Goal: Information Seeking & Learning: Check status

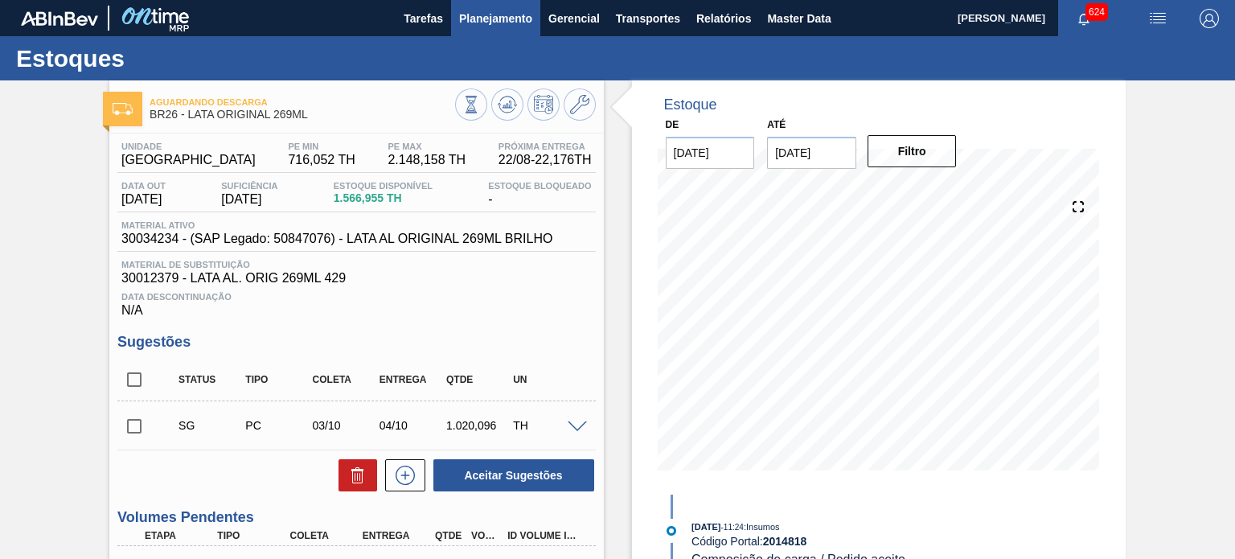
click at [504, 28] on button "Planejamento" at bounding box center [495, 18] width 89 height 36
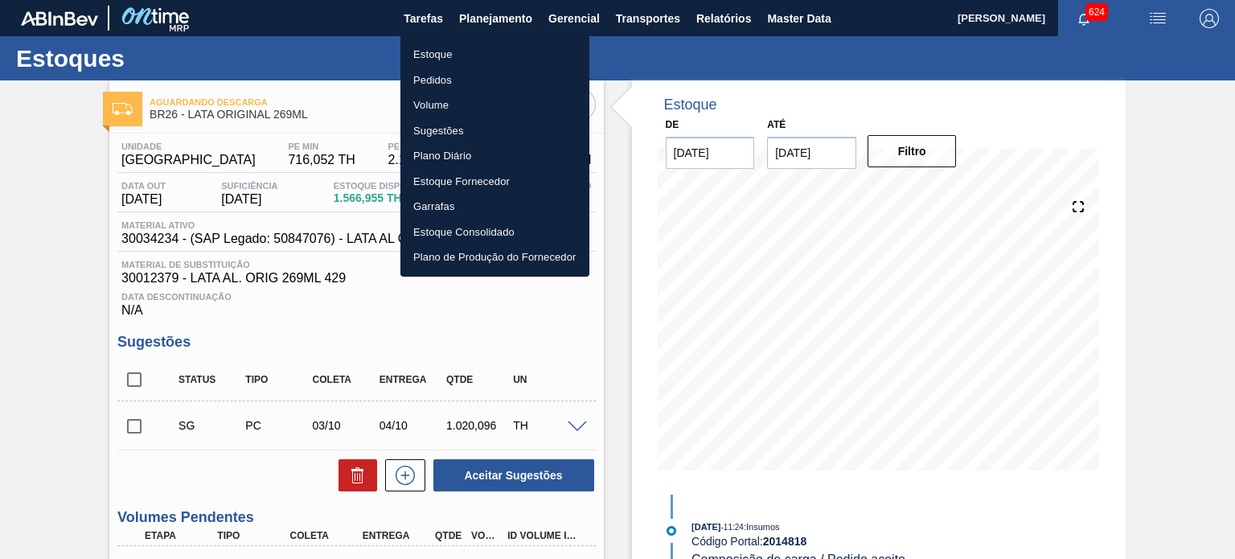
click at [435, 59] on li "Estoque" at bounding box center [495, 55] width 189 height 26
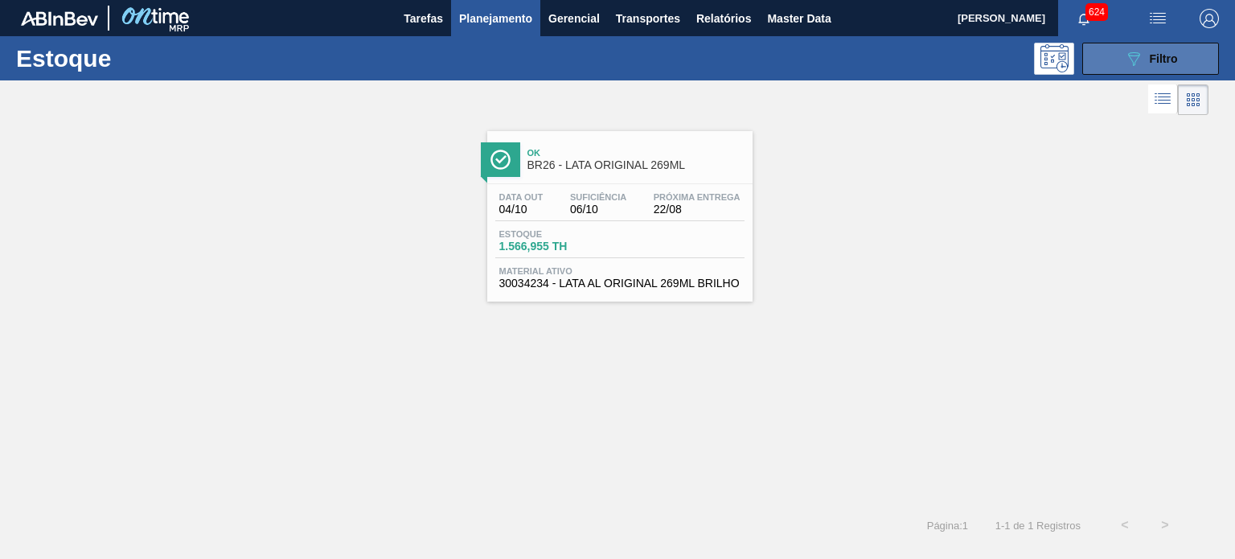
click at [1141, 49] on icon "089F7B8B-B2A5-4AFE-B5C0-19BA573D28AC" at bounding box center [1133, 58] width 19 height 19
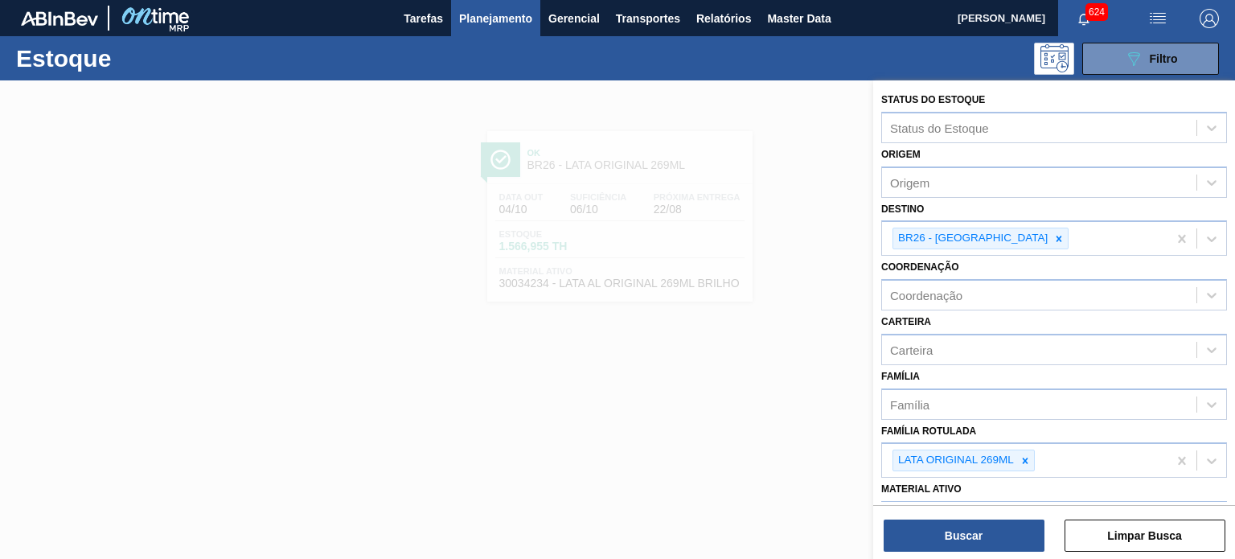
drag, startPoint x: 994, startPoint y: 236, endPoint x: 985, endPoint y: 265, distance: 30.3
click at [1054, 236] on icon at bounding box center [1059, 238] width 11 height 11
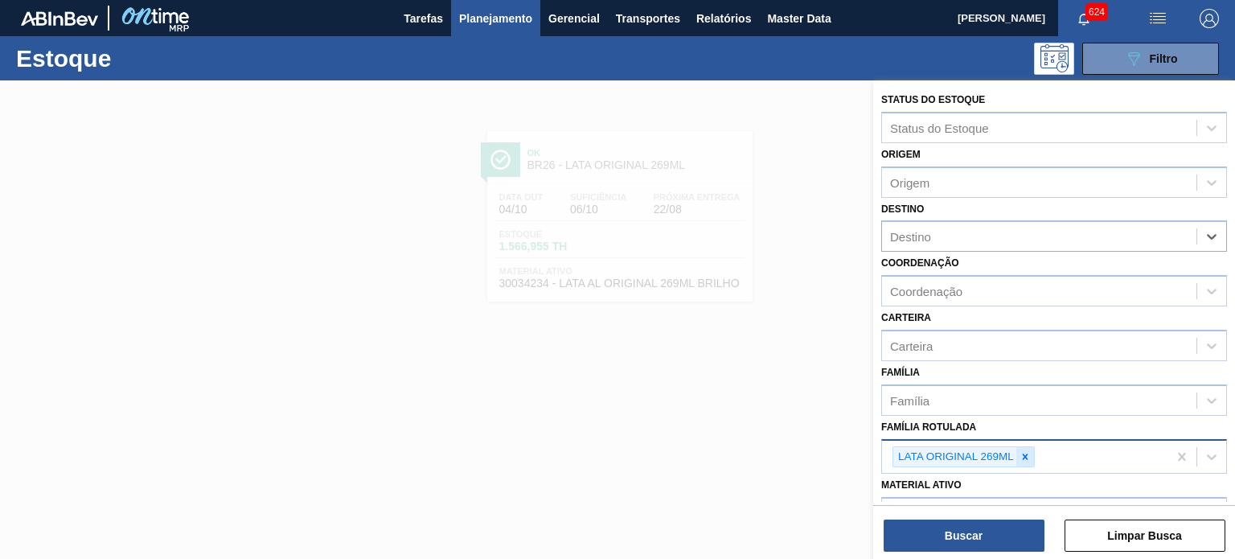
click at [1029, 451] on icon at bounding box center [1025, 456] width 11 height 11
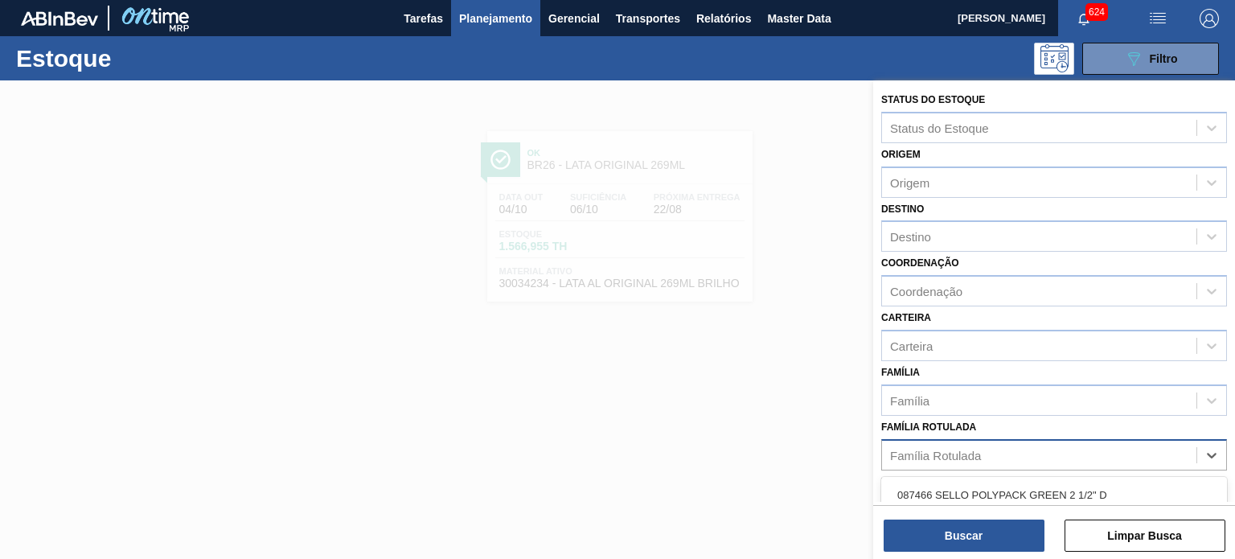
click at [1030, 450] on div "Família Rotulada" at bounding box center [1039, 454] width 314 height 23
type Rotulada "[GEOGRAPHIC_DATA]"
click at [963, 456] on div "Família Rotulada" at bounding box center [935, 455] width 91 height 14
type Rotulada "tampa me"
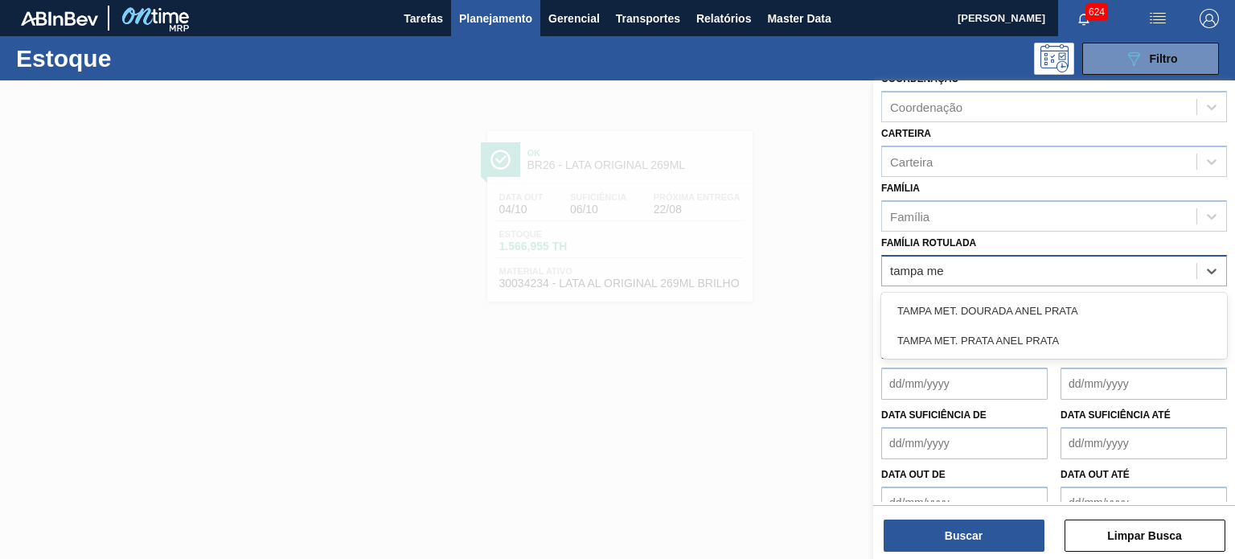
scroll to position [205, 0]
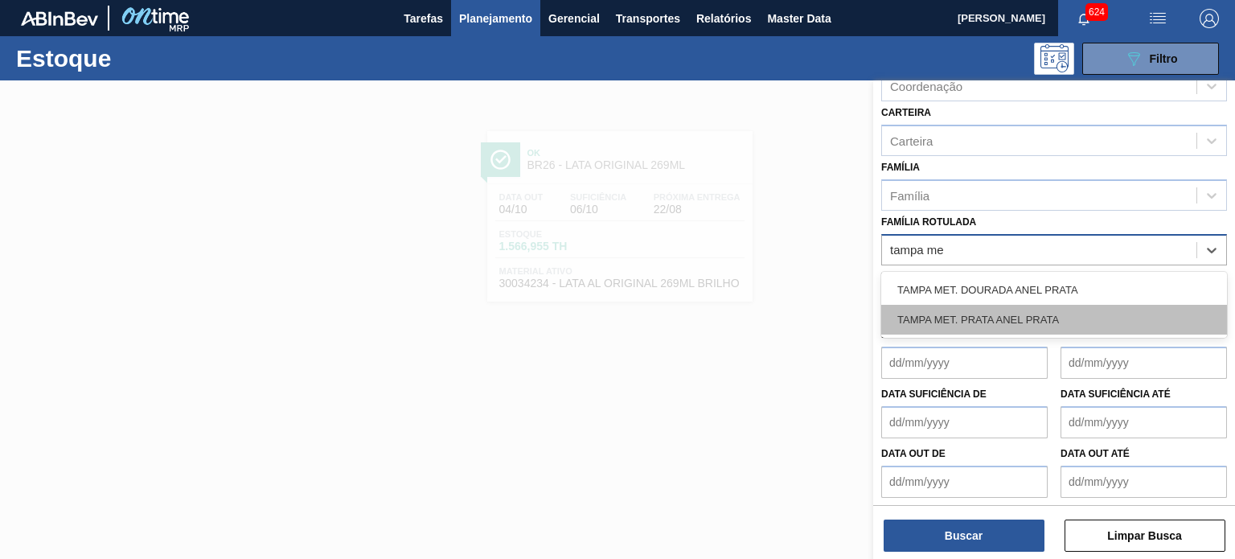
click at [995, 317] on div "TAMPA MET. PRATA ANEL PRATA" at bounding box center [1054, 320] width 346 height 30
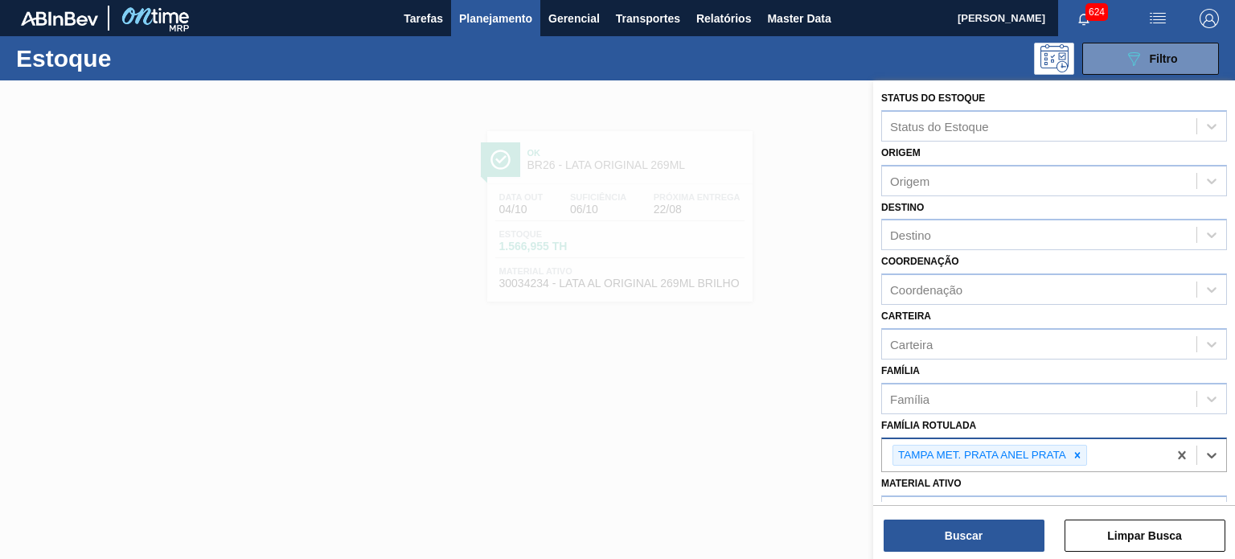
scroll to position [0, 0]
click at [978, 537] on button "Buscar" at bounding box center [964, 536] width 161 height 32
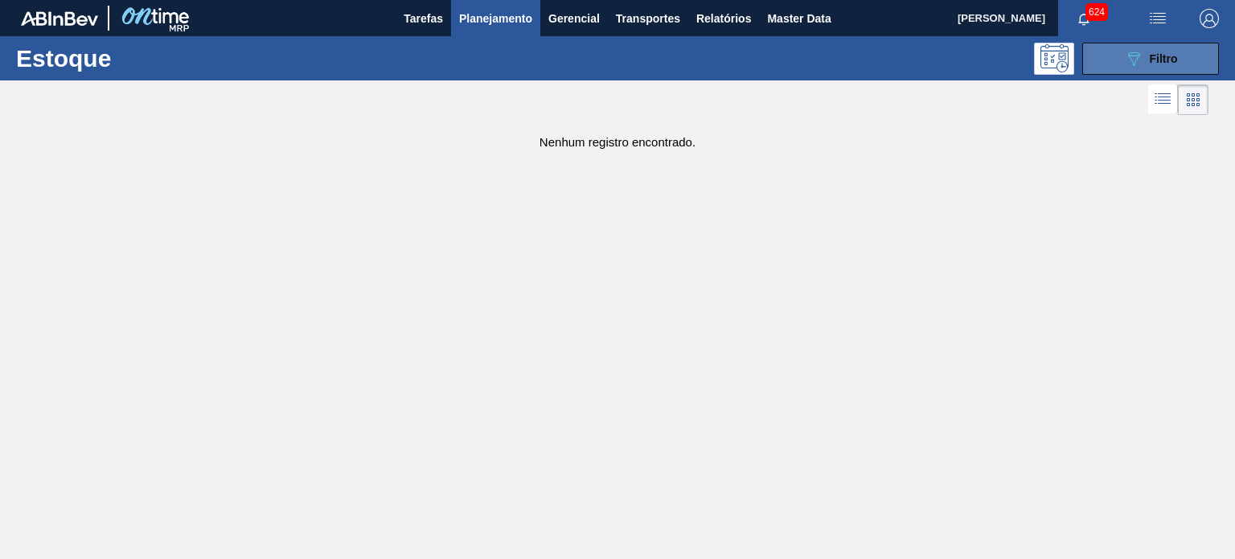
click at [1144, 55] on div "089F7B8B-B2A5-4AFE-B5C0-19BA573D28AC Filtro" at bounding box center [1151, 58] width 54 height 19
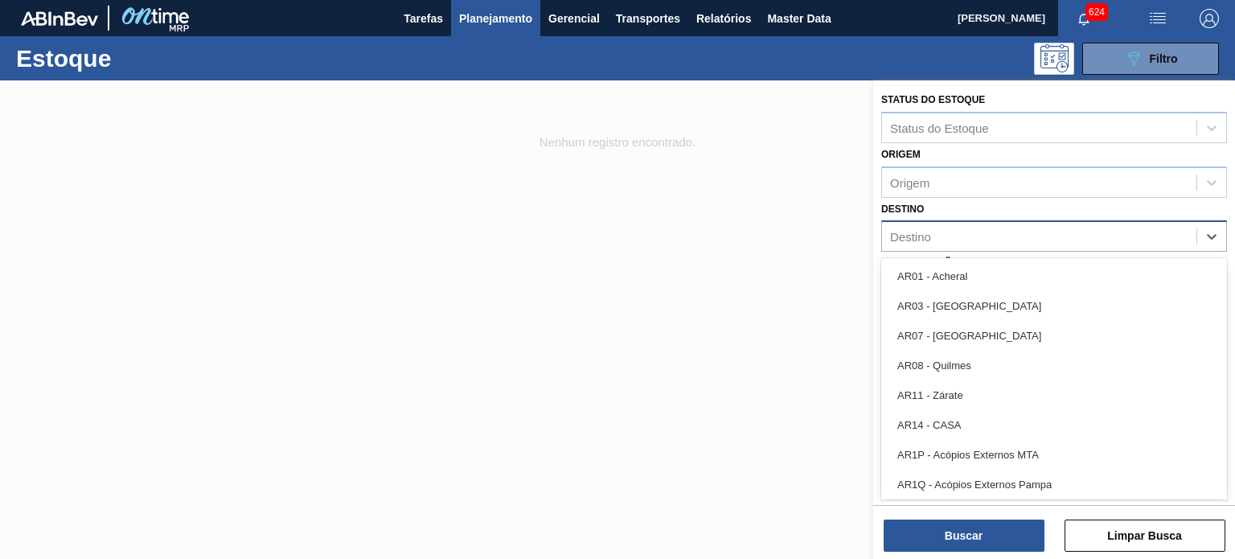
click at [916, 231] on div "Destino" at bounding box center [910, 237] width 41 height 14
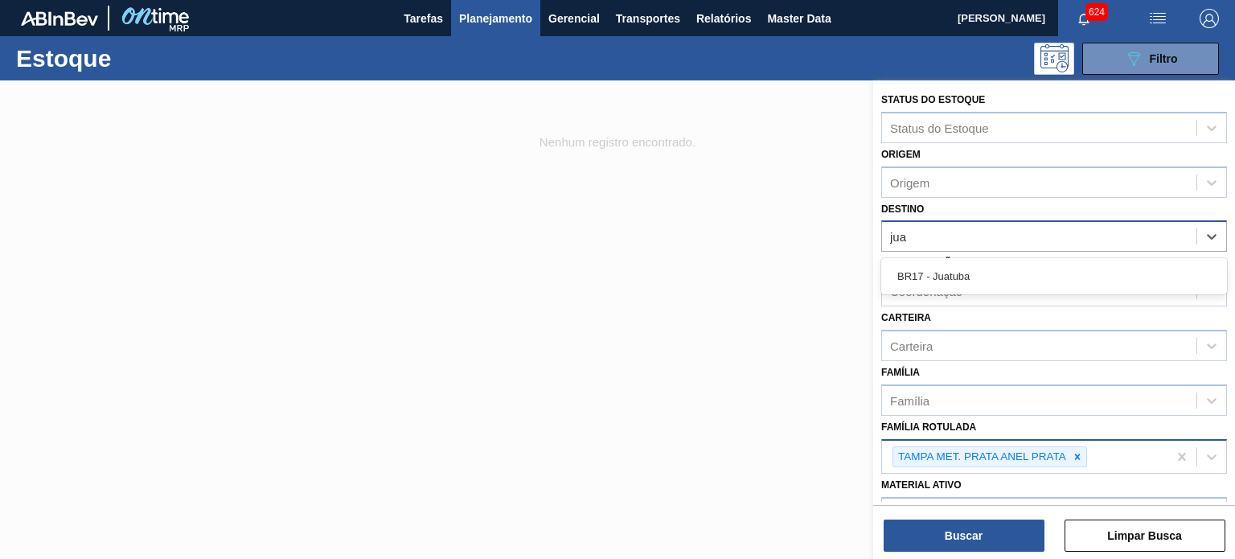
type input "jua"
click at [989, 308] on div "Carteira Carteira" at bounding box center [1054, 333] width 346 height 55
click at [939, 244] on div "Destino" at bounding box center [1039, 236] width 314 height 23
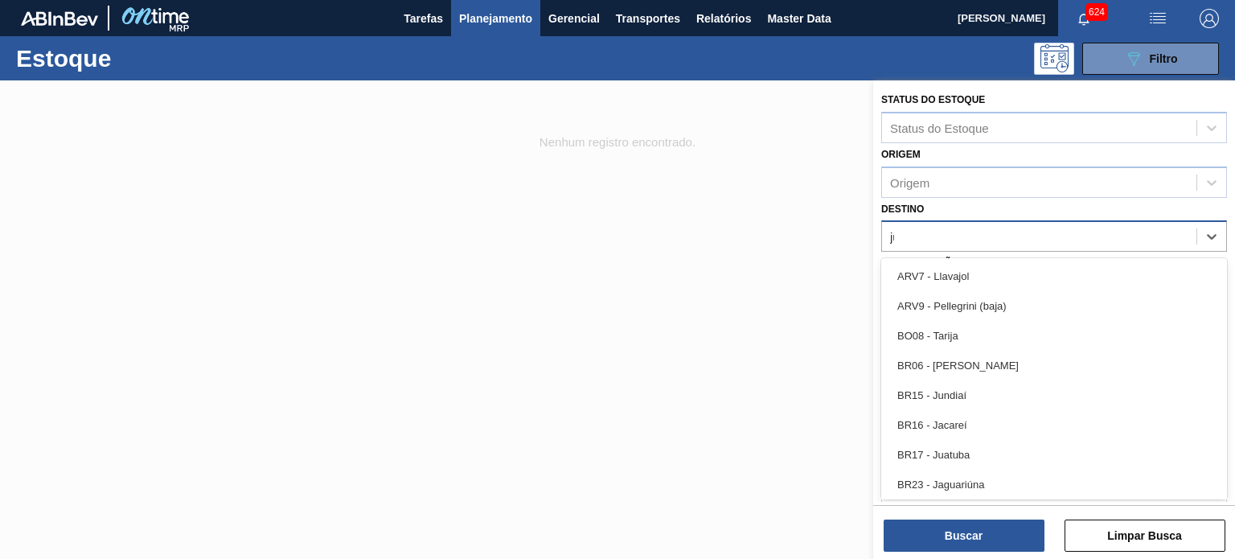
type input "jua"
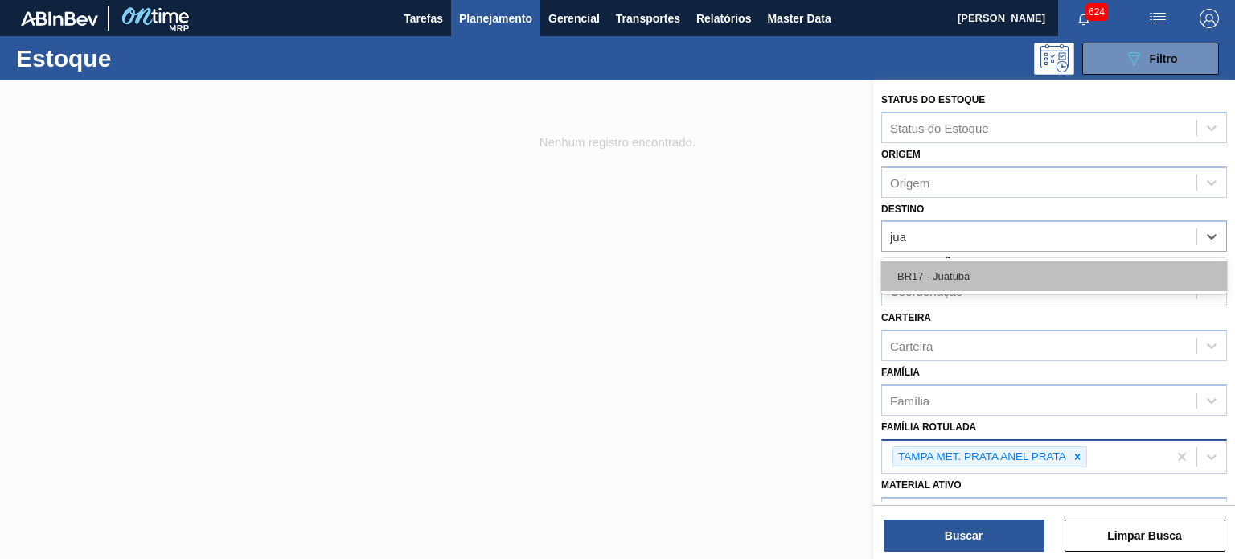
click at [943, 264] on div "BR17 - Juatuba" at bounding box center [1054, 276] width 346 height 30
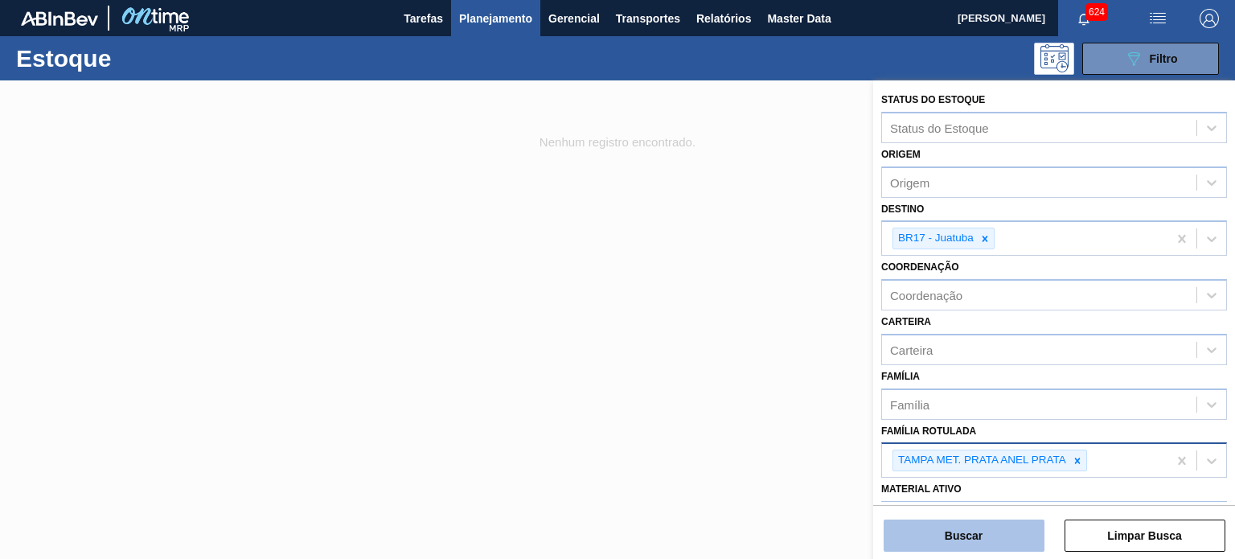
click at [963, 529] on button "Buscar" at bounding box center [964, 536] width 161 height 32
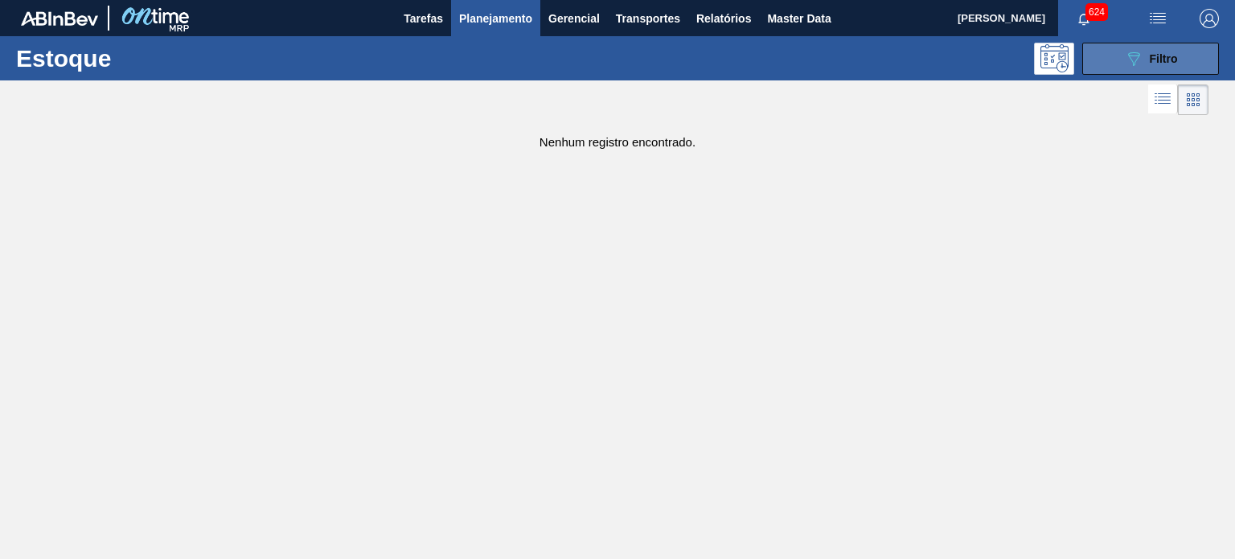
click at [1132, 66] on icon "089F7B8B-B2A5-4AFE-B5C0-19BA573D28AC" at bounding box center [1133, 58] width 19 height 19
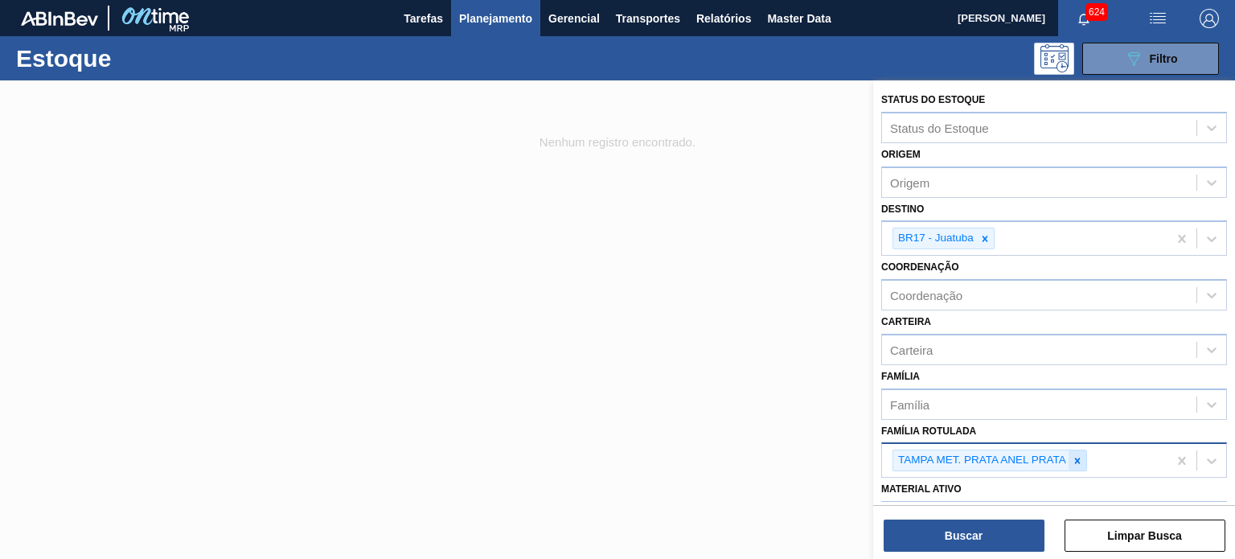
click at [1074, 455] on icon at bounding box center [1077, 460] width 11 height 11
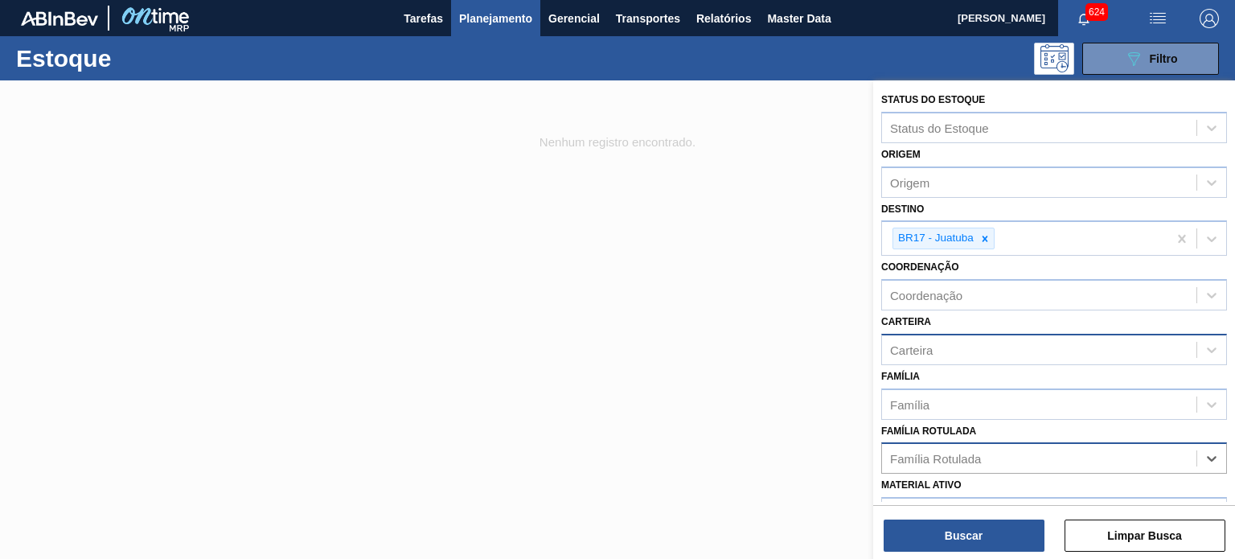
click at [928, 334] on div "Carteira" at bounding box center [1054, 349] width 346 height 31
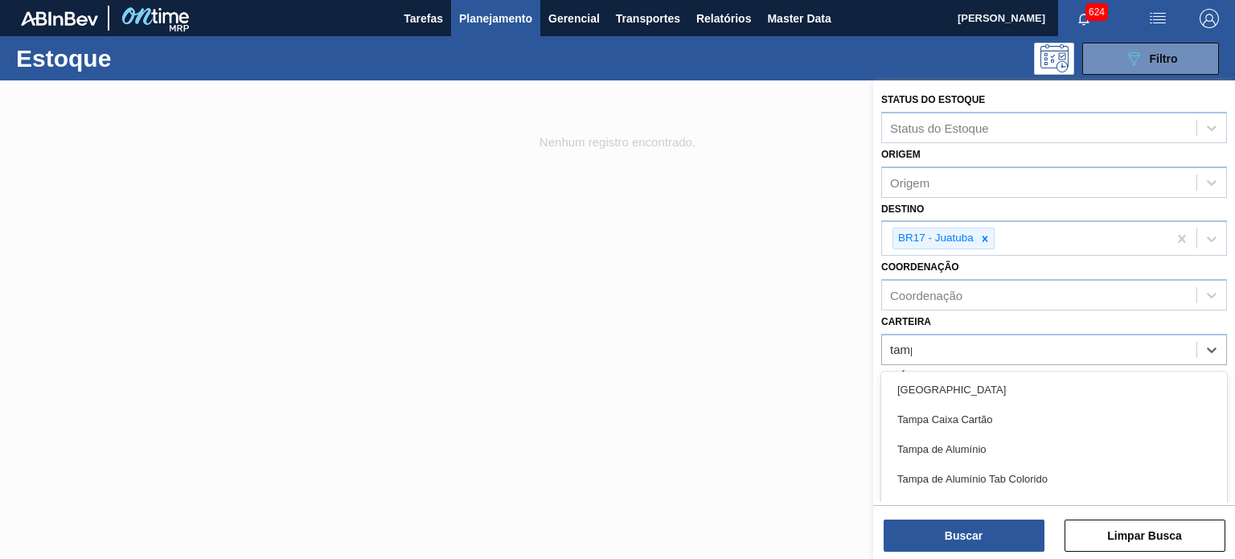
type input "[GEOGRAPHIC_DATA]"
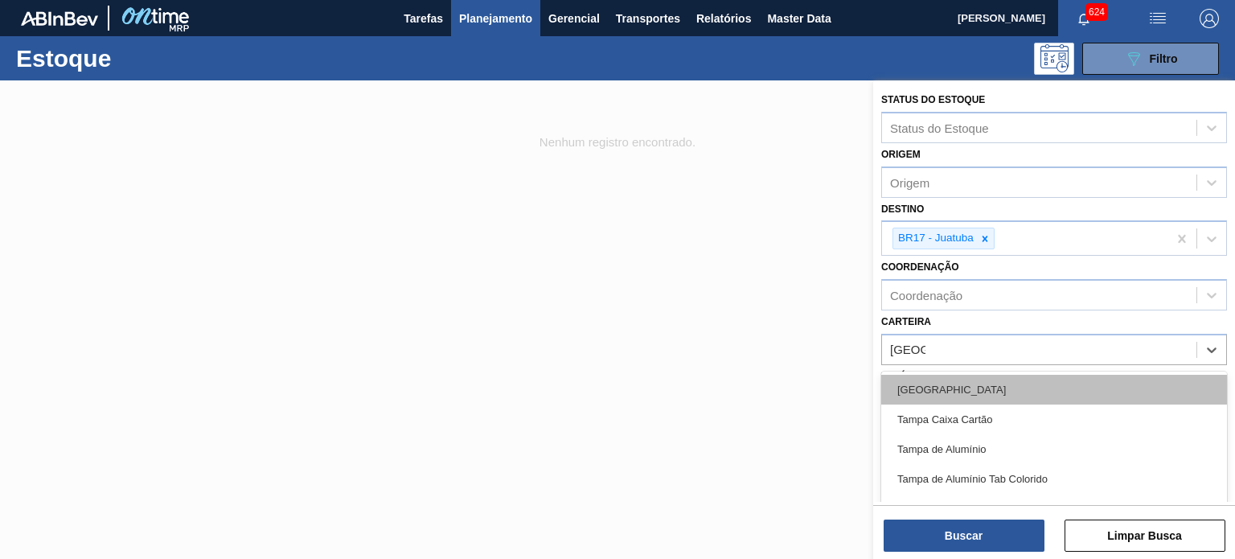
click at [951, 390] on div "[GEOGRAPHIC_DATA]" at bounding box center [1054, 390] width 346 height 30
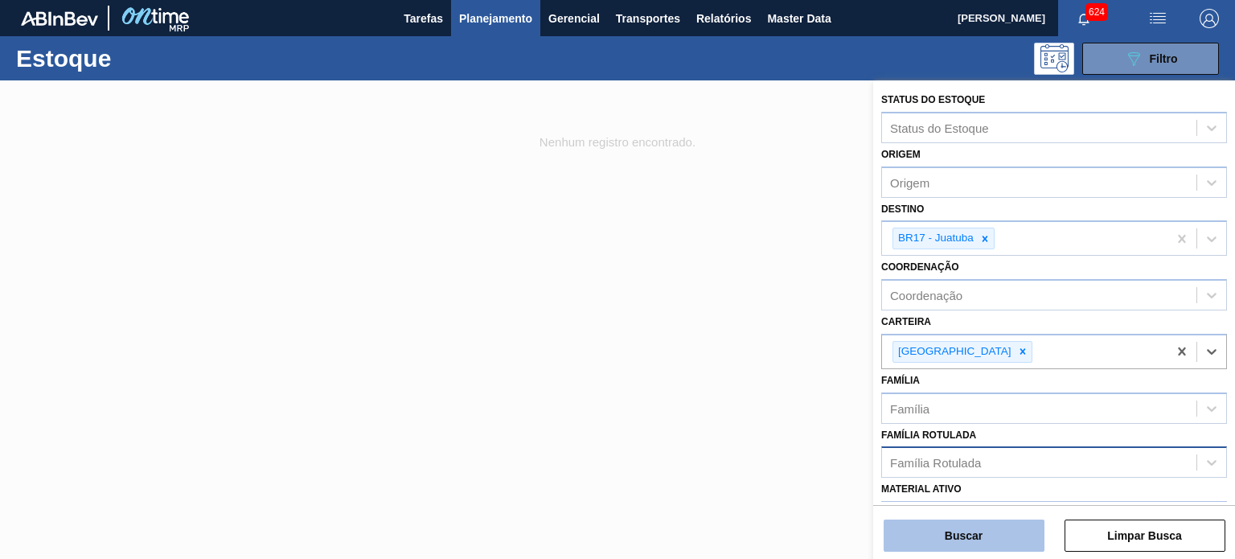
click at [992, 542] on button "Buscar" at bounding box center [964, 536] width 161 height 32
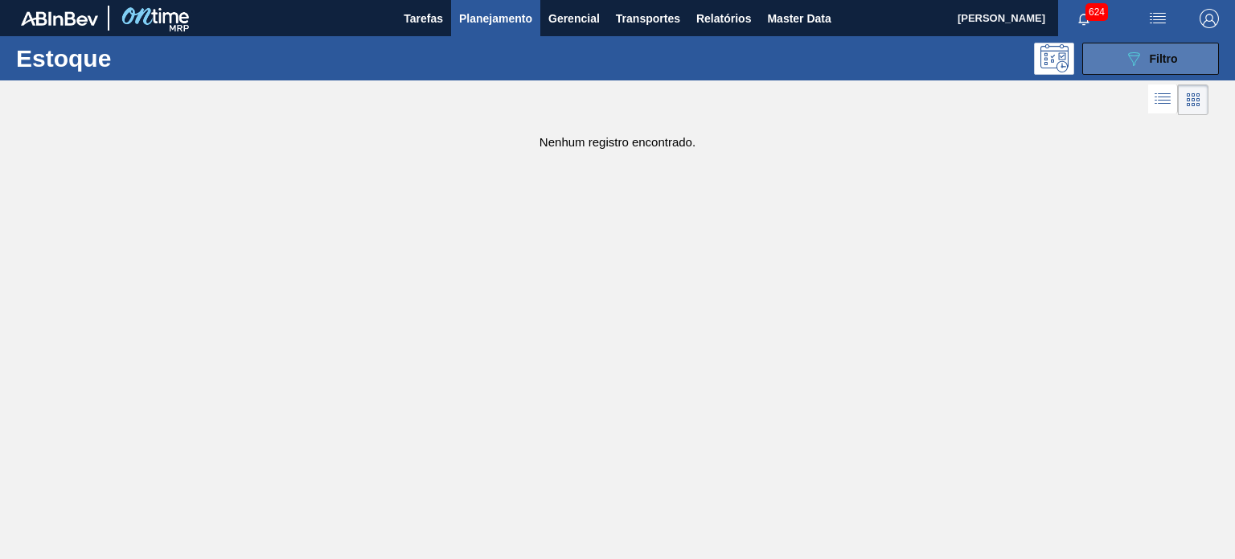
click at [1157, 60] on span "Filtro" at bounding box center [1164, 58] width 28 height 13
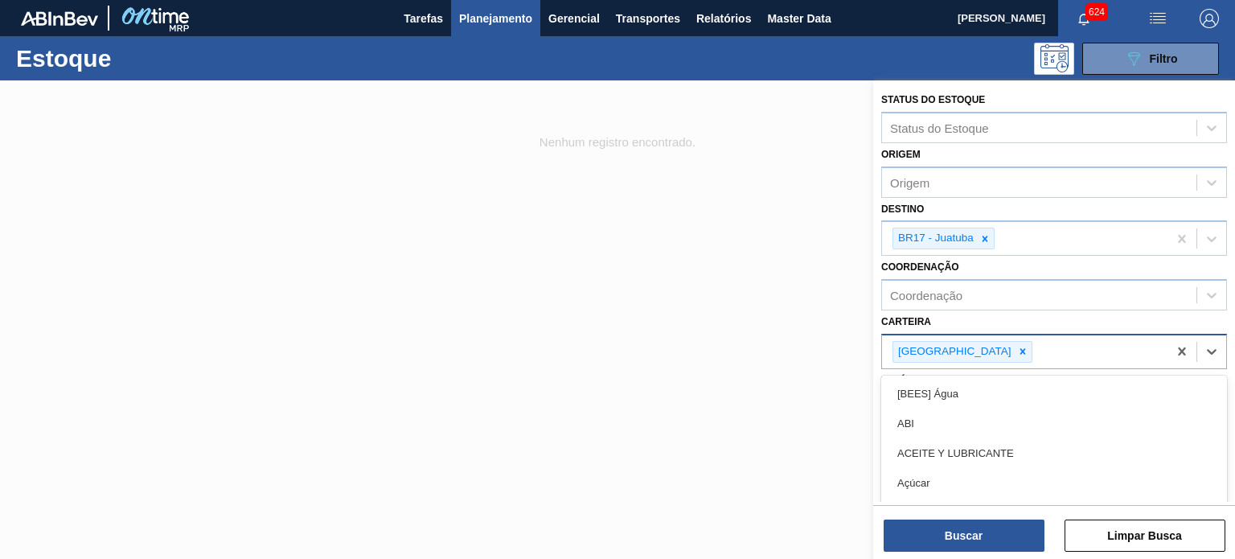
click at [978, 355] on div "[GEOGRAPHIC_DATA]" at bounding box center [1025, 351] width 286 height 33
type input "[GEOGRAPHIC_DATA]"
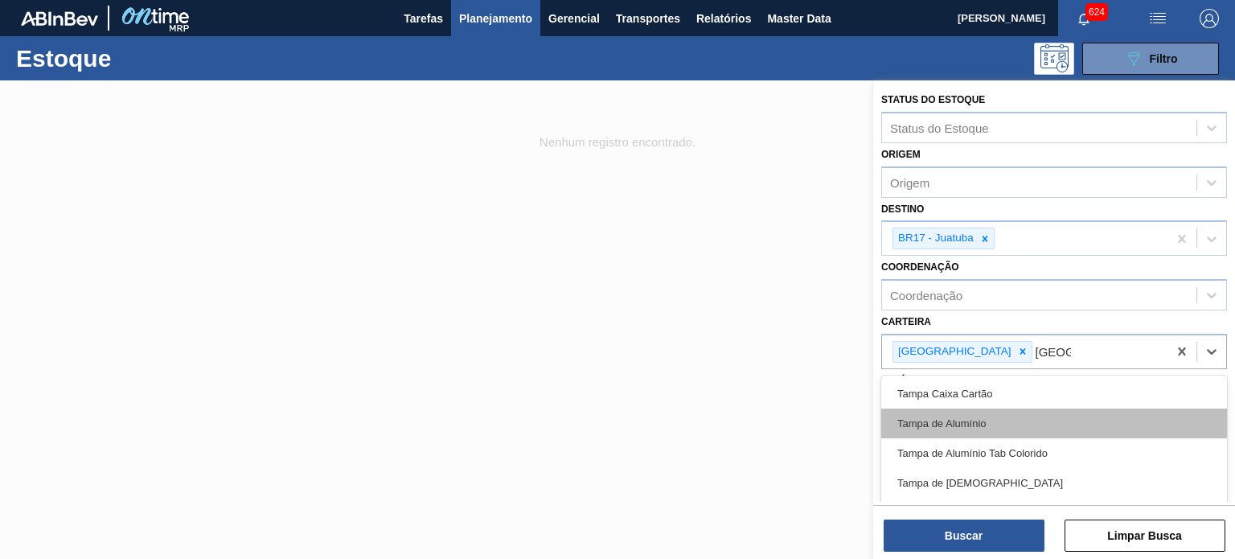
click at [963, 430] on div "Tampa de Alumínio" at bounding box center [1054, 424] width 346 height 30
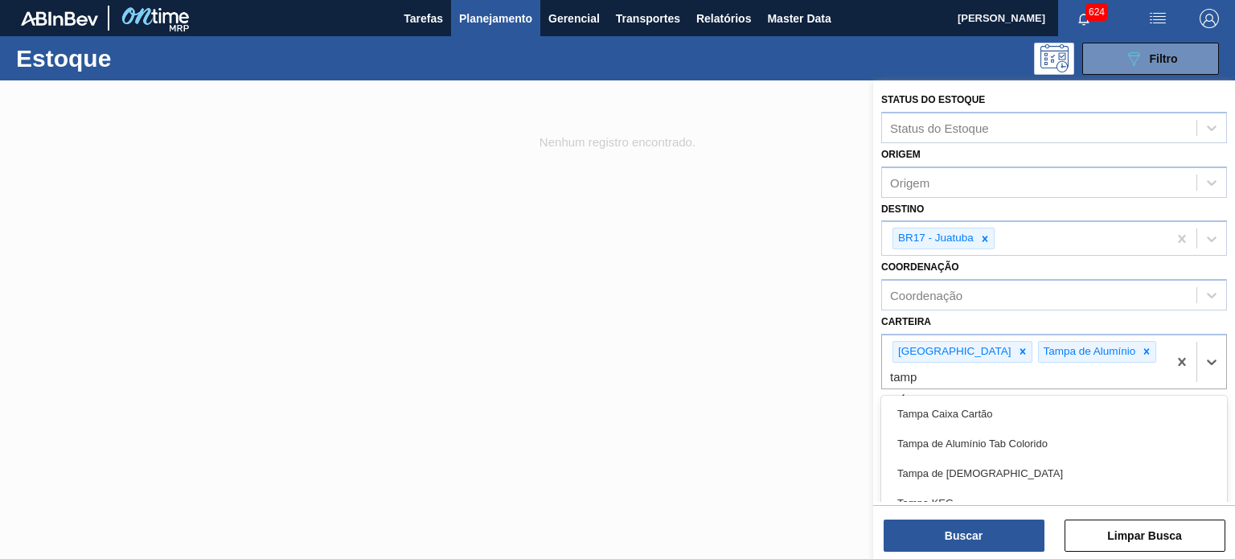
type input "[GEOGRAPHIC_DATA]"
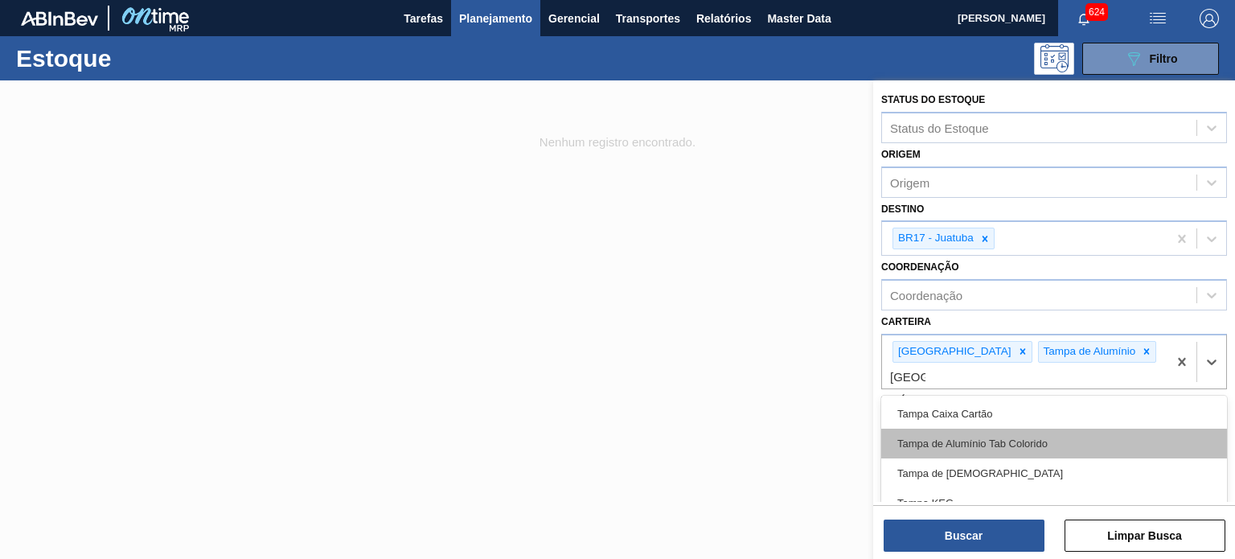
click at [1003, 429] on div "Tampa de Alumínio Tab Colorido" at bounding box center [1054, 444] width 346 height 30
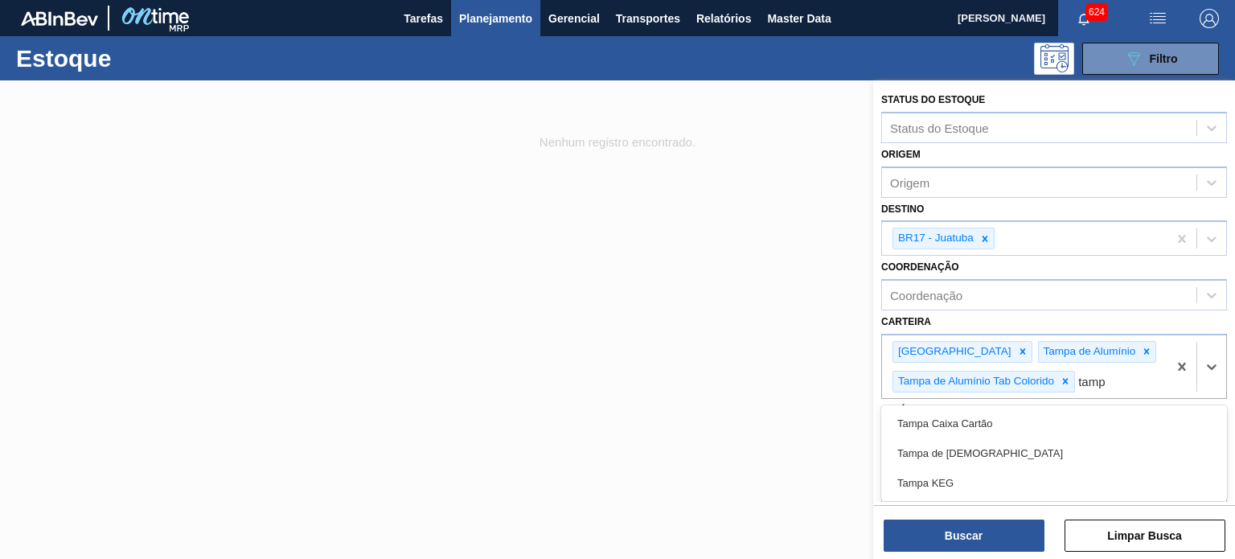
type input "[GEOGRAPHIC_DATA]"
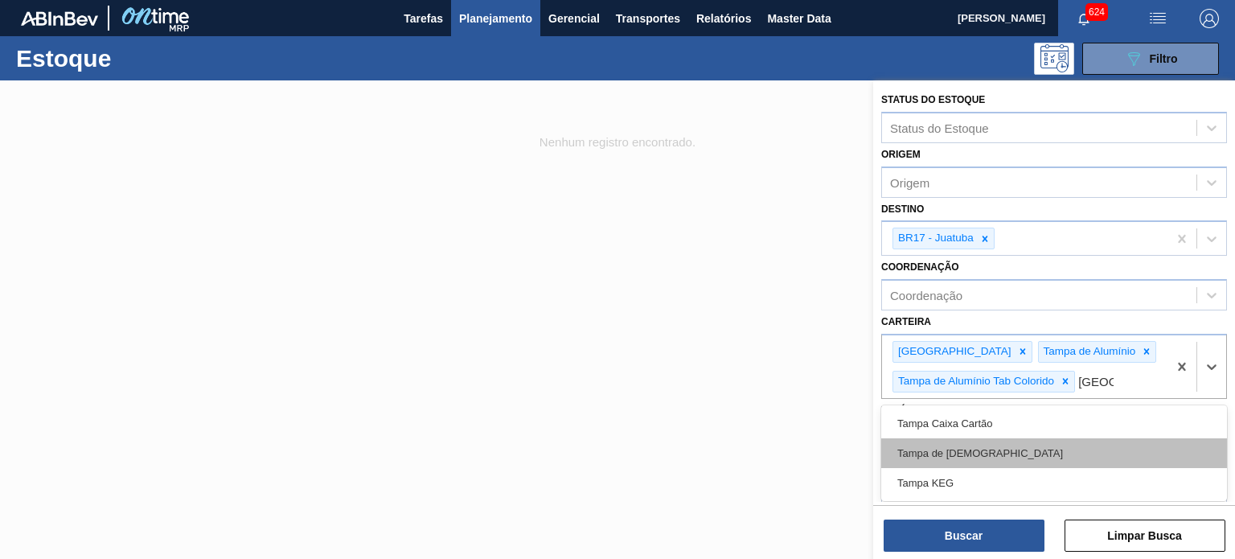
click at [988, 453] on div "Tampa de [DEMOGRAPHIC_DATA]" at bounding box center [1054, 453] width 346 height 30
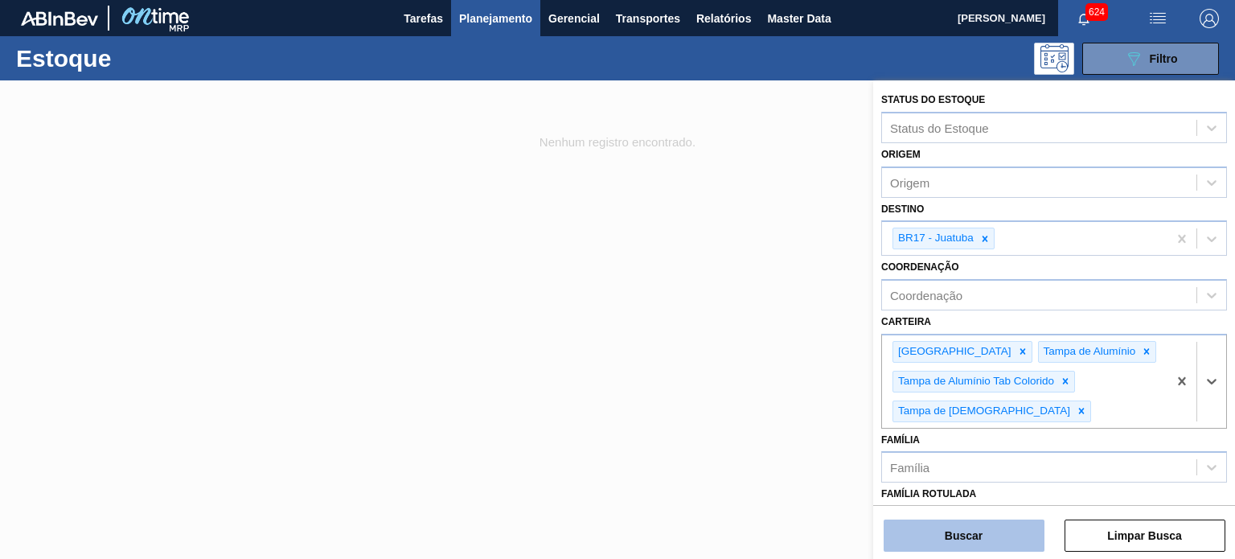
click at [975, 536] on button "Buscar" at bounding box center [964, 536] width 161 height 32
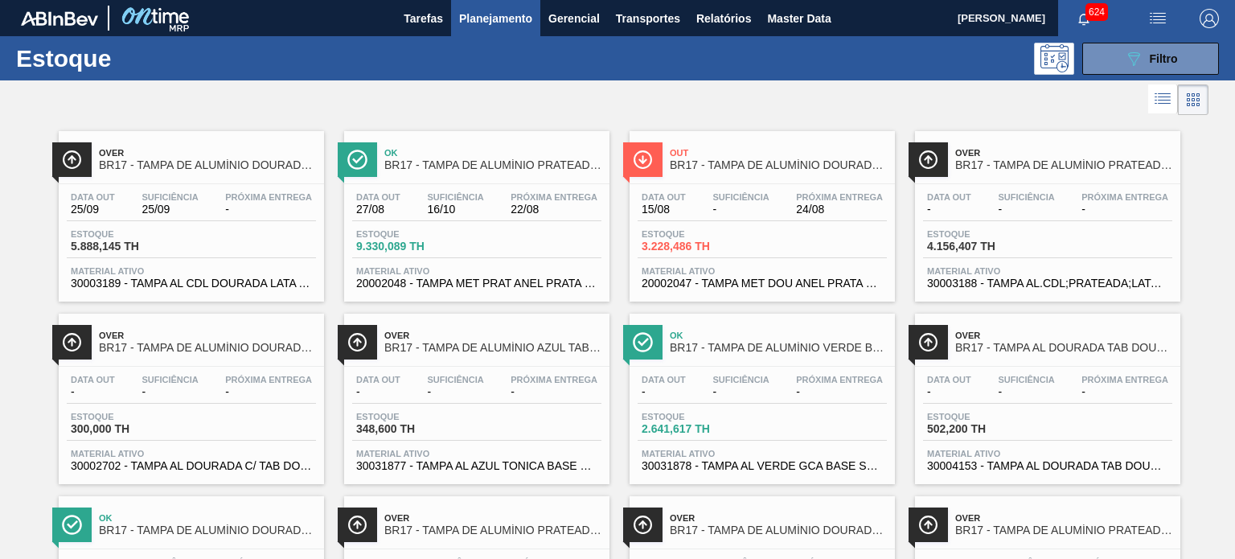
click at [500, 163] on span "BR17 - TAMPA DE ALUMÍNIO PRATEADA MINAS" at bounding box center [492, 165] width 217 height 12
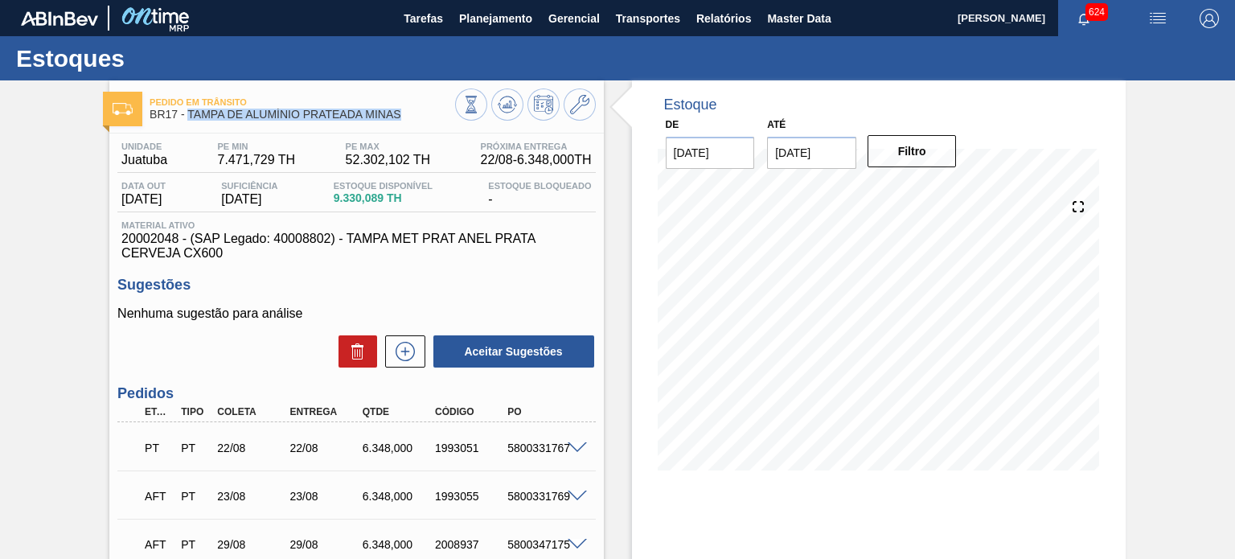
drag, startPoint x: 187, startPoint y: 116, endPoint x: 406, endPoint y: 115, distance: 219.6
click at [406, 115] on span "BR17 - TAMPA DE ALUMÍNIO PRATEADA MINAS" at bounding box center [302, 115] width 305 height 12
copy span "TAMPA DE ALUMÍNIO PRATEADA MINAS"
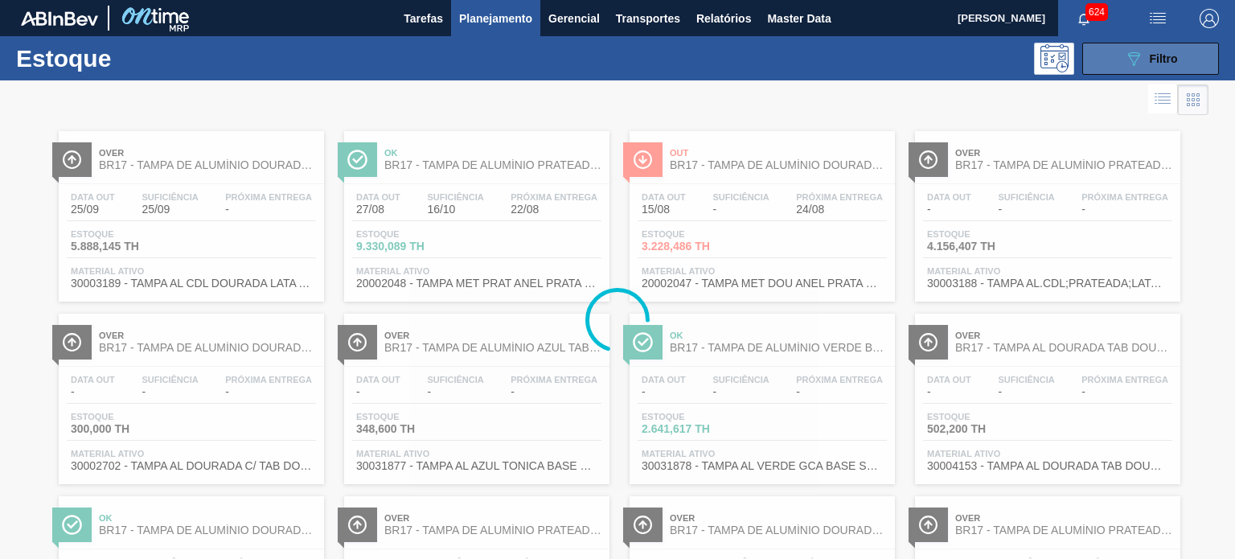
click at [1134, 60] on icon "089F7B8B-B2A5-4AFE-B5C0-19BA573D28AC" at bounding box center [1133, 58] width 19 height 19
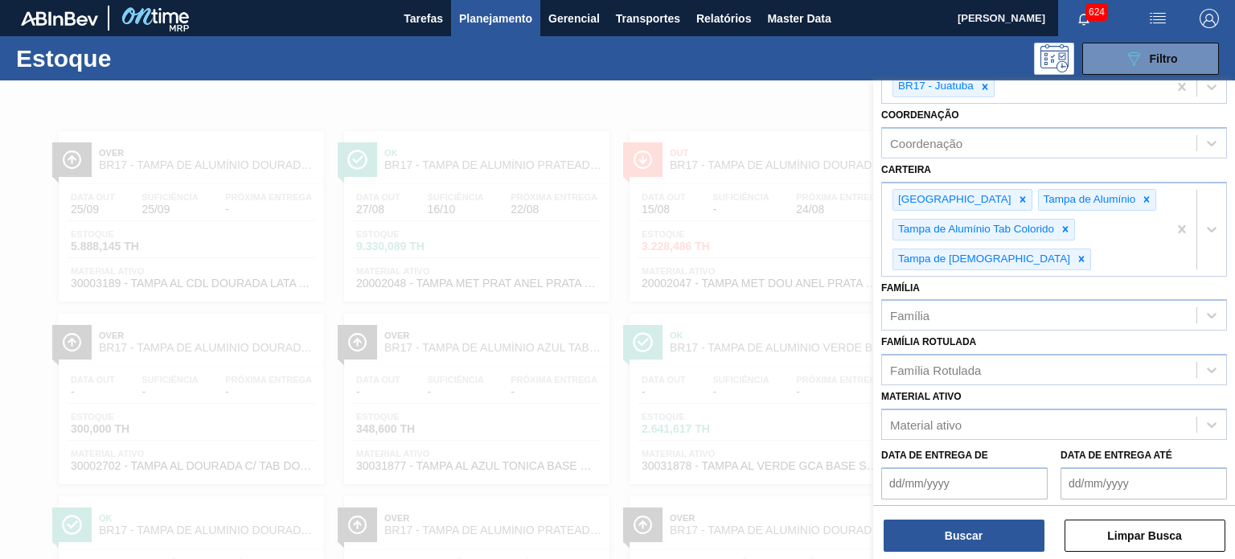
scroll to position [270, 0]
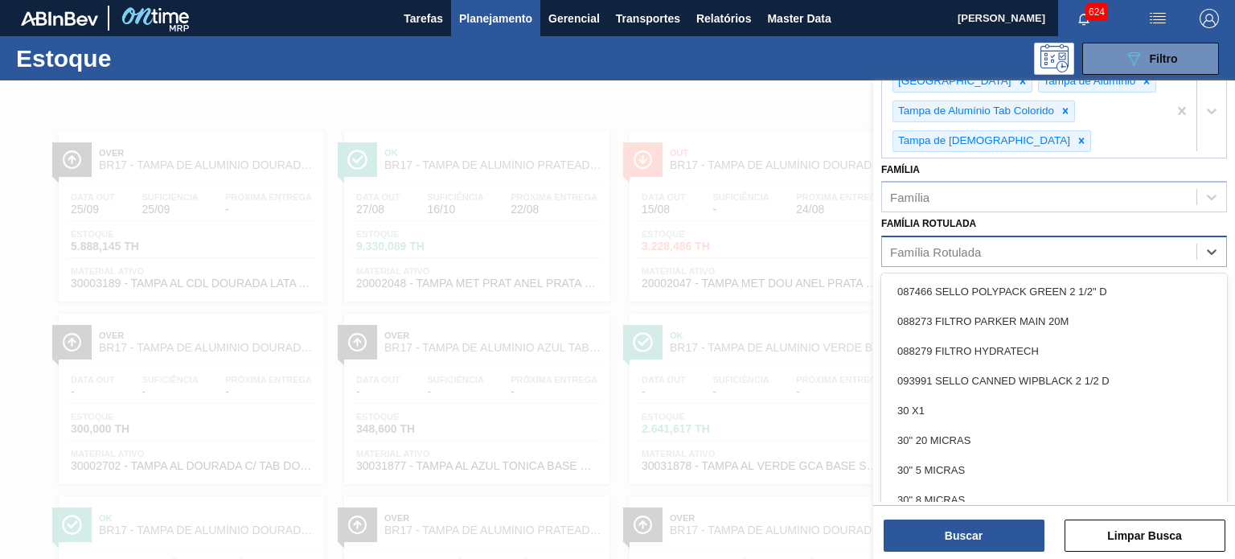
click at [972, 257] on div "Família Rotulada" at bounding box center [1039, 251] width 314 height 23
paste Rotulada "TAMPA DE ALUMÍNIO PRATEADA MINAS"
type Rotulada "TAMPA DE ALUMÍNIO PRATEADA MINAS"
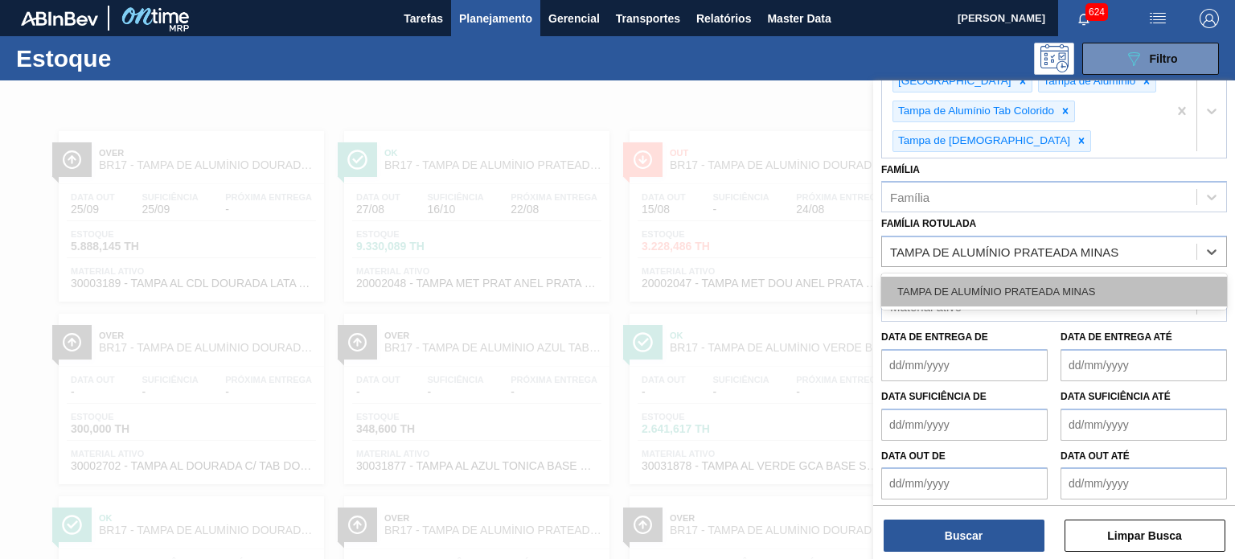
click at [973, 285] on div "TAMPA DE ALUMÍNIO PRATEADA MINAS" at bounding box center [1054, 292] width 346 height 30
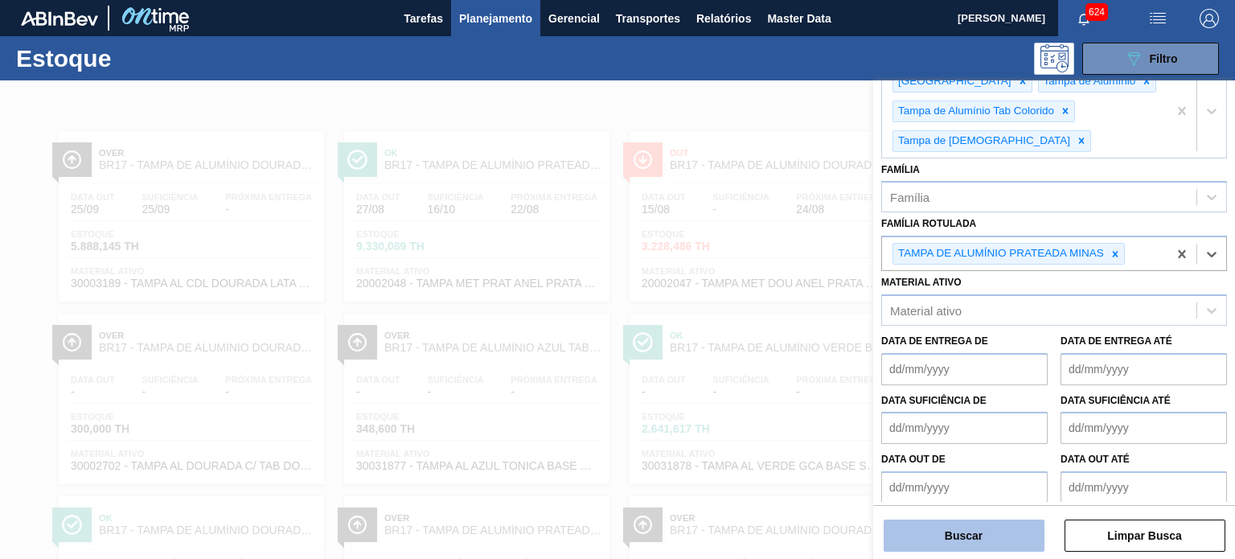
click at [977, 539] on button "Buscar" at bounding box center [964, 536] width 161 height 32
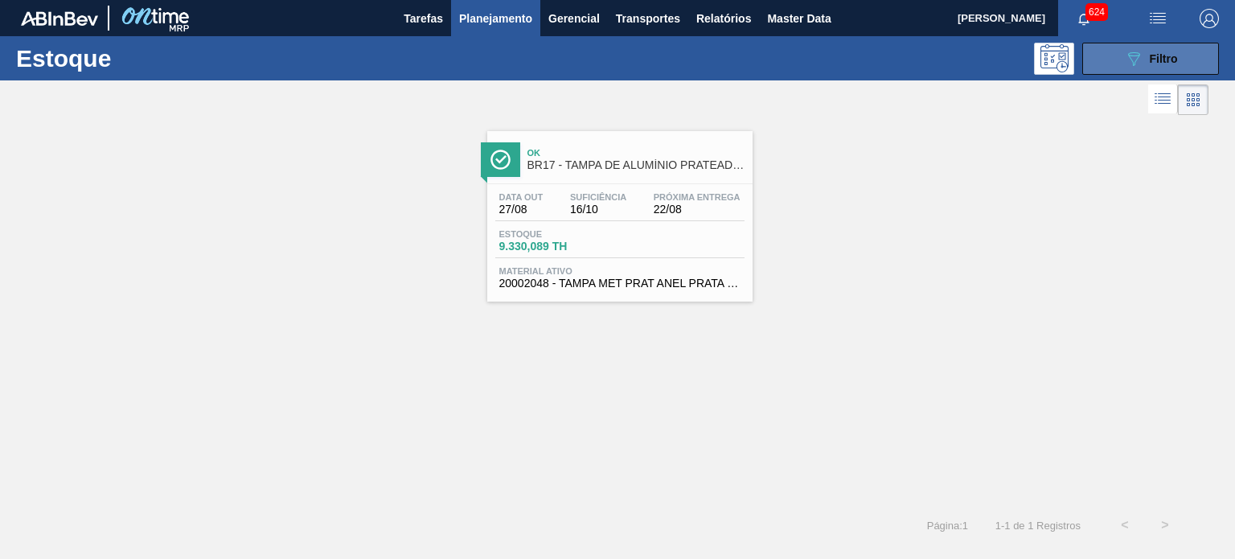
click at [1156, 60] on span "Filtro" at bounding box center [1164, 58] width 28 height 13
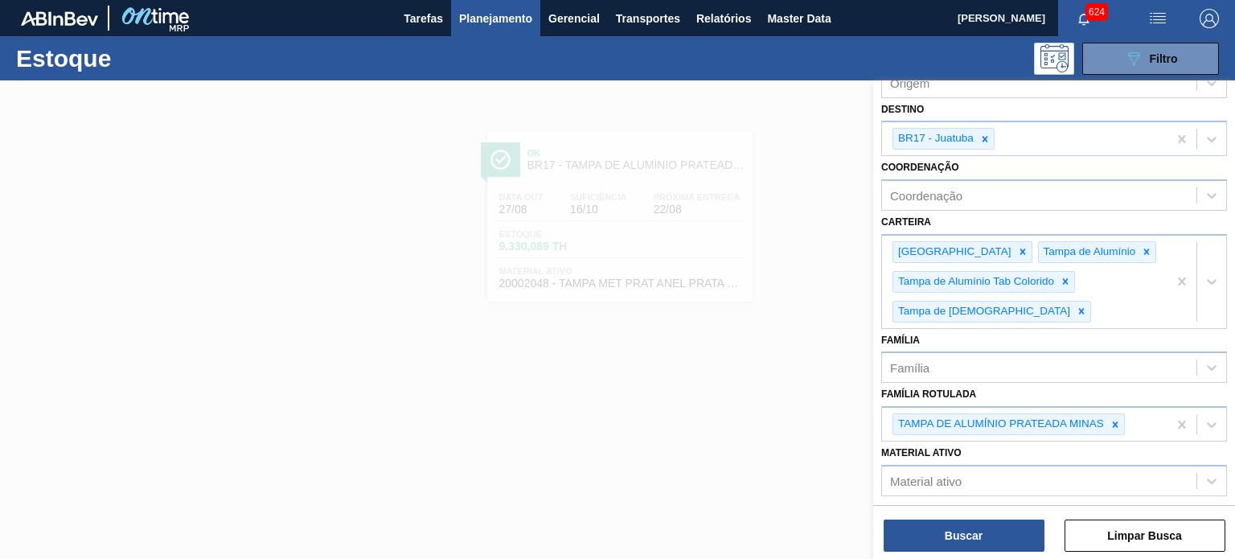
scroll to position [0, 0]
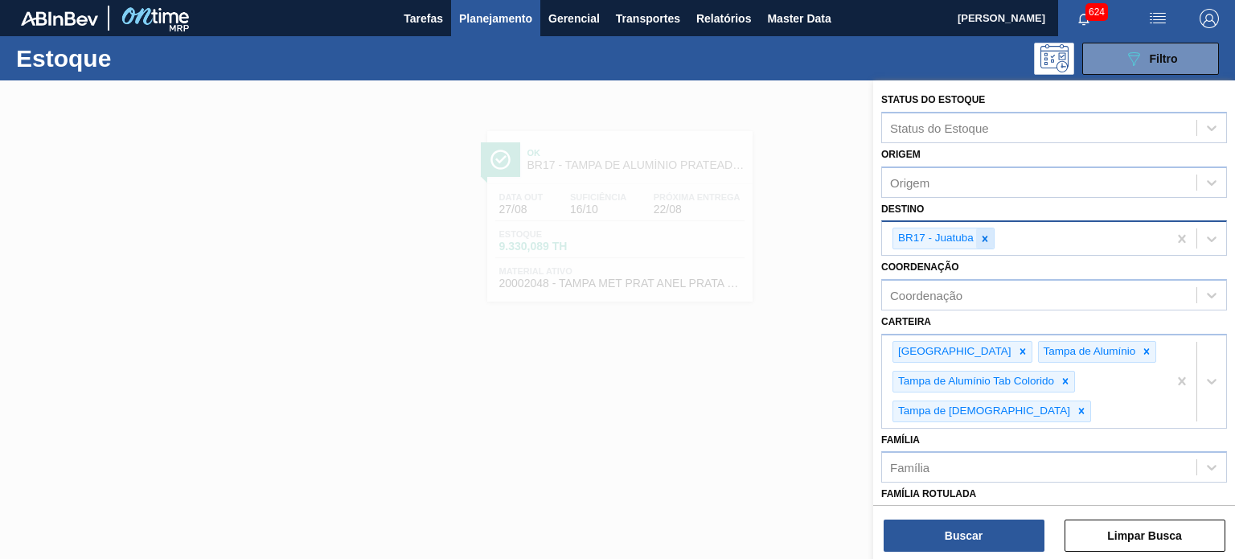
click at [990, 234] on icon at bounding box center [985, 238] width 11 height 11
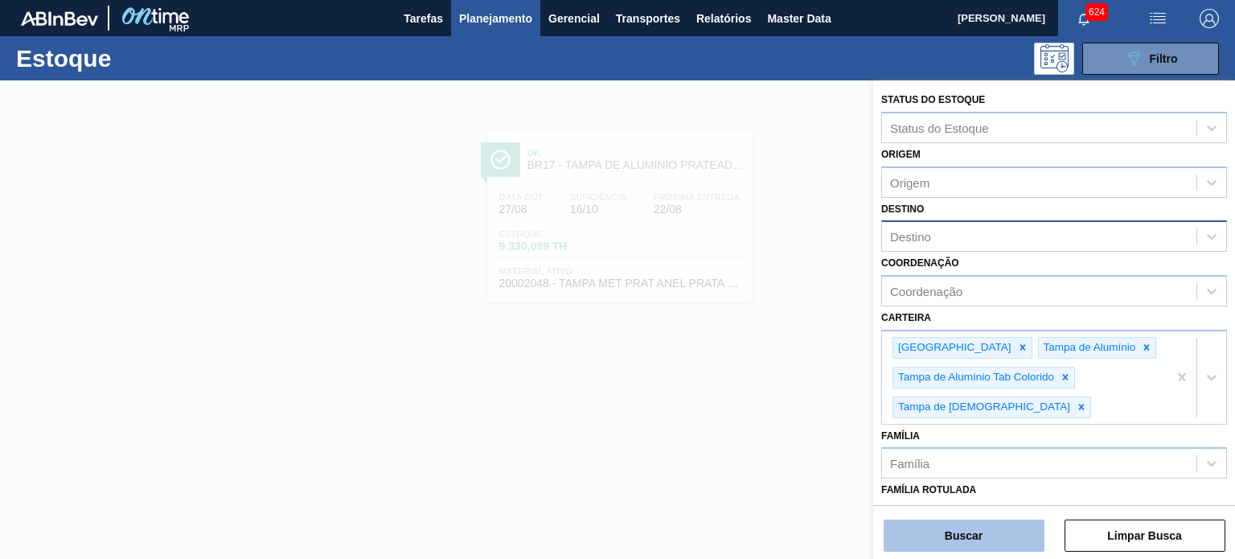
click at [967, 530] on button "Buscar" at bounding box center [964, 536] width 161 height 32
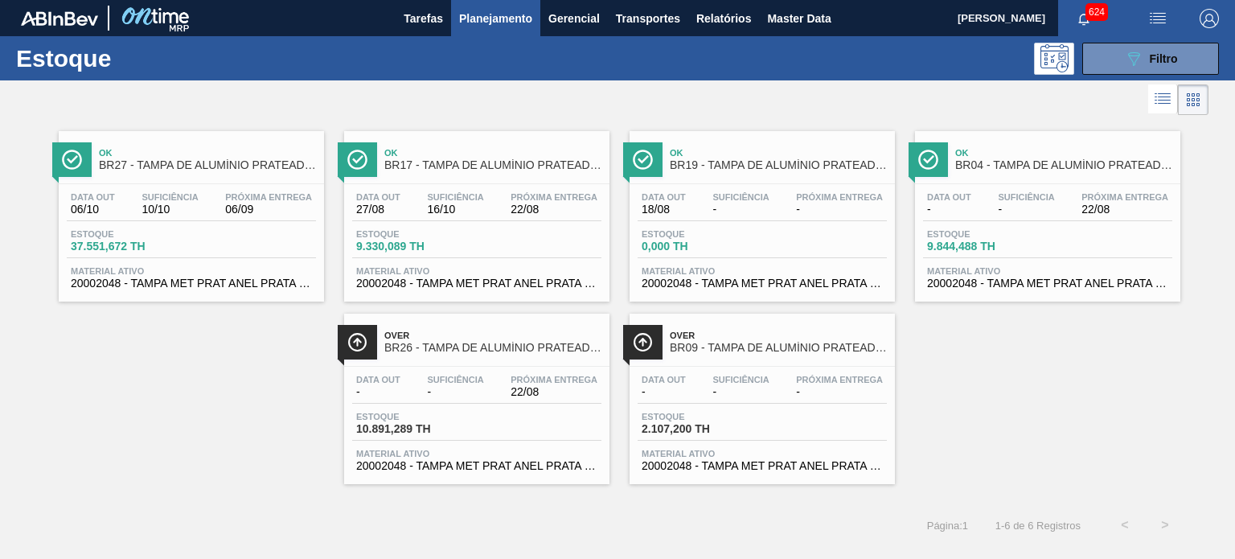
click at [437, 165] on span "BR17 - TAMPA DE ALUMÍNIO PRATEADA MINAS" at bounding box center [492, 165] width 217 height 12
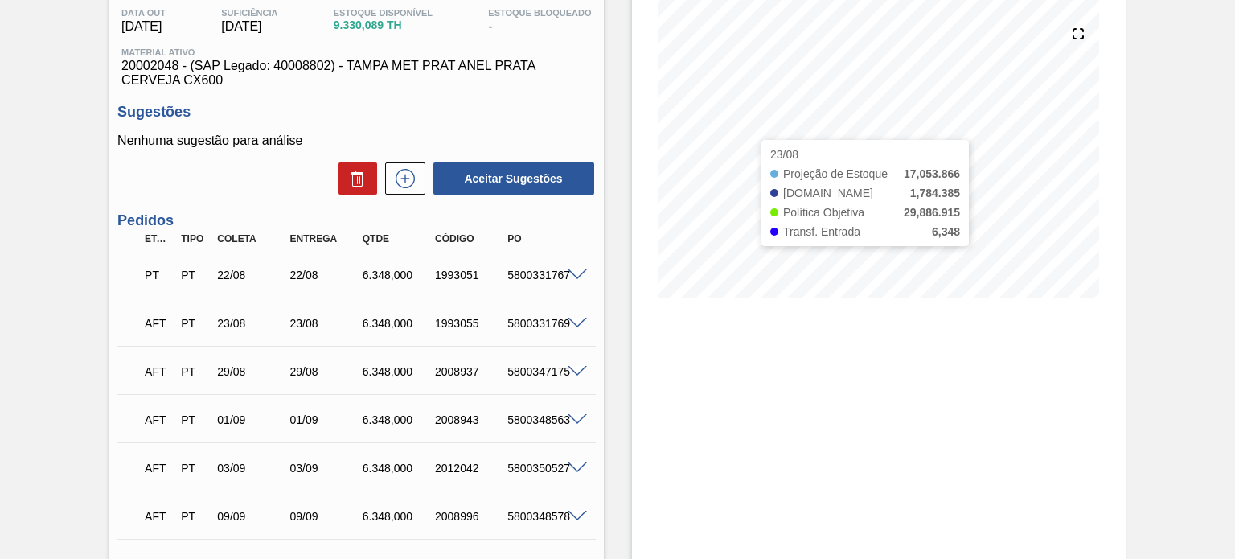
scroll to position [172, 0]
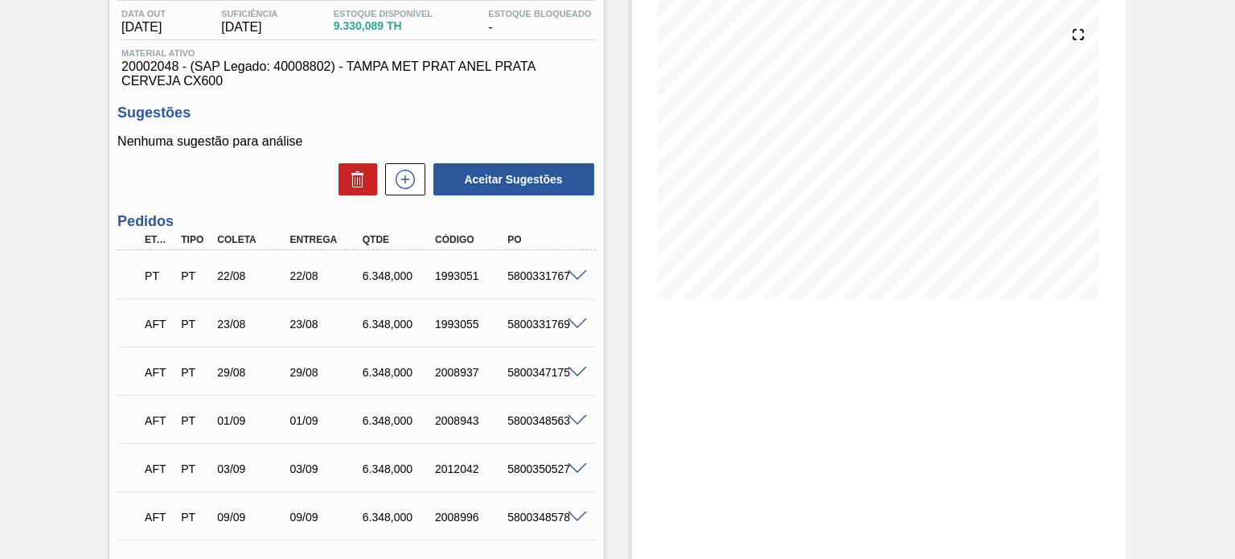
click at [579, 328] on span at bounding box center [577, 324] width 19 height 12
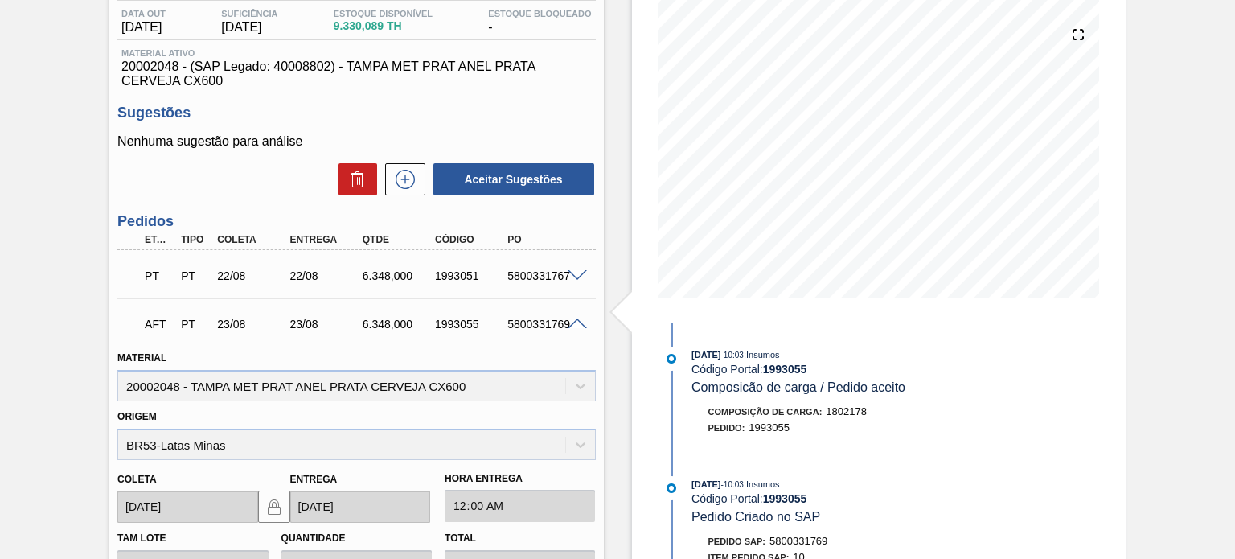
click at [579, 328] on span at bounding box center [577, 324] width 19 height 12
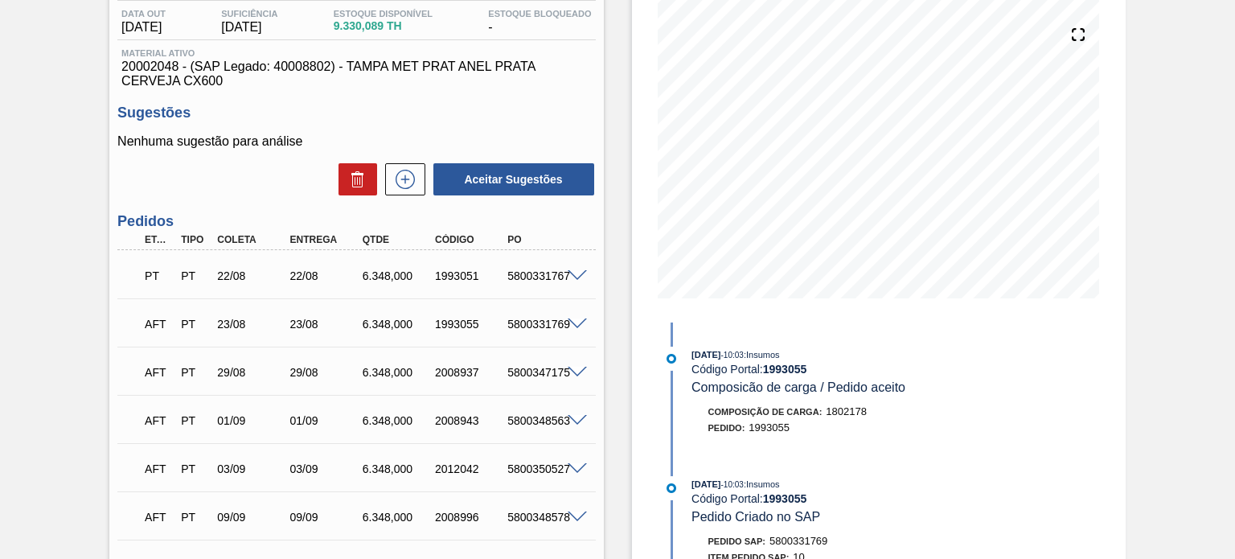
click at [1074, 41] on icon at bounding box center [1078, 34] width 23 height 23
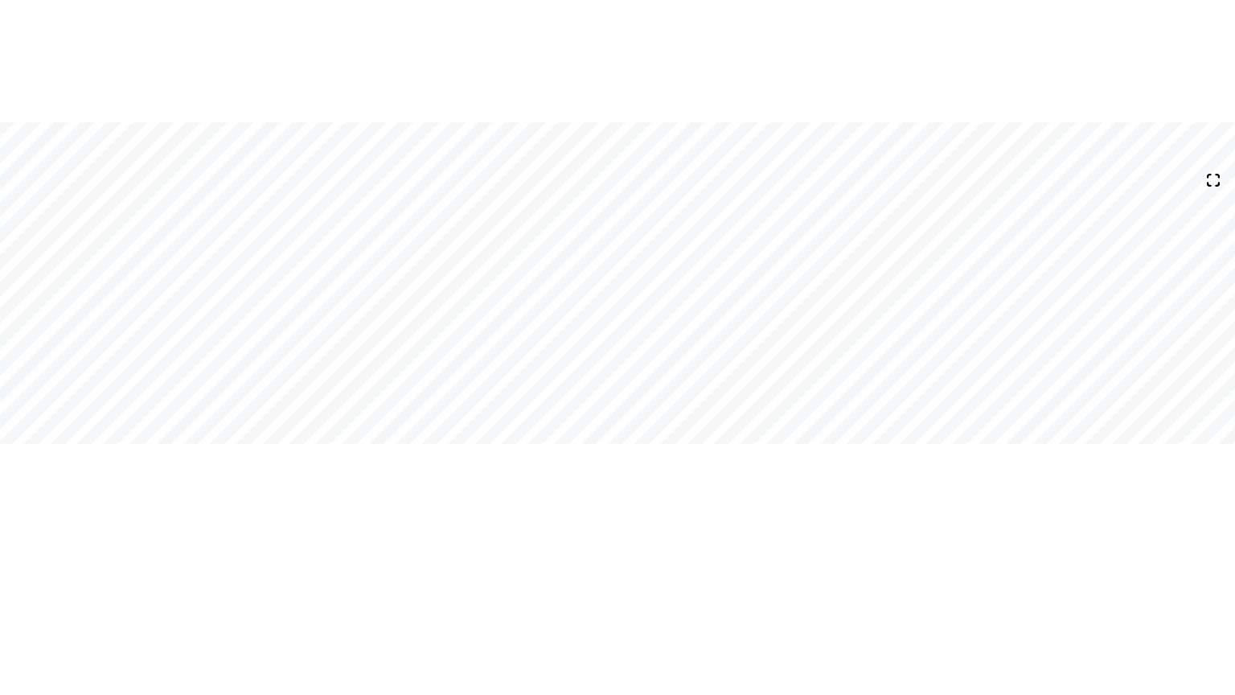
click at [1213, 187] on icon at bounding box center [1213, 180] width 23 height 23
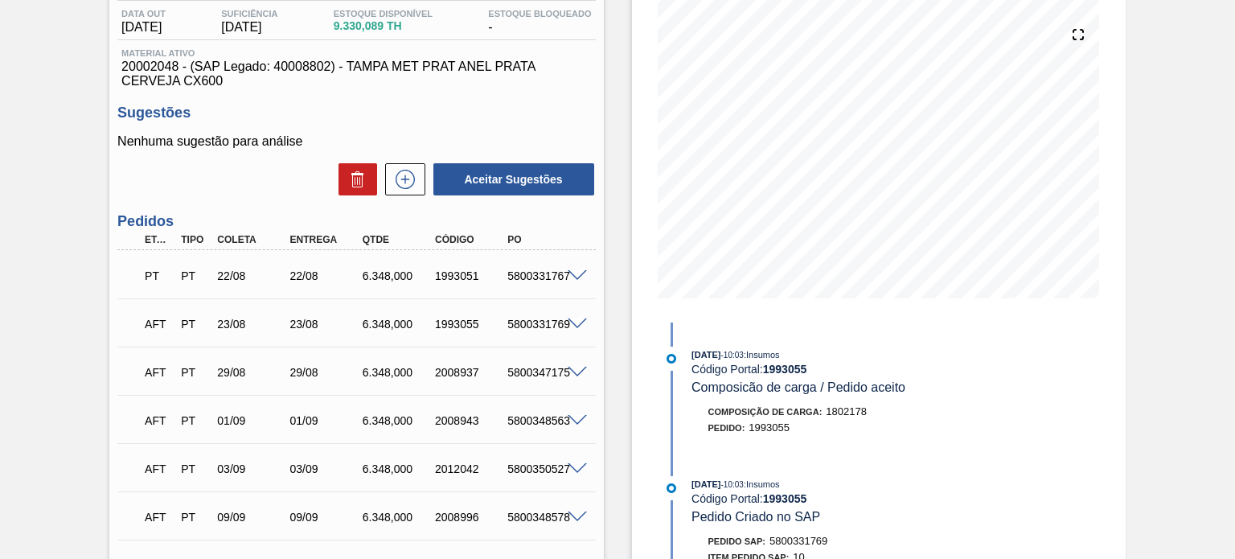
click at [577, 322] on span at bounding box center [577, 324] width 19 height 12
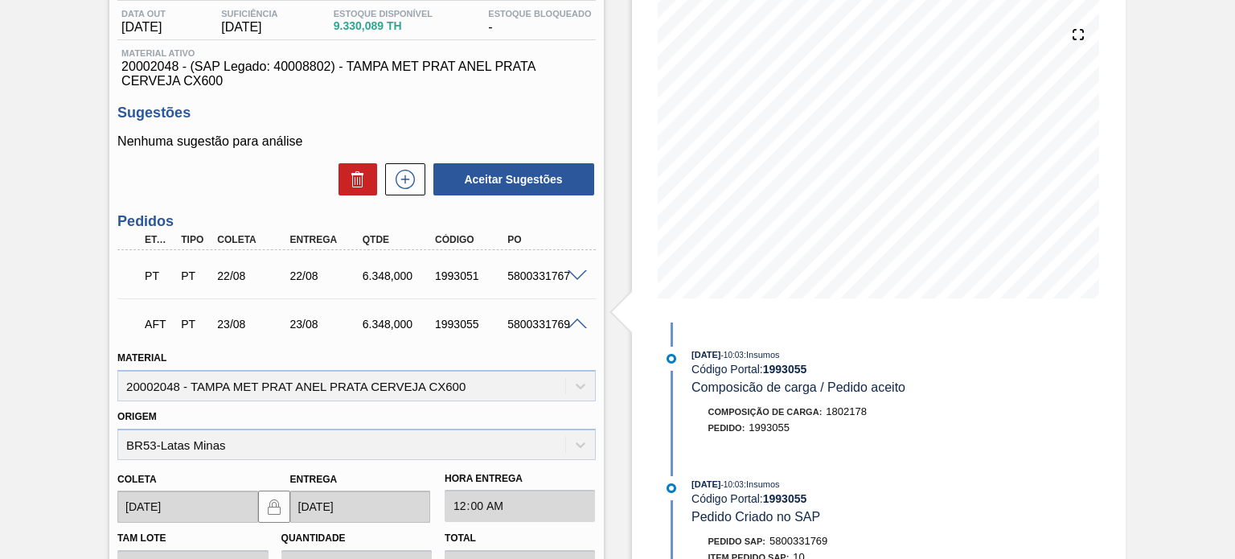
click at [569, 322] on span at bounding box center [577, 324] width 19 height 12
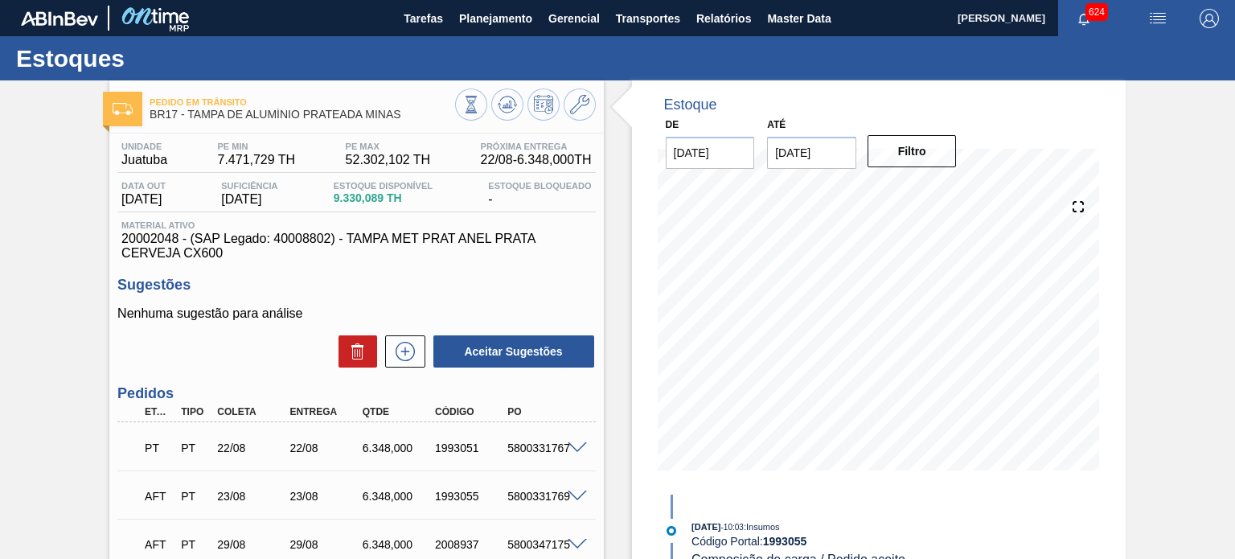
scroll to position [134, 0]
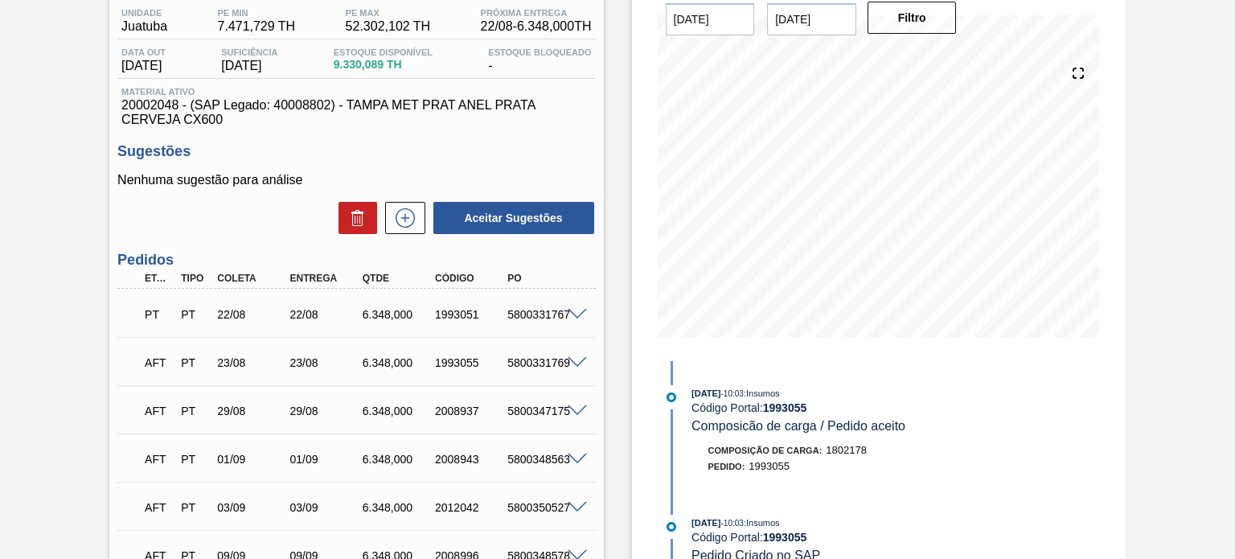
drag, startPoint x: 576, startPoint y: 372, endPoint x: 578, endPoint y: 361, distance: 10.7
click at [576, 370] on div "AFT PT 23/08 23/08 6.348,000 1993055 5800331769" at bounding box center [356, 361] width 478 height 40
click at [573, 357] on span at bounding box center [577, 363] width 19 height 12
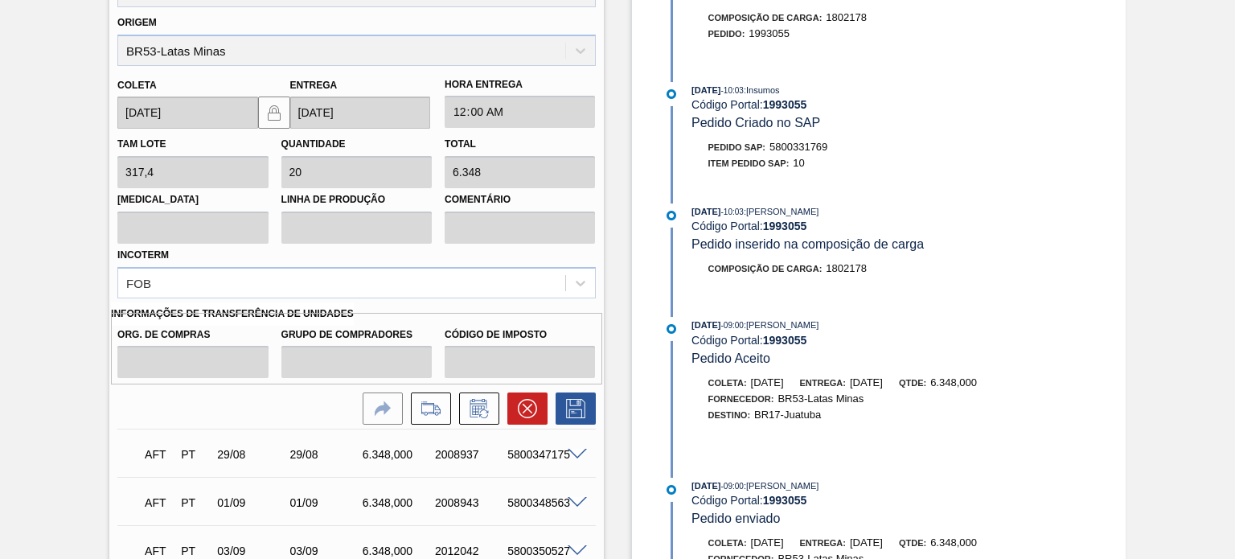
scroll to position [670, 0]
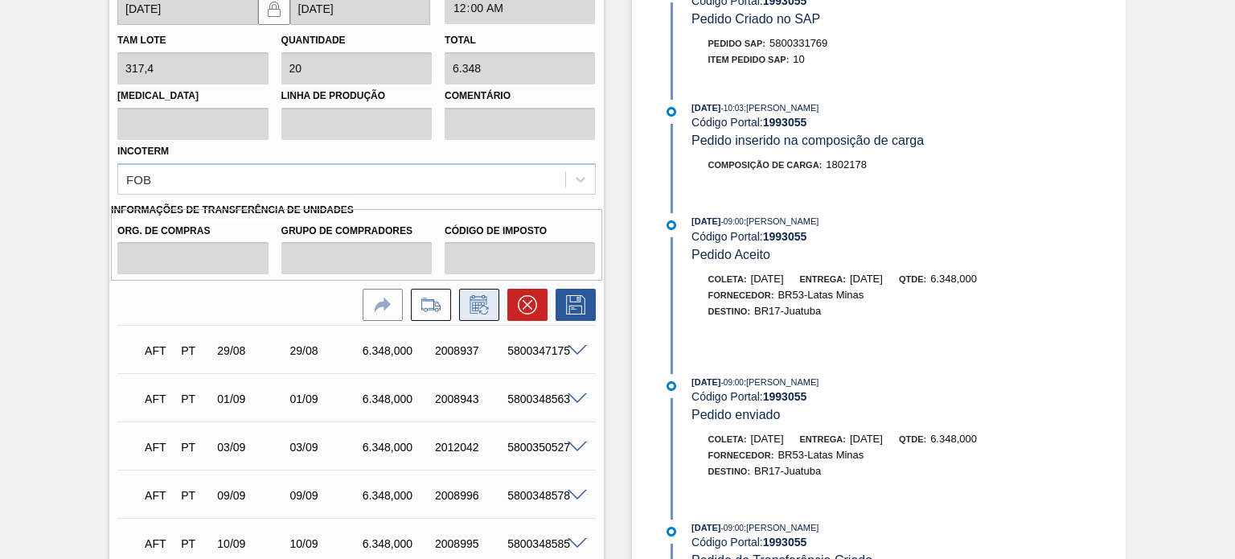
click at [468, 302] on icon at bounding box center [479, 304] width 26 height 19
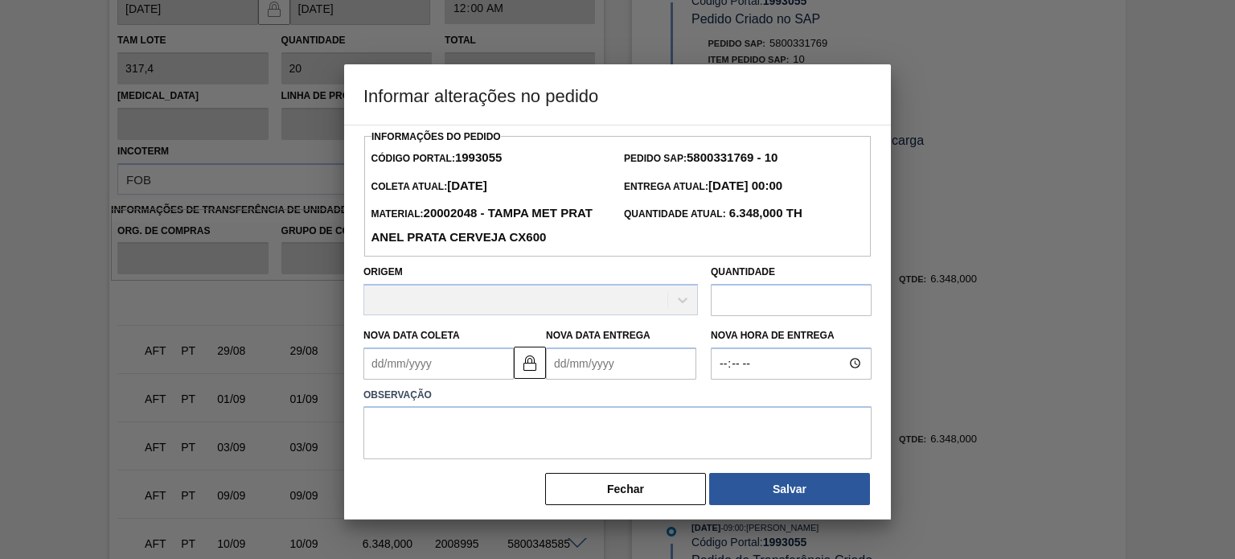
click at [772, 295] on input "text" at bounding box center [791, 300] width 161 height 32
type input "15"
click at [652, 491] on button "Fechar" at bounding box center [625, 489] width 161 height 32
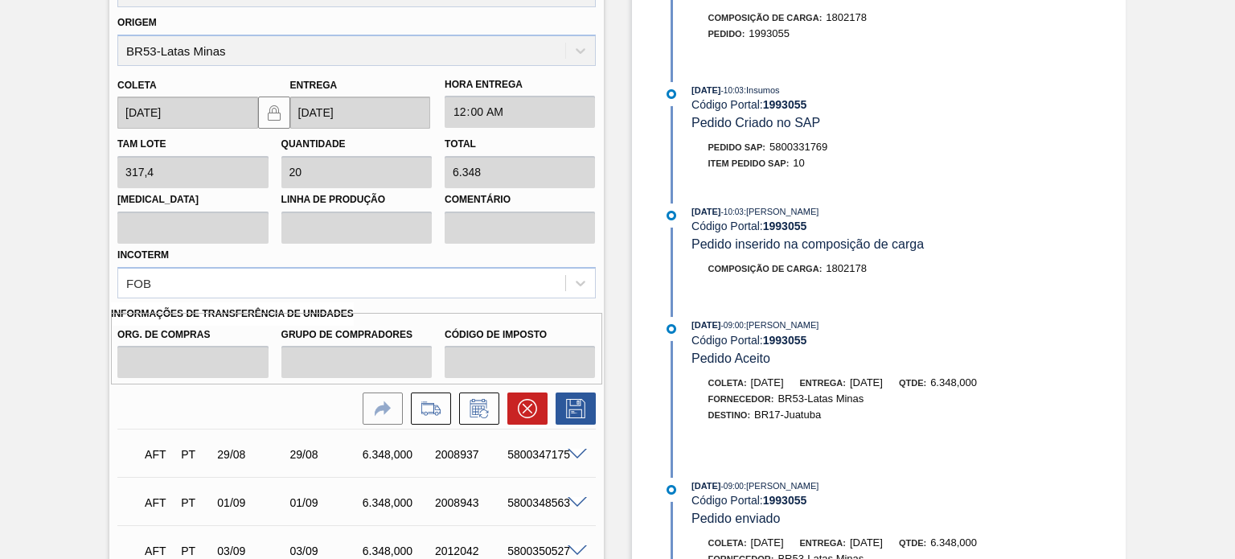
scroll to position [536, 0]
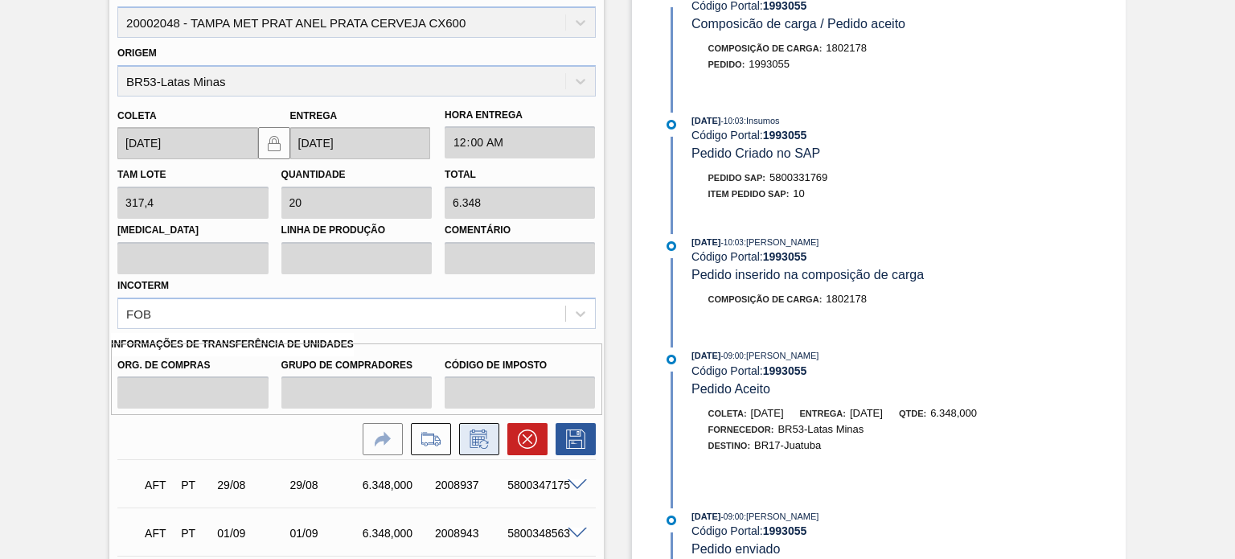
click at [478, 427] on button at bounding box center [479, 439] width 40 height 32
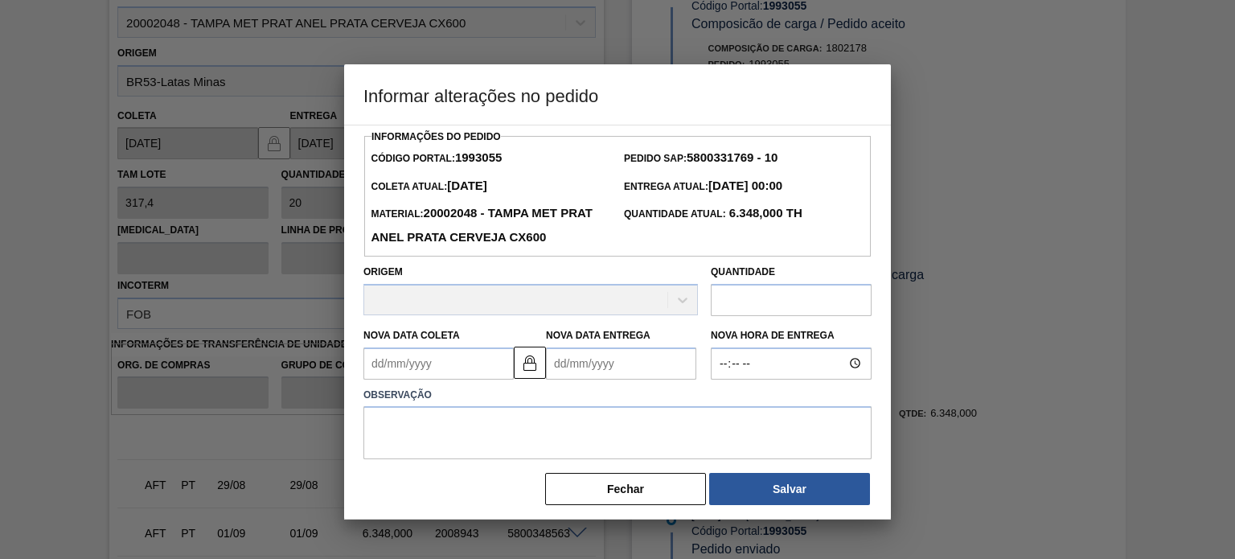
click at [762, 308] on input "text" at bounding box center [791, 300] width 161 height 32
type input "15"
click at [785, 487] on button "Salvar" at bounding box center [789, 489] width 161 height 32
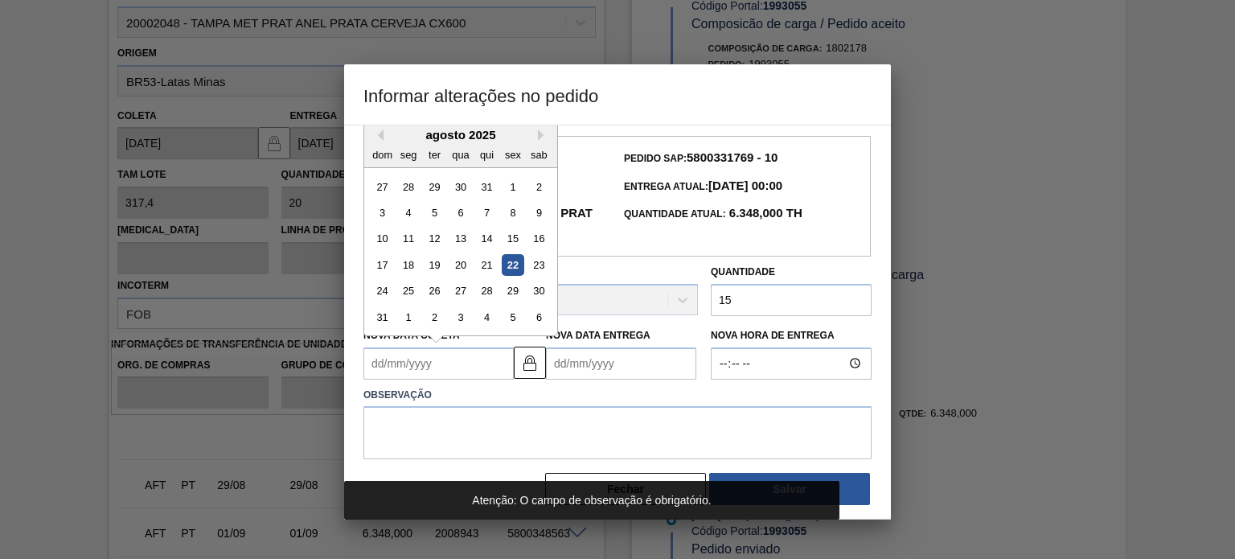
click at [412, 354] on Coleta1993055 "Nova Data Coleta" at bounding box center [439, 363] width 150 height 32
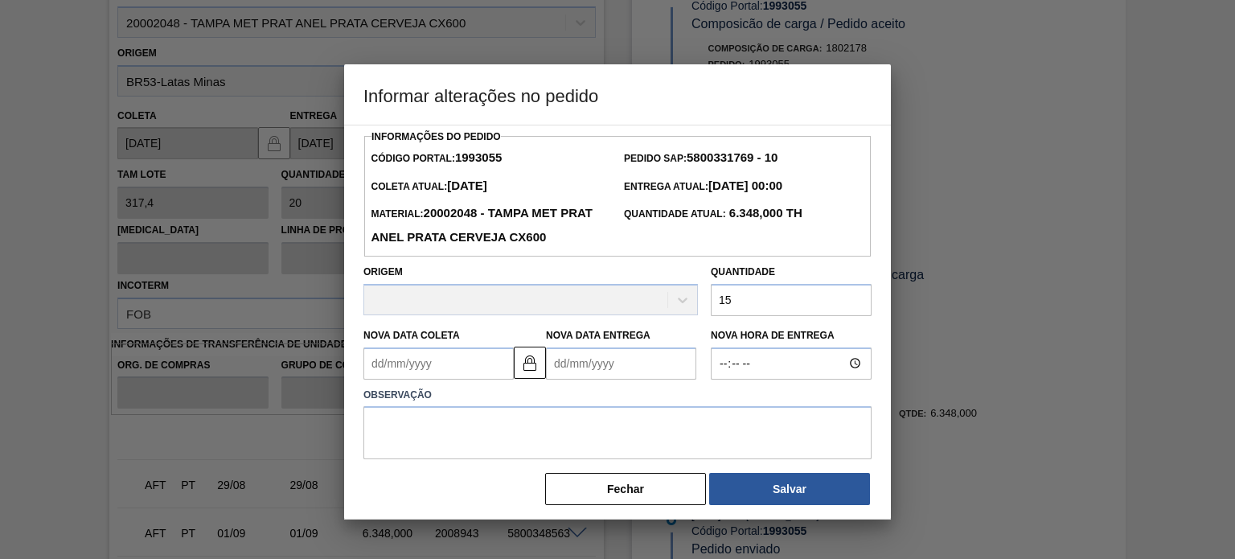
click at [569, 389] on label "Observação" at bounding box center [618, 395] width 508 height 23
click at [486, 422] on textarea at bounding box center [618, 432] width 508 height 53
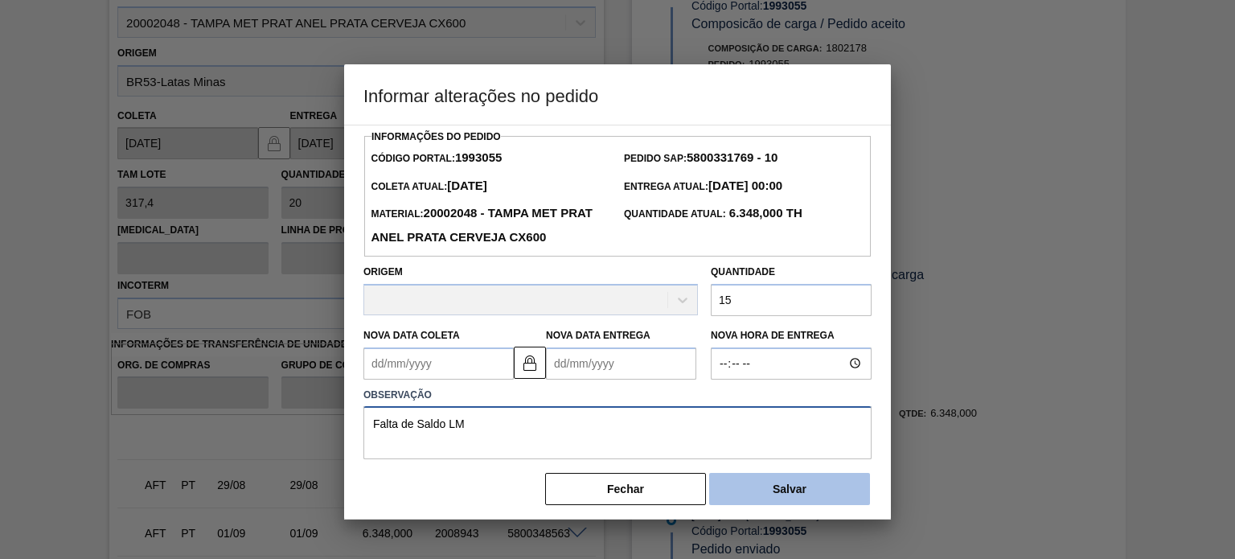
type textarea "Falta de Saldo LM"
click at [775, 496] on button "Salvar" at bounding box center [789, 489] width 161 height 32
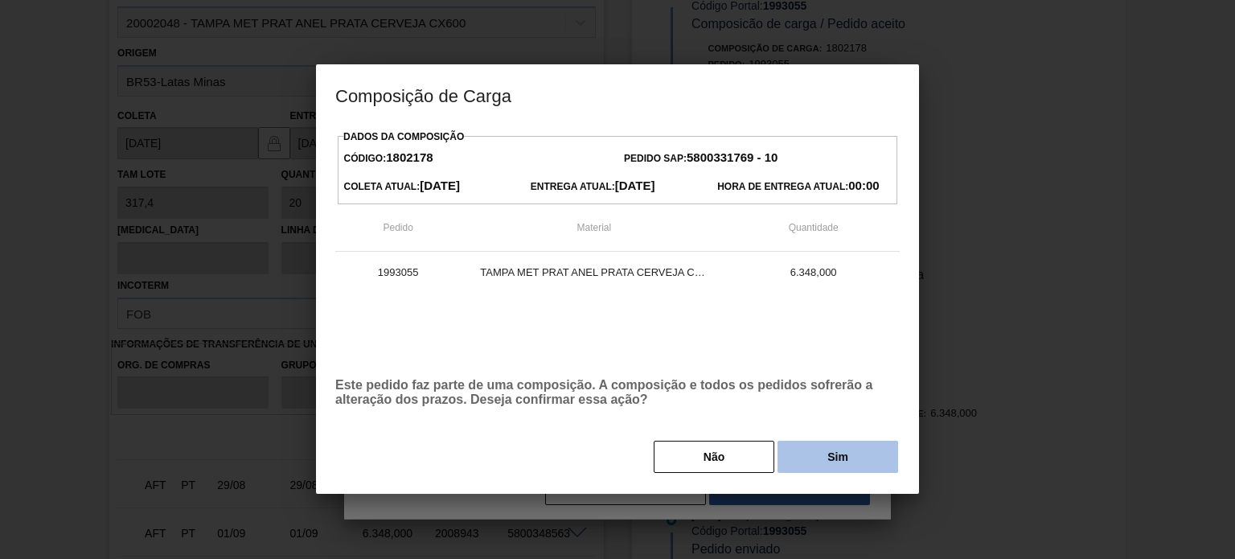
click at [846, 462] on button "Sim" at bounding box center [838, 457] width 121 height 32
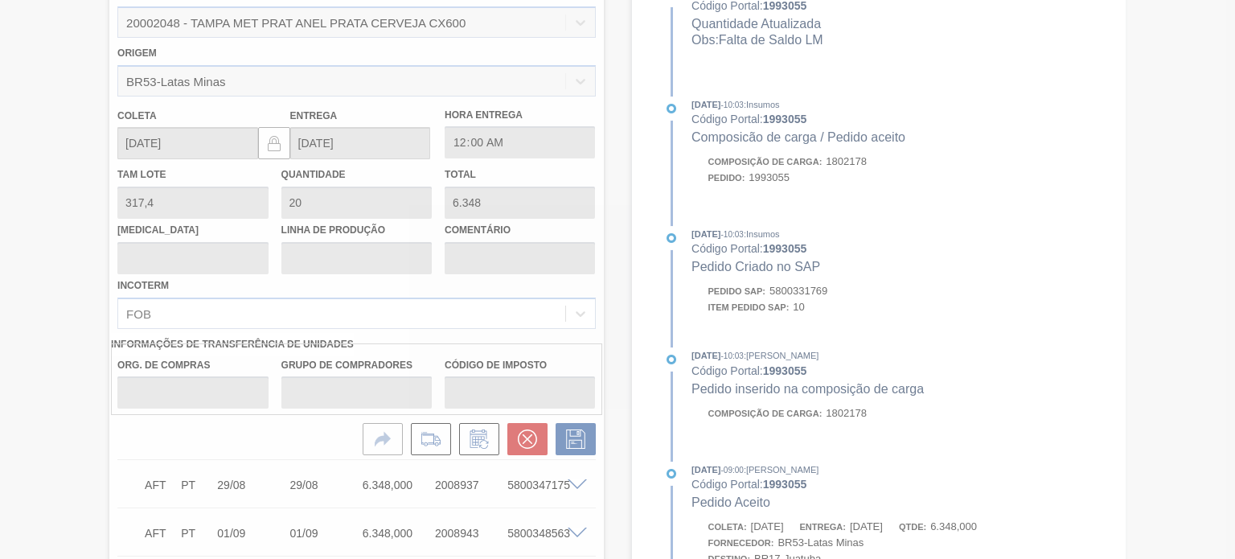
type input "0,047"
type input "15"
type input "Falta de Saldo LM"
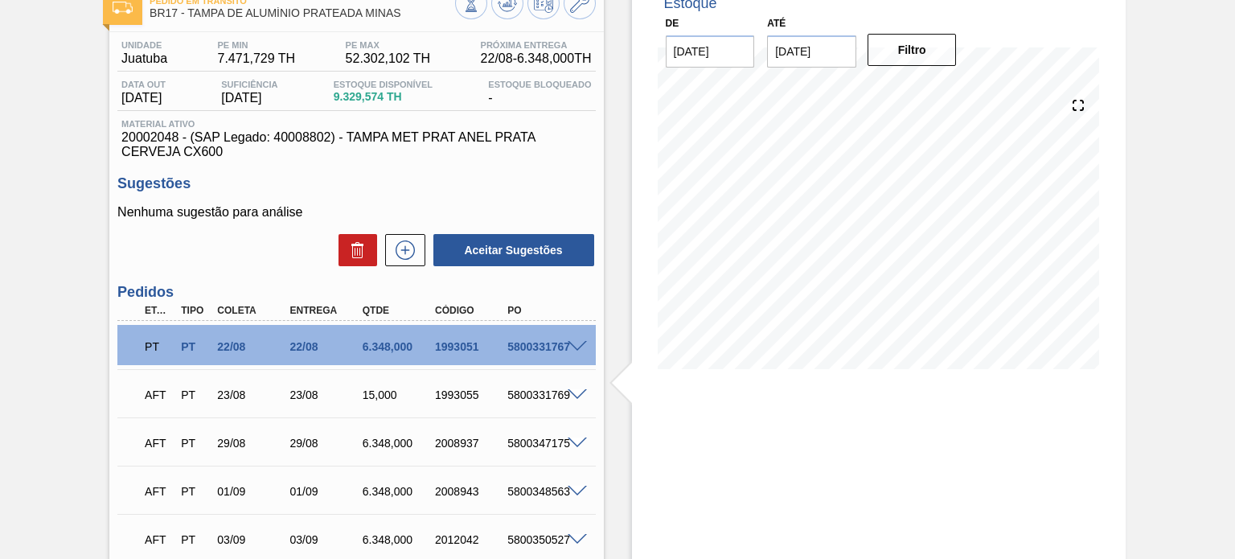
scroll to position [134, 0]
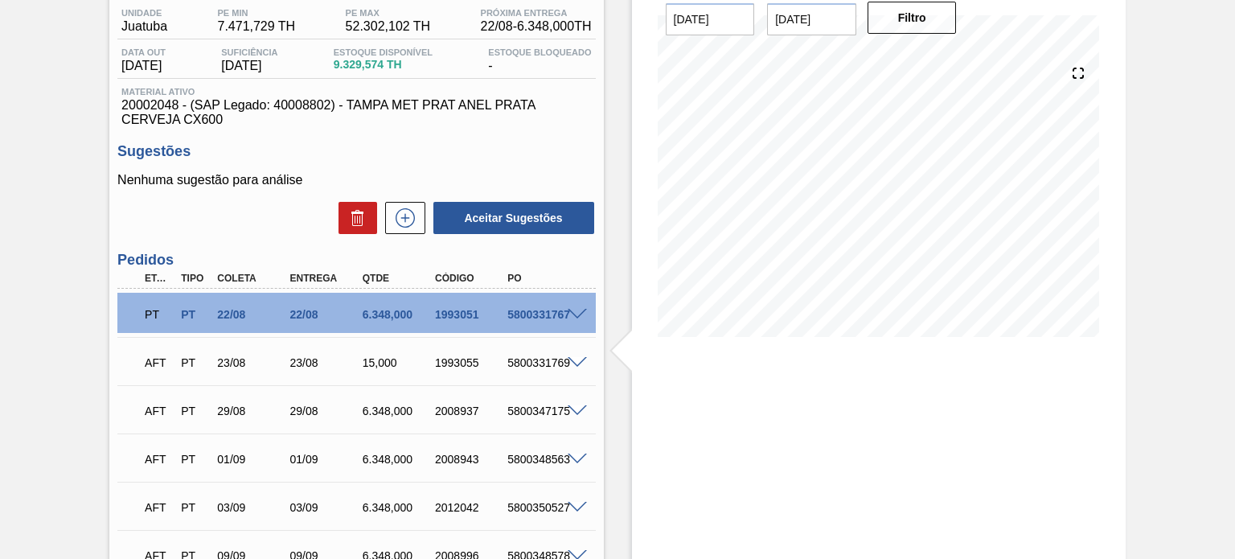
click at [579, 359] on span at bounding box center [577, 363] width 19 height 12
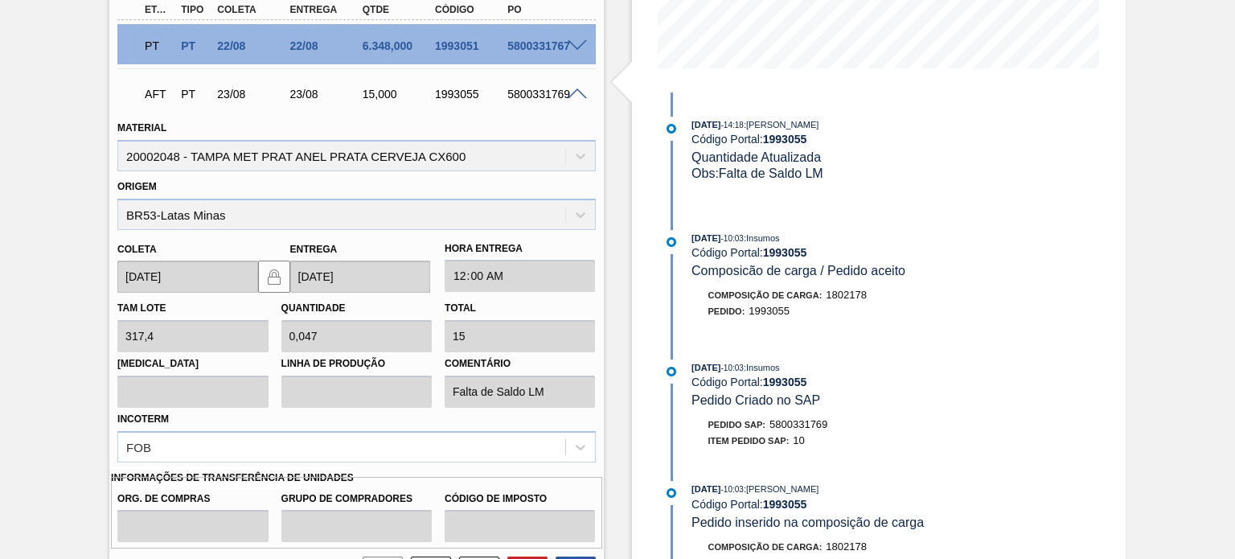
scroll to position [536, 0]
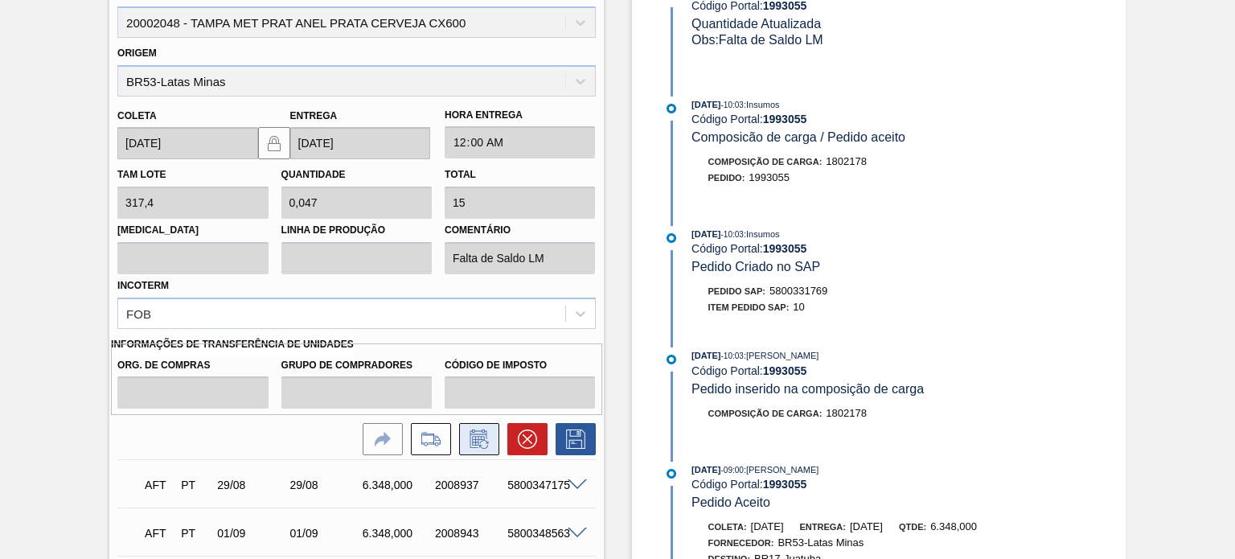
click at [491, 432] on button at bounding box center [479, 439] width 40 height 32
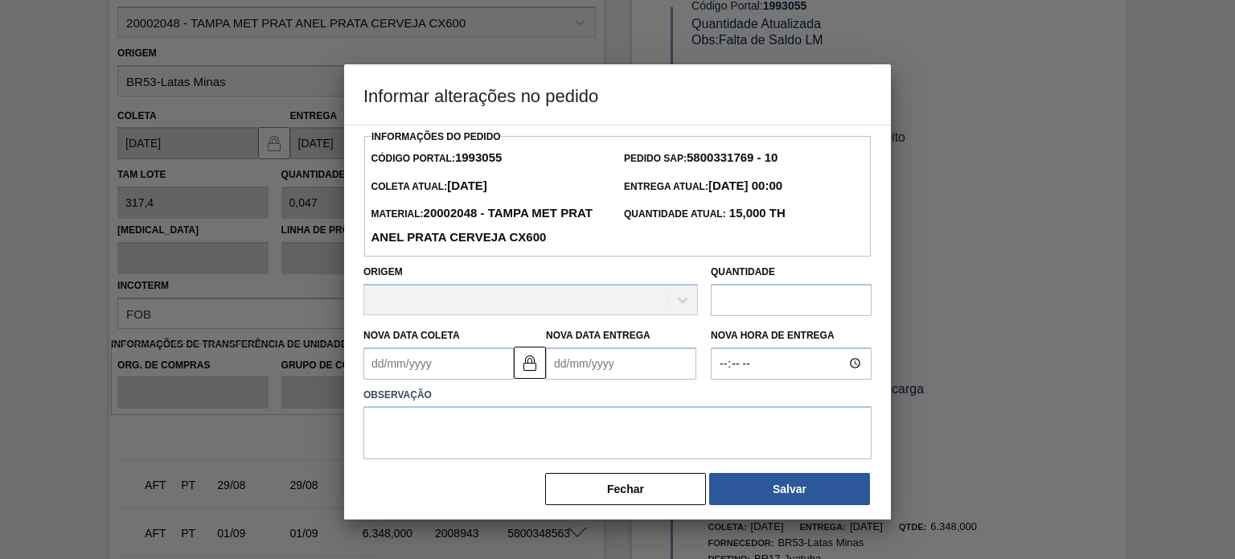
click at [750, 310] on input "text" at bounding box center [791, 300] width 161 height 32
paste input "4.761"
drag, startPoint x: 631, startPoint y: 92, endPoint x: 779, endPoint y: 102, distance: 147.5
click at [783, 102] on h3 "Informar alterações no pedido" at bounding box center [617, 94] width 547 height 61
click at [725, 299] on input "4.761" at bounding box center [791, 300] width 161 height 32
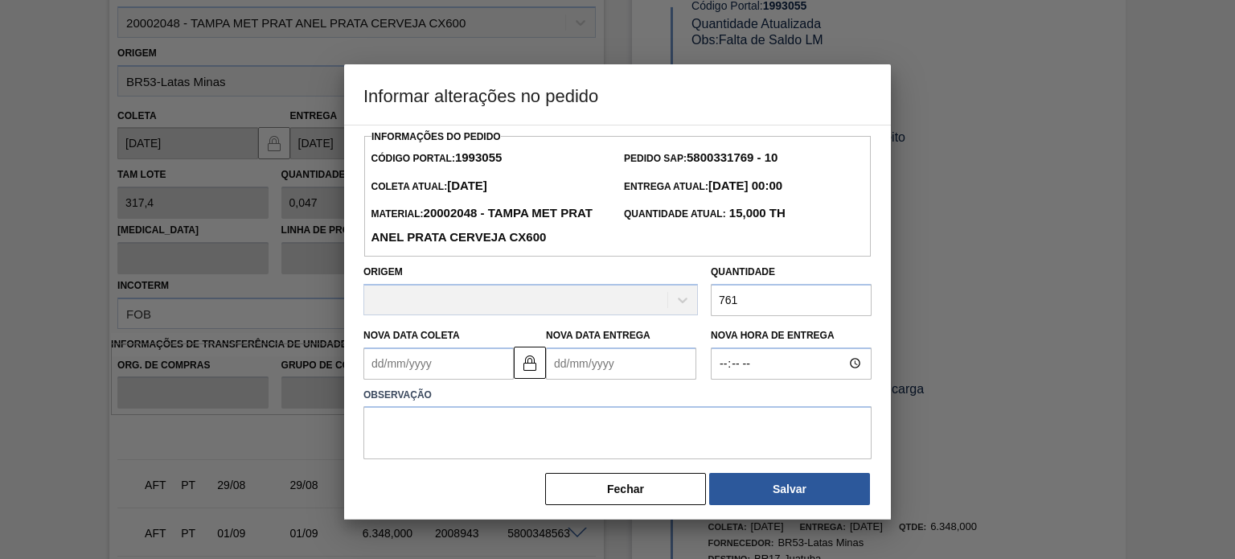
click at [717, 298] on input "761" at bounding box center [791, 300] width 161 height 32
type input "4.761.000"
click at [590, 417] on textarea at bounding box center [618, 432] width 508 height 53
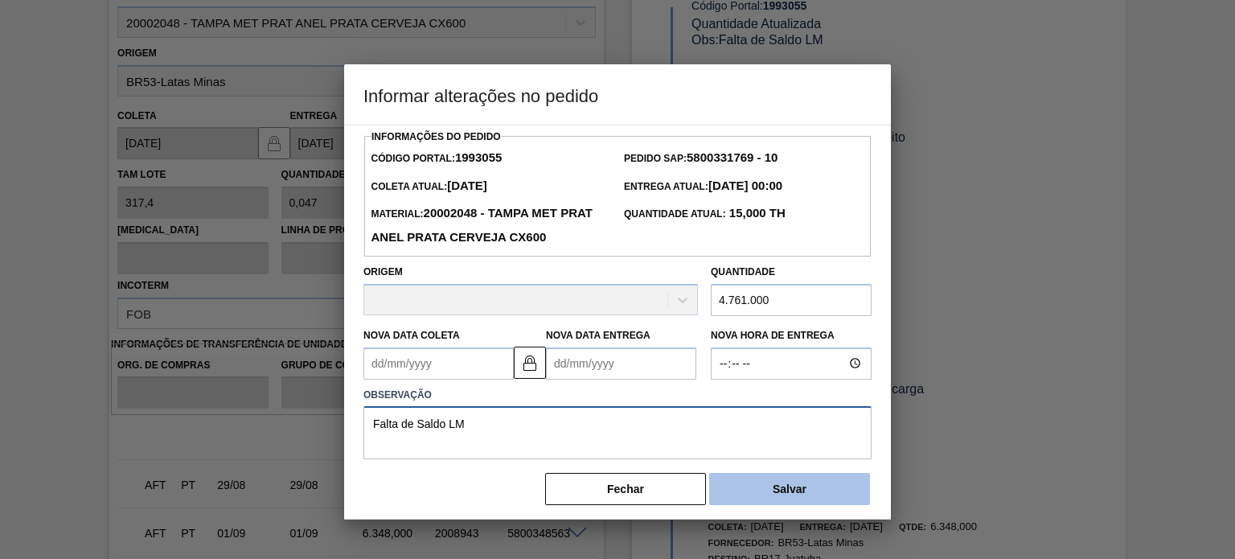
type textarea "Falta de Saldo LM"
click at [848, 495] on button "Salvar" at bounding box center [789, 489] width 161 height 32
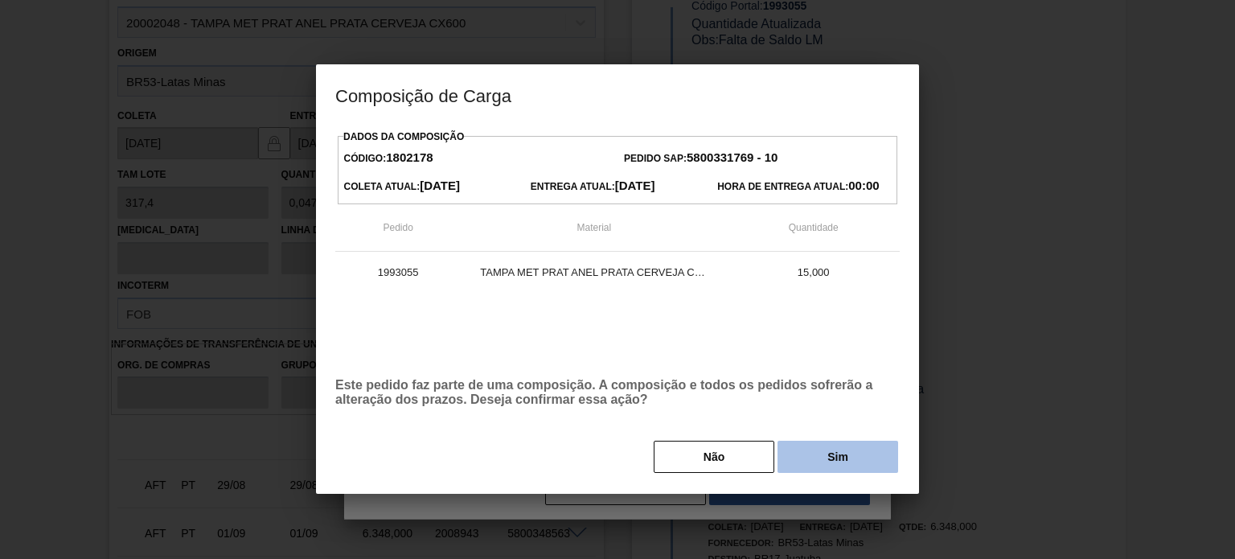
click at [827, 457] on button "Sim" at bounding box center [838, 457] width 121 height 32
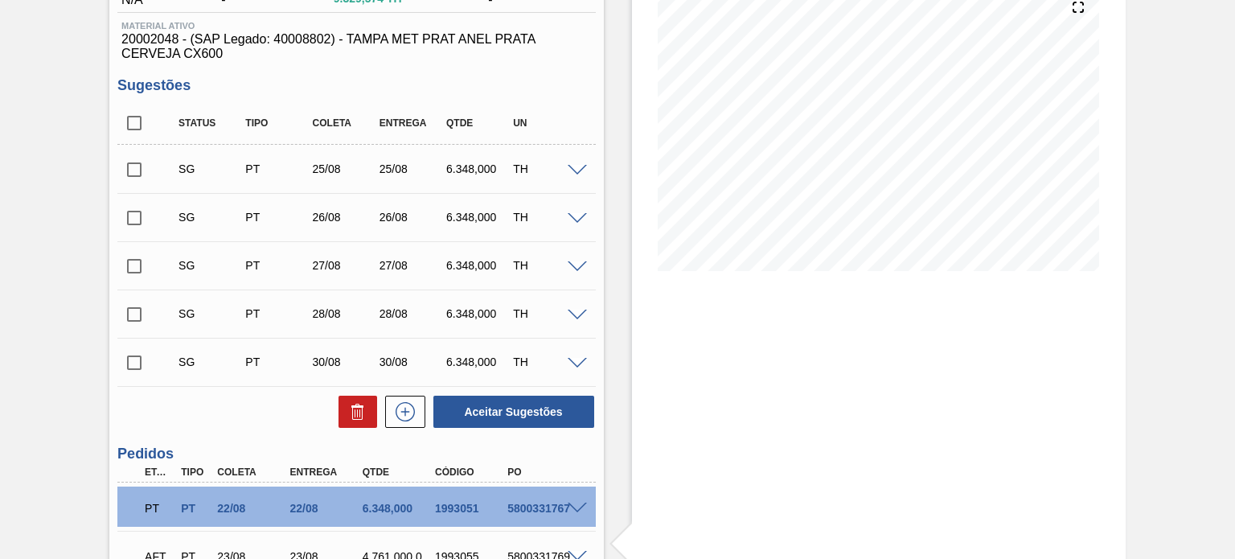
scroll to position [402, 0]
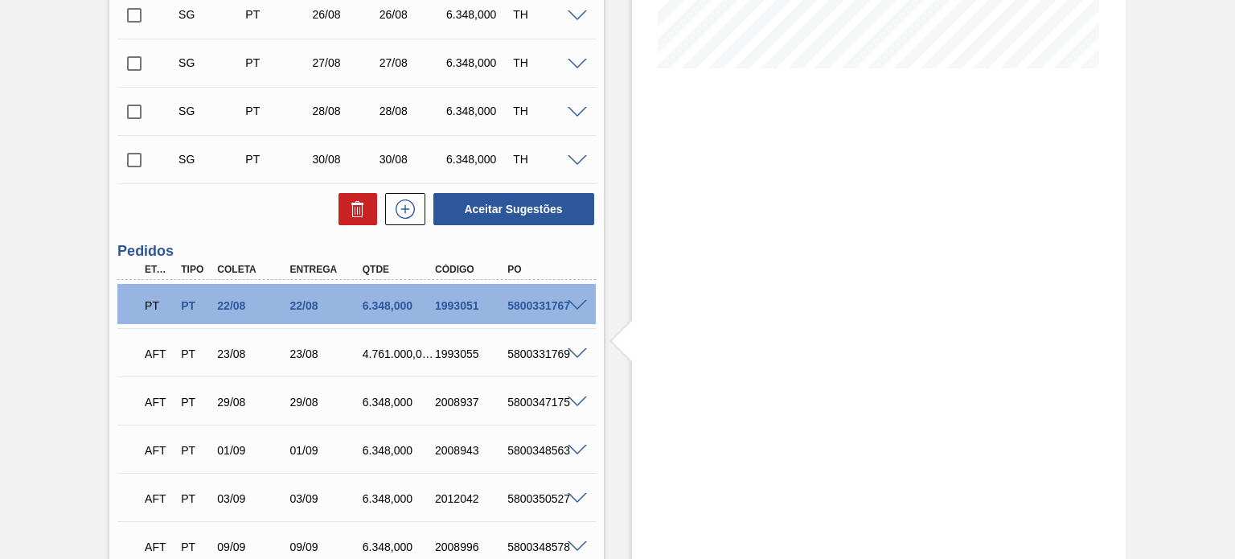
click at [569, 350] on span at bounding box center [577, 354] width 19 height 12
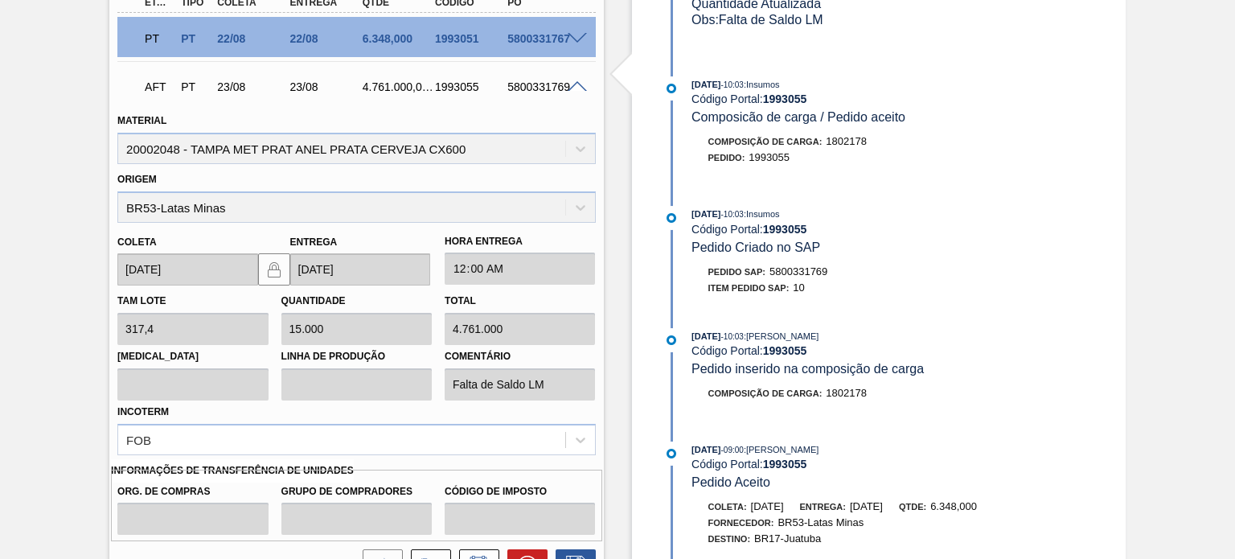
scroll to position [804, 0]
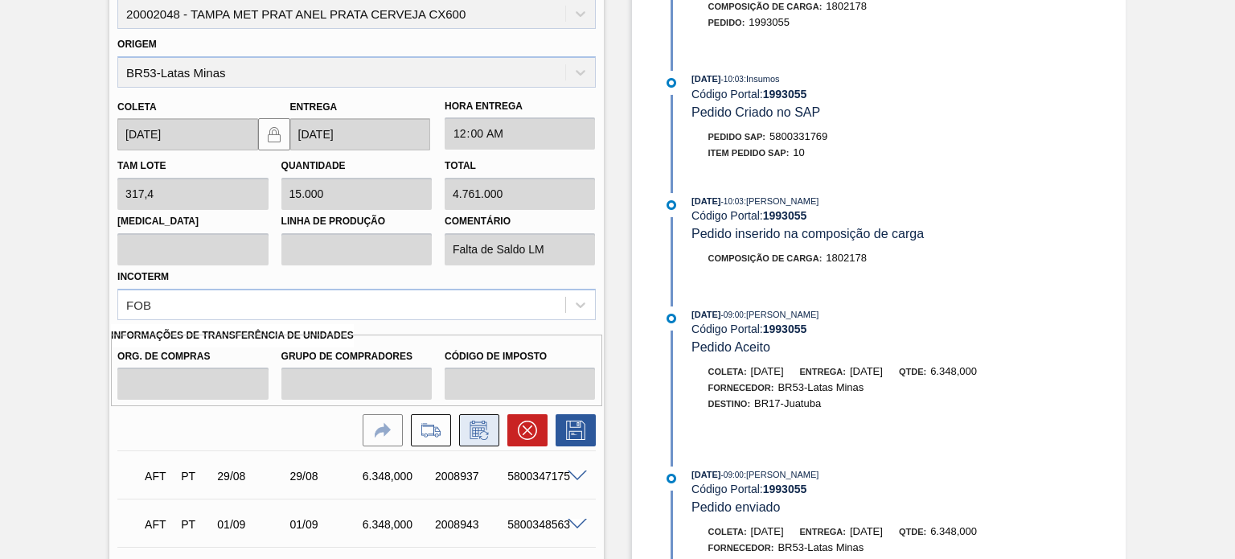
click at [479, 415] on button at bounding box center [479, 430] width 40 height 32
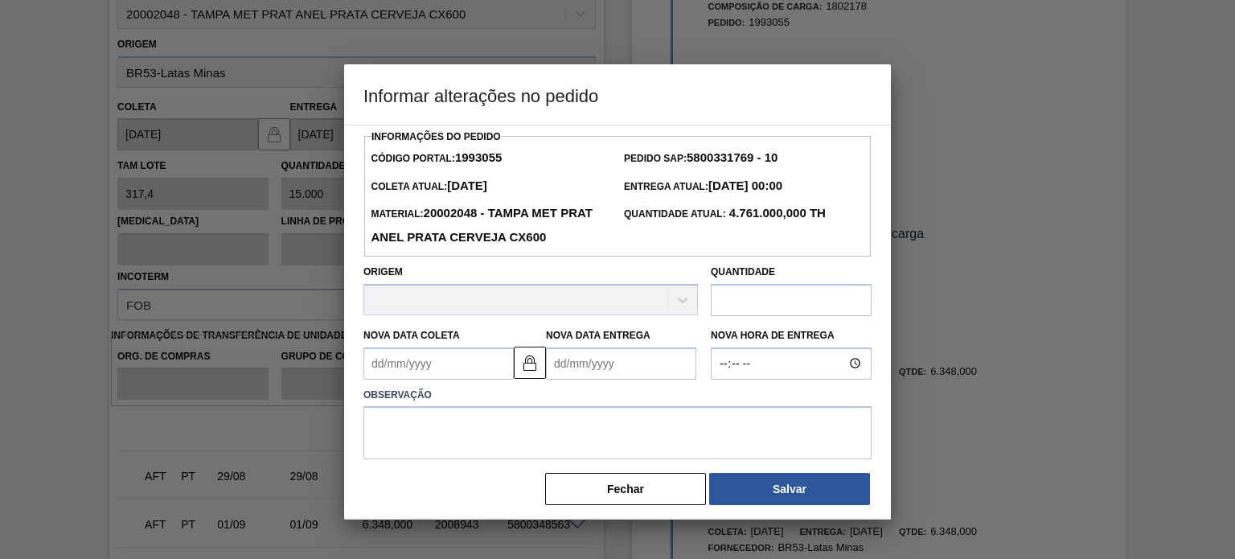
click at [753, 298] on input "text" at bounding box center [791, 300] width 161 height 32
type input "4.761"
click at [658, 426] on textarea at bounding box center [618, 432] width 508 height 53
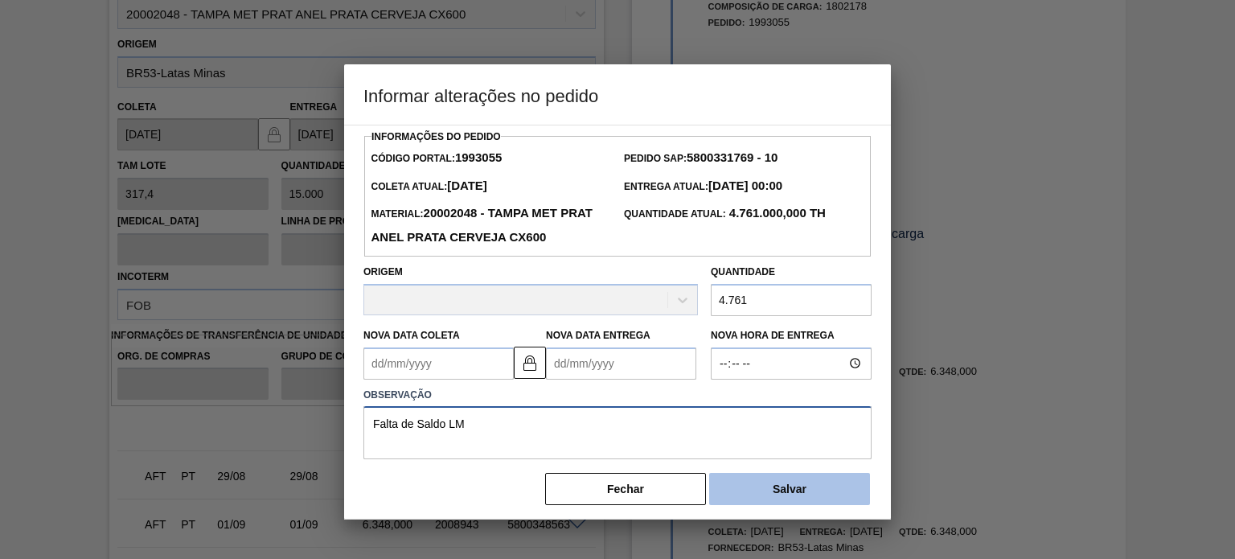
type textarea "Falta de Saldo LM"
click at [833, 494] on button "Salvar" at bounding box center [789, 489] width 161 height 32
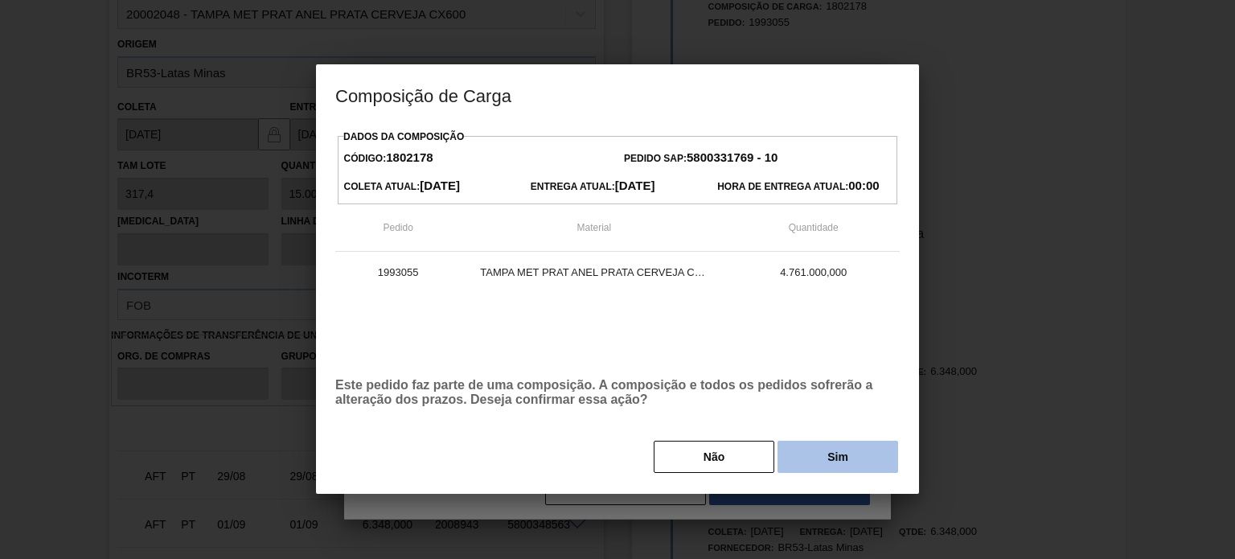
click at [840, 469] on button "Sim" at bounding box center [838, 457] width 121 height 32
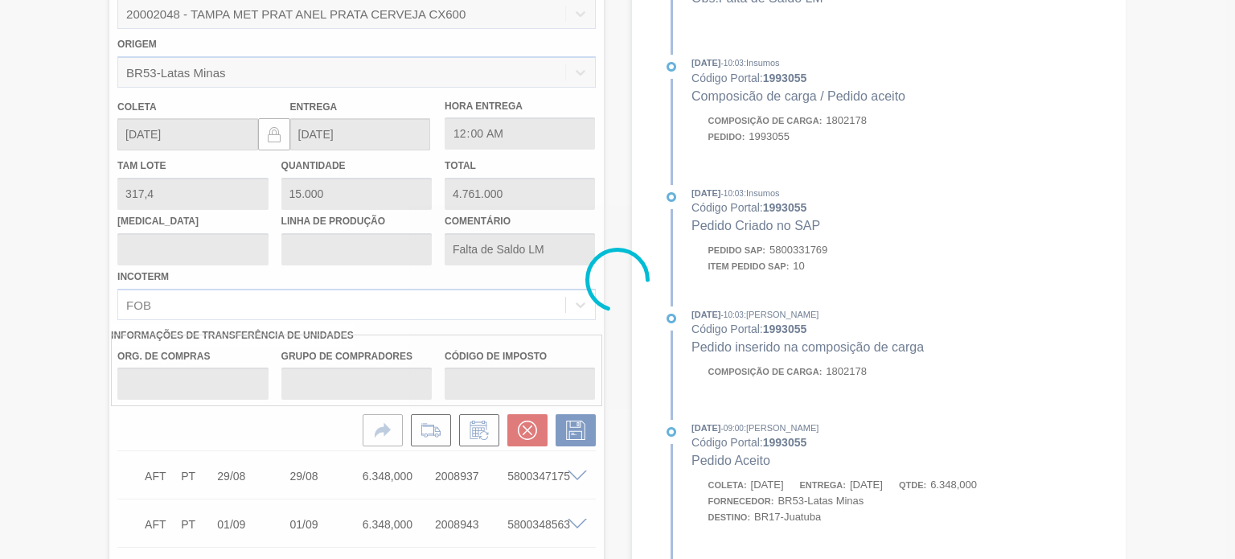
type input "15"
type input "4.761"
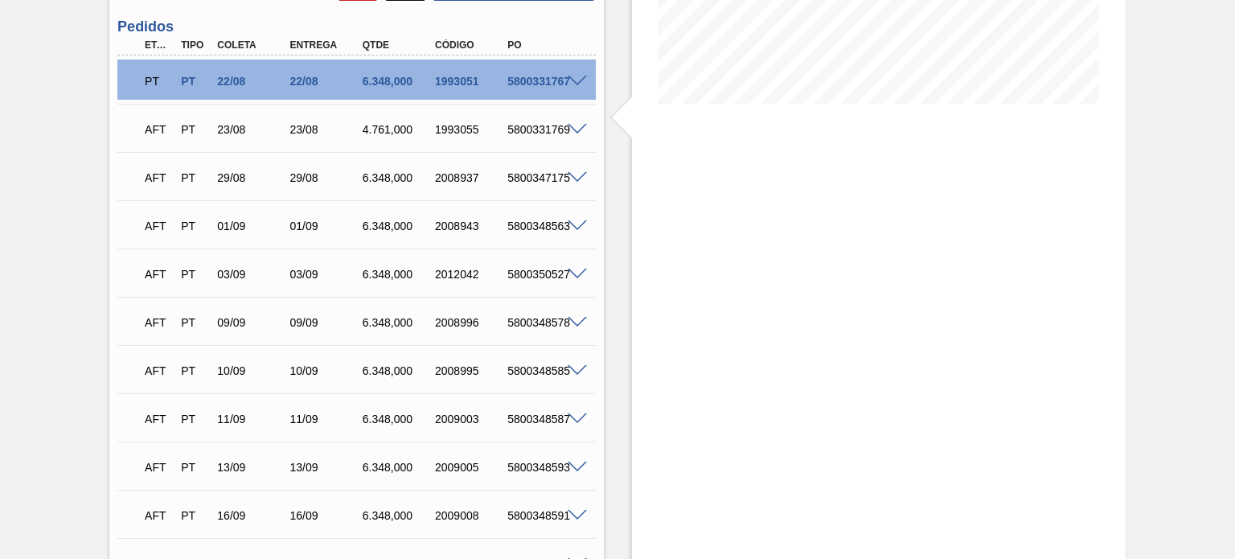
scroll to position [277, 0]
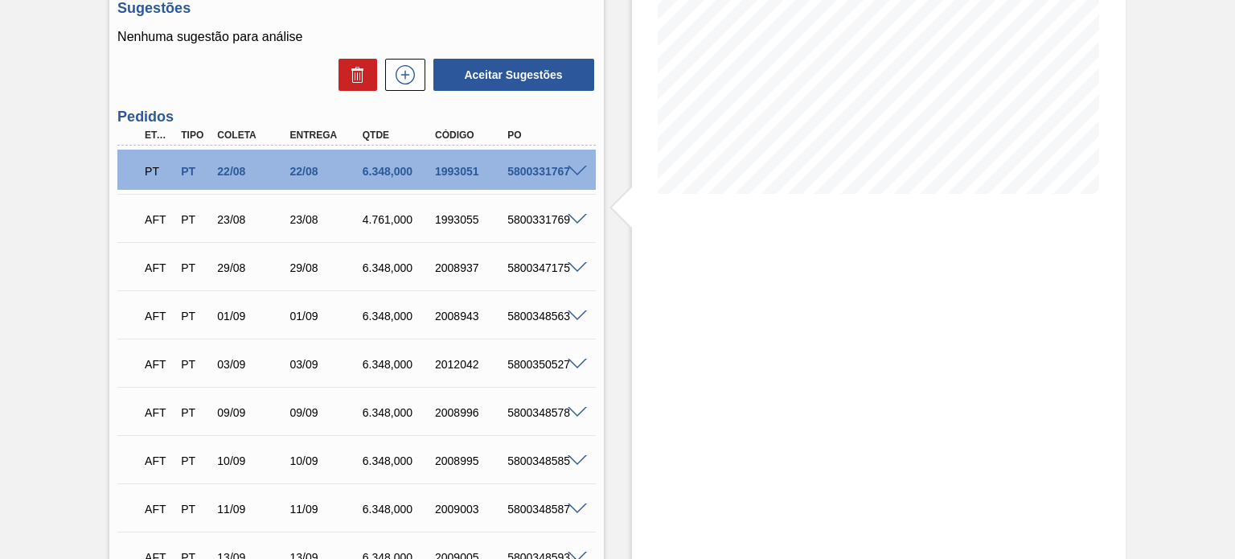
click at [575, 217] on span at bounding box center [577, 220] width 19 height 12
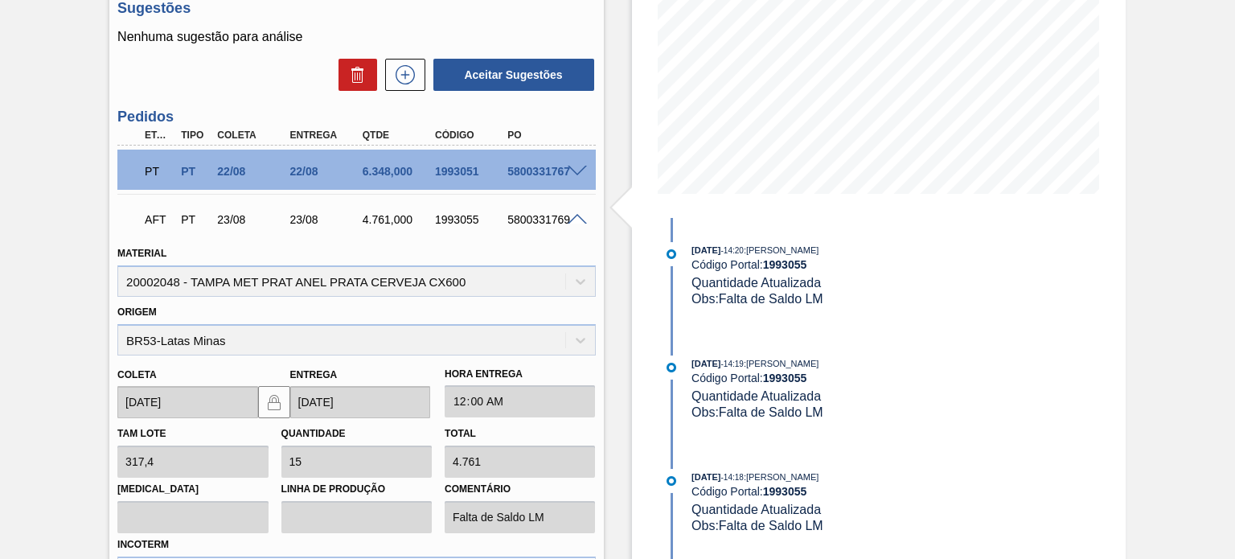
click at [573, 220] on span at bounding box center [577, 220] width 19 height 12
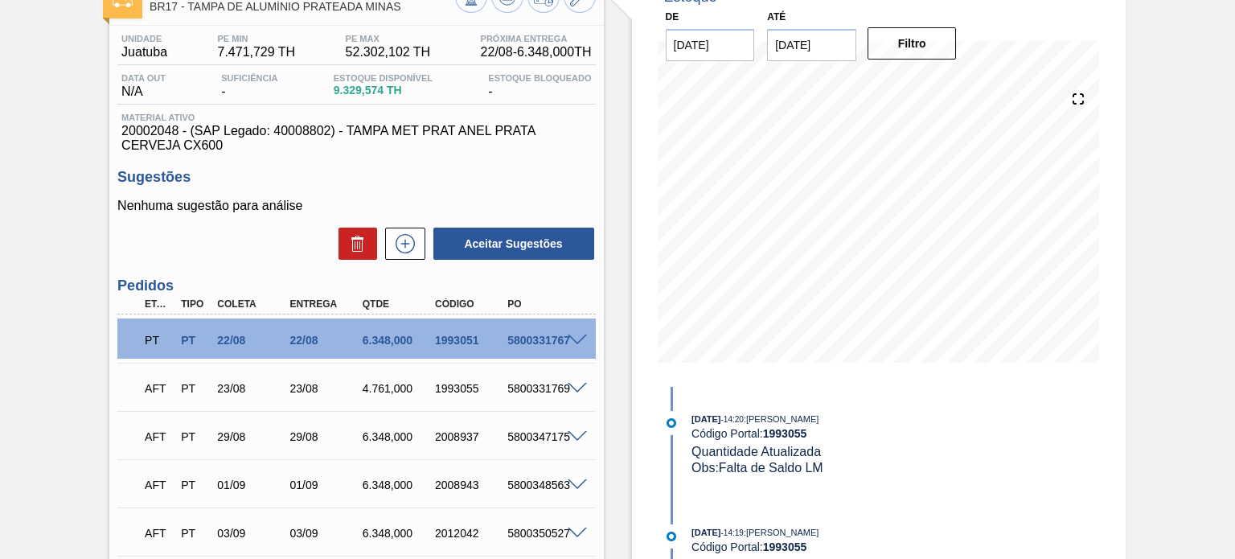
scroll to position [134, 0]
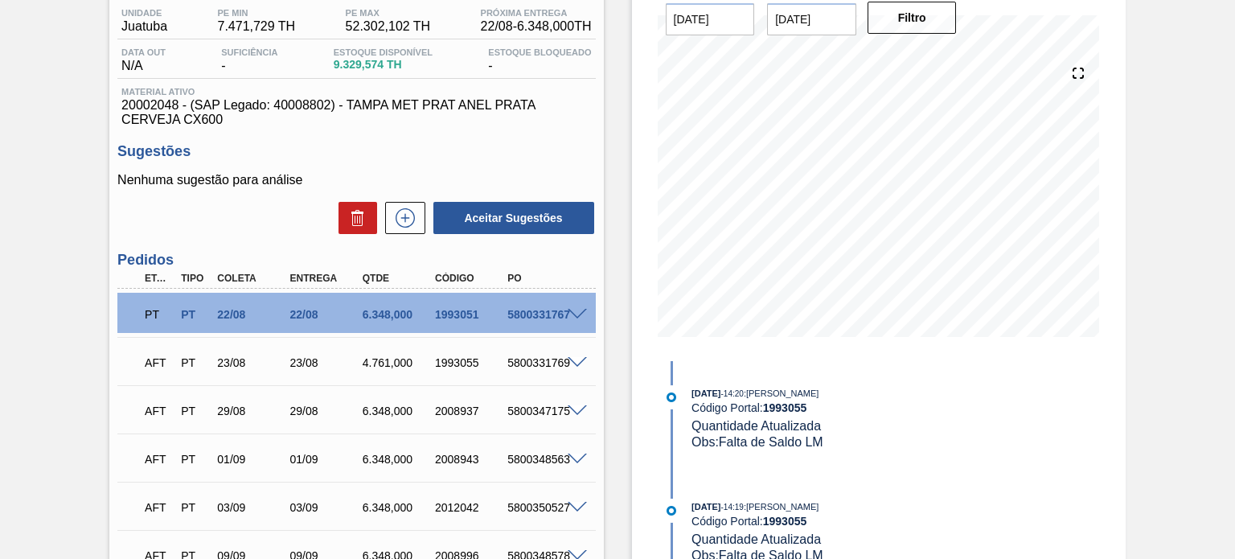
click at [605, 347] on div "Estoque De 22/08/2025 Até 05/09/2025 Filtro 22/08/2025 - 14:20 : Alisson R Da S…" at bounding box center [865, 473] width 522 height 1053
click at [492, 315] on div "1993051" at bounding box center [471, 314] width 80 height 13
click at [586, 306] on div "PT PT 22/08 22/08 6.348,000 1993051 5800331767" at bounding box center [356, 313] width 478 height 40
click at [565, 314] on div at bounding box center [580, 313] width 32 height 12
click at [577, 311] on span at bounding box center [577, 315] width 19 height 12
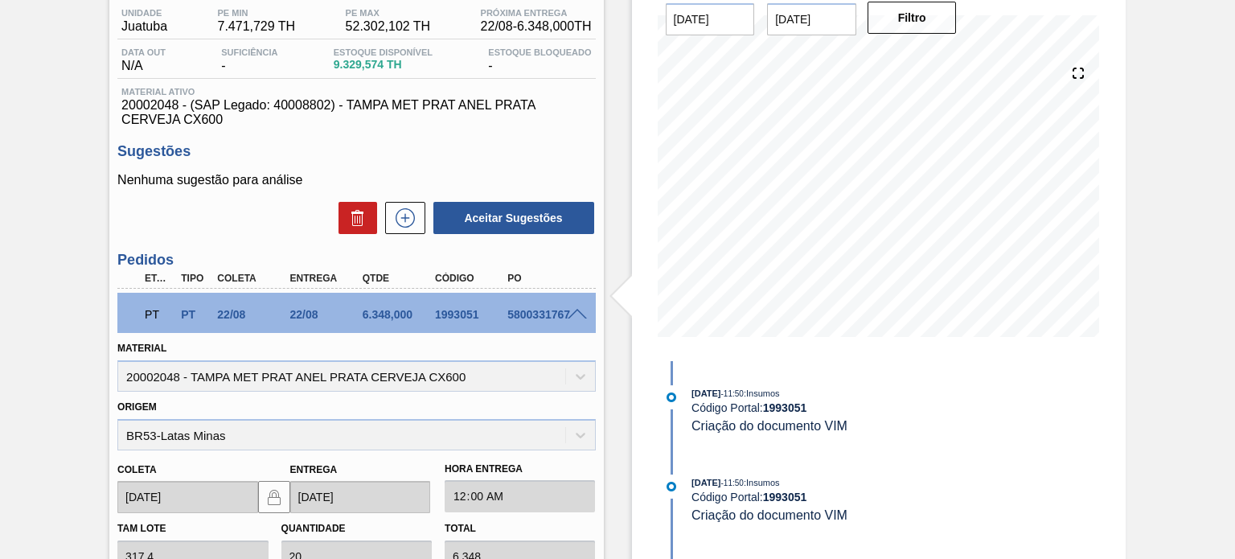
click at [577, 312] on span at bounding box center [577, 315] width 19 height 12
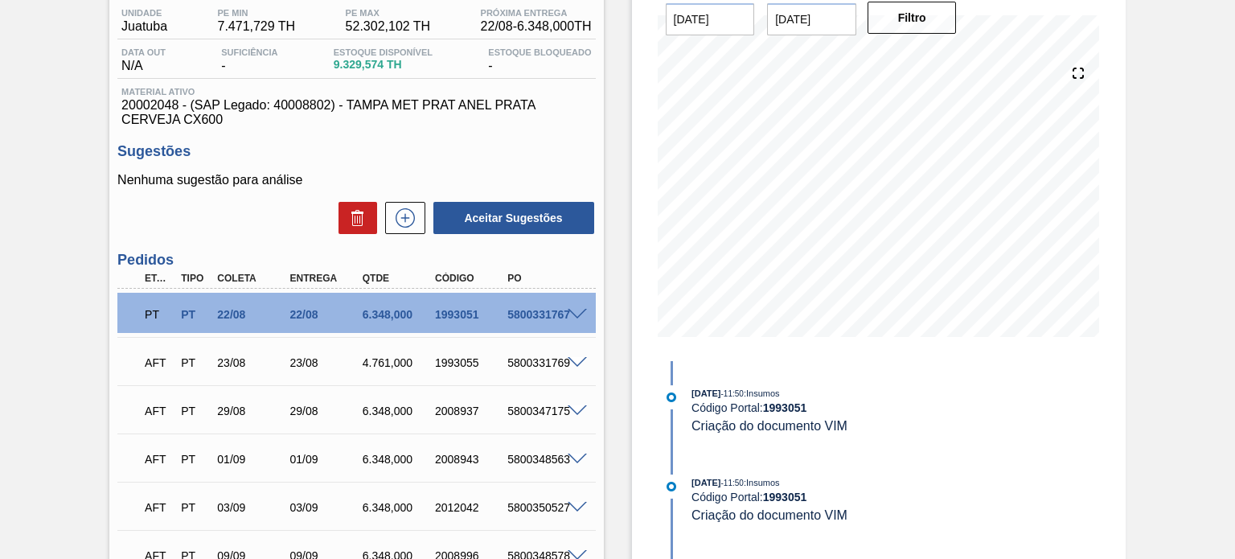
click at [184, 244] on div "Unidade Juatuba PE MIN 7.471,729 TH PE MAX 52.302,102 TH Próxima Entrega 22/08 …" at bounding box center [356, 496] width 494 height 992
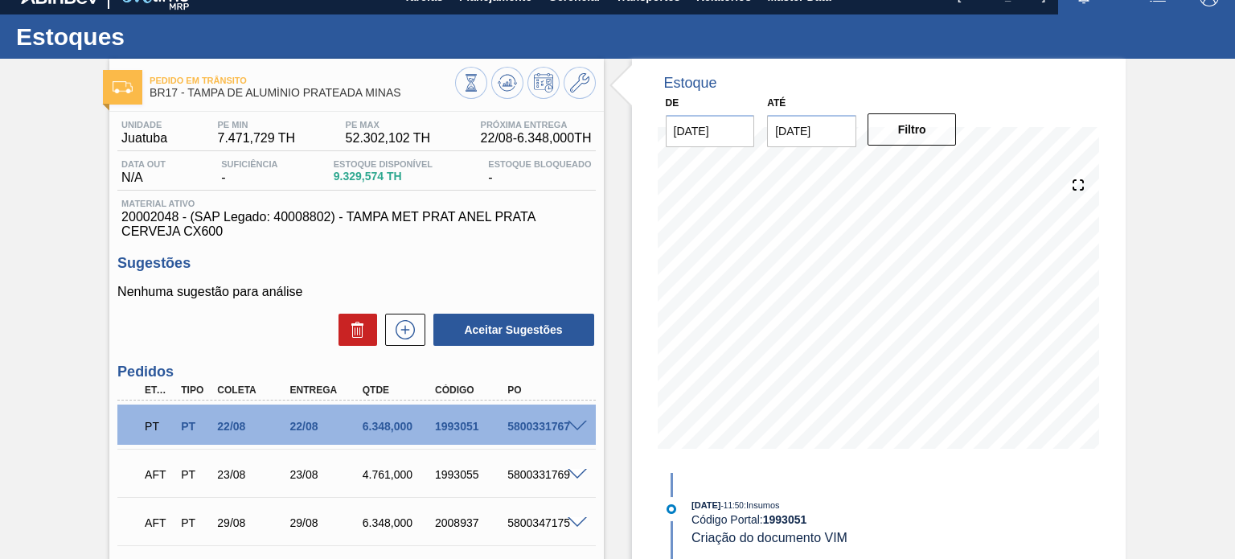
scroll to position [0, 0]
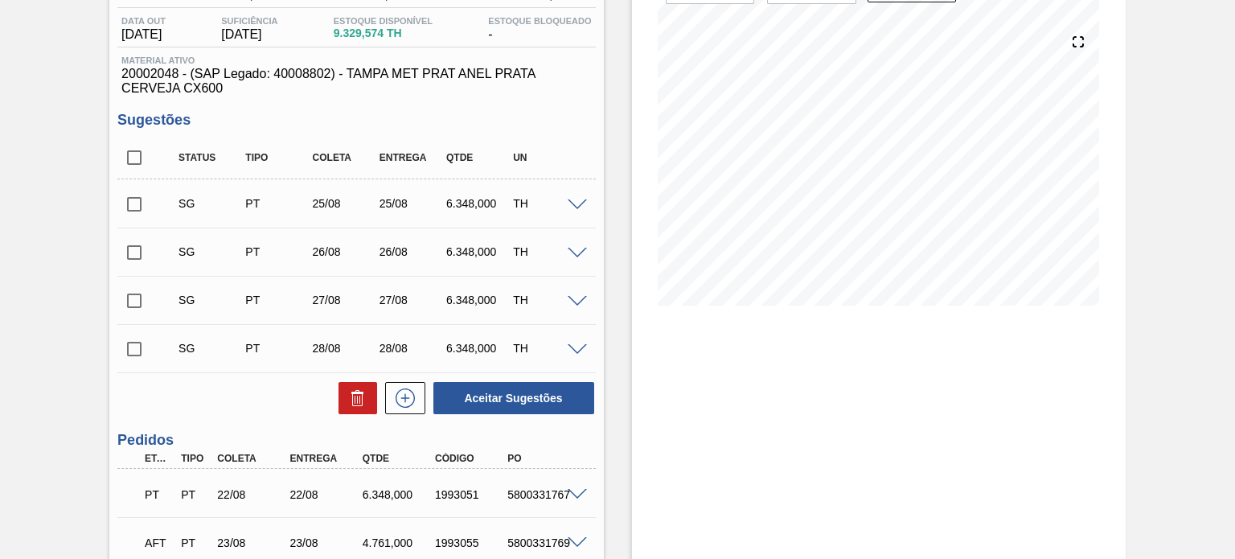
scroll to position [134, 0]
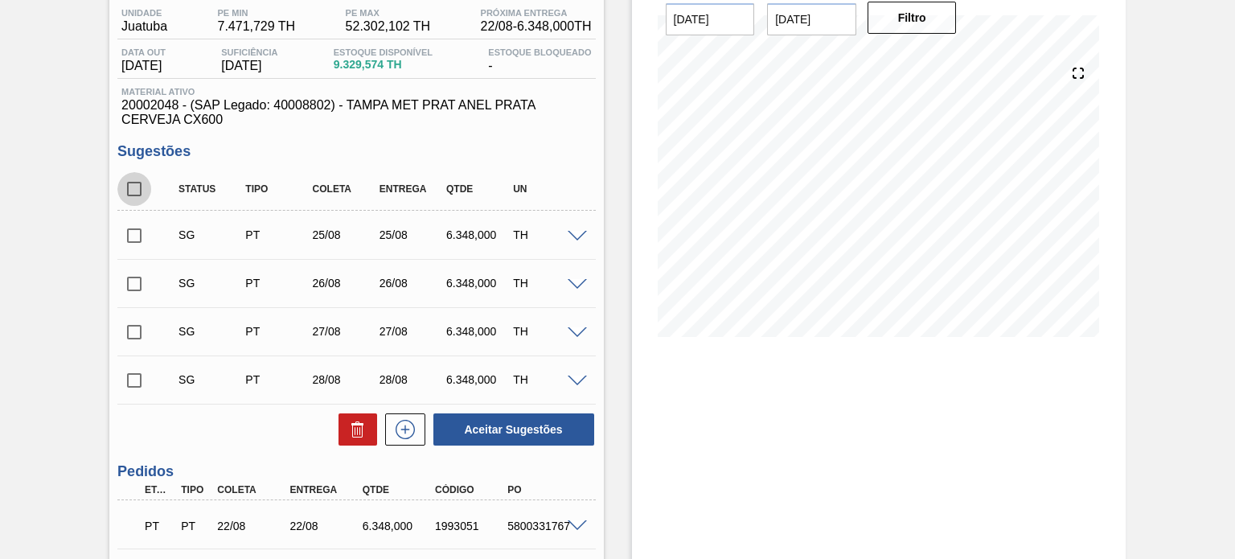
click at [131, 183] on input "checkbox" at bounding box center [134, 189] width 34 height 34
checkbox input "true"
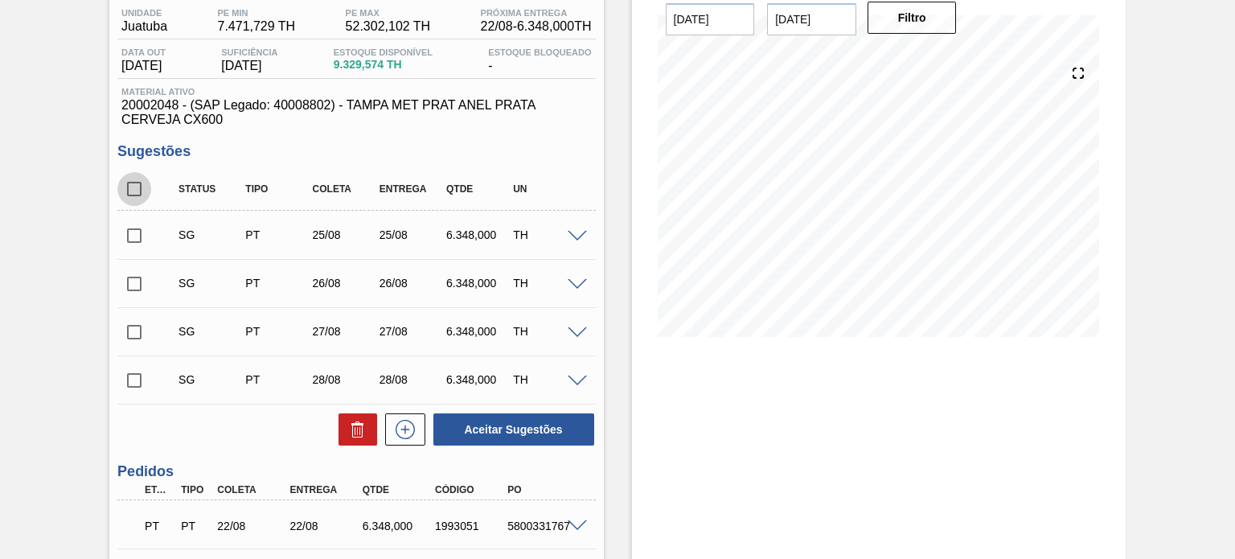
checkbox input "true"
click at [356, 427] on icon at bounding box center [357, 429] width 19 height 19
checkbox input "false"
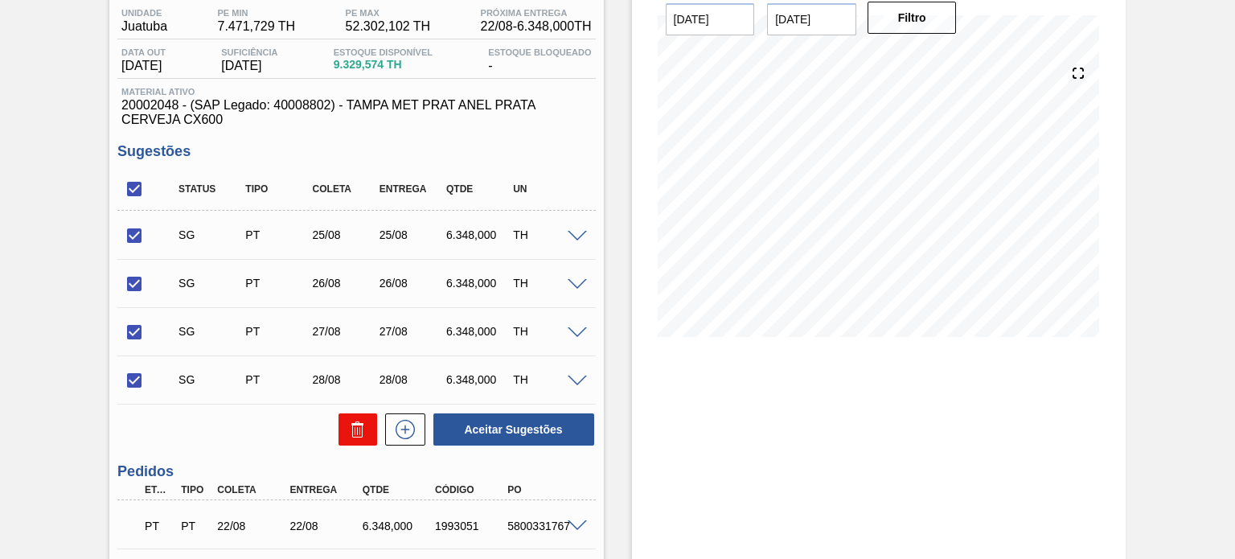
checkbox input "false"
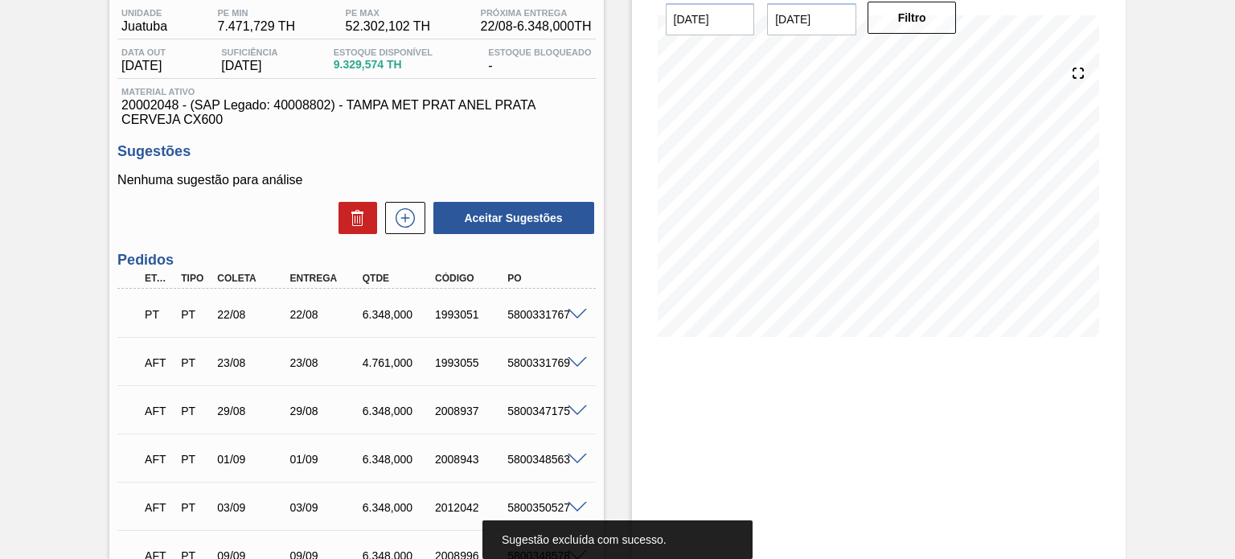
click at [1149, 392] on div "Pedido em Trânsito BR17 - TAMPA DE ALUMÍNIO PRATEADA MINAS Unidade Juatuba PE M…" at bounding box center [617, 473] width 1235 height 1053
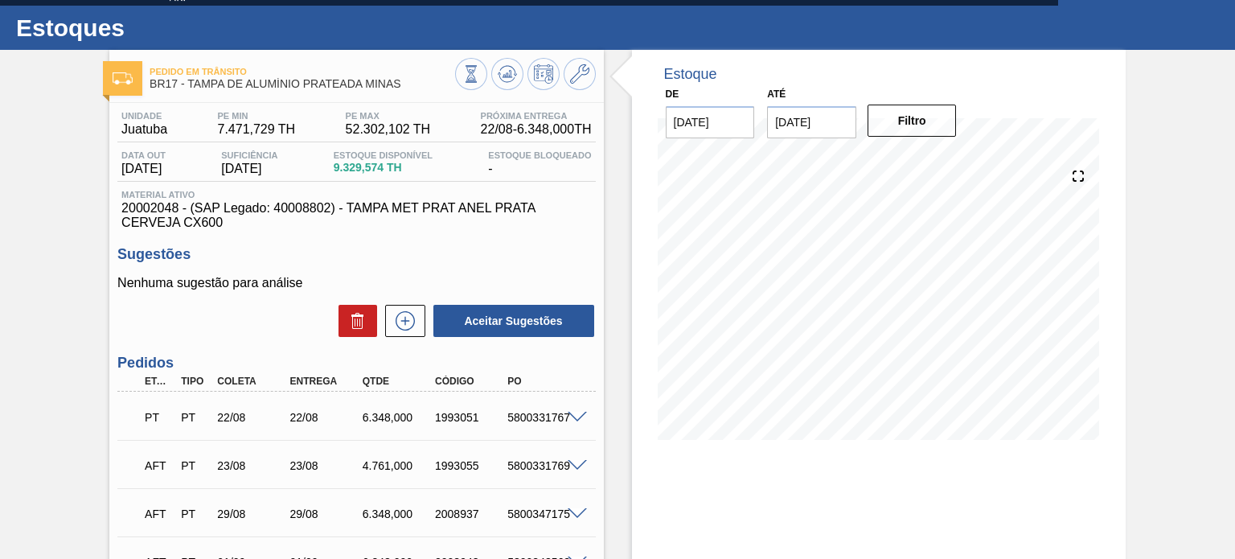
scroll to position [0, 0]
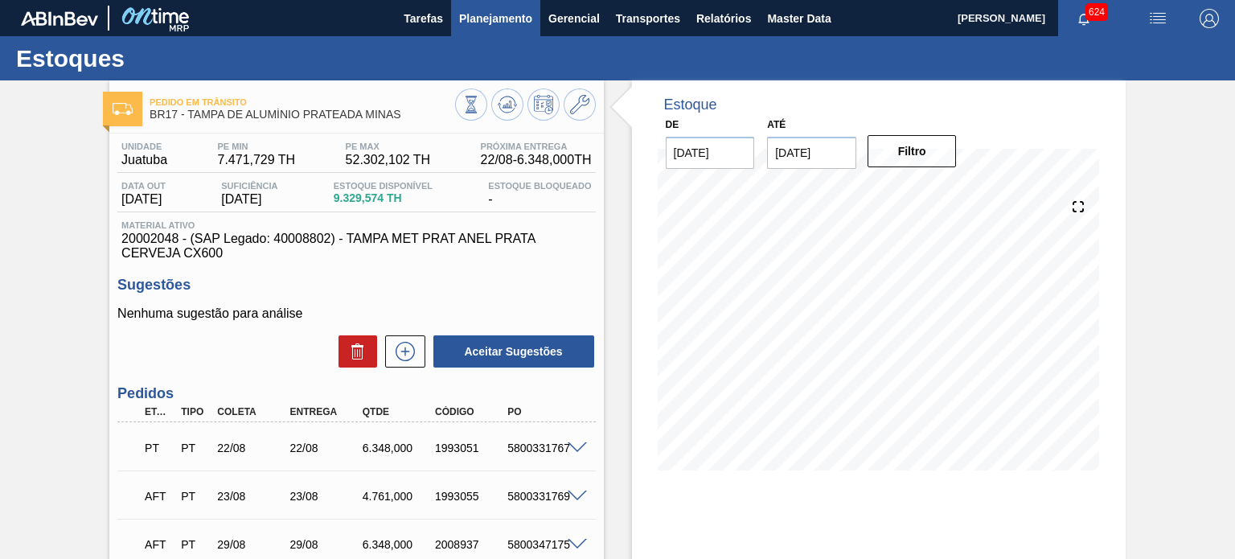
click at [505, 9] on span "Planejamento" at bounding box center [495, 18] width 73 height 19
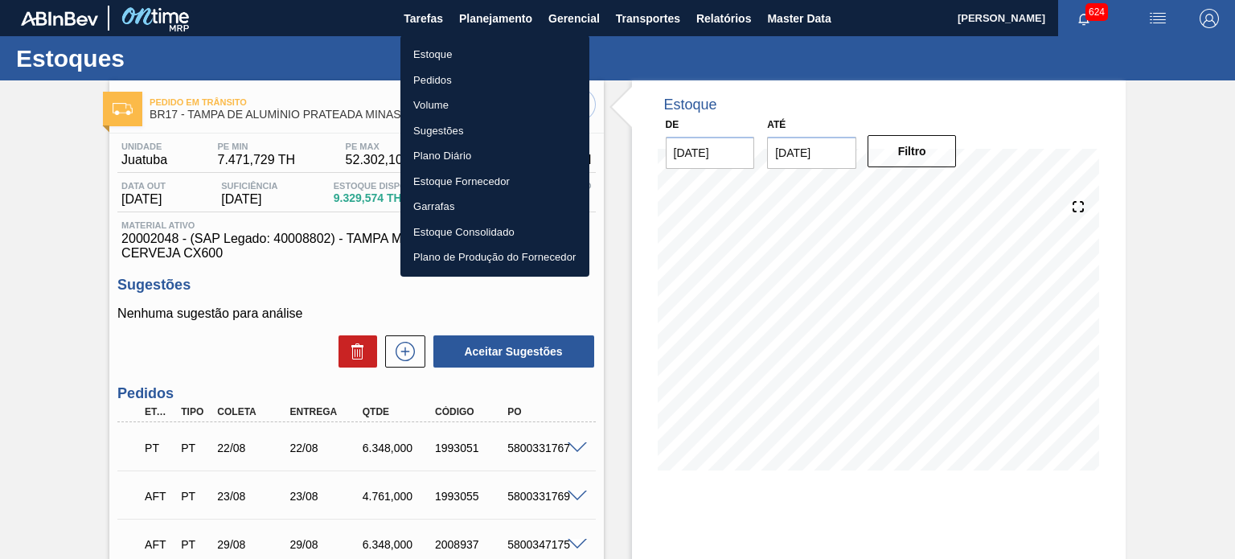
click at [439, 52] on li "Estoque" at bounding box center [495, 55] width 189 height 26
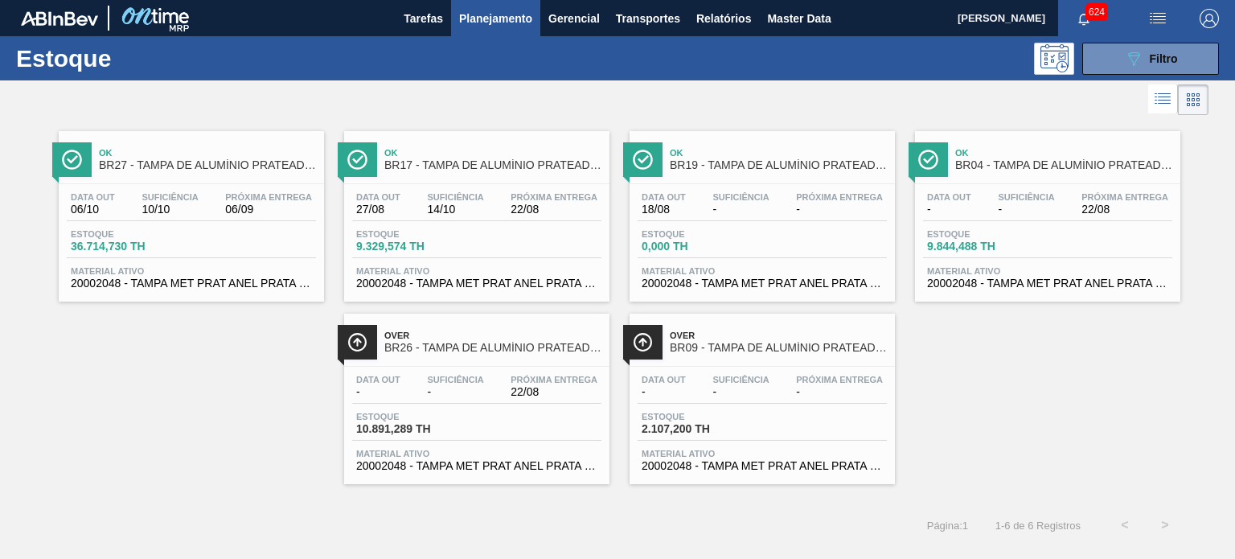
click at [502, 337] on span "Over" at bounding box center [492, 336] width 217 height 10
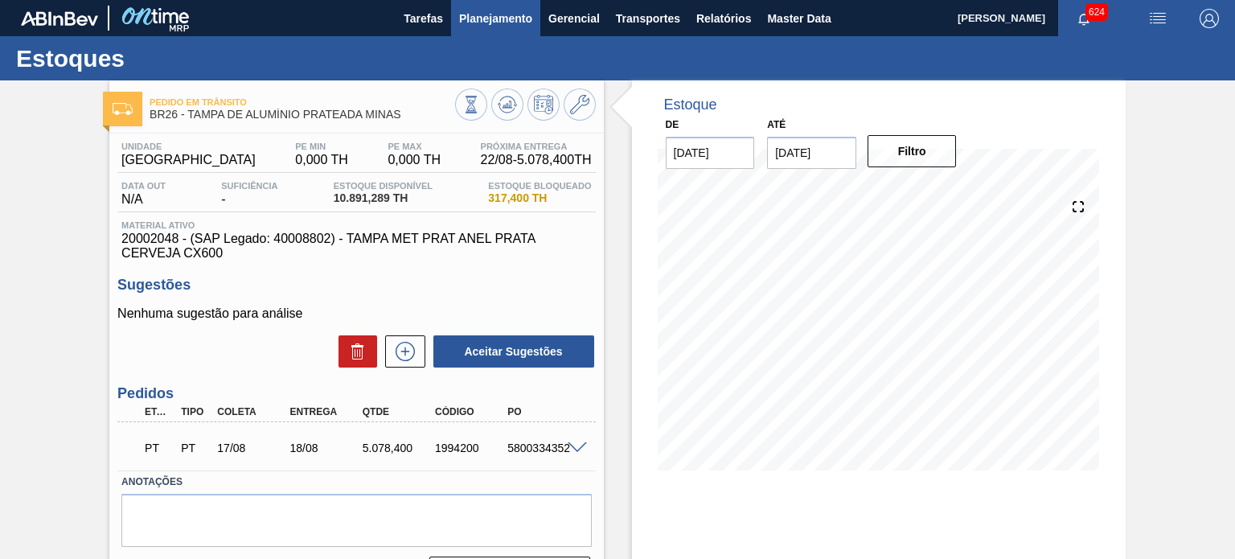
click at [502, 18] on span "Planejamento" at bounding box center [495, 18] width 73 height 19
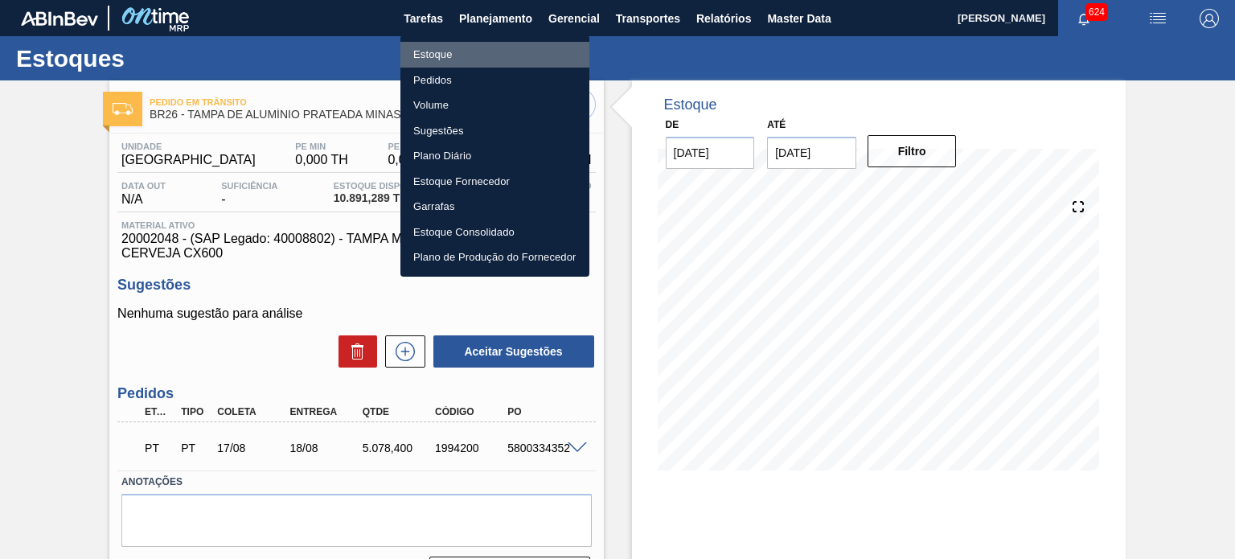
click at [433, 59] on li "Estoque" at bounding box center [495, 55] width 189 height 26
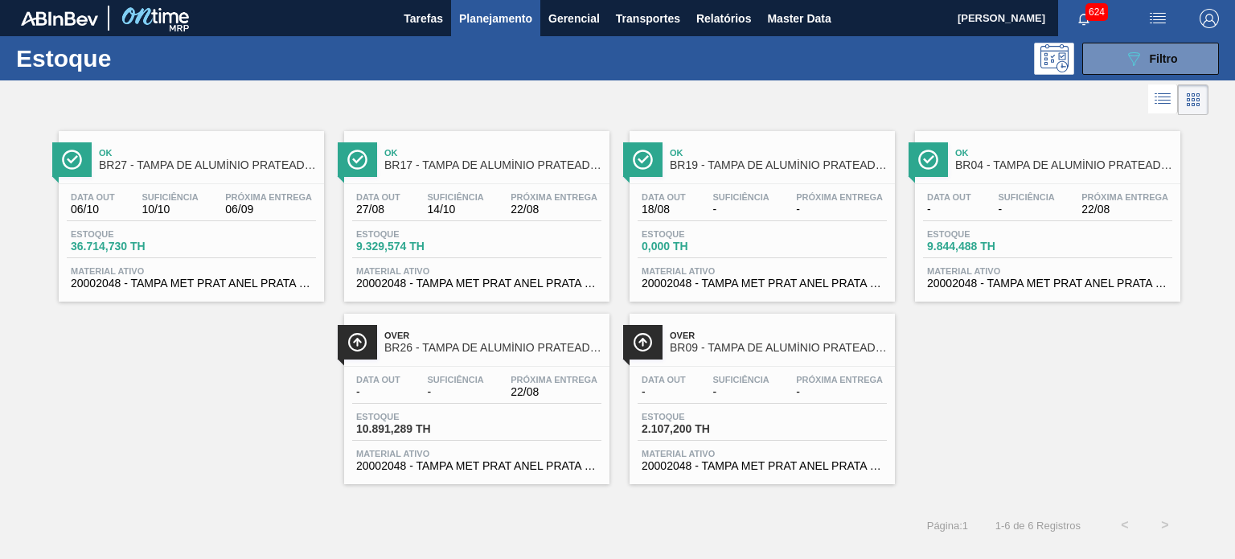
click at [458, 343] on span "BR26 - TAMPA DE ALUMÍNIO PRATEADA MINAS" at bounding box center [492, 348] width 217 height 12
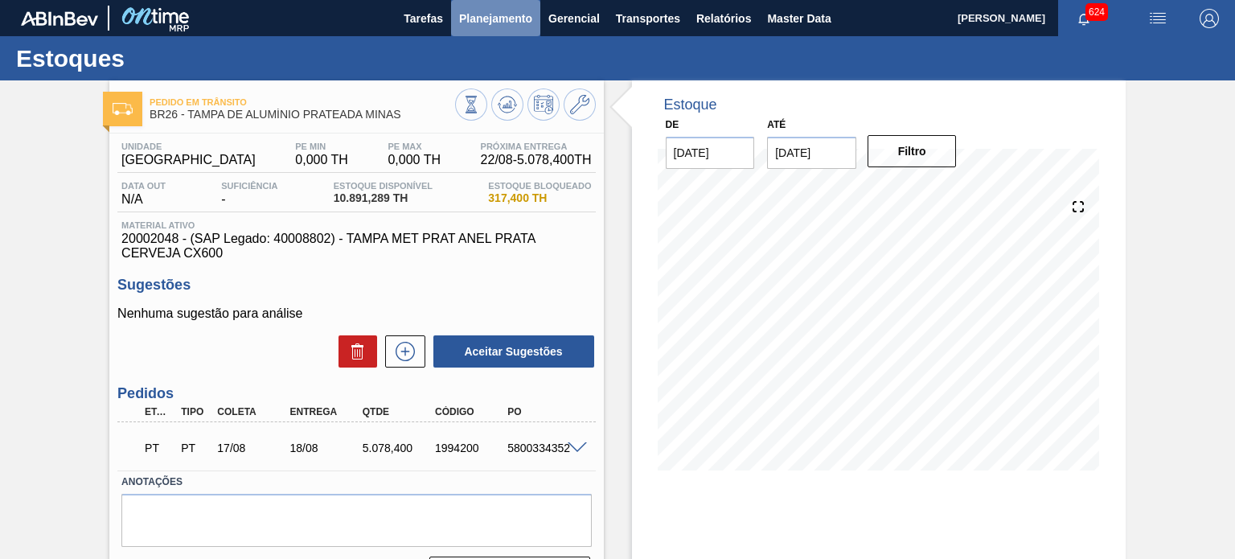
click at [502, 21] on span "Planejamento" at bounding box center [495, 18] width 73 height 19
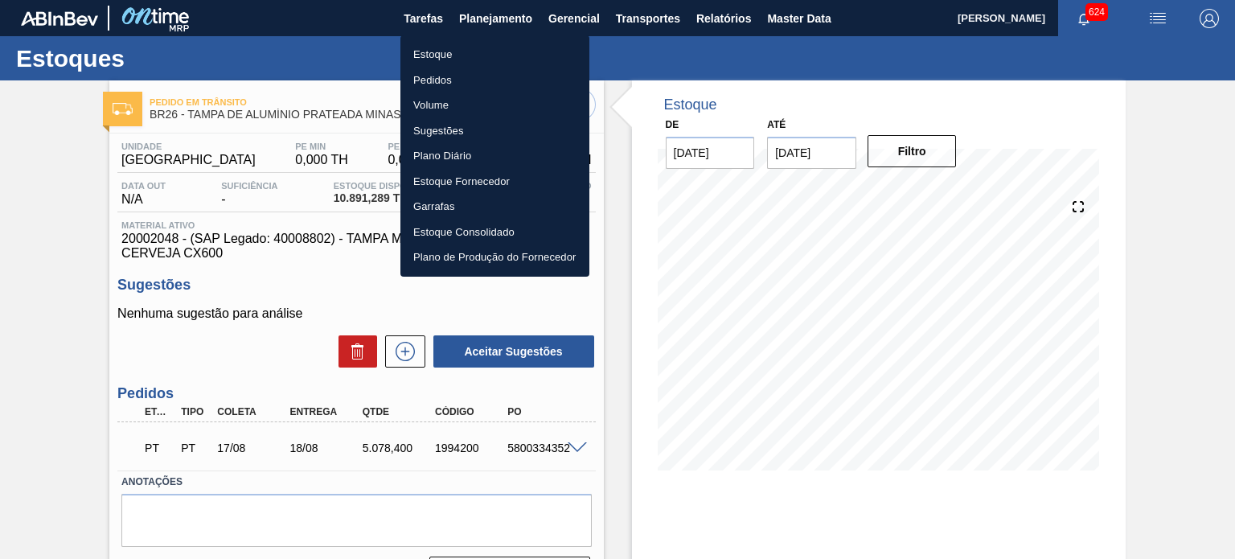
click at [440, 54] on li "Estoque" at bounding box center [495, 55] width 189 height 26
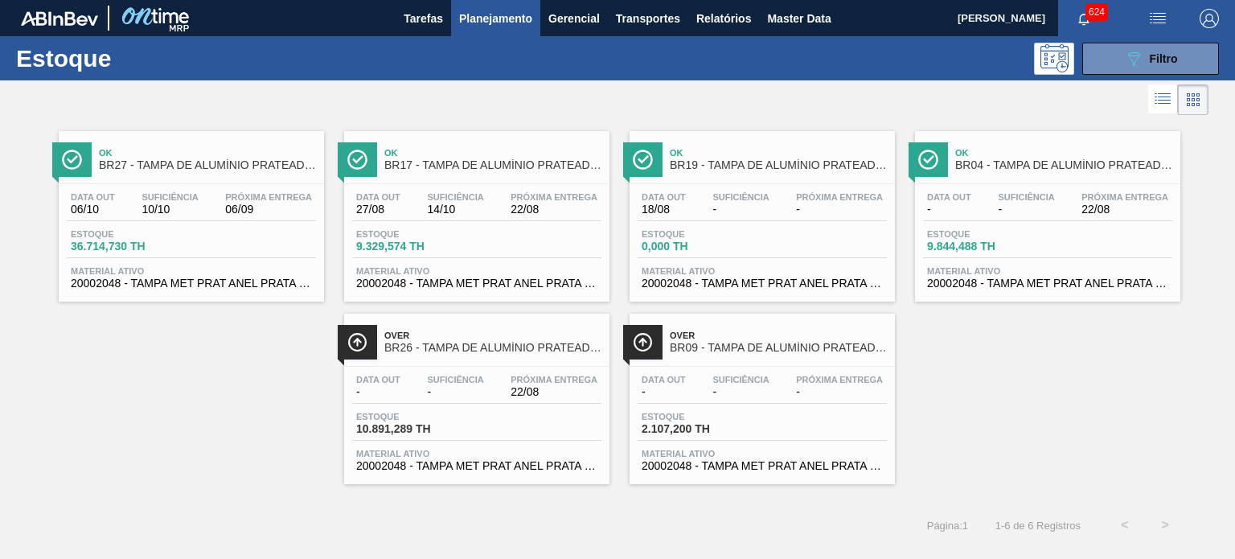
click at [462, 326] on div "Over BR26 - TAMPA DE ALUMÍNIO PRATEADA MINAS" at bounding box center [492, 342] width 217 height 36
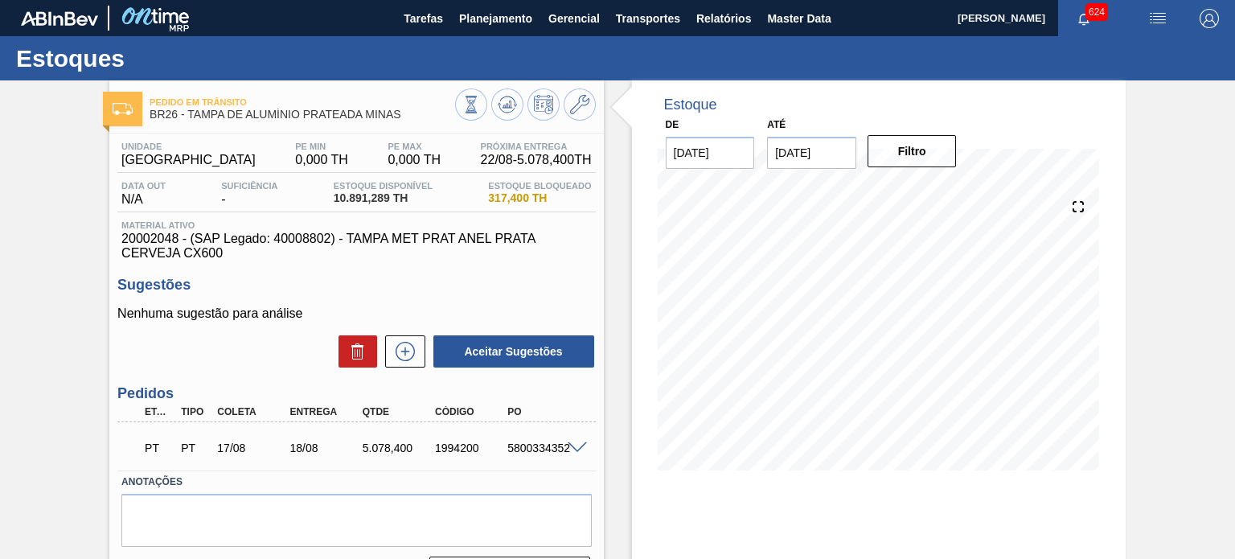
click at [585, 452] on span at bounding box center [577, 448] width 19 height 12
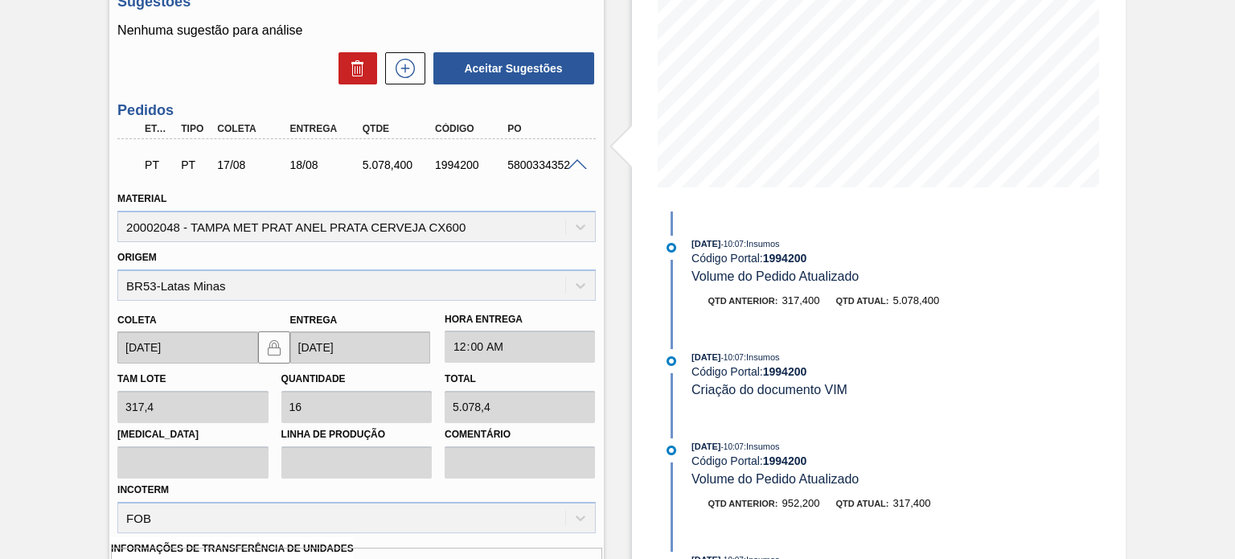
scroll to position [268, 0]
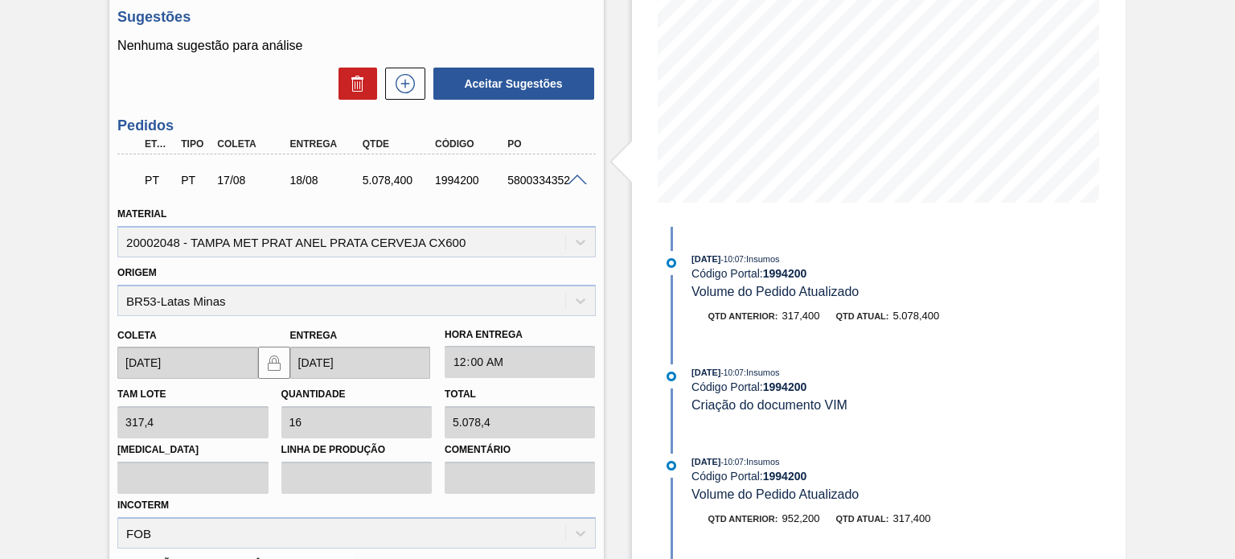
click at [576, 183] on span at bounding box center [577, 181] width 19 height 12
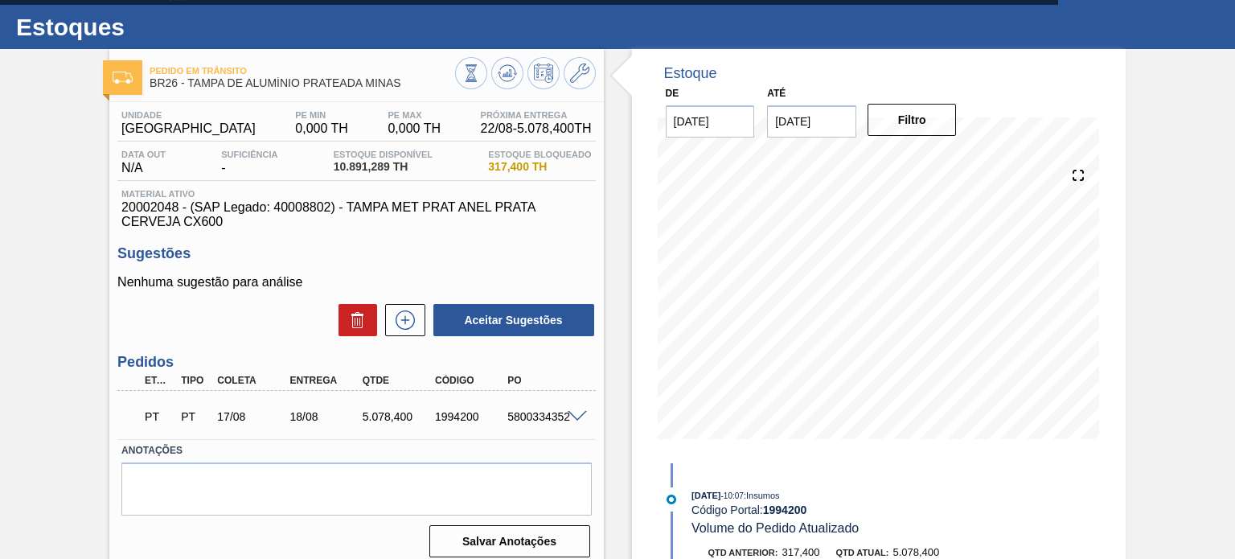
scroll to position [0, 0]
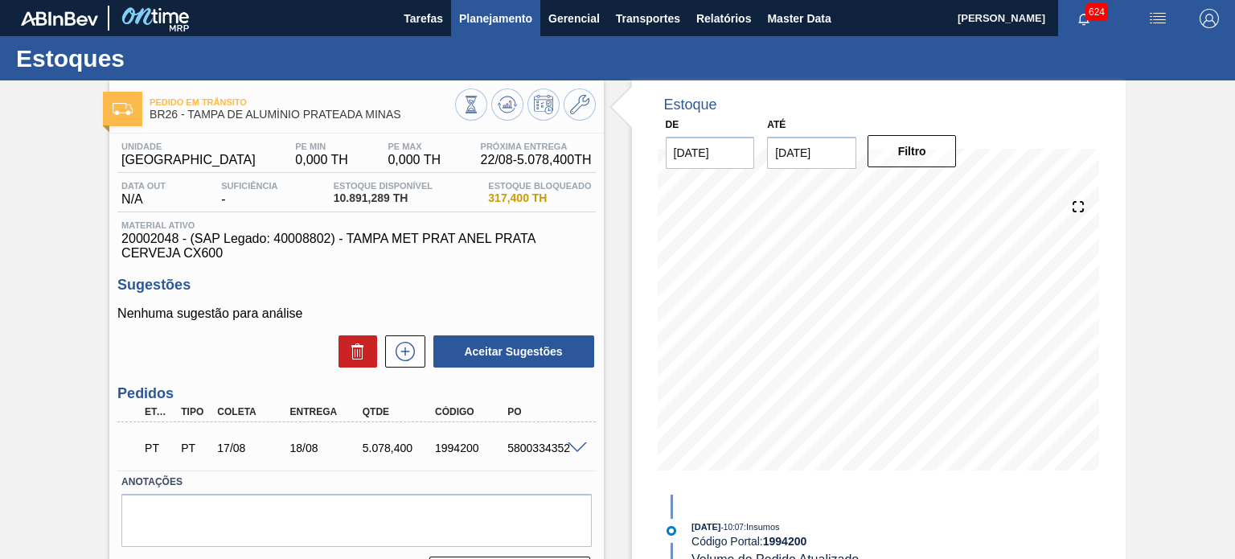
click at [508, 15] on span "Planejamento" at bounding box center [495, 18] width 73 height 19
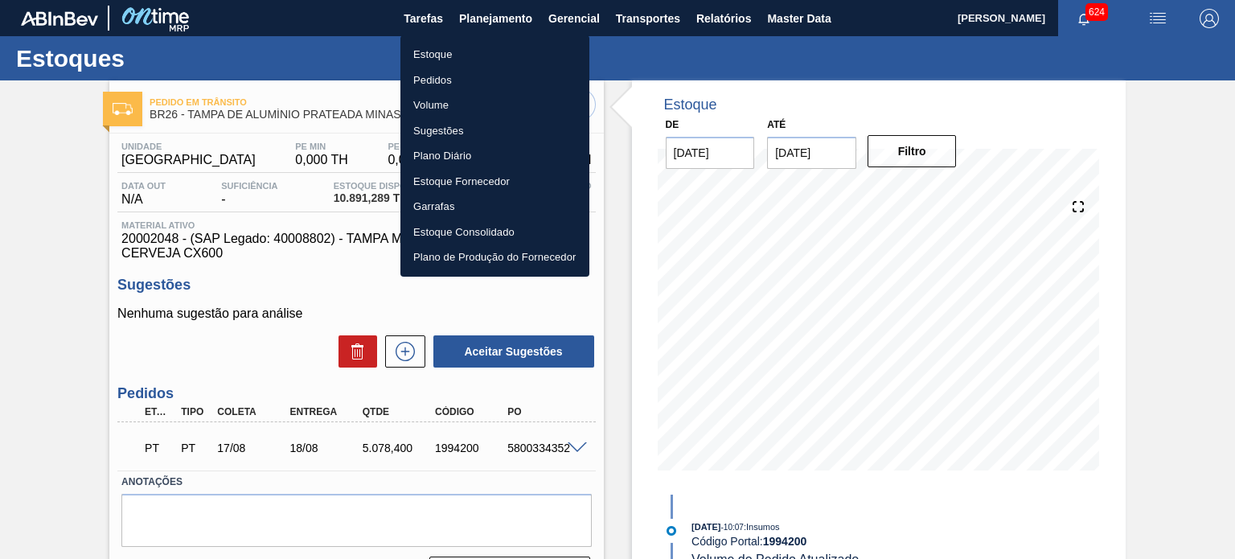
click at [443, 49] on li "Estoque" at bounding box center [495, 55] width 189 height 26
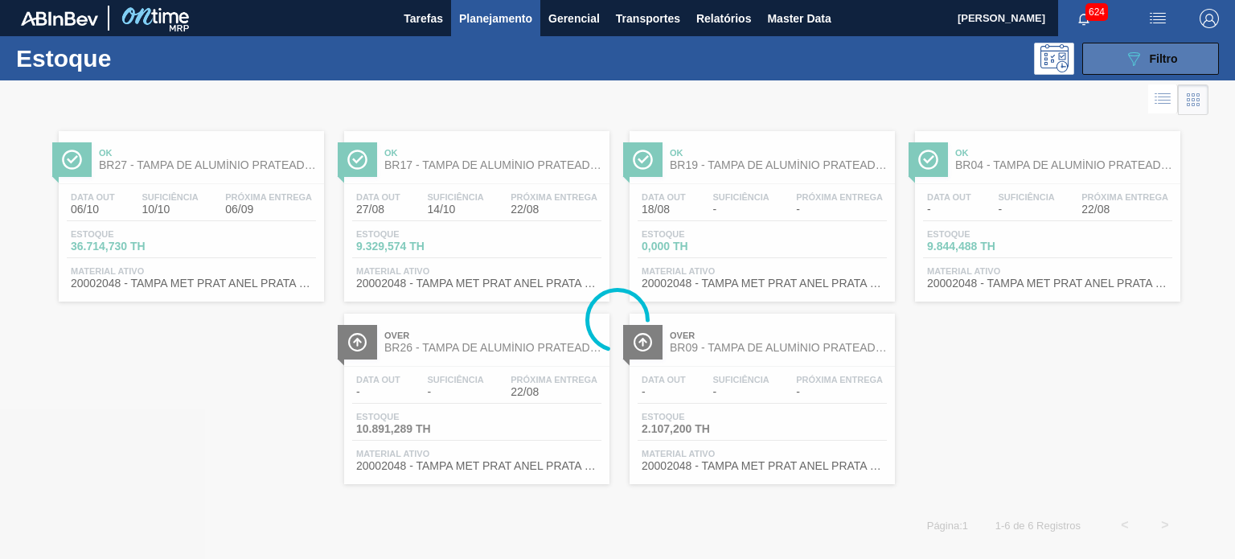
click at [1169, 61] on span "Filtro" at bounding box center [1164, 58] width 28 height 13
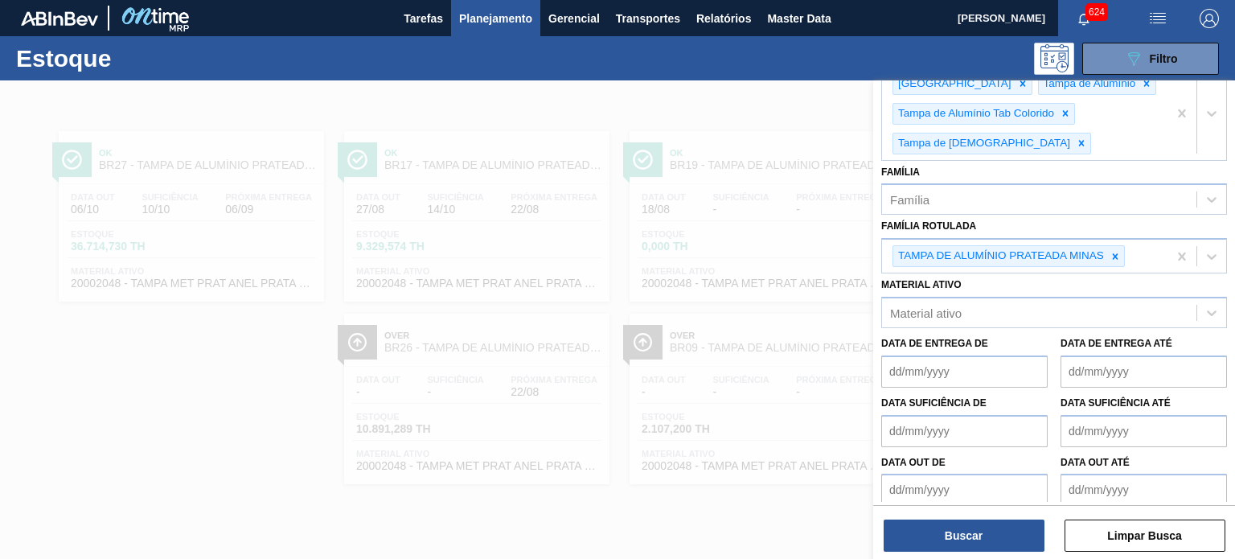
scroll to position [268, 0]
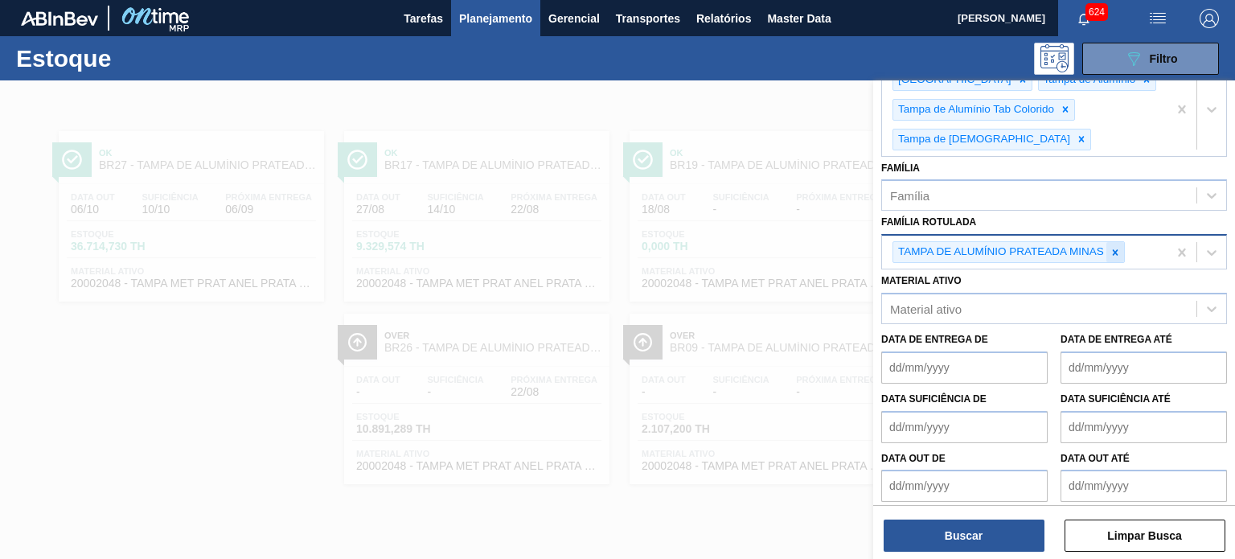
click at [1110, 249] on icon at bounding box center [1115, 252] width 11 height 11
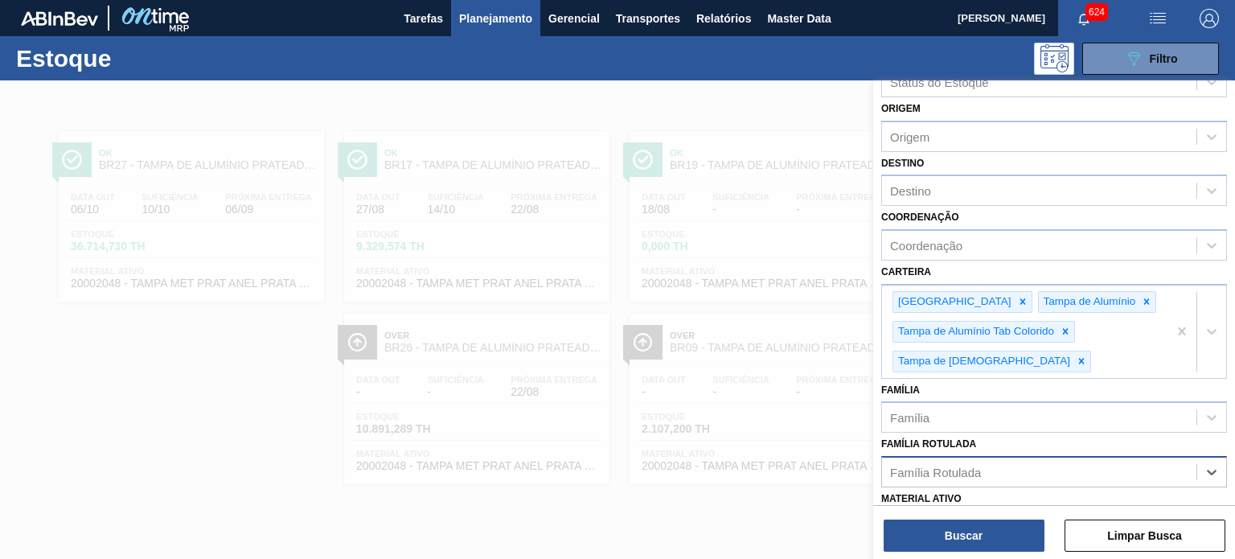
scroll to position [0, 0]
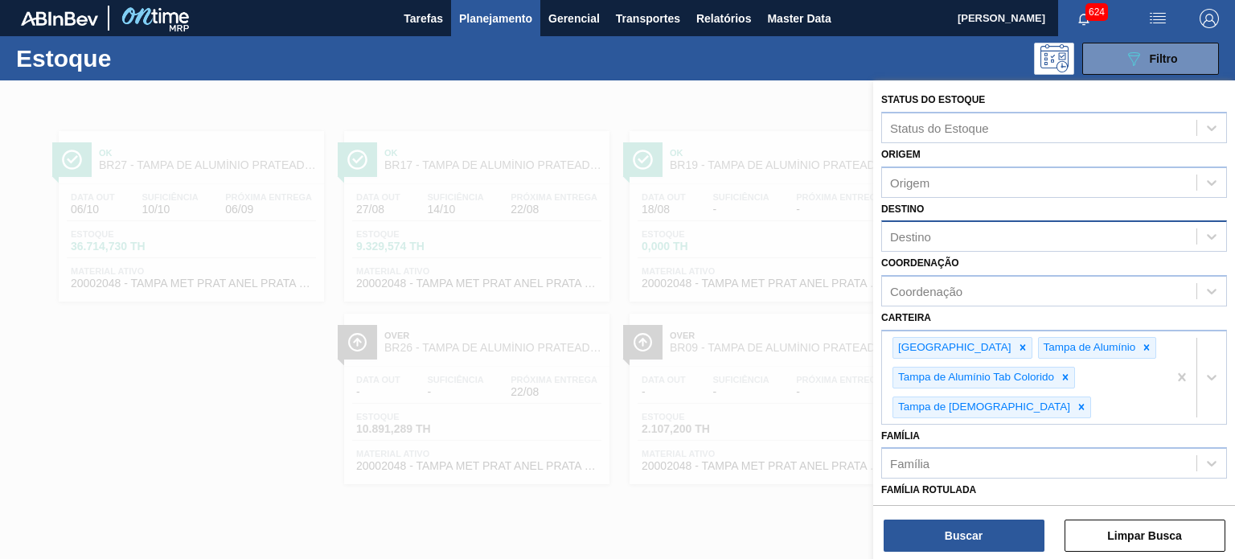
click at [947, 230] on div "Destino" at bounding box center [1039, 236] width 314 height 23
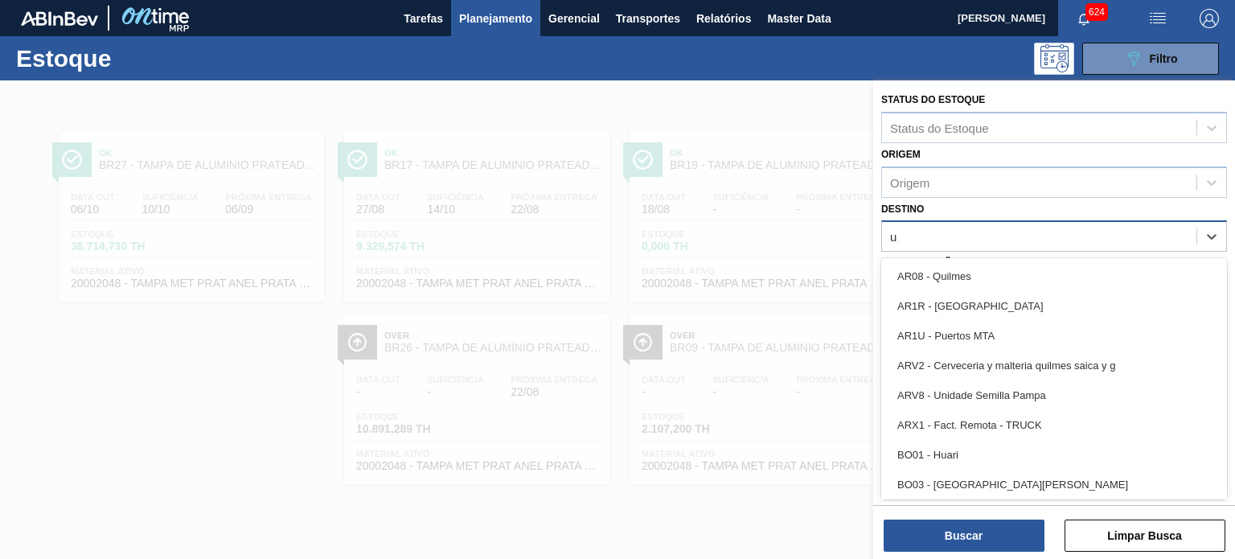
type input "ub"
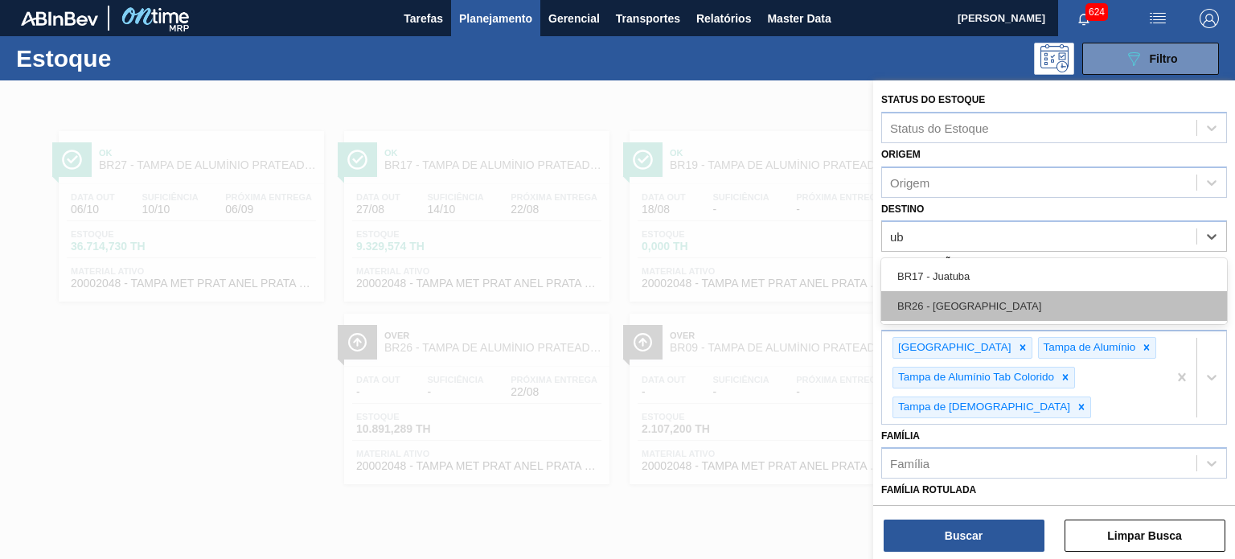
click at [931, 305] on div "BR26 - Uberlândia" at bounding box center [1054, 306] width 346 height 30
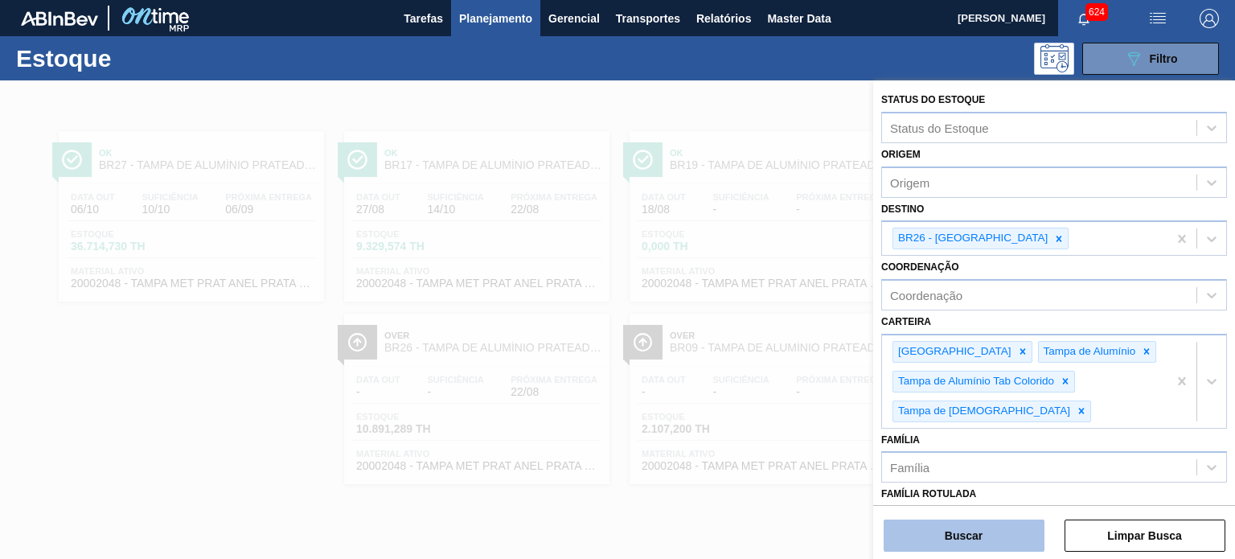
click at [991, 546] on button "Buscar" at bounding box center [964, 536] width 161 height 32
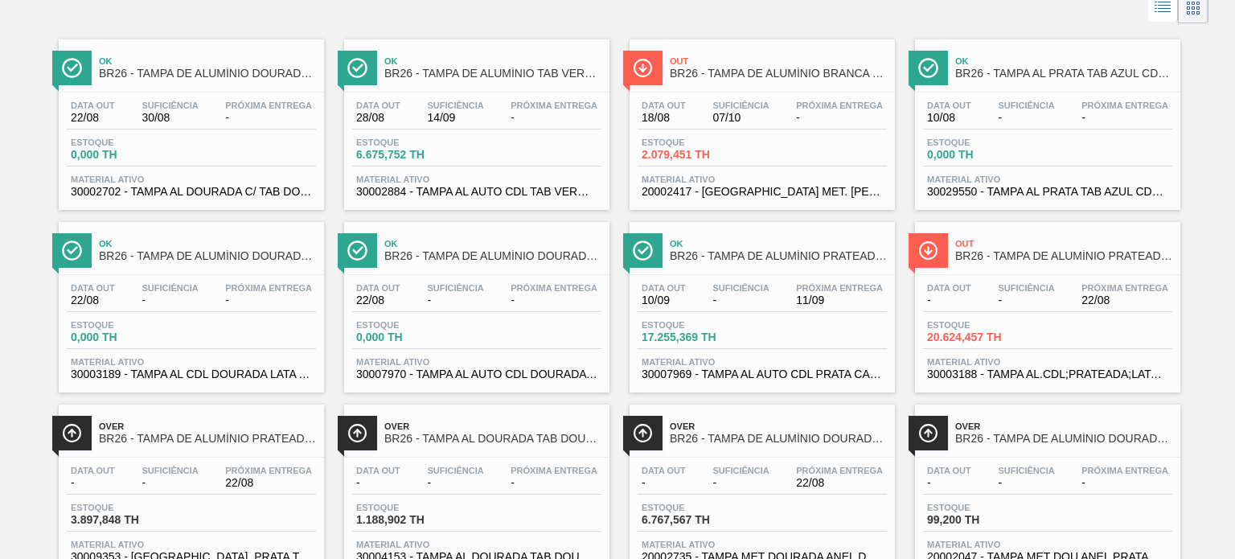
scroll to position [134, 0]
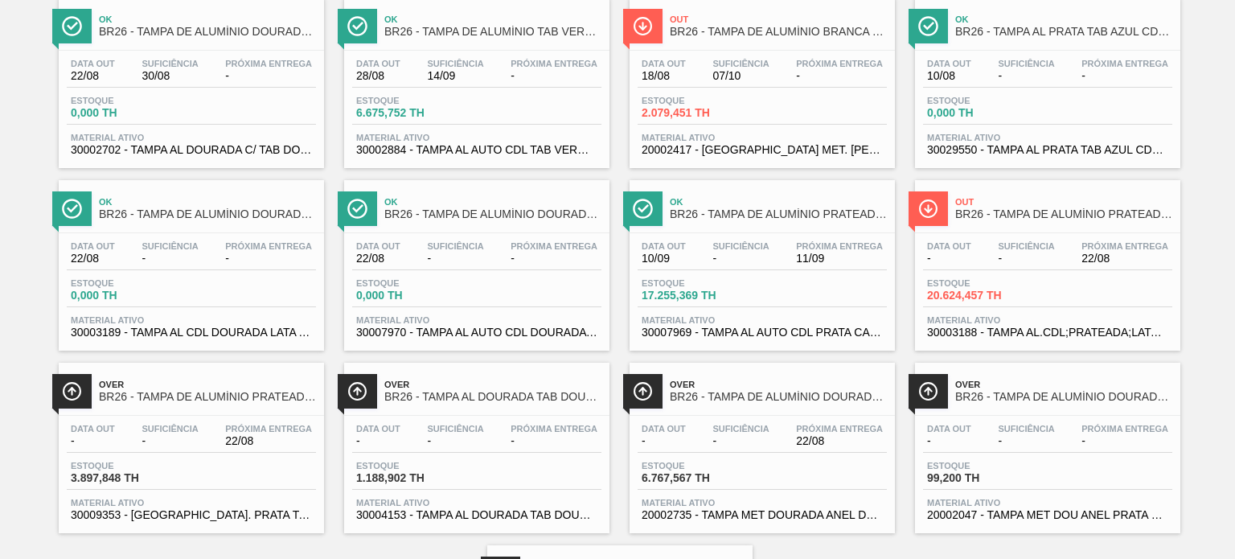
click at [1098, 216] on span "BR26 - TAMPA DE ALUMÍNIO PRATEADA BALL CDL" at bounding box center [1063, 214] width 217 height 12
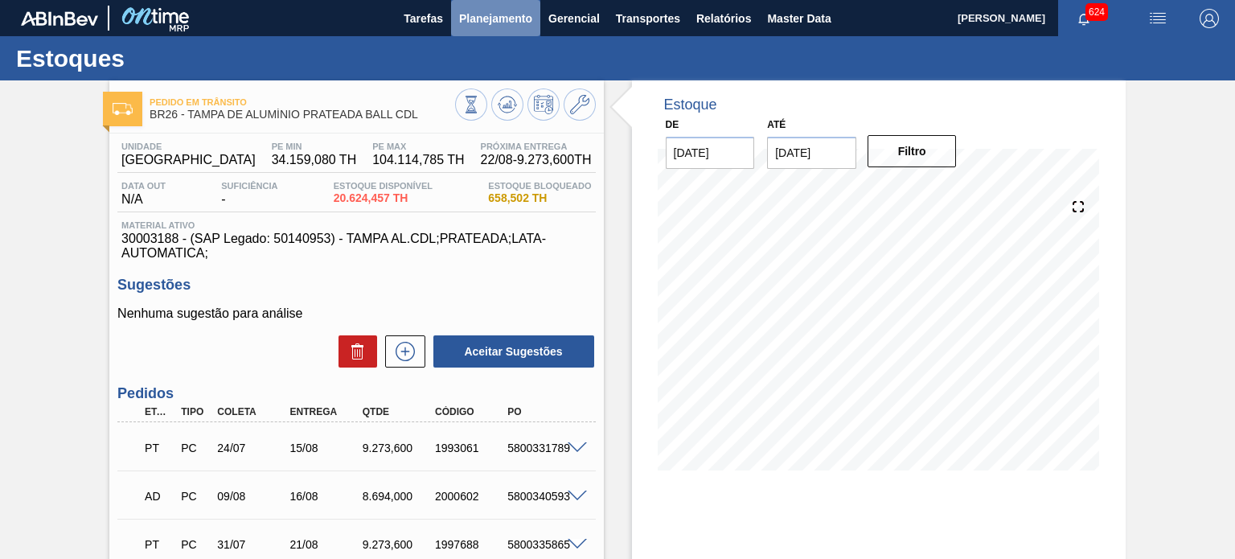
click at [499, 18] on span "Planejamento" at bounding box center [495, 18] width 73 height 19
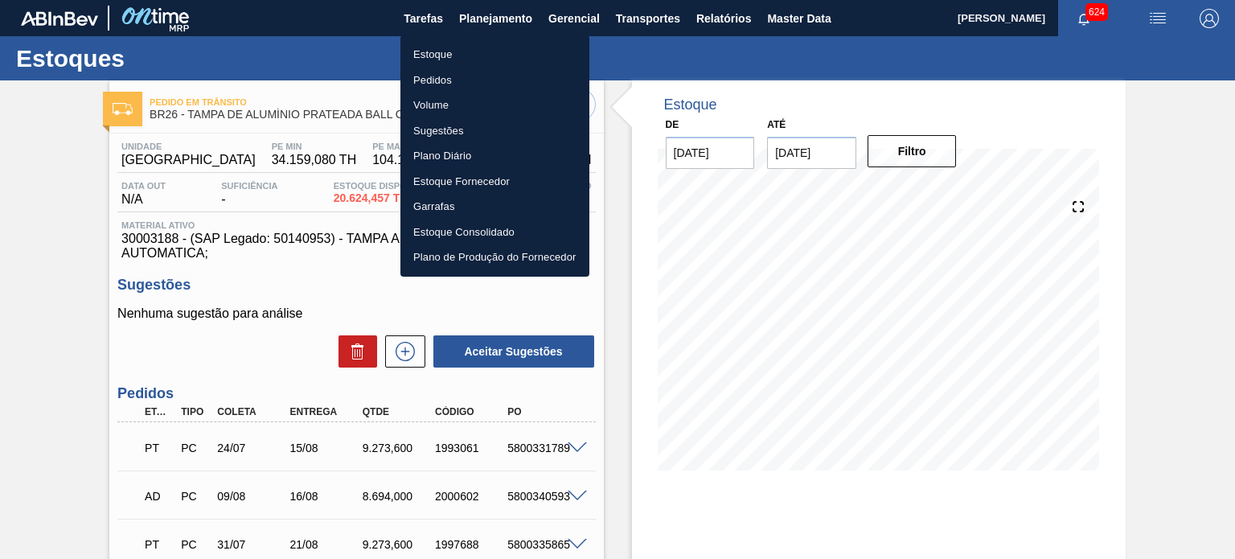
click at [442, 58] on li "Estoque" at bounding box center [495, 55] width 189 height 26
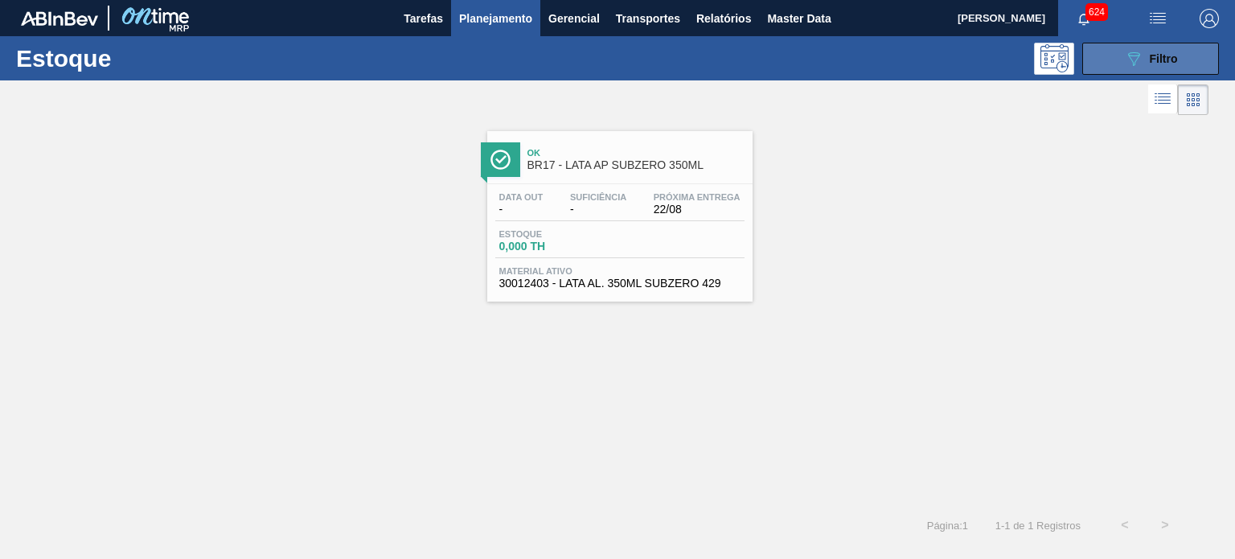
click at [1155, 55] on span "Filtro" at bounding box center [1164, 58] width 28 height 13
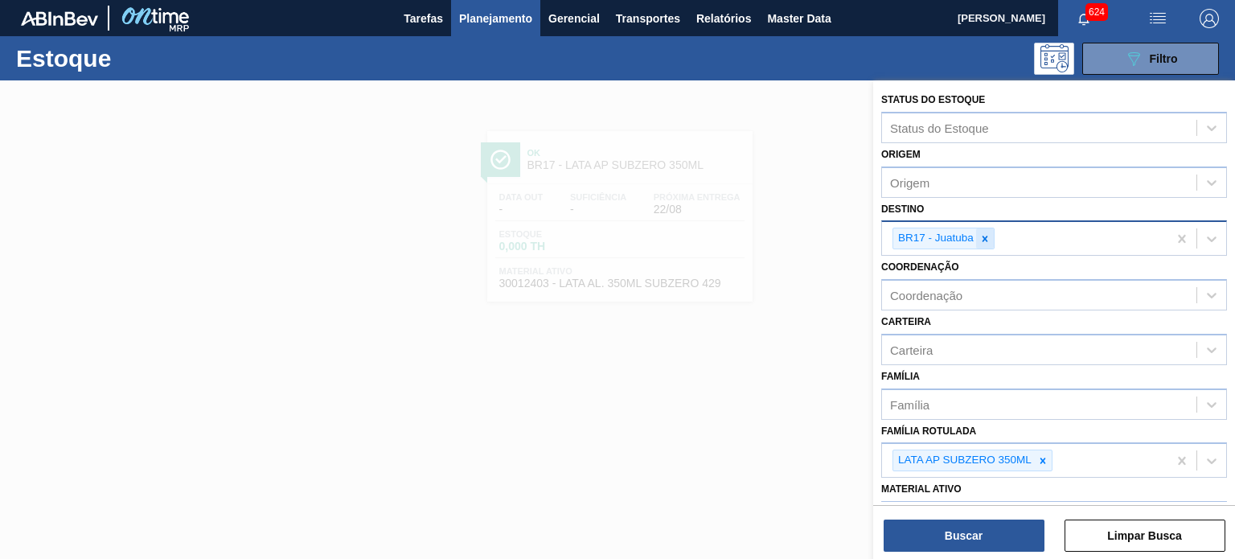
click at [982, 237] on icon at bounding box center [985, 238] width 11 height 11
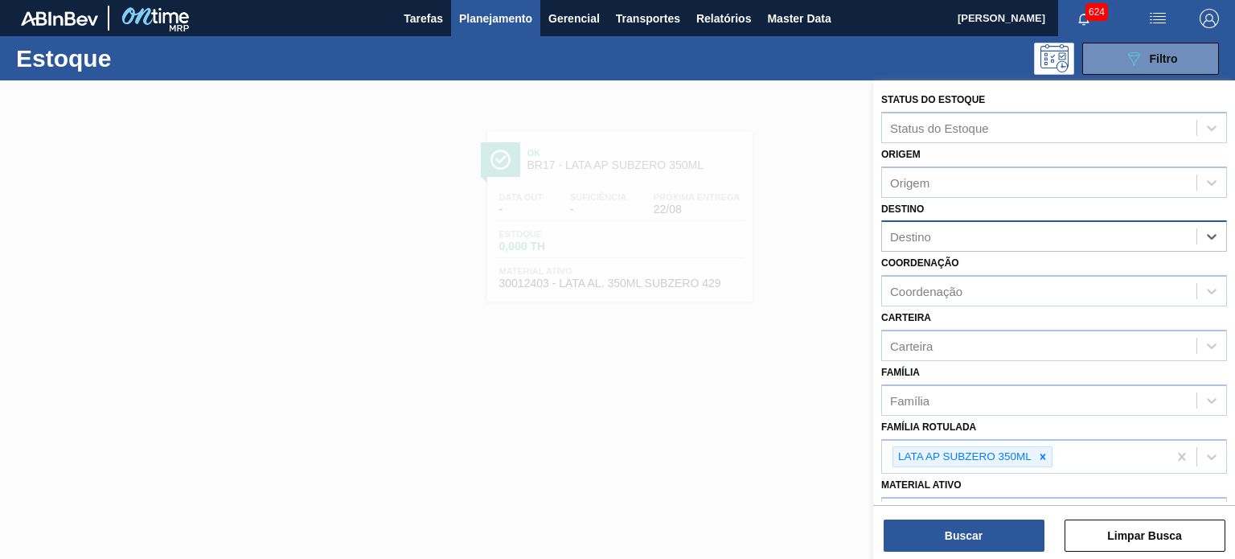
click at [992, 236] on div "Destino" at bounding box center [1039, 236] width 314 height 23
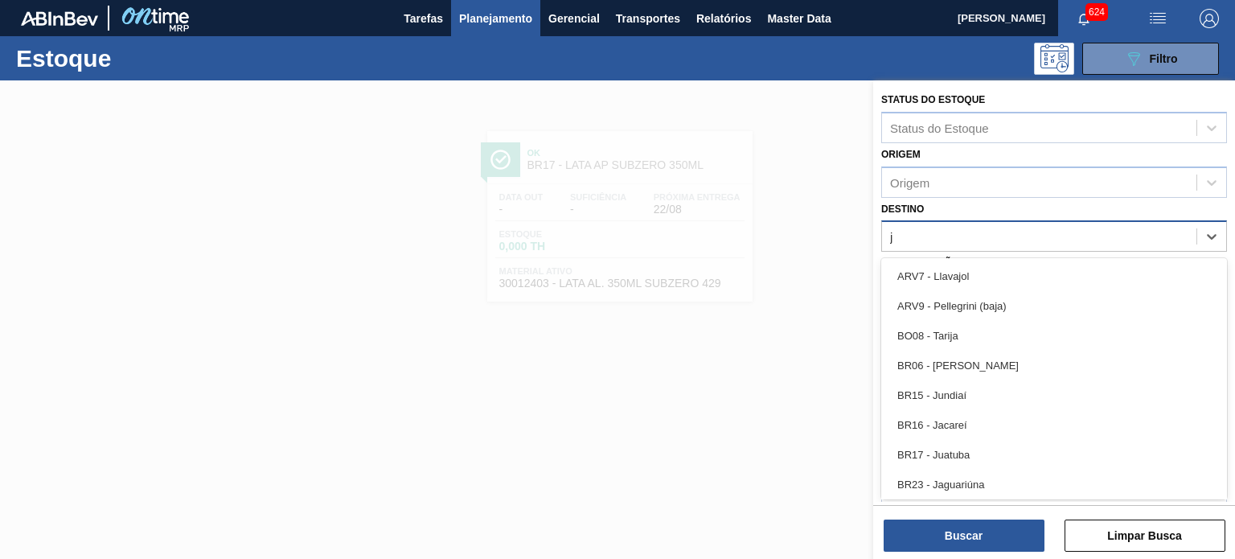
type input "ju"
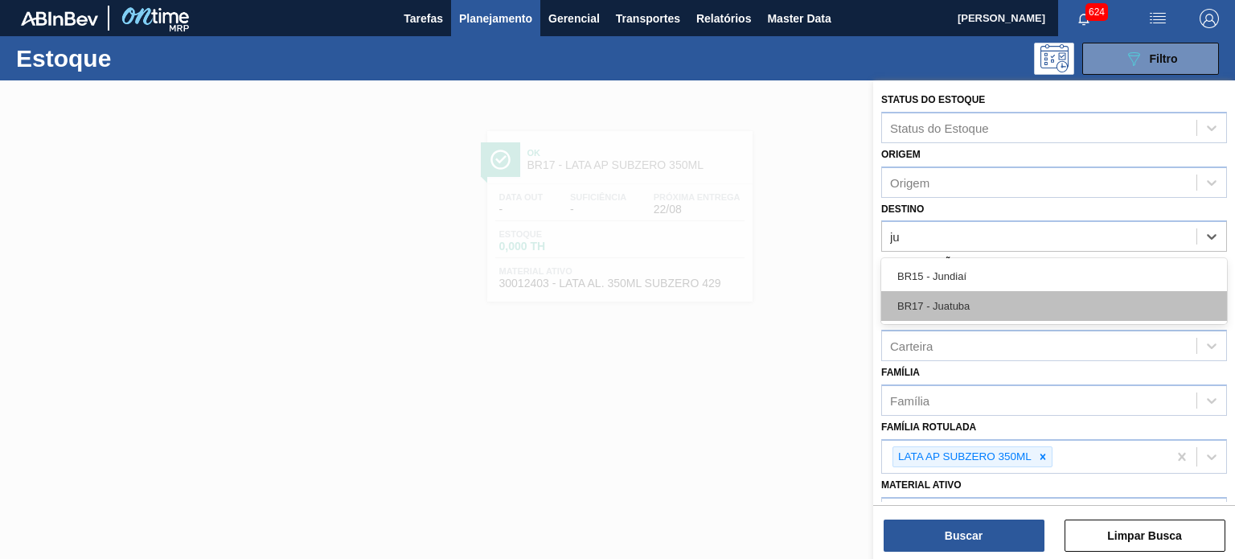
click at [971, 302] on div "BR17 - Juatuba" at bounding box center [1054, 306] width 346 height 30
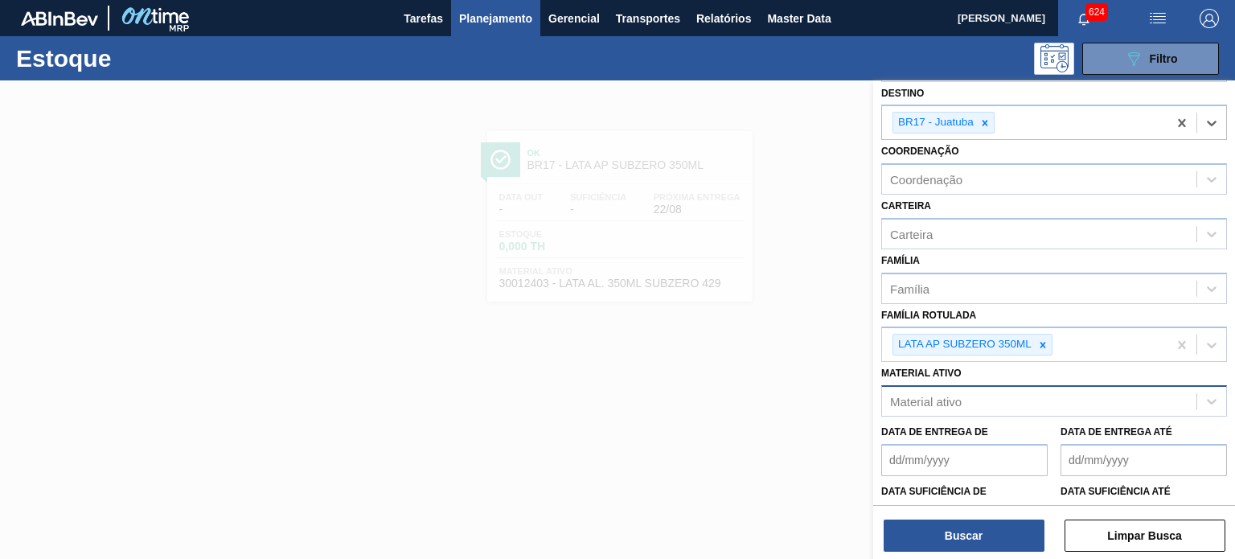
scroll to position [212, 0]
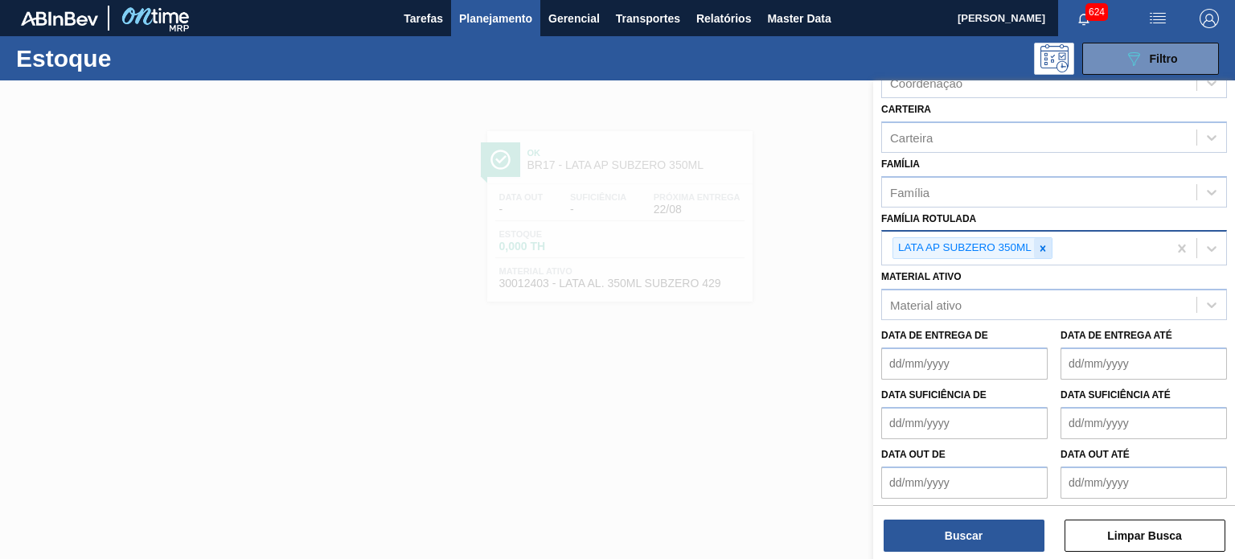
click at [1042, 245] on icon at bounding box center [1044, 248] width 6 height 6
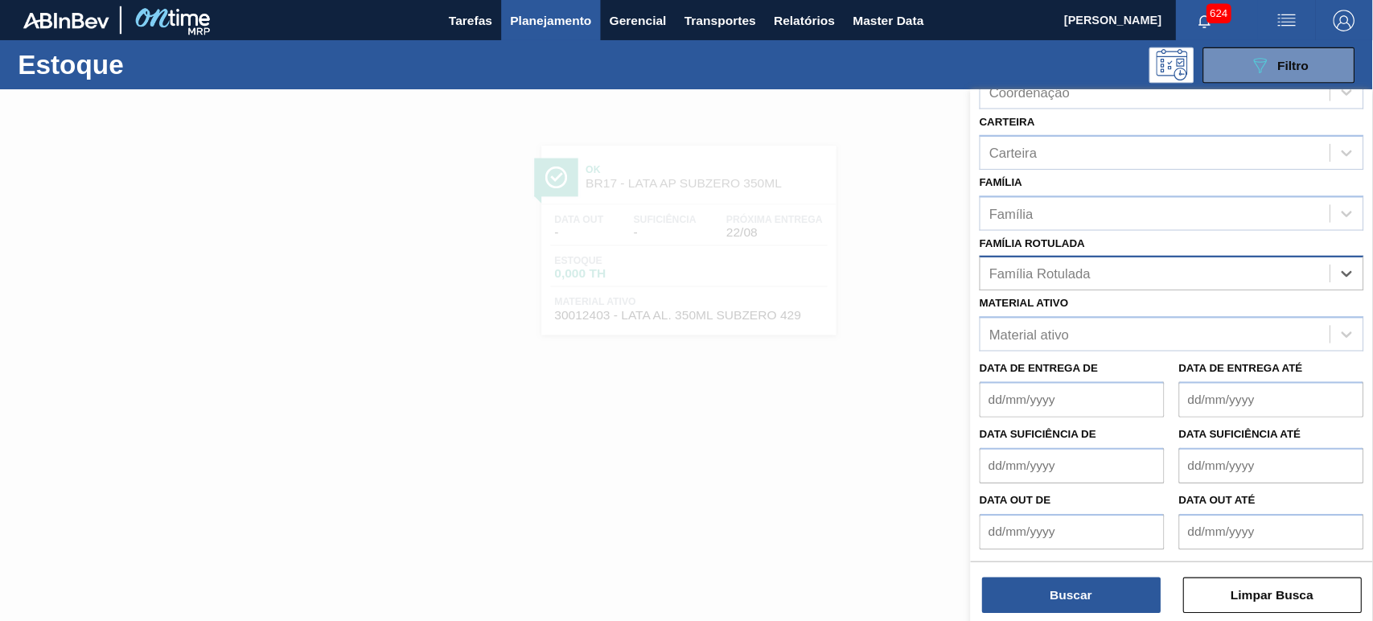
scroll to position [208, 0]
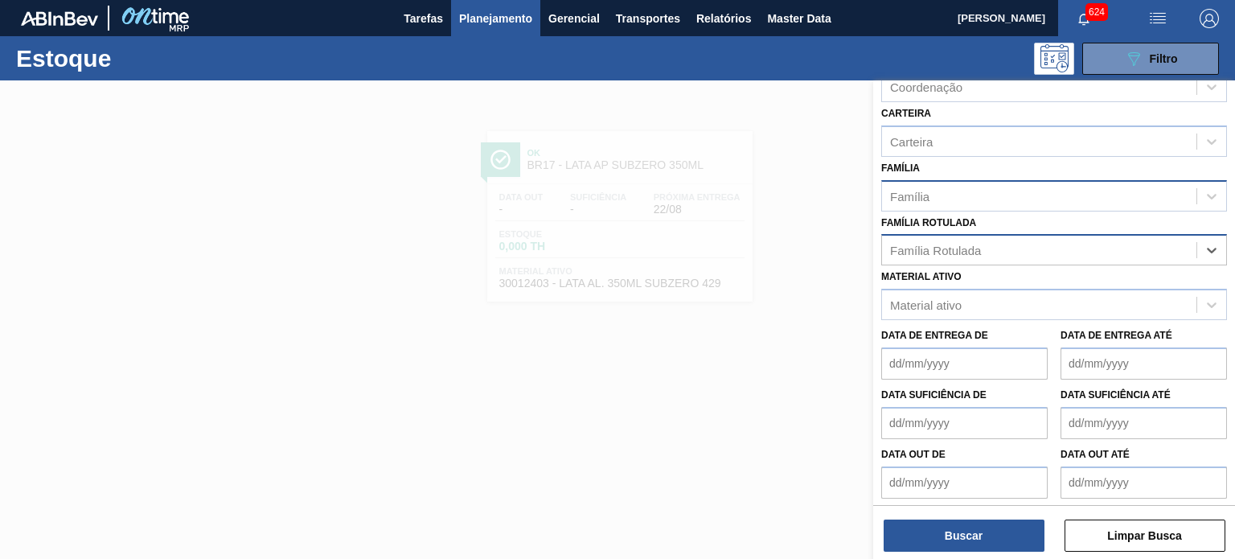
click at [935, 192] on div "Família" at bounding box center [1039, 195] width 314 height 23
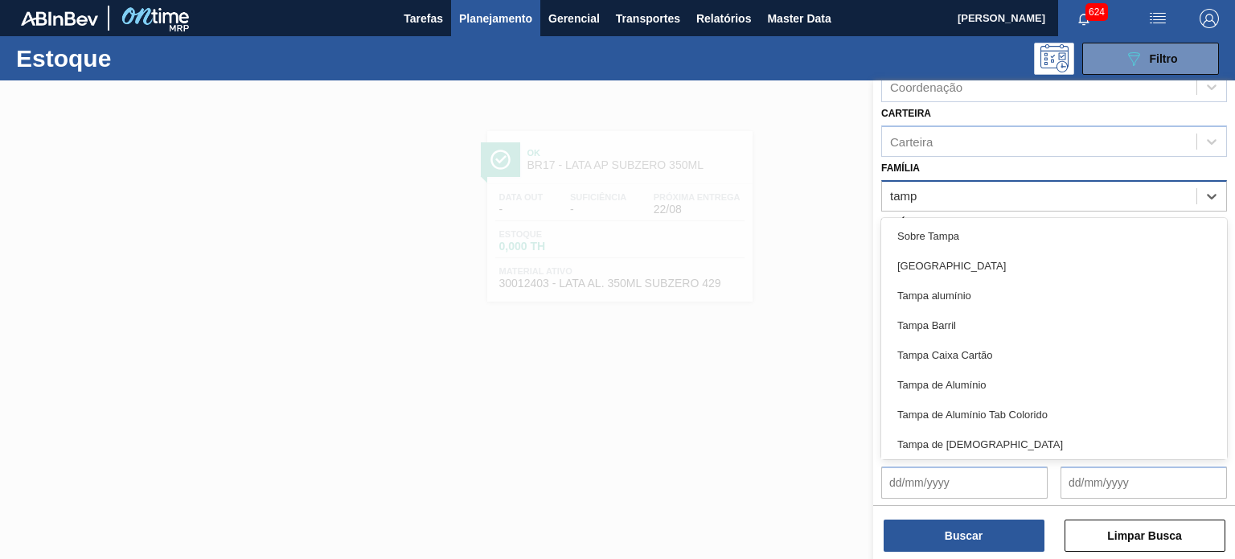
type input "tampa"
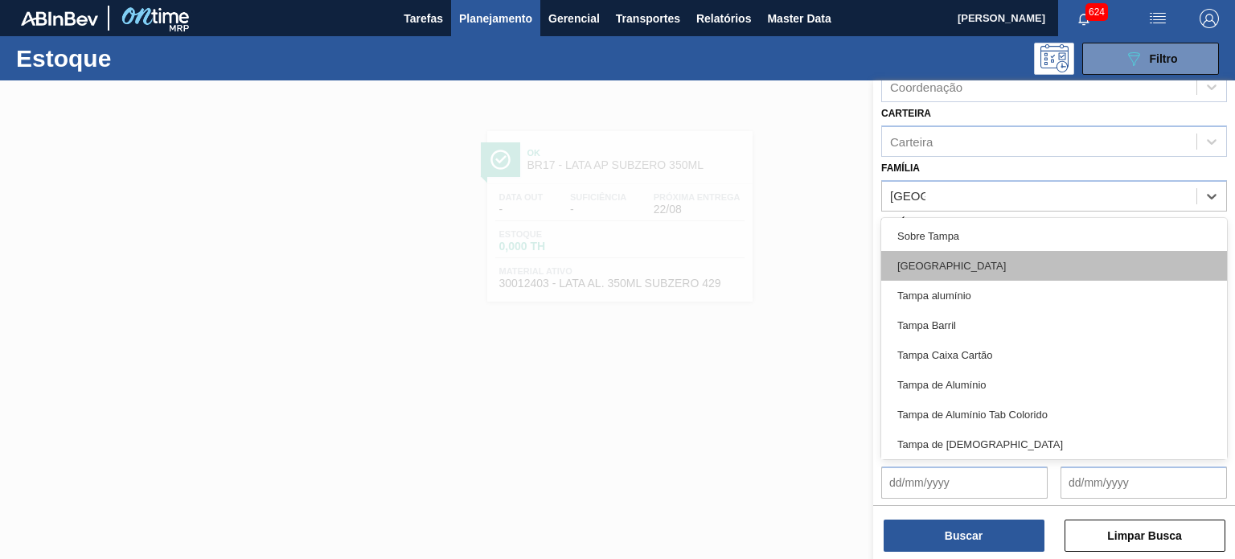
click at [943, 266] on div "Tampa" at bounding box center [1054, 266] width 346 height 30
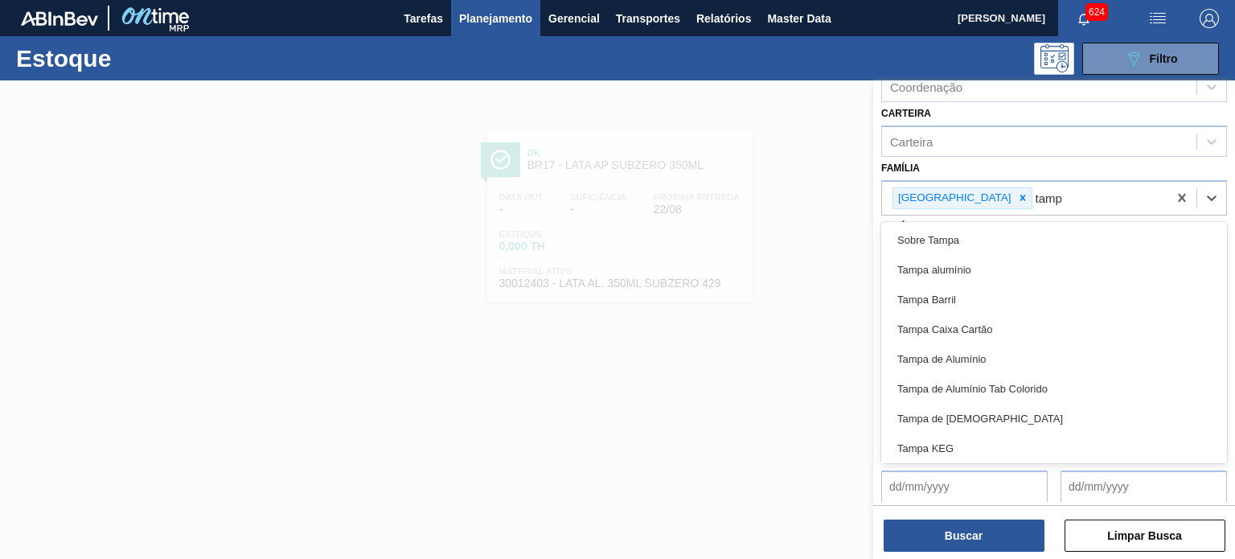
type input "tampa"
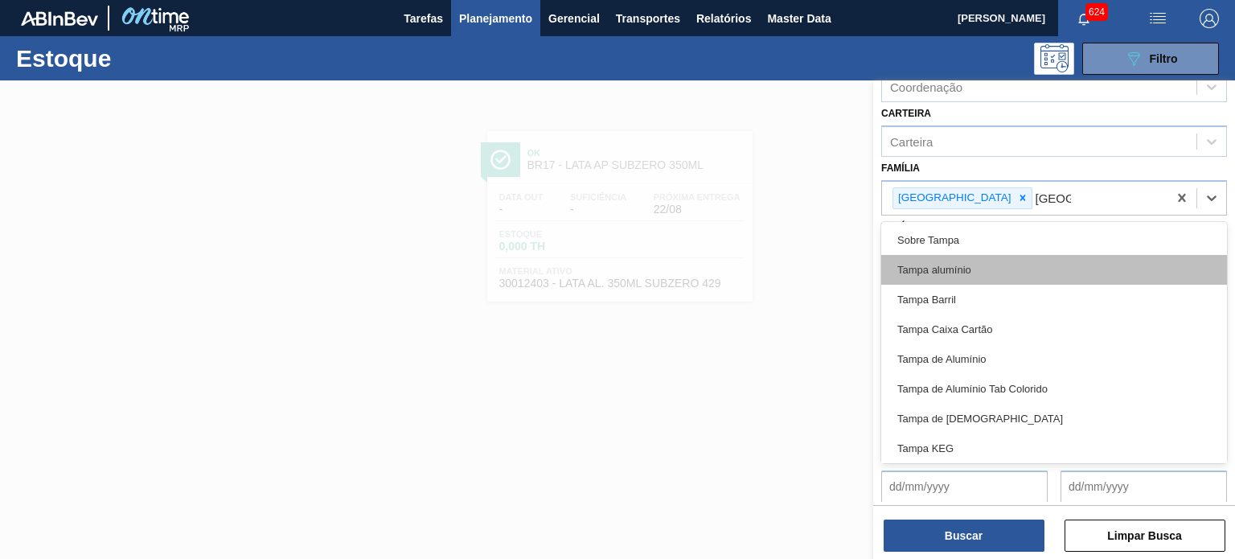
click at [960, 265] on div "Tampa alumínio" at bounding box center [1054, 270] width 346 height 30
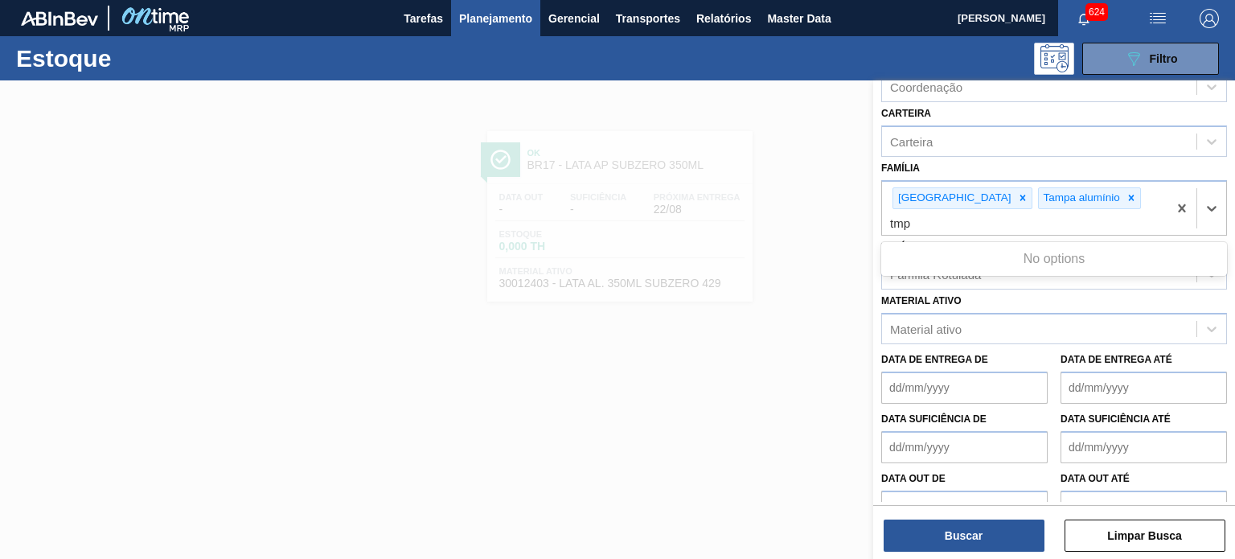
type input "tm"
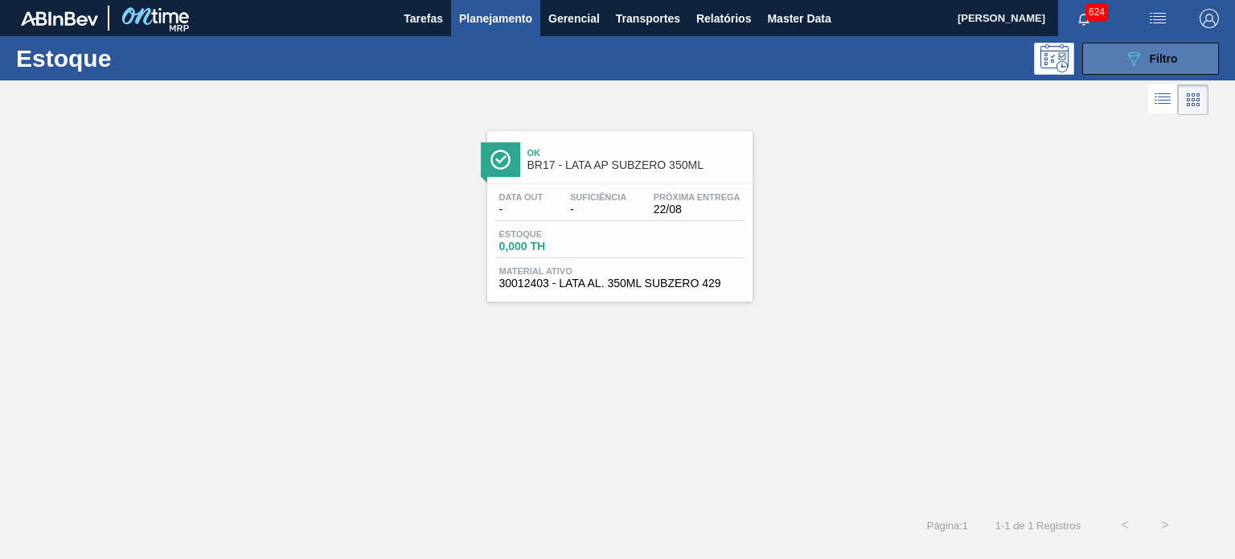
click at [1156, 52] on span "Filtro" at bounding box center [1164, 58] width 28 height 13
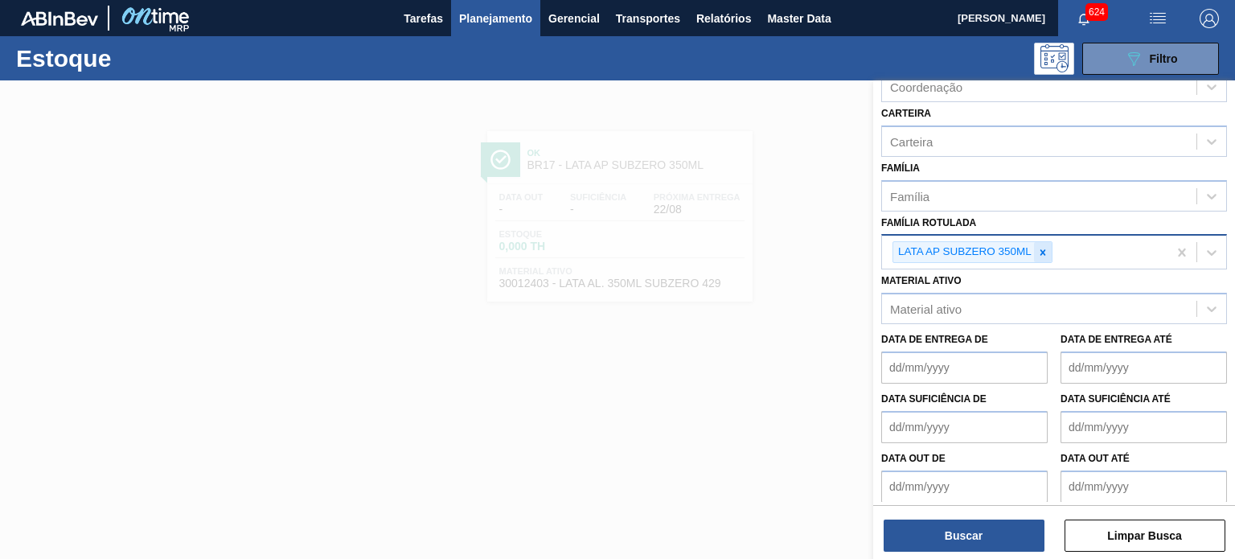
click at [1041, 253] on icon at bounding box center [1042, 252] width 11 height 11
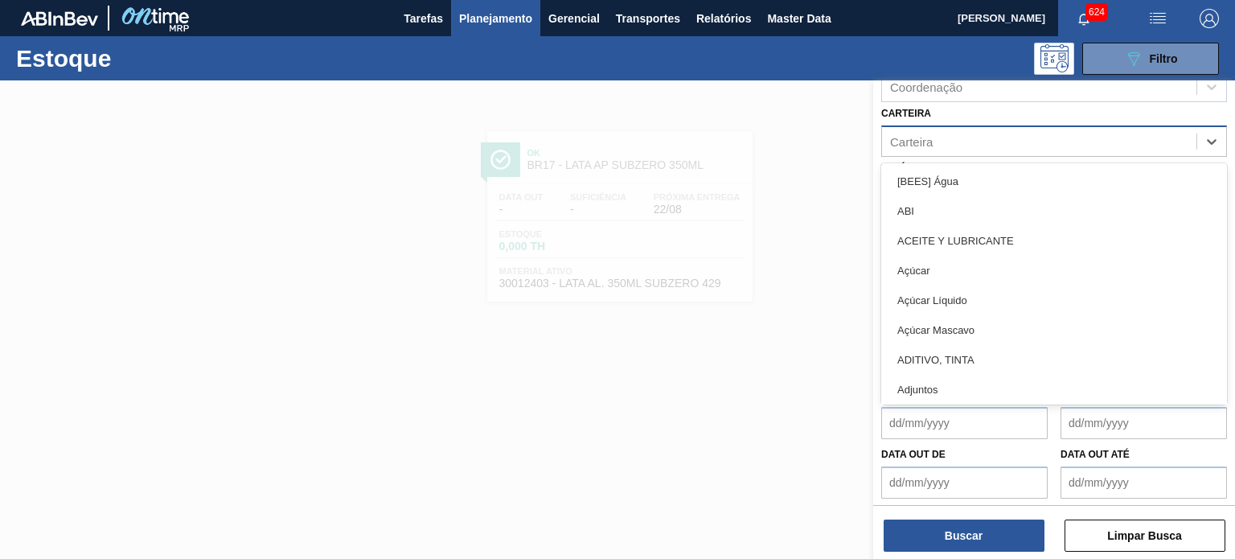
click at [935, 136] on div "Carteira" at bounding box center [1039, 140] width 314 height 23
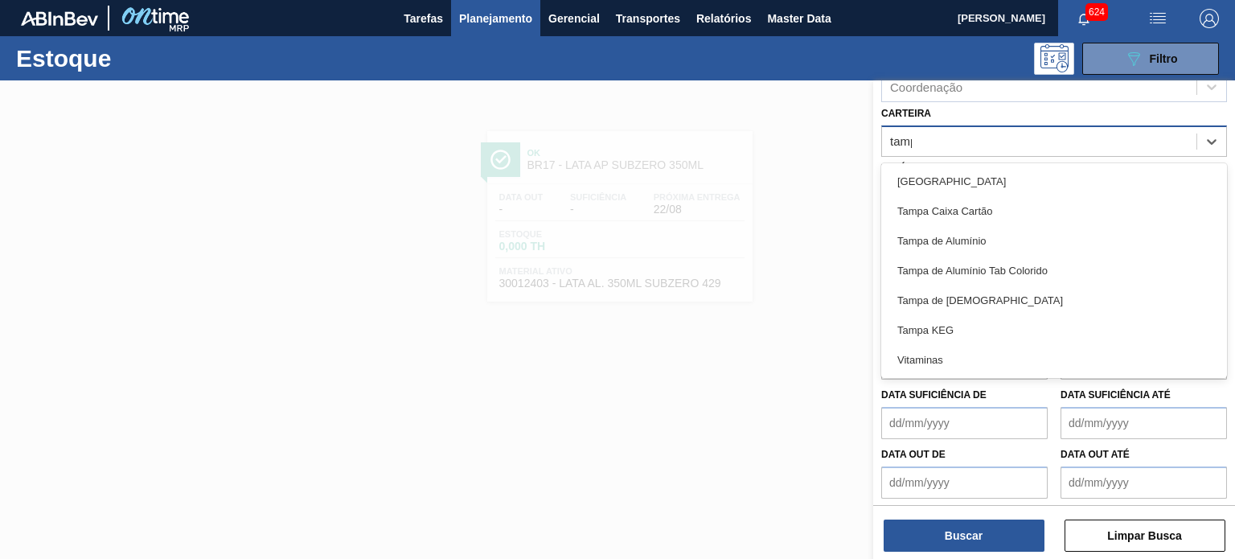
type input "tampa"
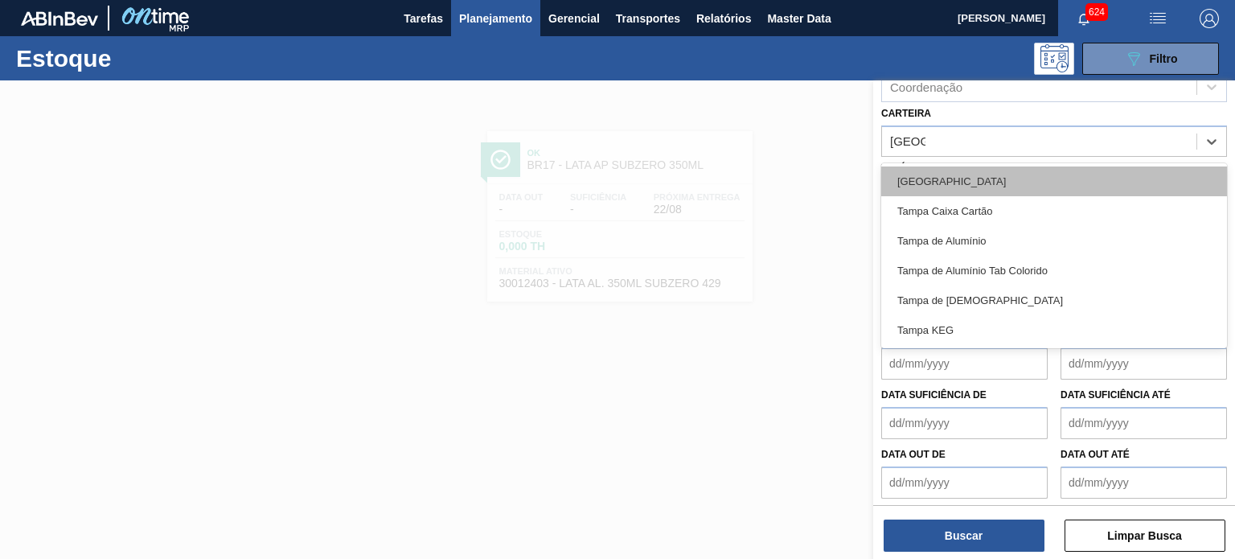
click at [921, 177] on div "Tampa" at bounding box center [1054, 181] width 346 height 30
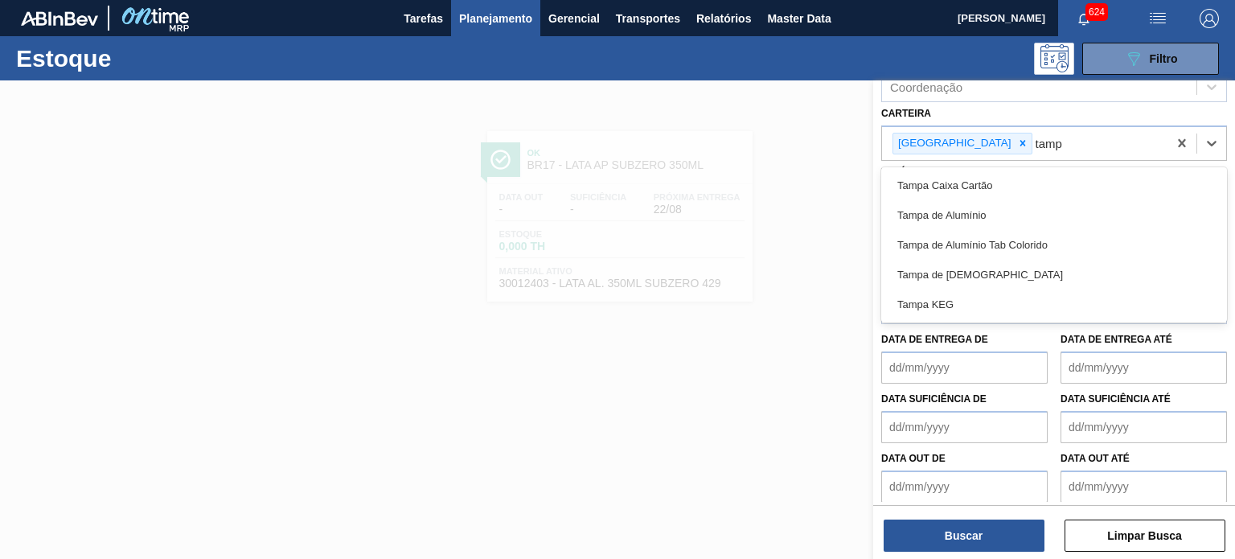
type input "tampa"
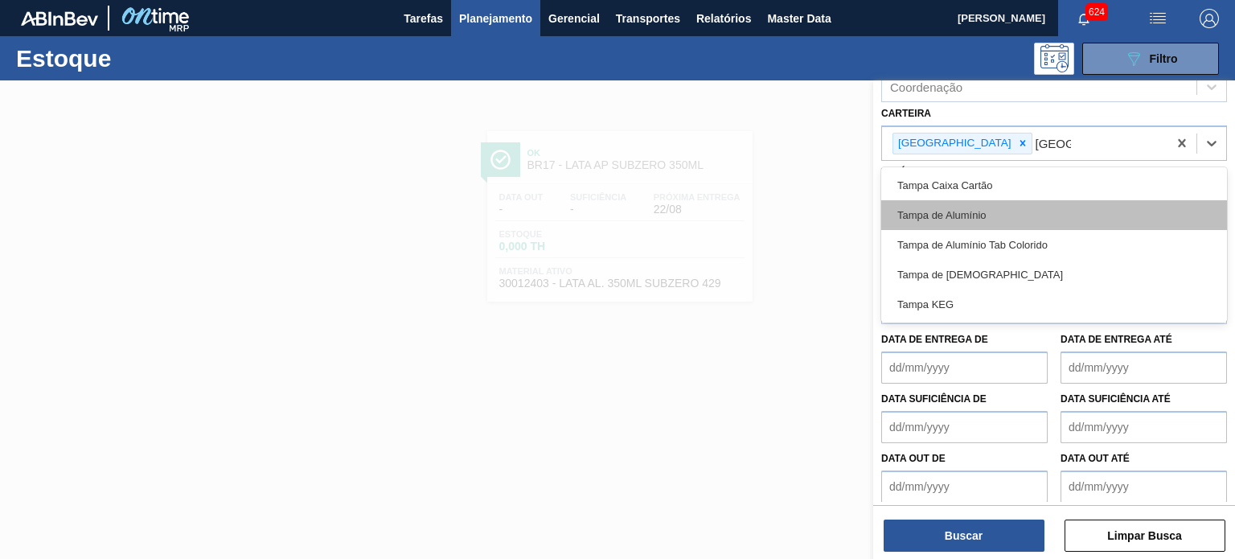
click at [935, 212] on div "Tampa de Alumínio" at bounding box center [1054, 215] width 346 height 30
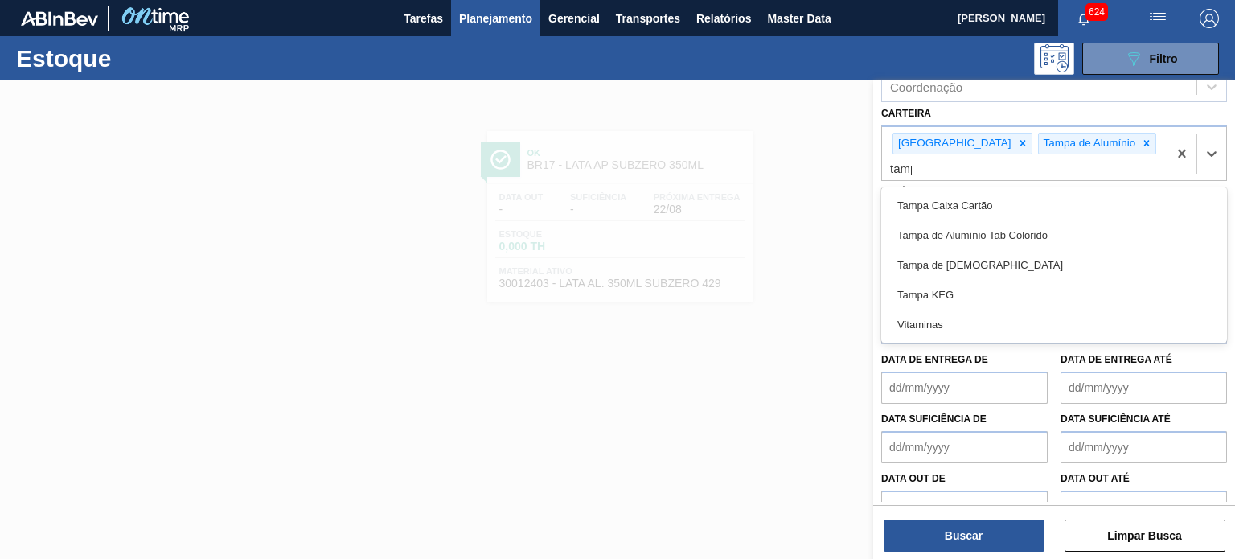
type input "tampa"
click at [935, 220] on div "Tampa de Alumínio Tab Colorido" at bounding box center [1054, 235] width 346 height 30
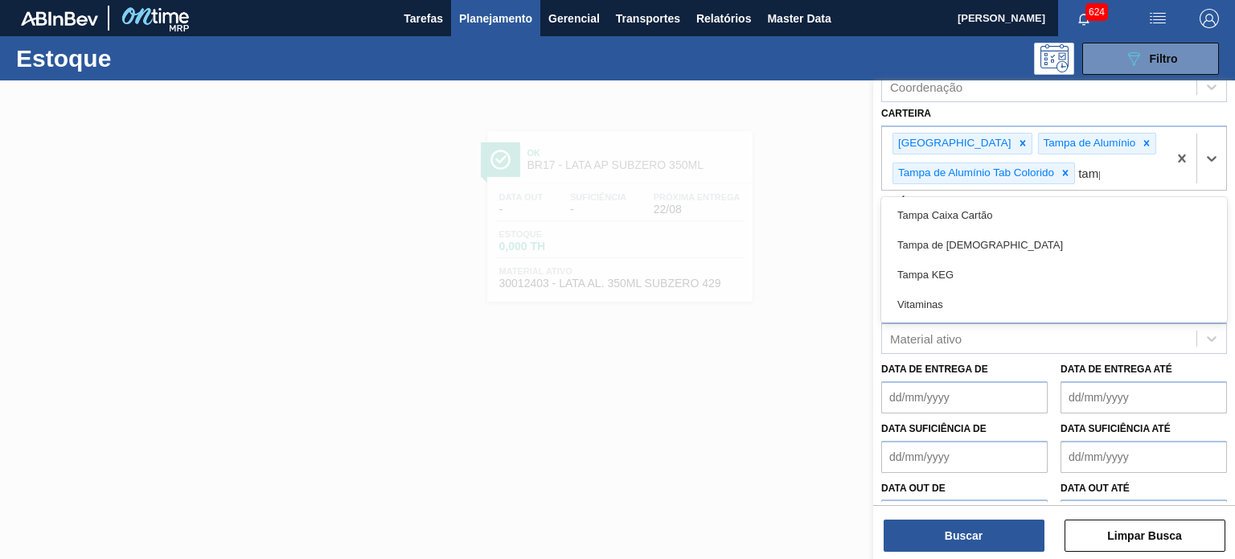
type input "tampa"
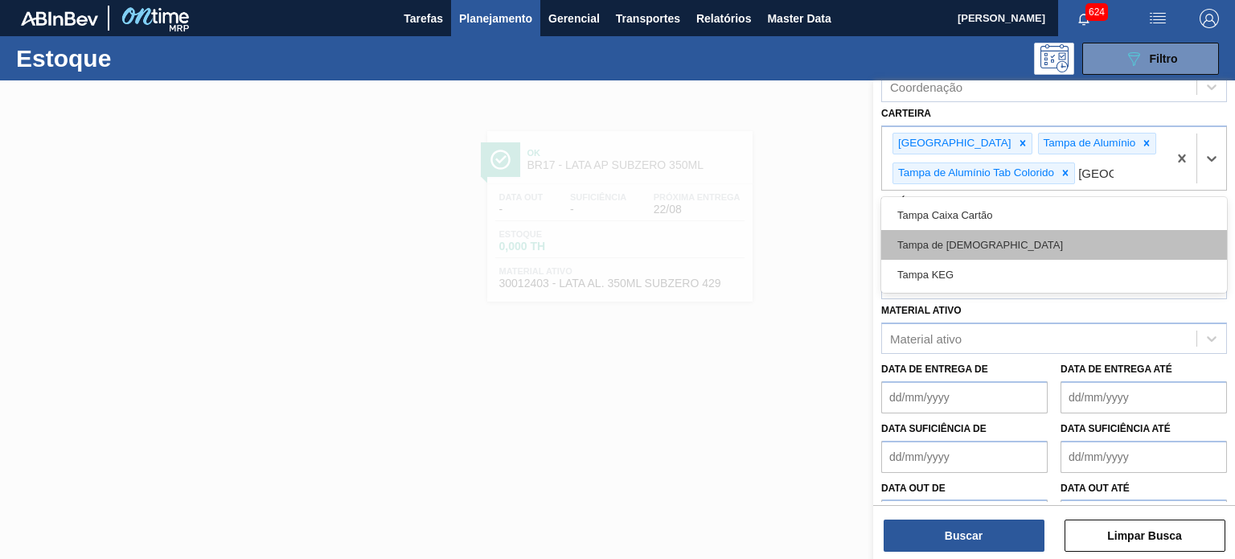
click at [959, 236] on div "Tampa de Lata" at bounding box center [1054, 245] width 346 height 30
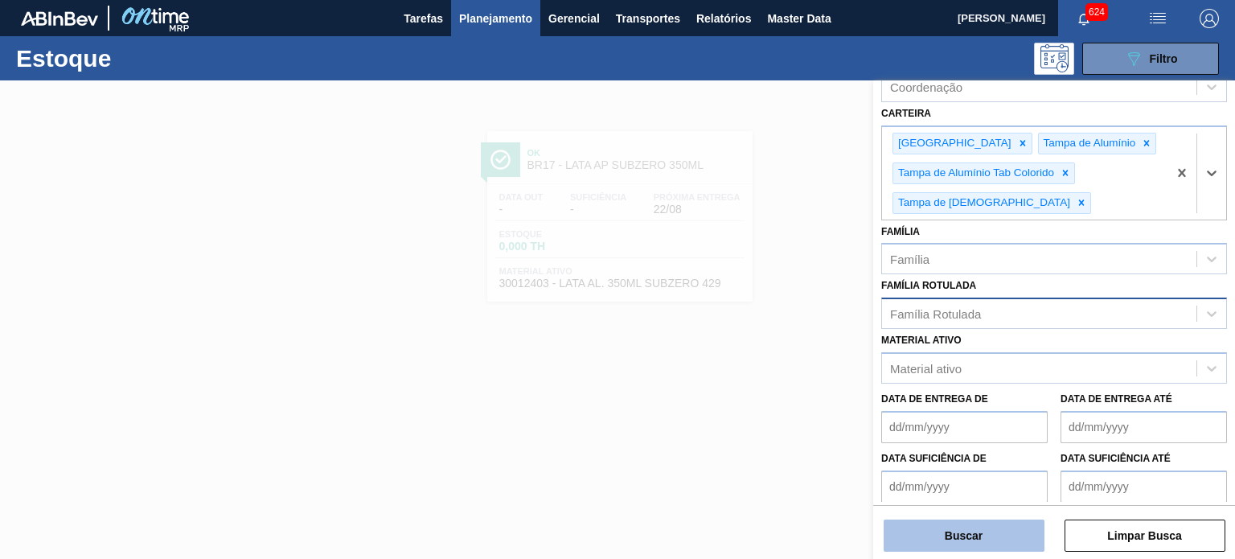
click at [965, 526] on button "Buscar" at bounding box center [964, 536] width 161 height 32
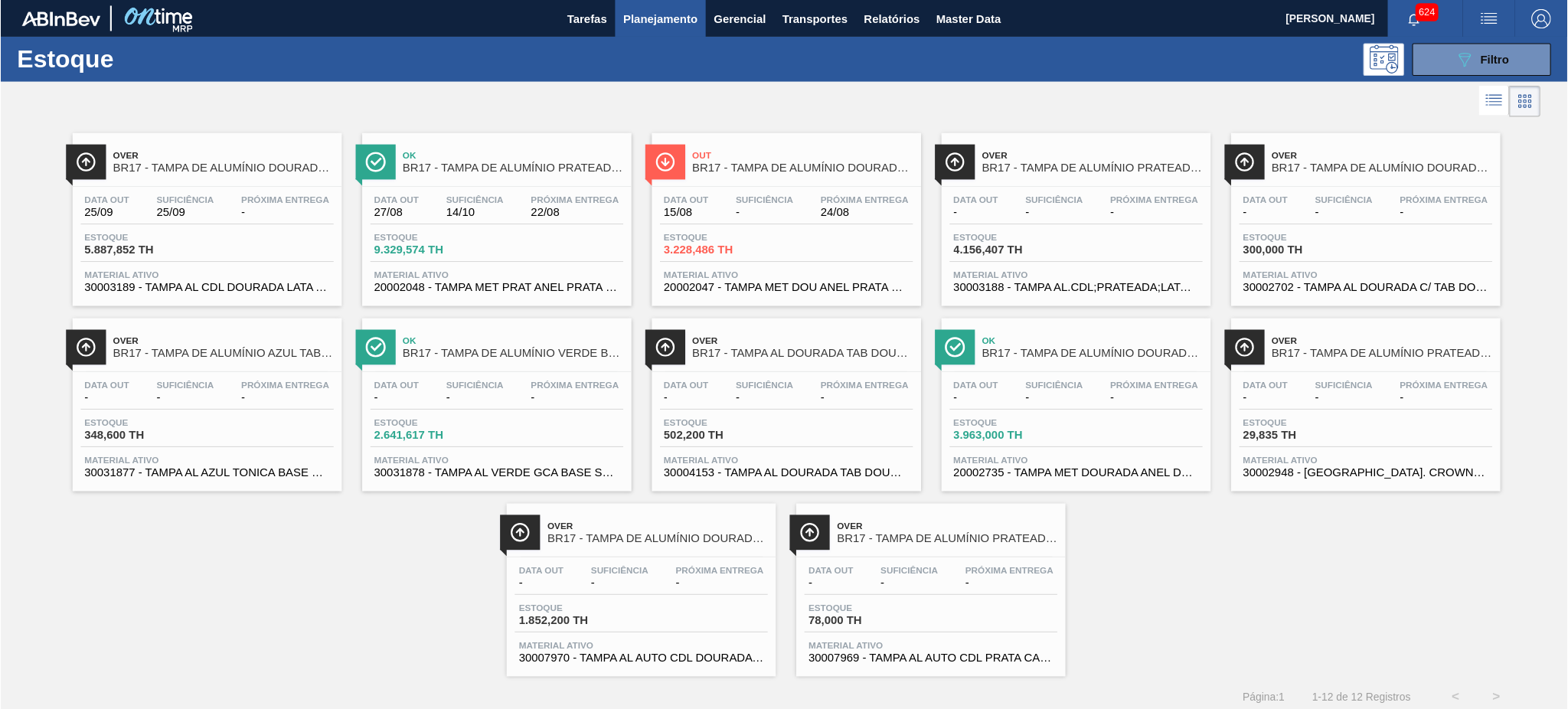
scroll to position [125, 0]
drag, startPoint x: 1127, startPoint y: 0, endPoint x: 997, endPoint y: 80, distance: 152.6
click at [997, 80] on div at bounding box center [723, 94] width 1445 height 37
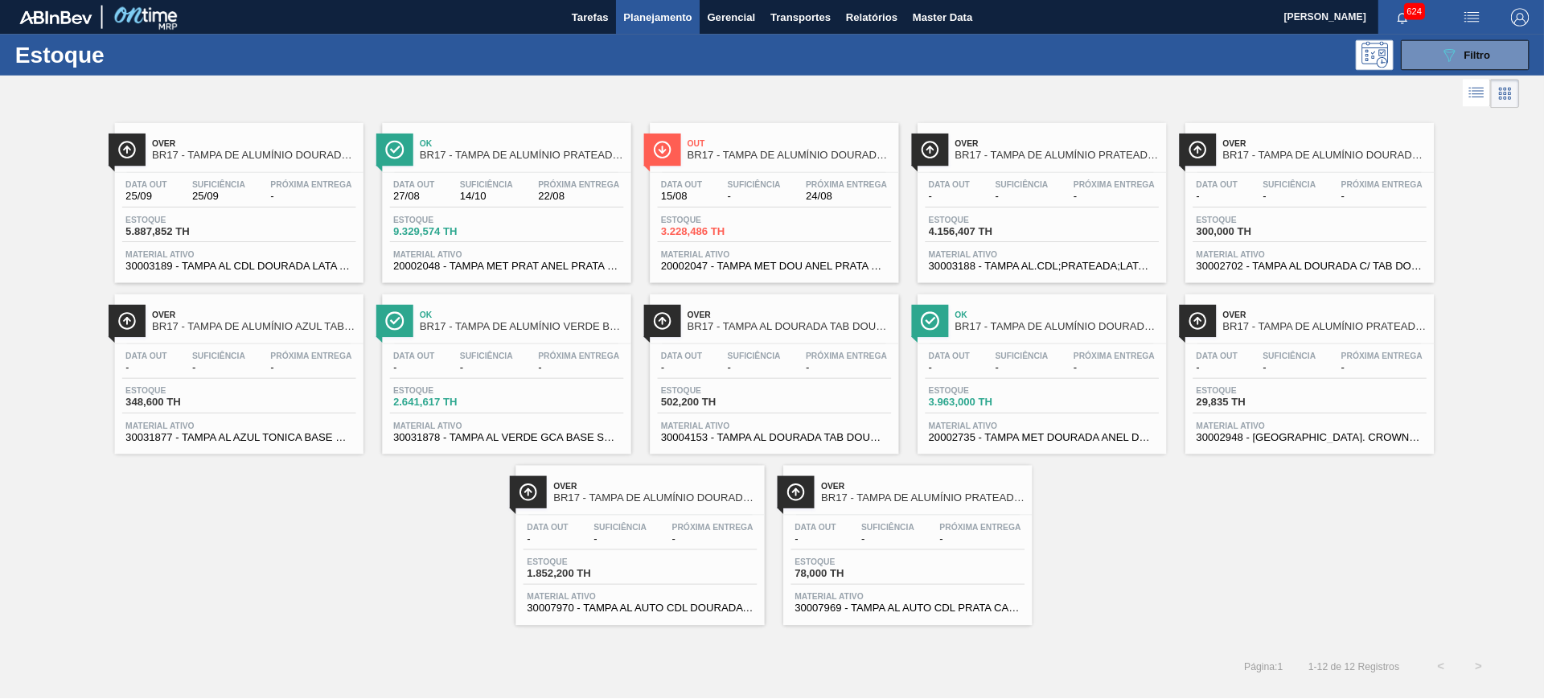
scroll to position [0, 0]
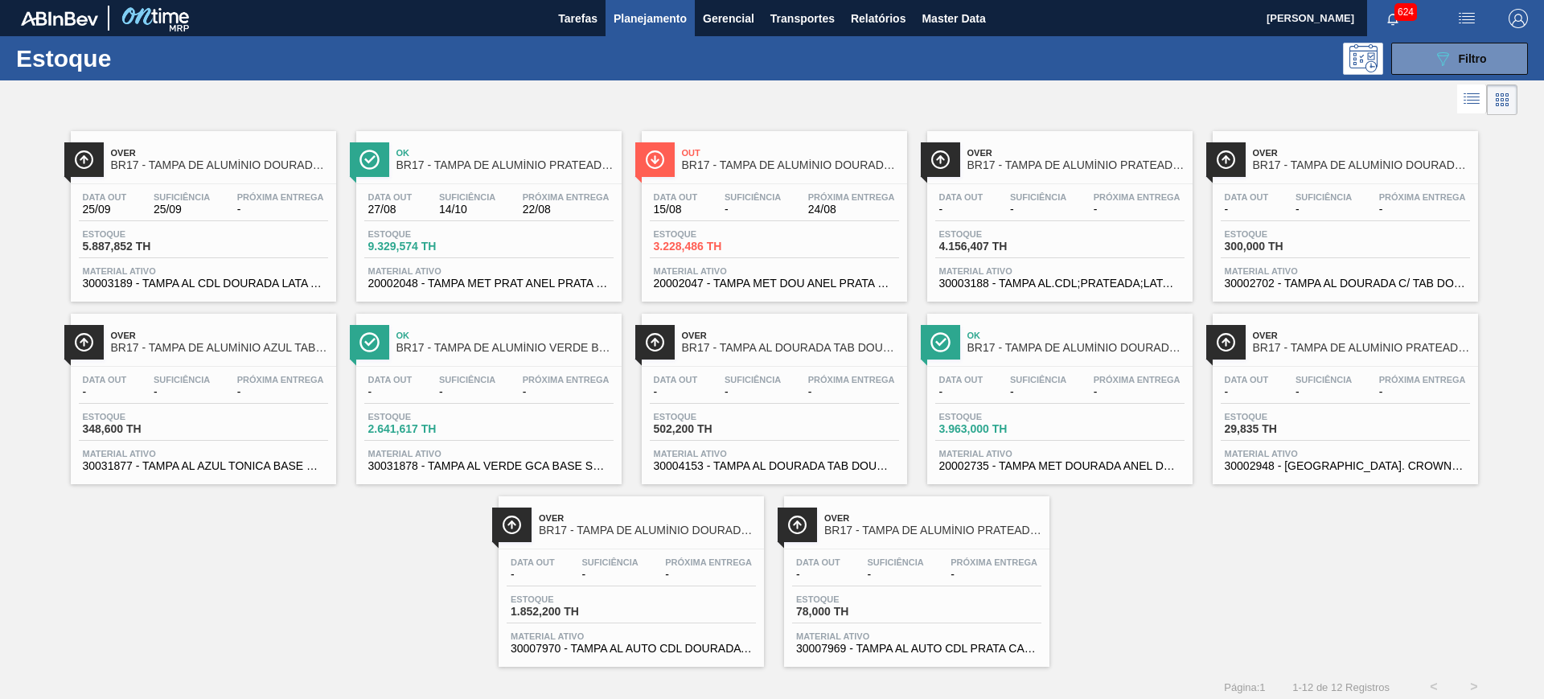
drag, startPoint x: 1483, startPoint y: 0, endPoint x: 846, endPoint y: 113, distance: 646.8
click at [844, 113] on div at bounding box center [759, 99] width 1518 height 39
click at [1151, 555] on div "Over BR17 - TAMPA DE ALUMÍNIO DOURADA BALL CDL Data out 25/09 Suficiência 25/09…" at bounding box center [772, 393] width 1544 height 548
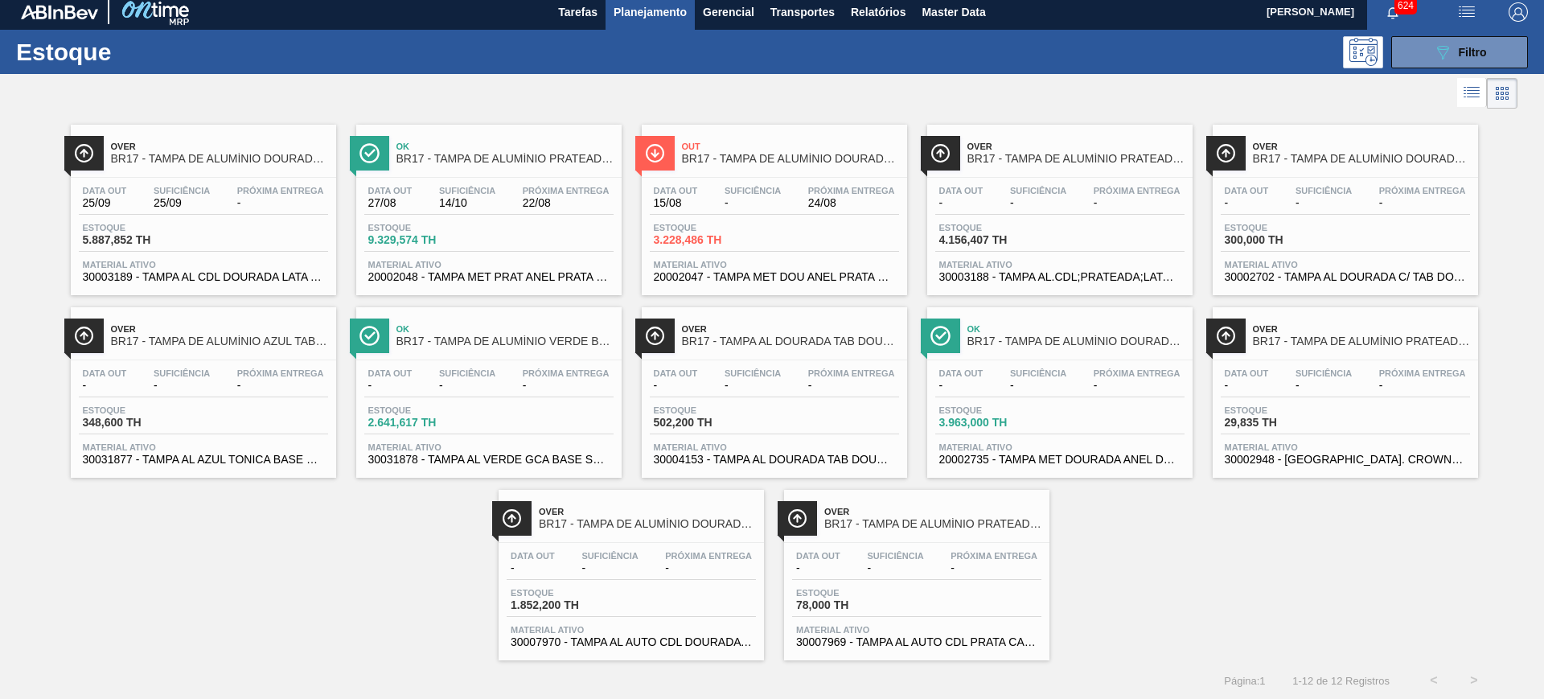
scroll to position [8, 0]
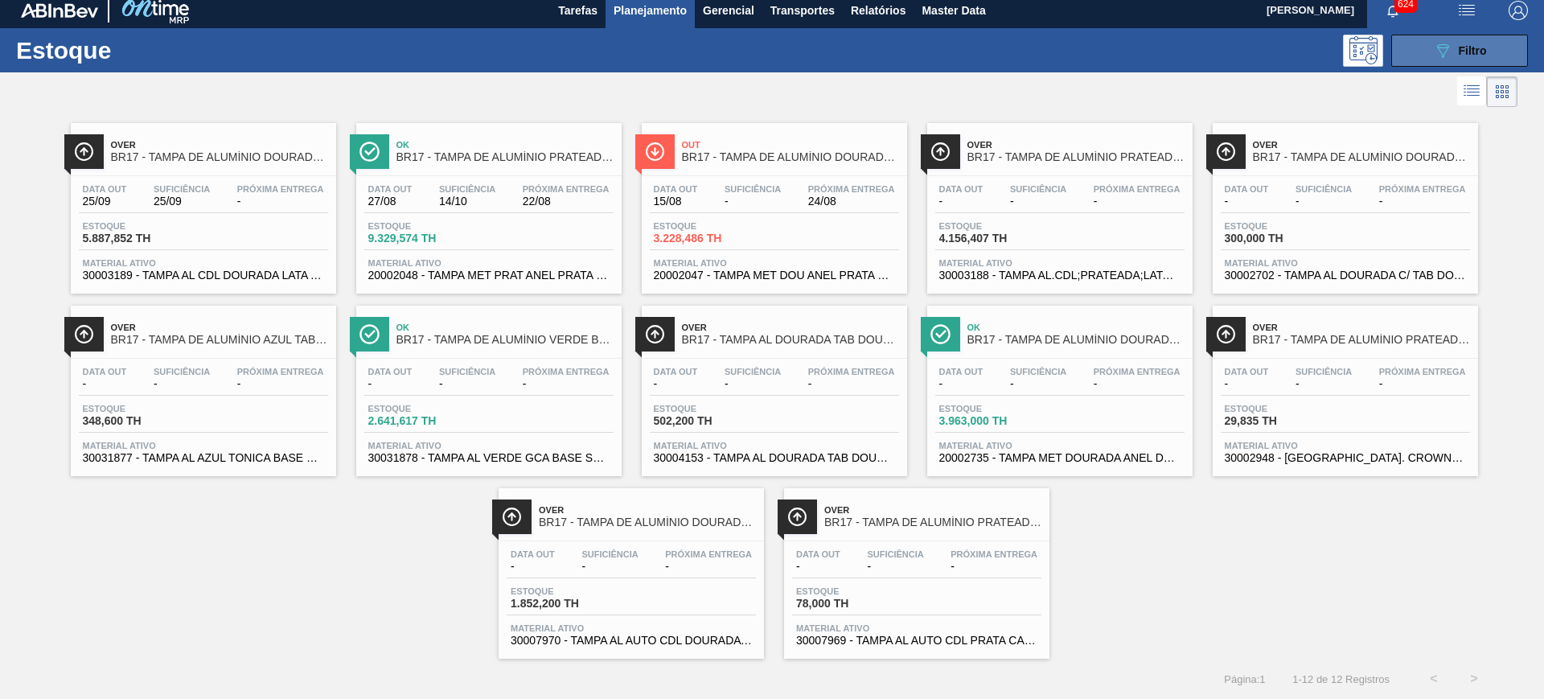
click at [1235, 62] on button "089F7B8B-B2A5-4AFE-B5C0-19BA573D28AC Filtro" at bounding box center [1459, 51] width 137 height 32
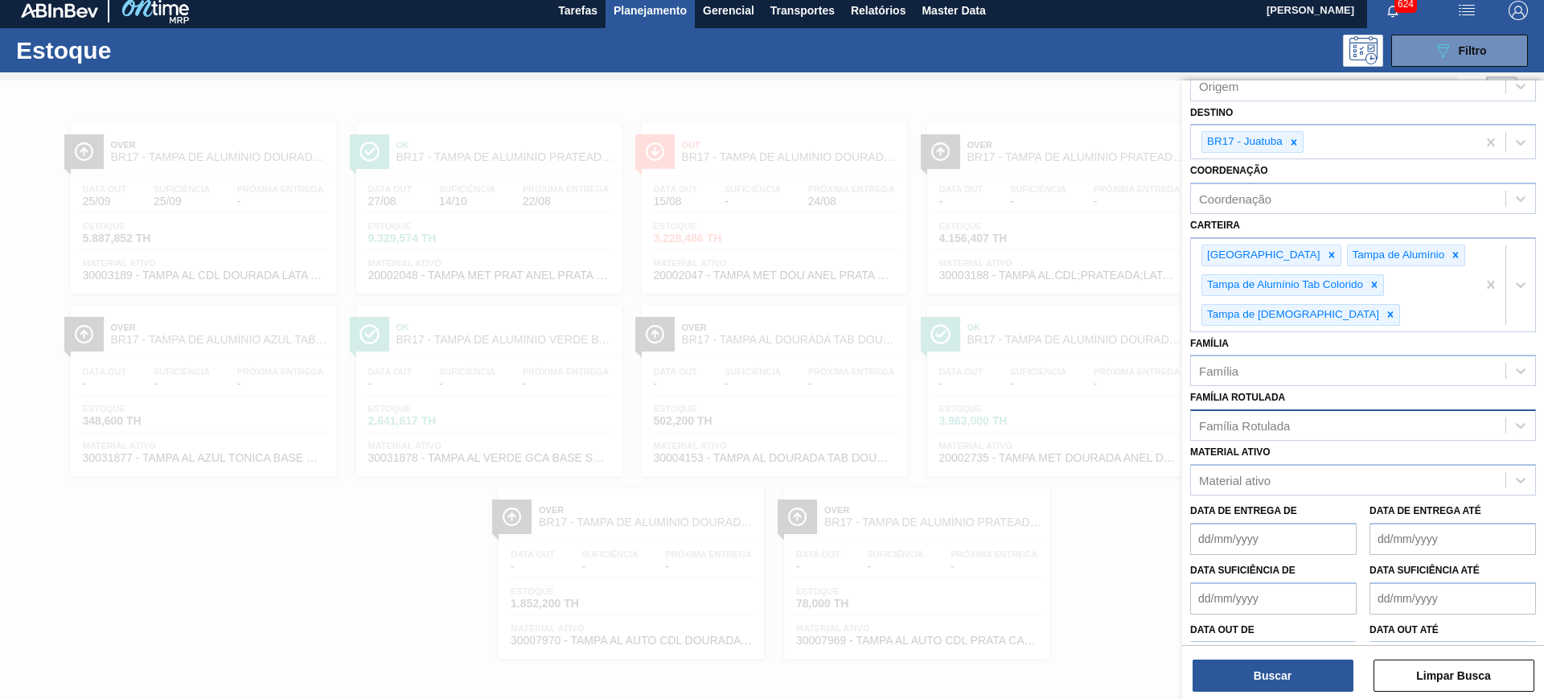
scroll to position [136, 0]
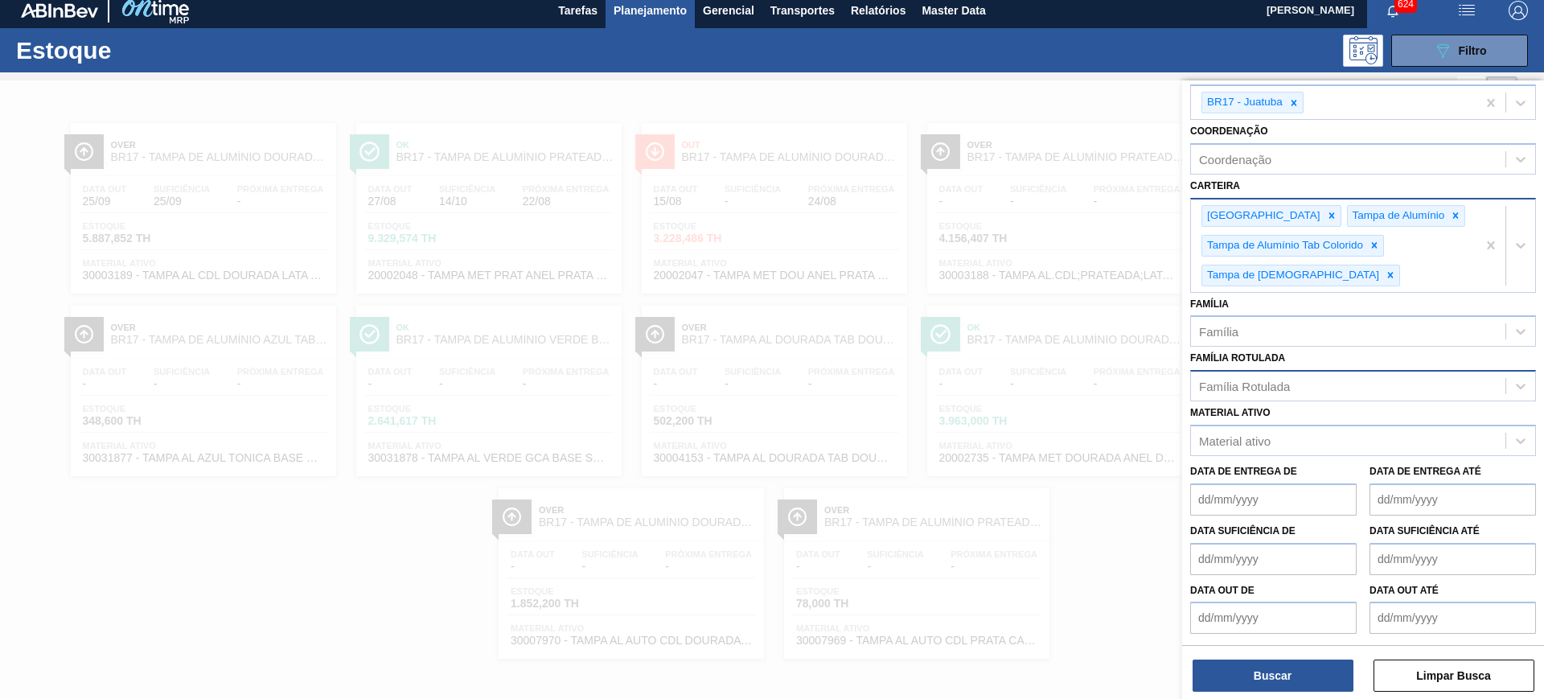
click at [1235, 279] on div "Tampa Tampa de Alumínio Tampa de Alumínio Tab Colorido Tampa de Lata" at bounding box center [1334, 245] width 286 height 92
type input "tampa"
click at [1143, 100] on div at bounding box center [772, 429] width 1544 height 699
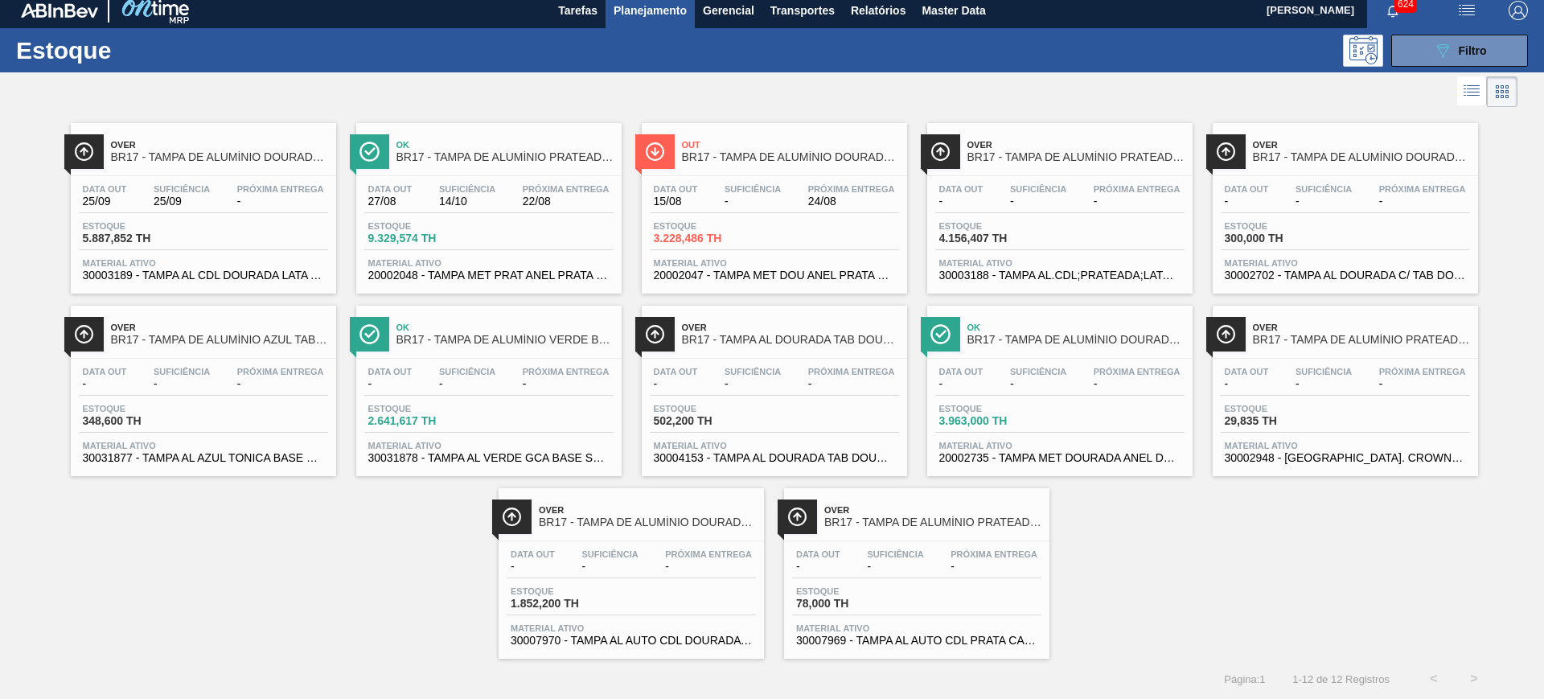
click at [513, 162] on span "BR17 - TAMPA DE ALUMÍNIO PRATEADA MINAS" at bounding box center [504, 157] width 217 height 12
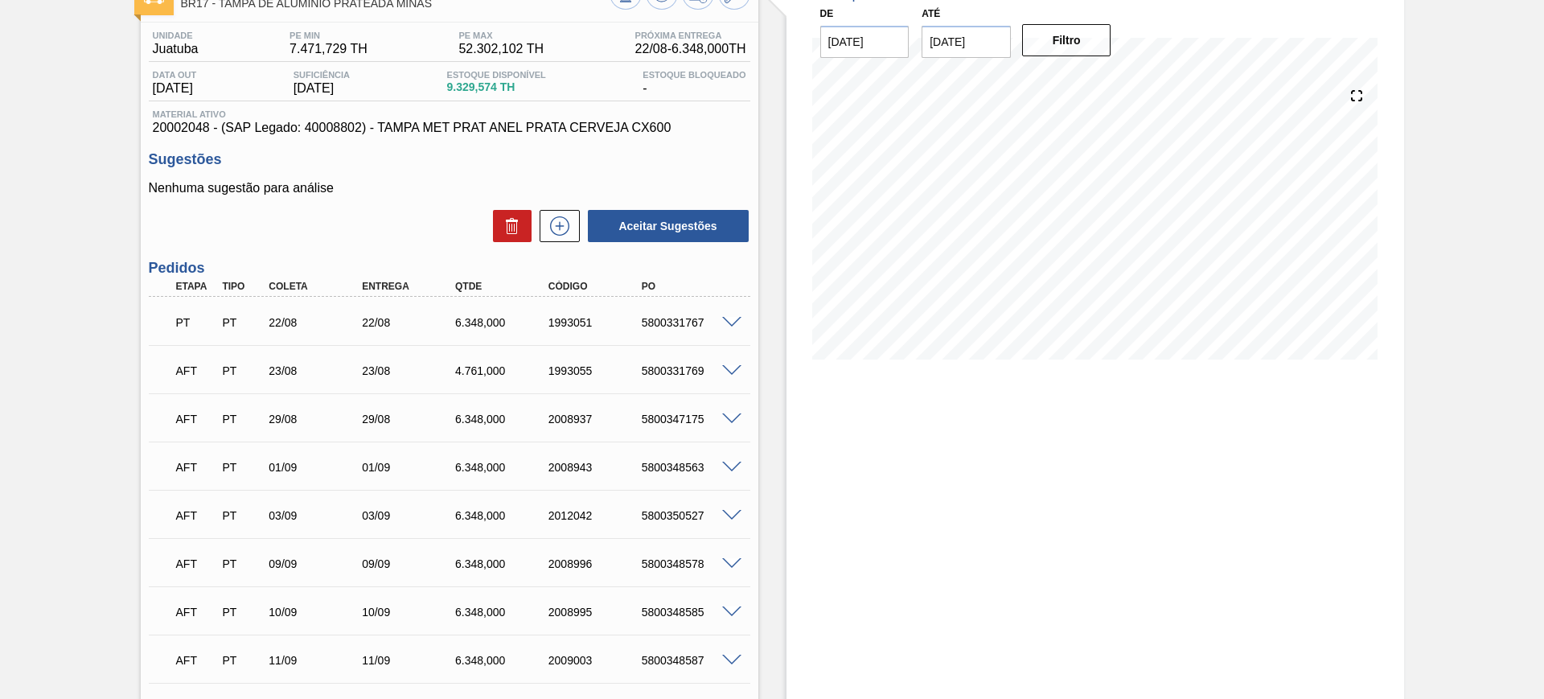
scroll to position [84, 0]
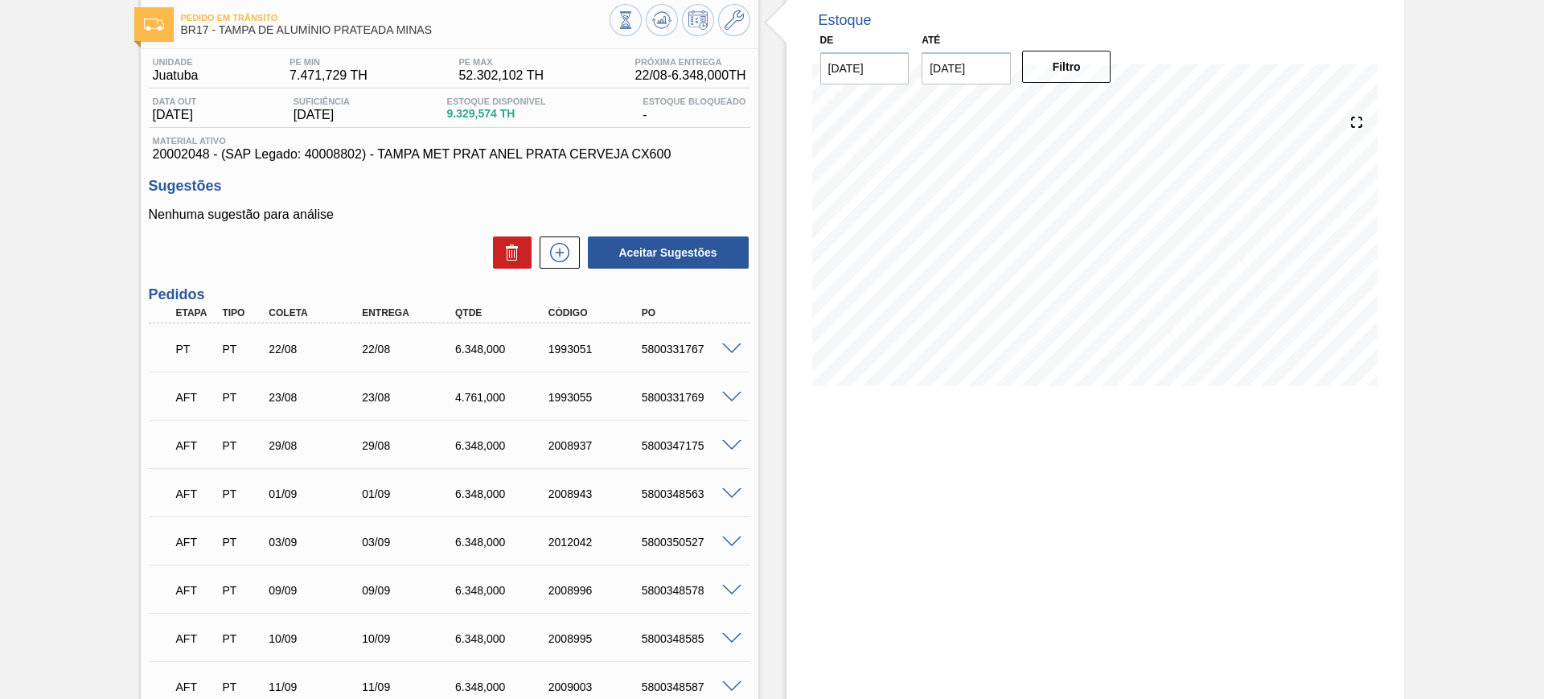
click at [663, 397] on div "5800331769" at bounding box center [690, 397] width 105 height 13
copy div "5800331769"
drag, startPoint x: 454, startPoint y: 392, endPoint x: 484, endPoint y: 392, distance: 30.6
click at [484, 392] on div "4.761,000" at bounding box center [503, 397] width 105 height 13
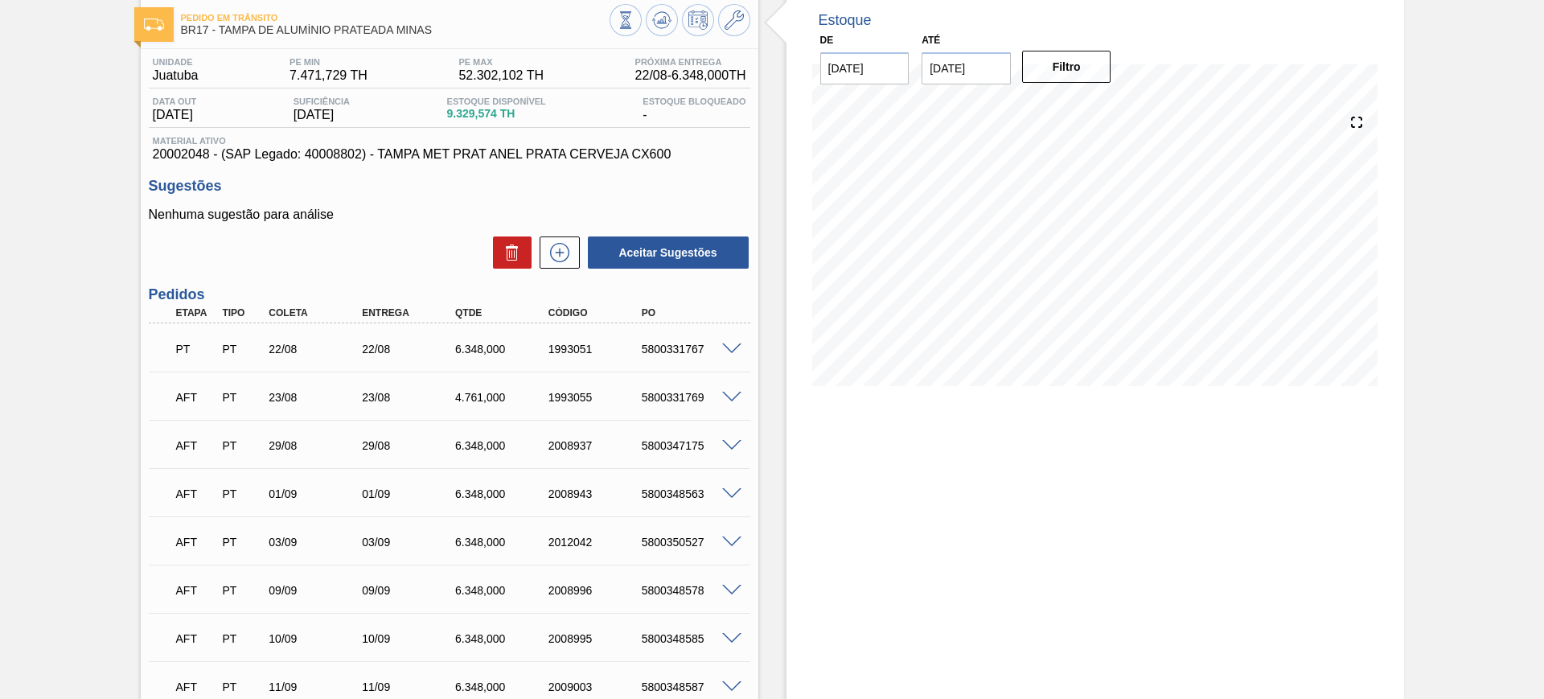
click at [779, 103] on div "Estoque De 22/08/2025 Até 05/09/2025 Filtro 22/08 Projeção de Estoque 12,807.47…" at bounding box center [1081, 515] width 646 height 1038
click at [737, 347] on span at bounding box center [731, 349] width 19 height 12
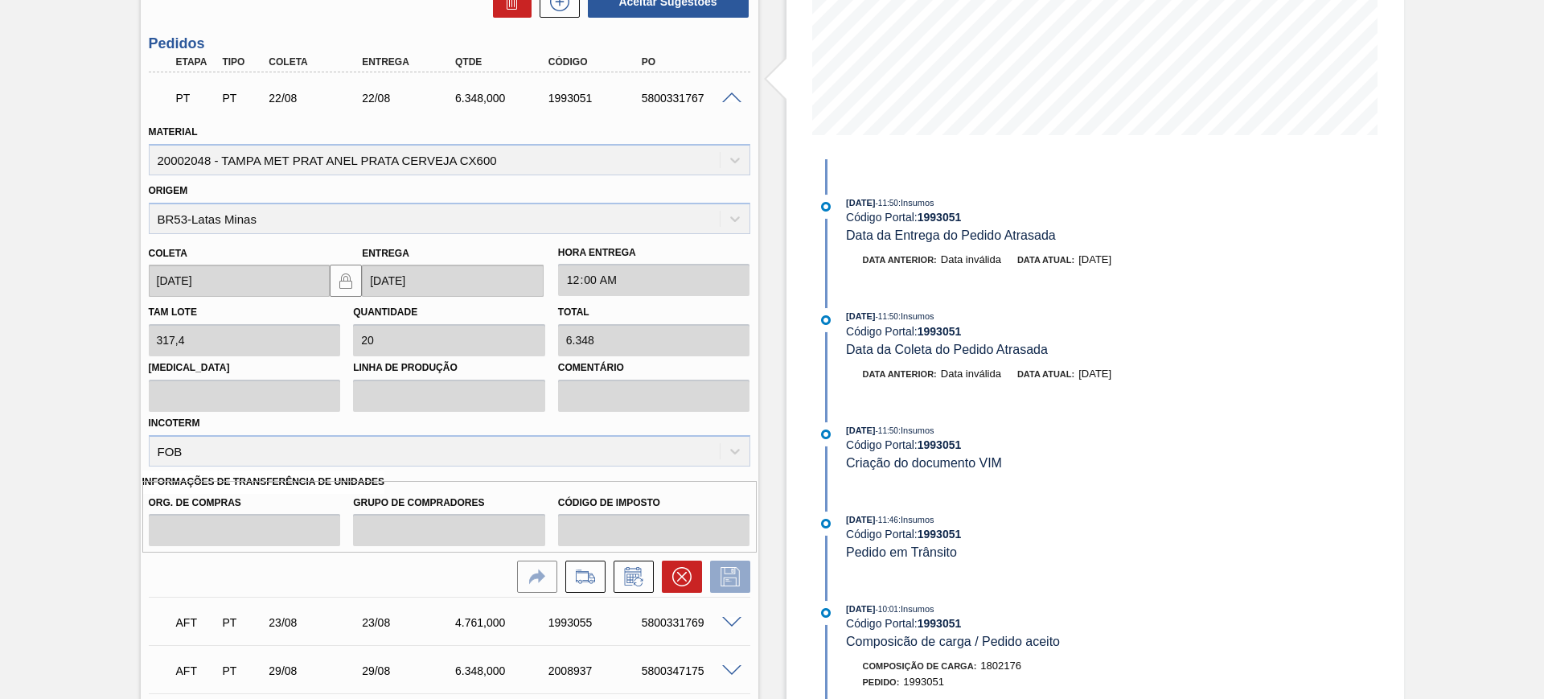
scroll to position [0, 0]
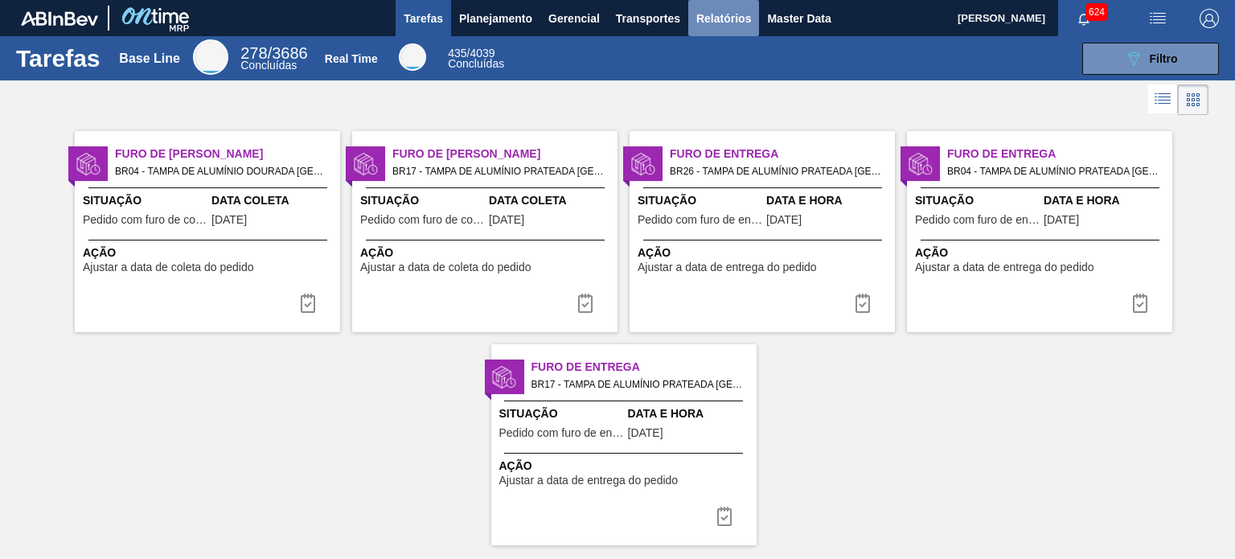
click at [755, 22] on button "Relatórios" at bounding box center [723, 18] width 71 height 36
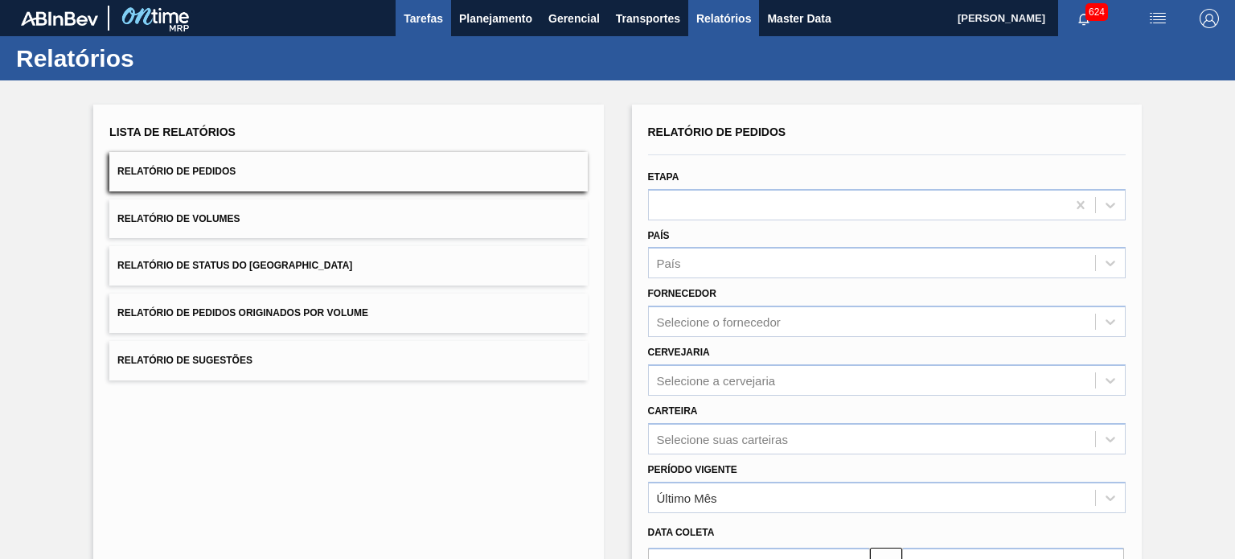
click at [434, 27] on span "Tarefas" at bounding box center [423, 18] width 39 height 19
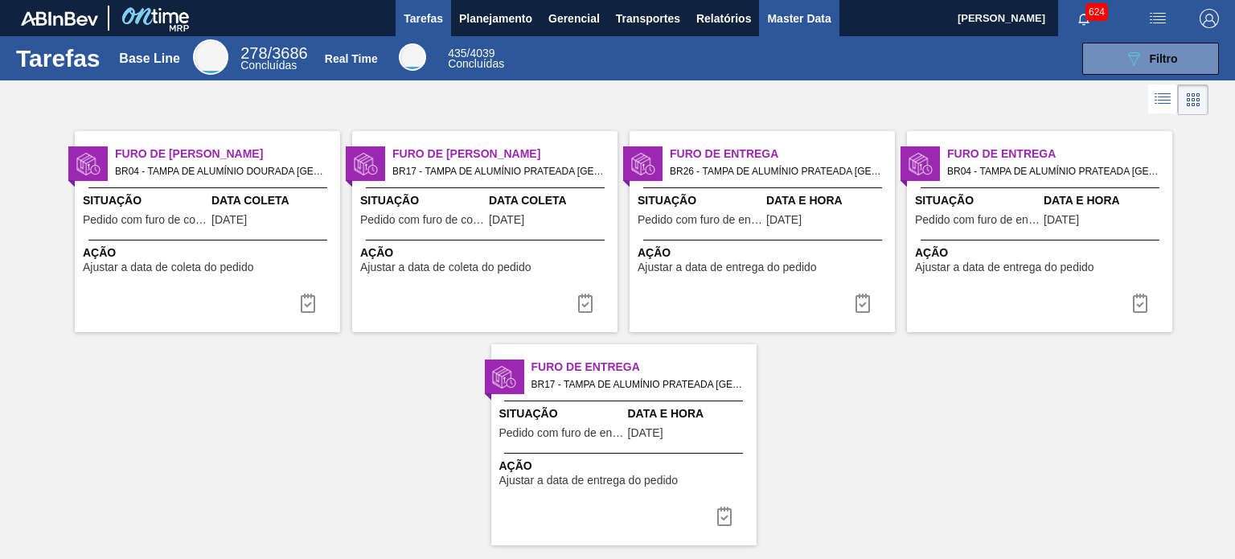
click at [787, 18] on span "Master Data" at bounding box center [799, 18] width 64 height 19
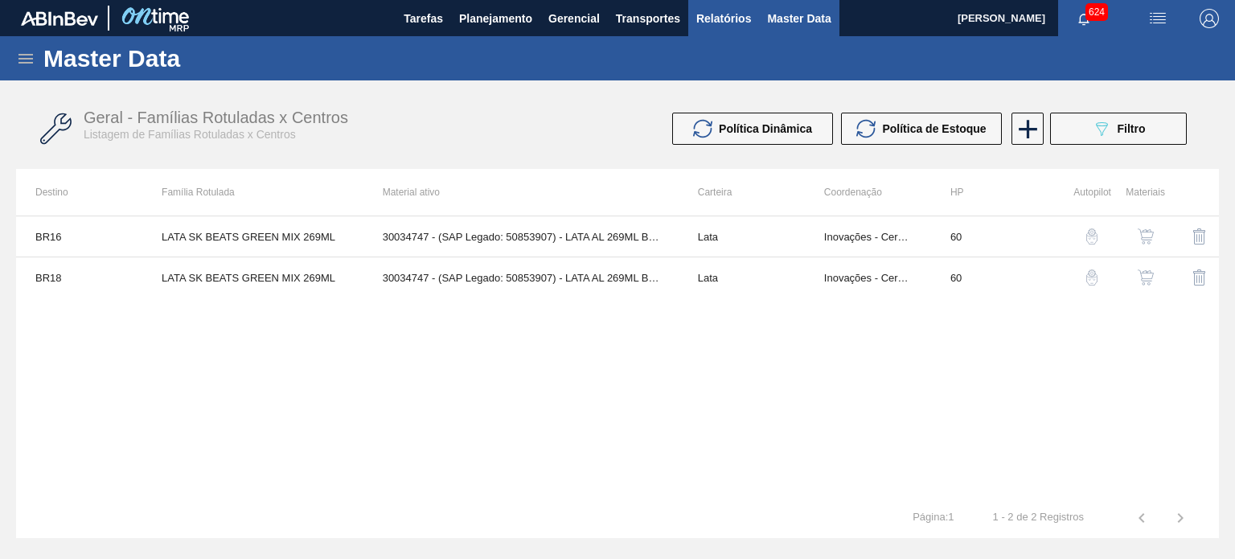
click at [726, 19] on span "Relatórios" at bounding box center [723, 18] width 55 height 19
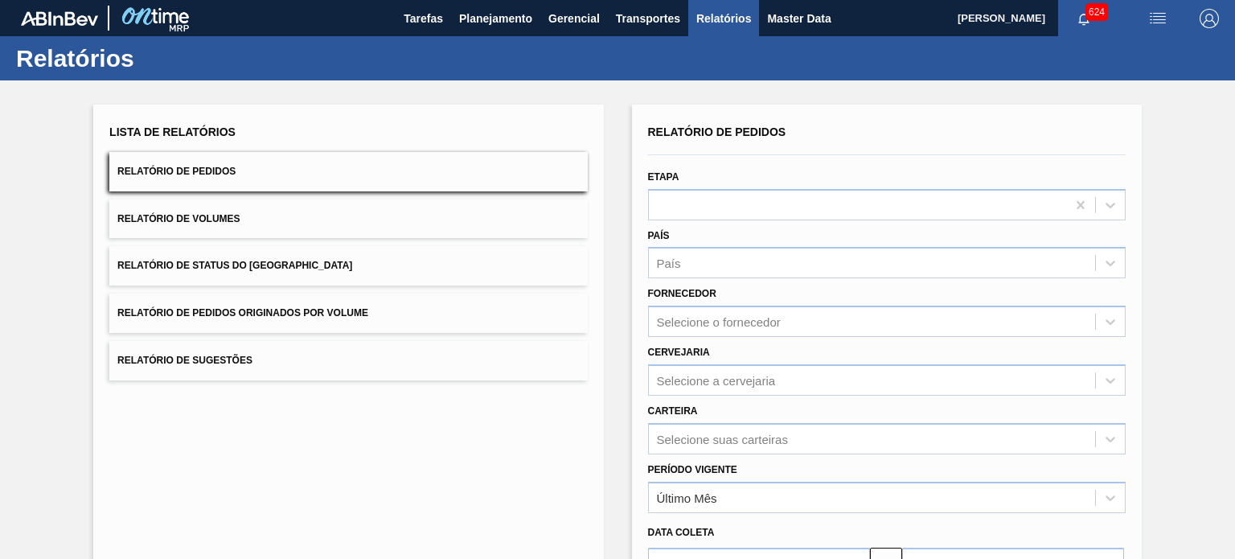
click at [179, 170] on span "Relatório de Pedidos" at bounding box center [176, 171] width 118 height 11
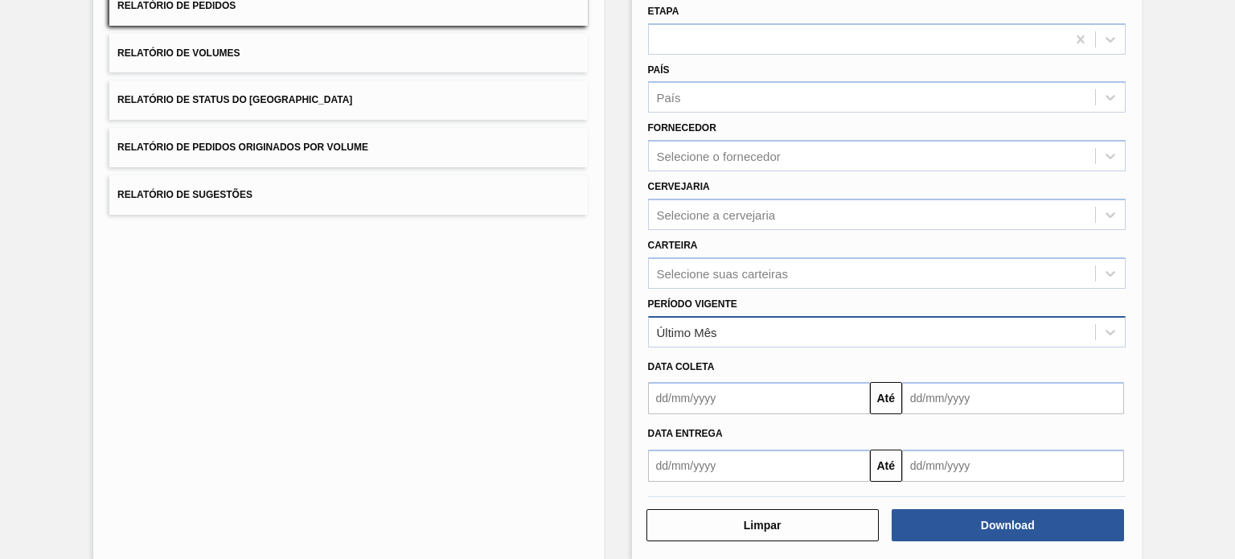
scroll to position [183, 0]
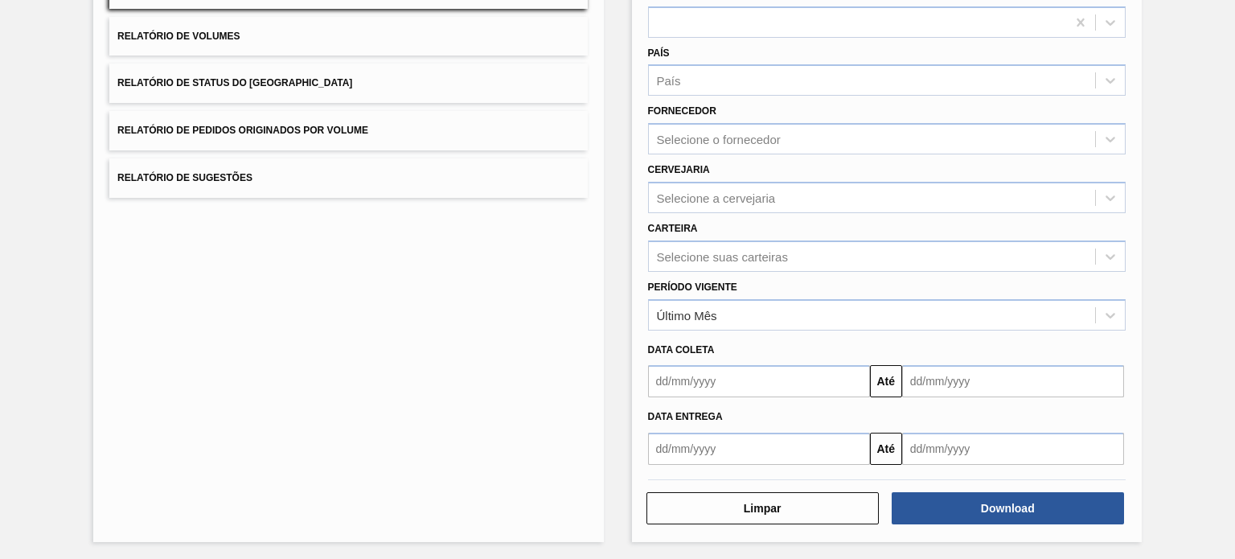
click at [754, 382] on input "text" at bounding box center [759, 381] width 222 height 32
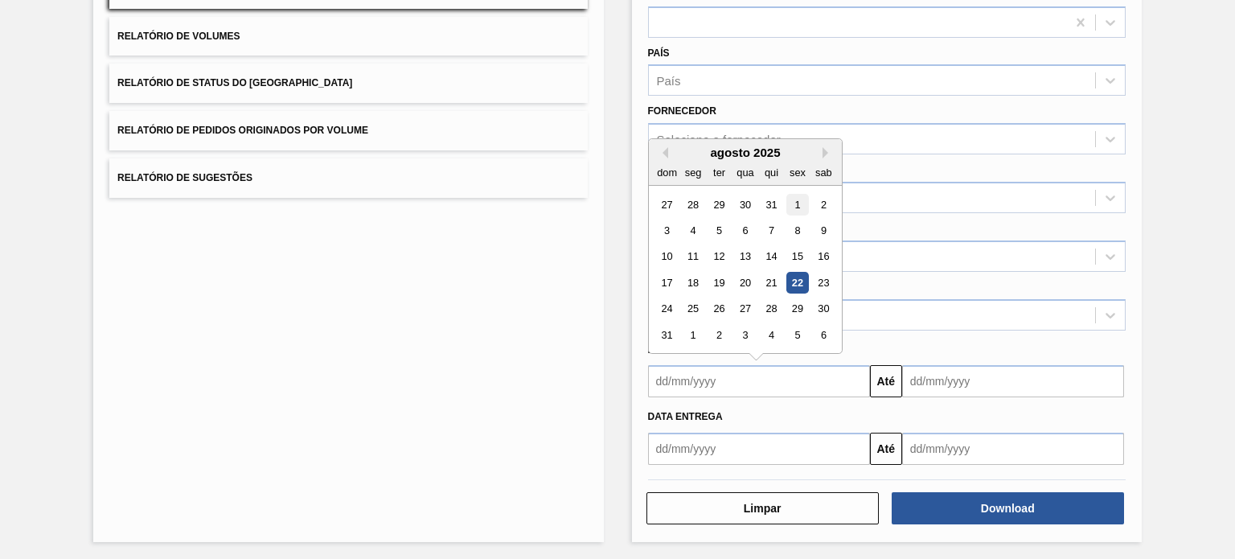
click at [794, 197] on div "1" at bounding box center [798, 205] width 22 height 22
type input "[DATE]"
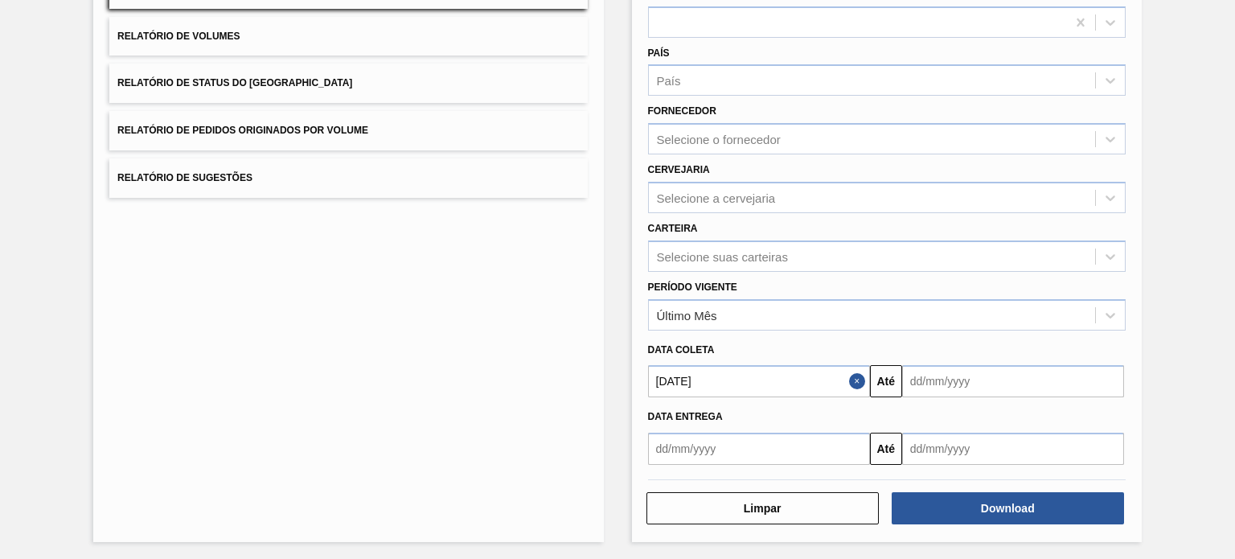
click at [950, 376] on input "text" at bounding box center [1013, 381] width 222 height 32
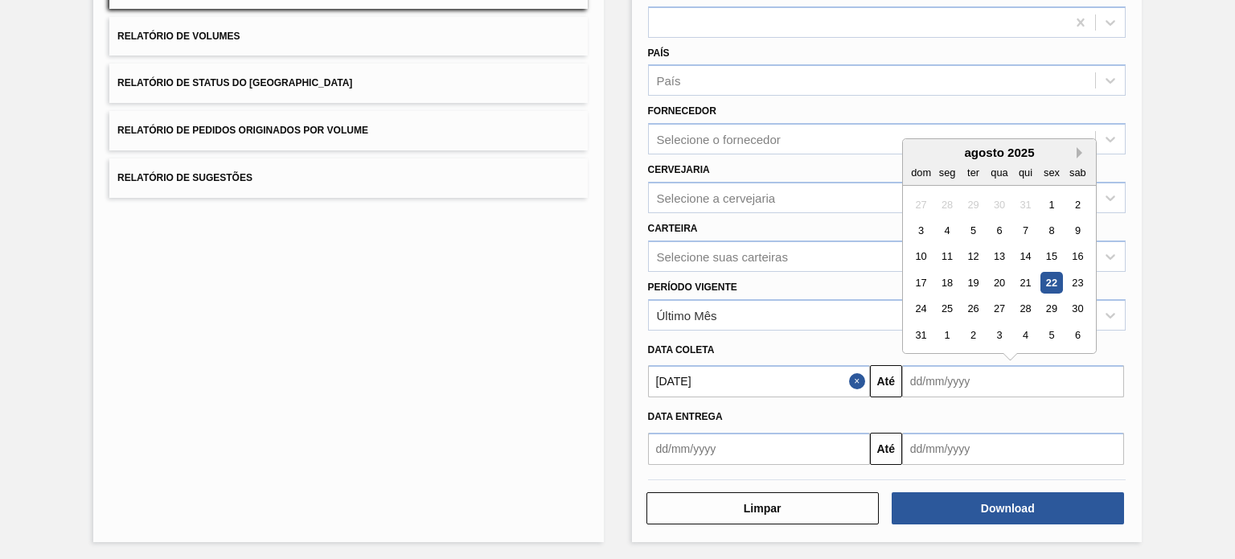
click at [1078, 147] on button "Next Month" at bounding box center [1082, 152] width 11 height 11
click at [920, 334] on div "30" at bounding box center [921, 335] width 22 height 22
type input "30/11/2025"
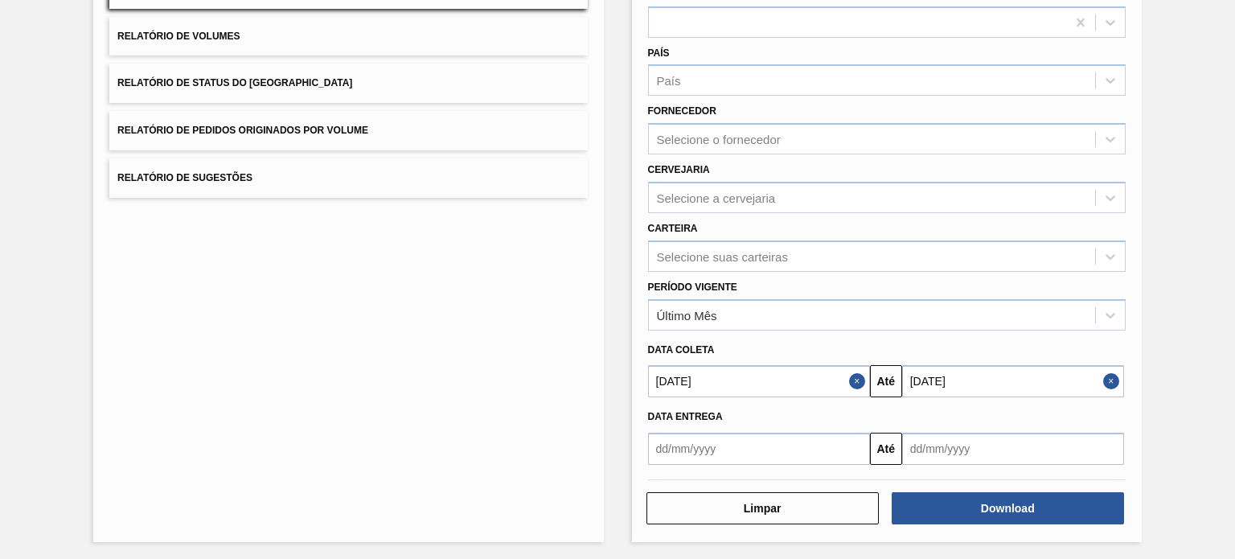
click at [861, 341] on div "Data coleta" at bounding box center [887, 350] width 491 height 23
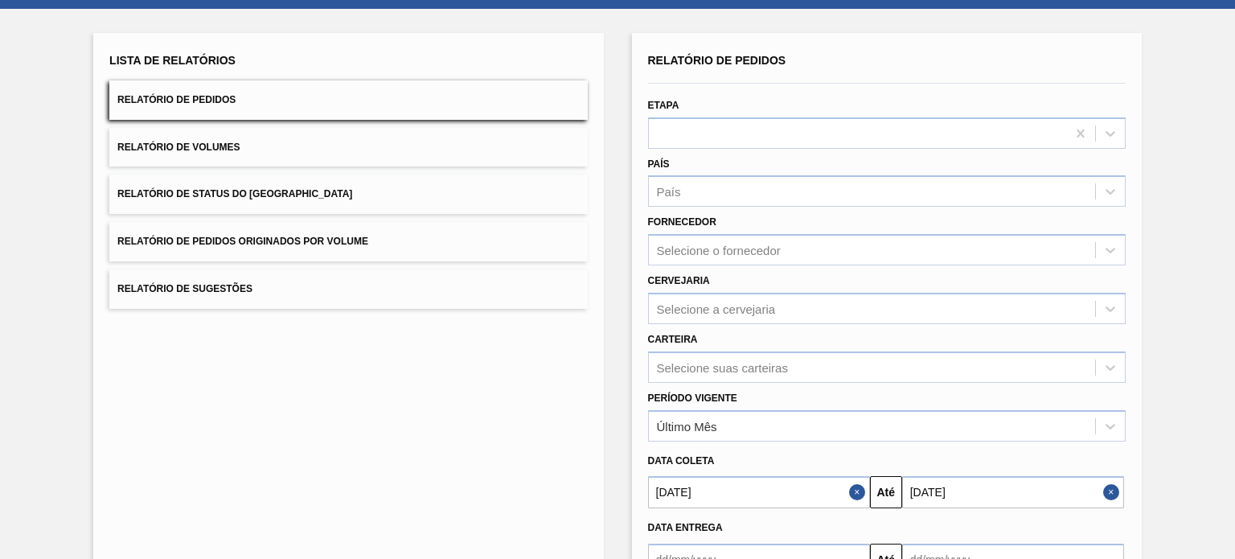
scroll to position [48, 0]
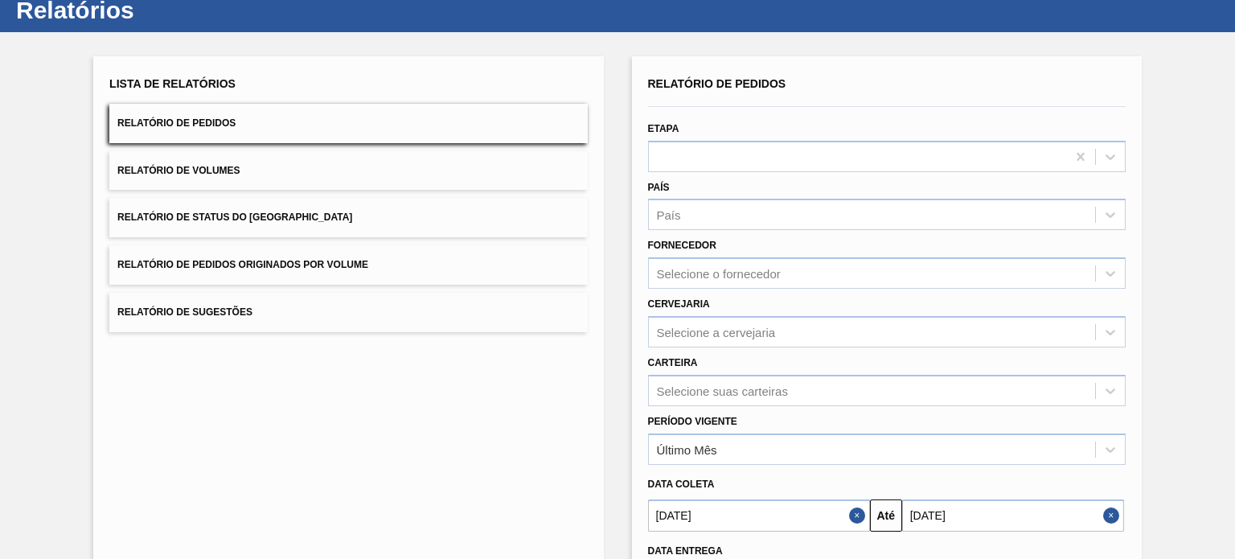
click at [1103, 514] on button "Close" at bounding box center [1113, 515] width 21 height 32
click at [975, 507] on input "text" at bounding box center [1013, 515] width 222 height 32
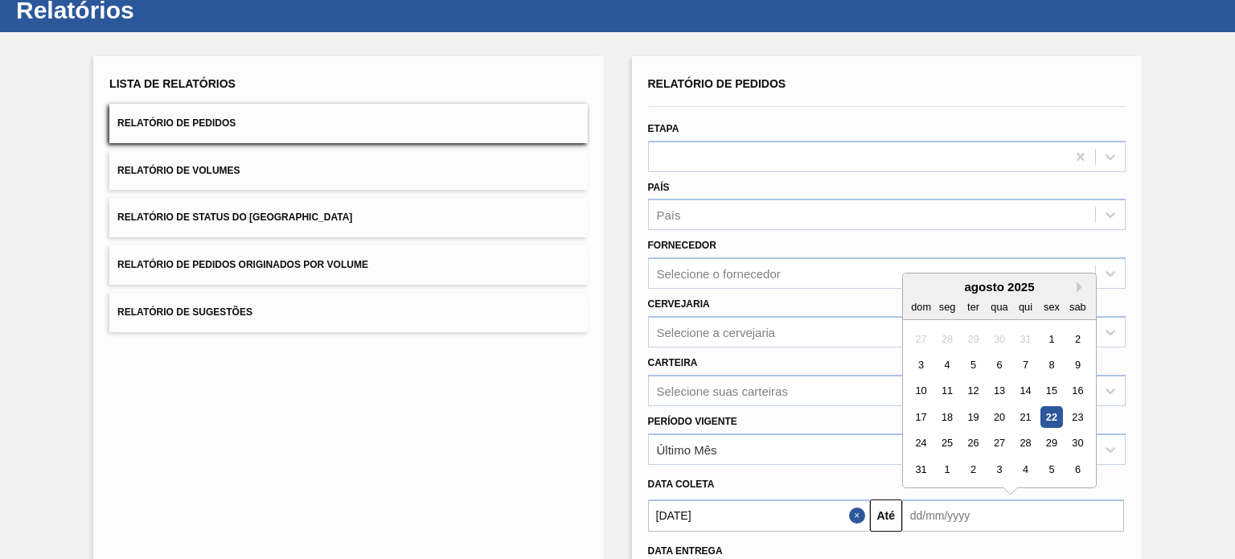
click at [1074, 282] on div "agosto 2025" at bounding box center [999, 287] width 193 height 14
click at [1077, 282] on button "Next Month" at bounding box center [1082, 286] width 11 height 11
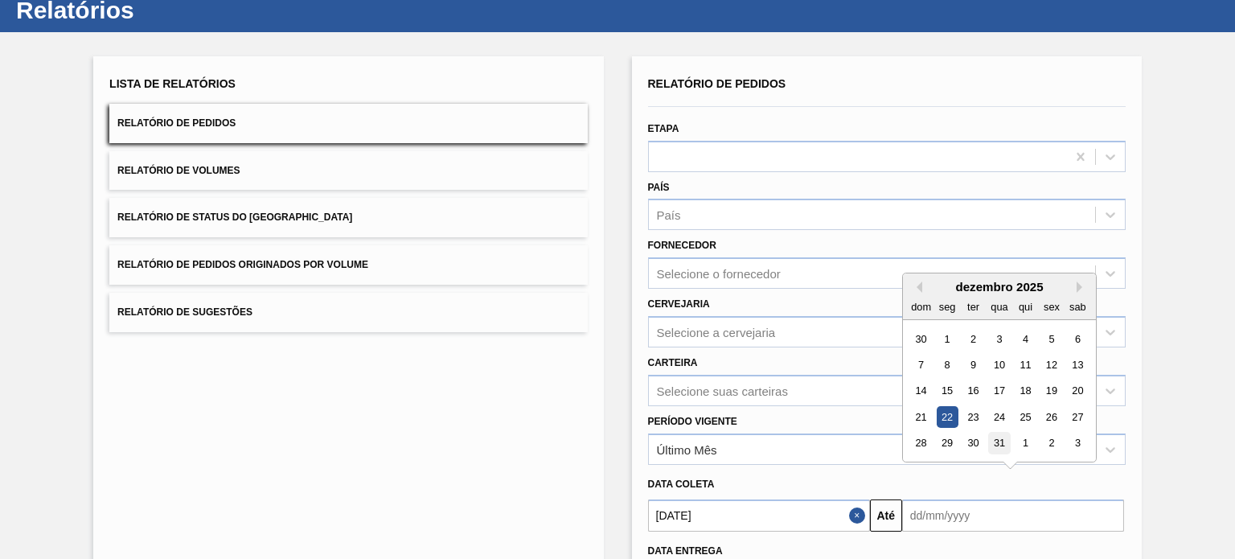
click at [998, 444] on div "31" at bounding box center [999, 444] width 22 height 22
type input "31/12/2025"
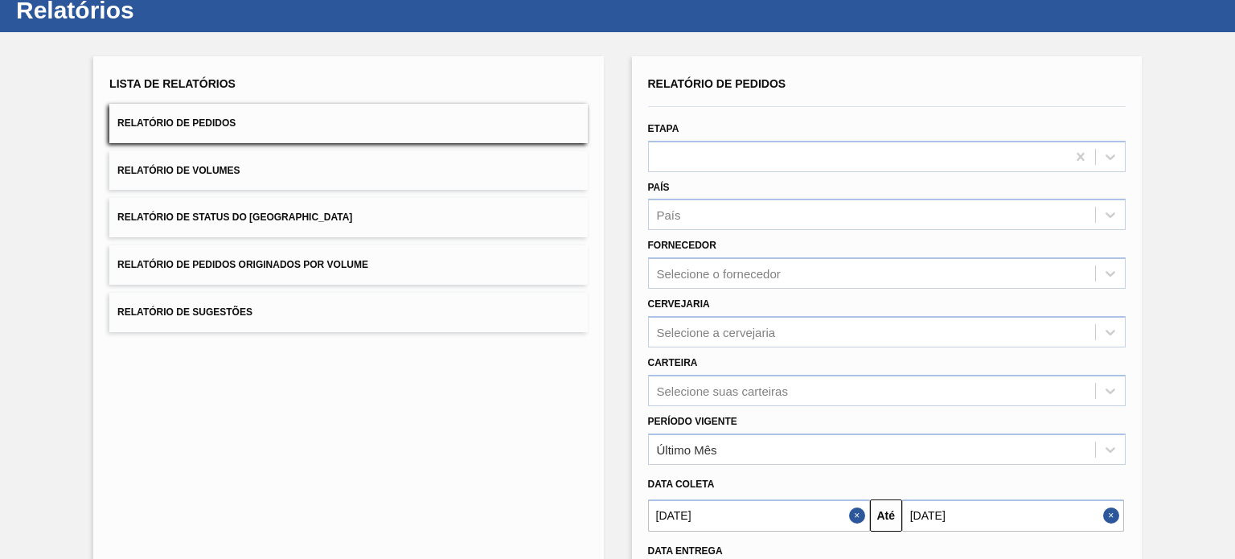
click at [903, 415] on div "Período Vigente Último Mês" at bounding box center [887, 437] width 478 height 55
click at [783, 383] on div "Selecione suas carteiras" at bounding box center [887, 390] width 478 height 31
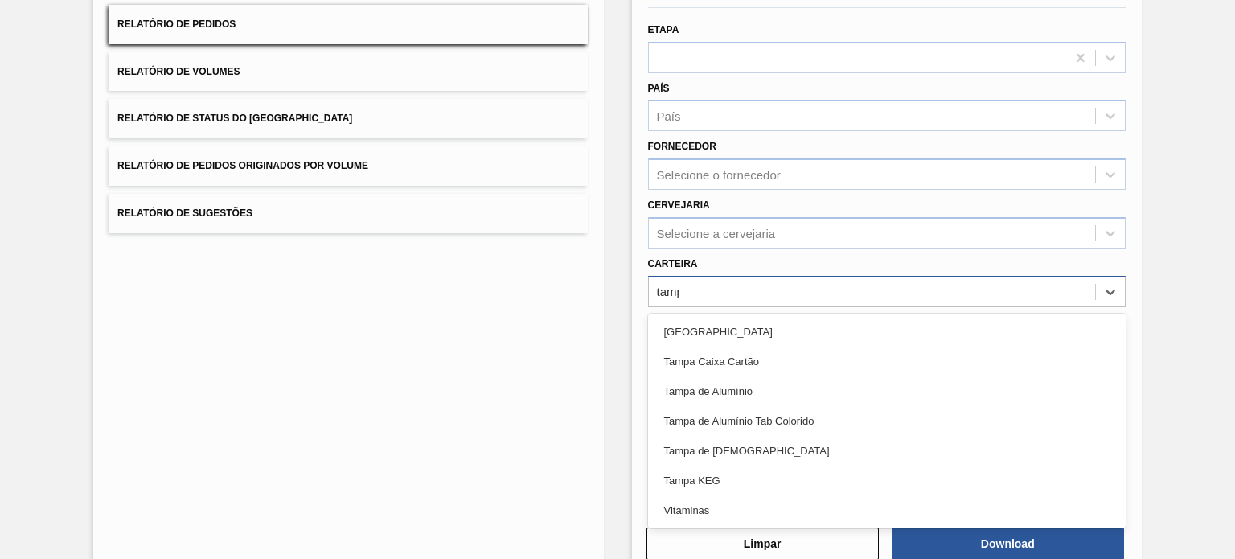
type input "tampa"
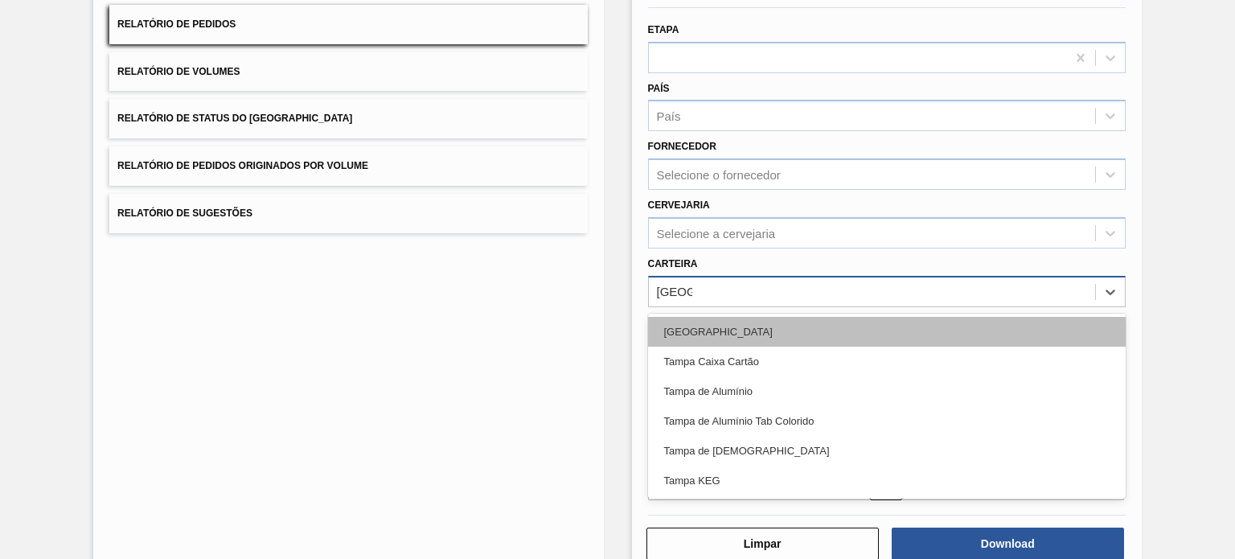
click at [733, 333] on div "Tampa" at bounding box center [887, 332] width 478 height 30
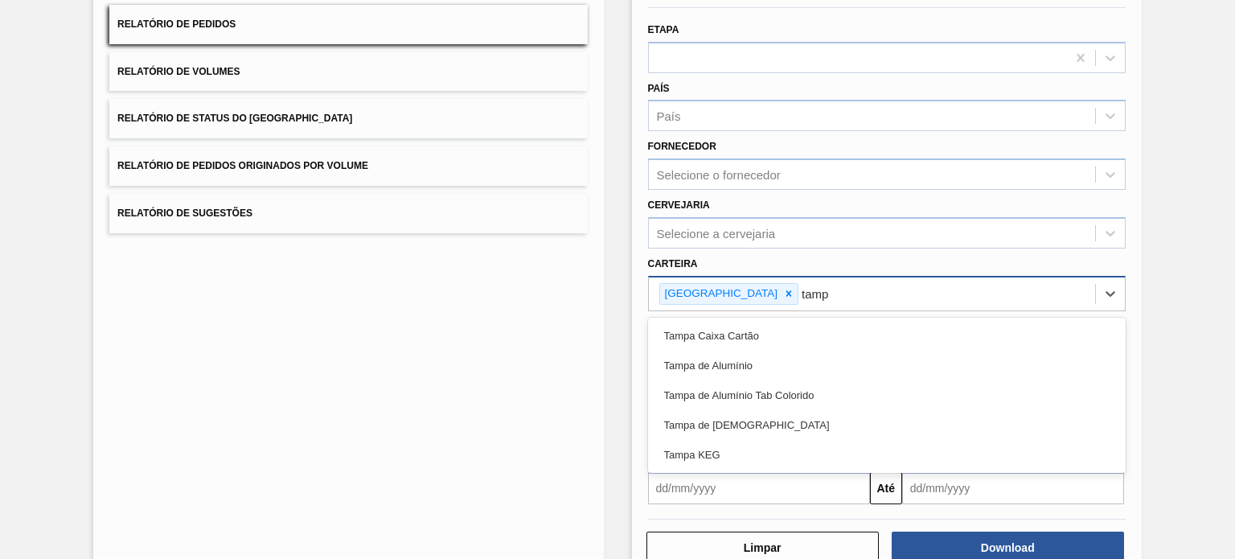
type input "tampa"
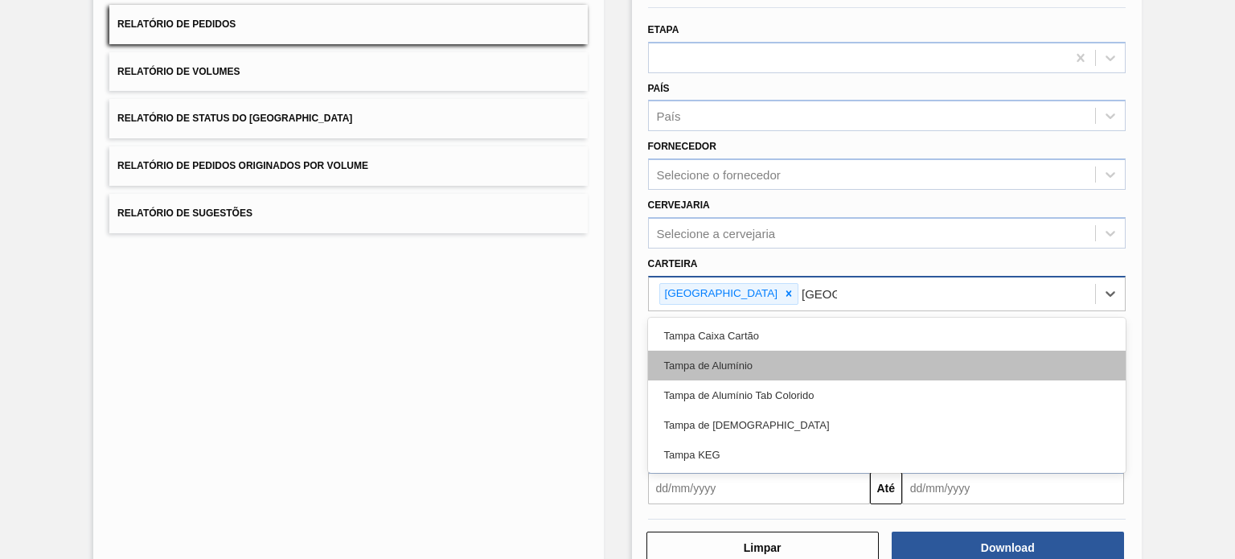
click at [742, 364] on div "Tampa de Alumínio" at bounding box center [887, 366] width 478 height 30
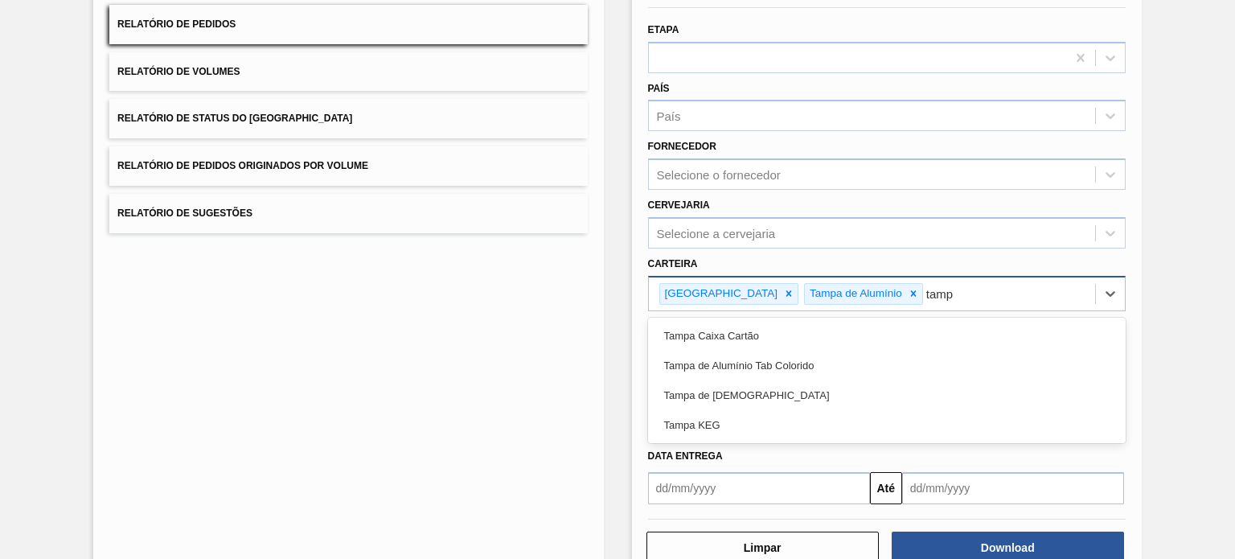
type input "tampa"
click at [742, 364] on div "Tampa de Alumínio Tab Colorido" at bounding box center [887, 366] width 478 height 30
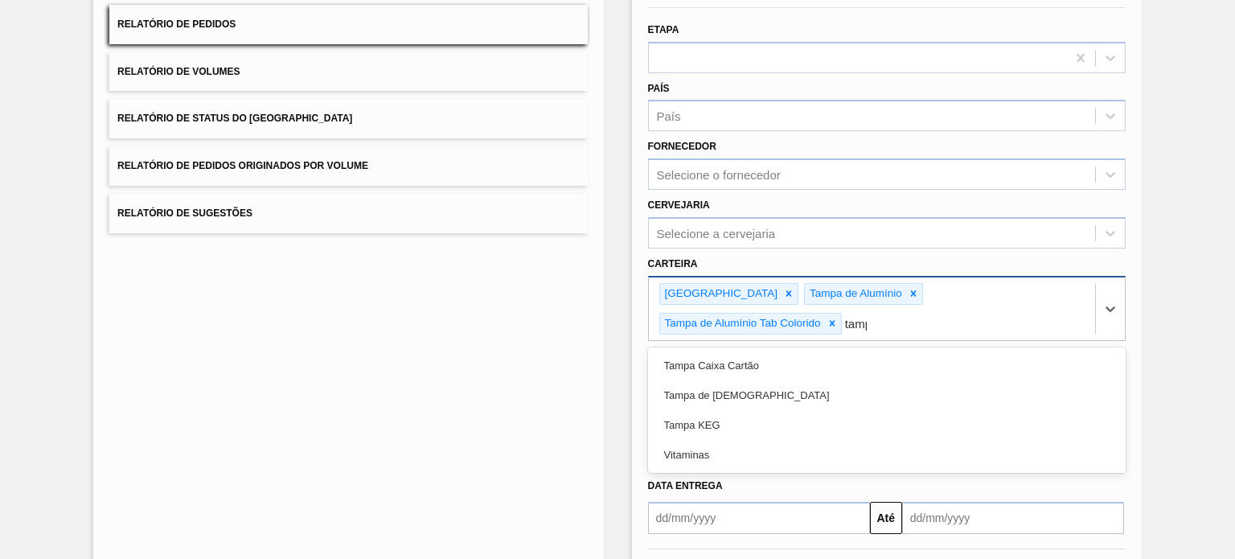
type input "tampa"
click at [742, 380] on div "Tampa de Lata" at bounding box center [887, 395] width 478 height 30
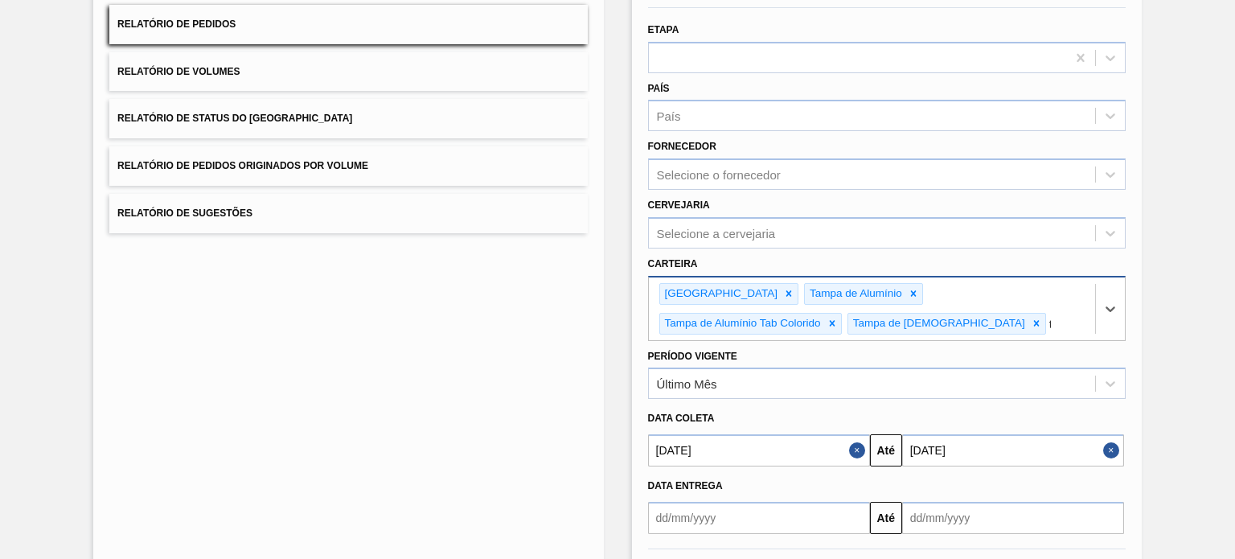
scroll to position [180, 0]
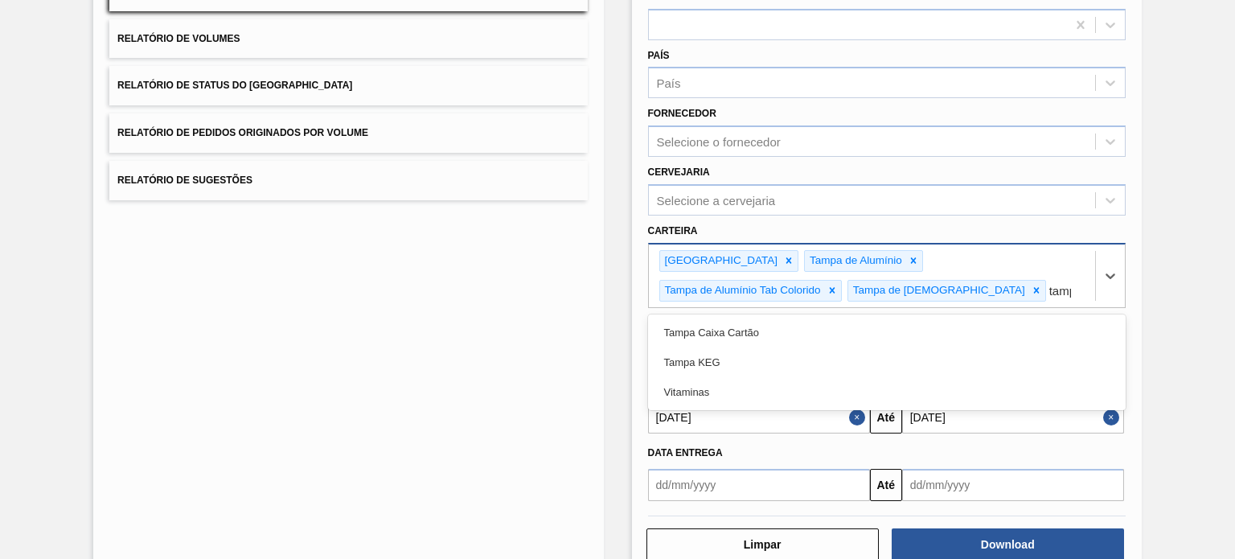
type input "tampa"
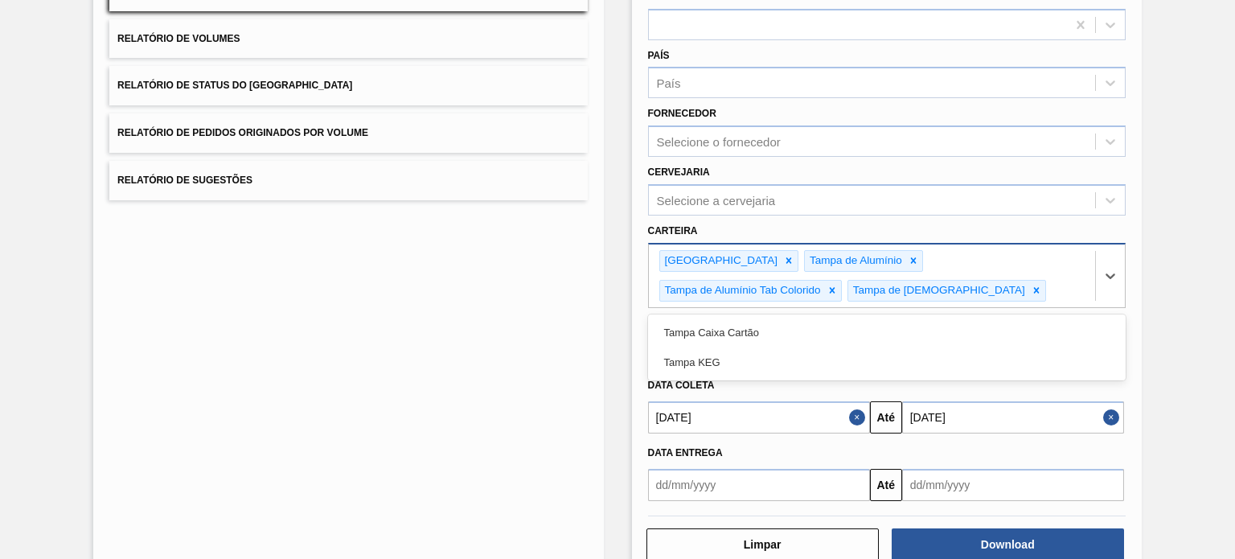
click at [649, 295] on div "Tampa Tampa de Alumínio Tampa de Alumínio Tab Colorido Tampa de Lata tampa" at bounding box center [872, 275] width 446 height 63
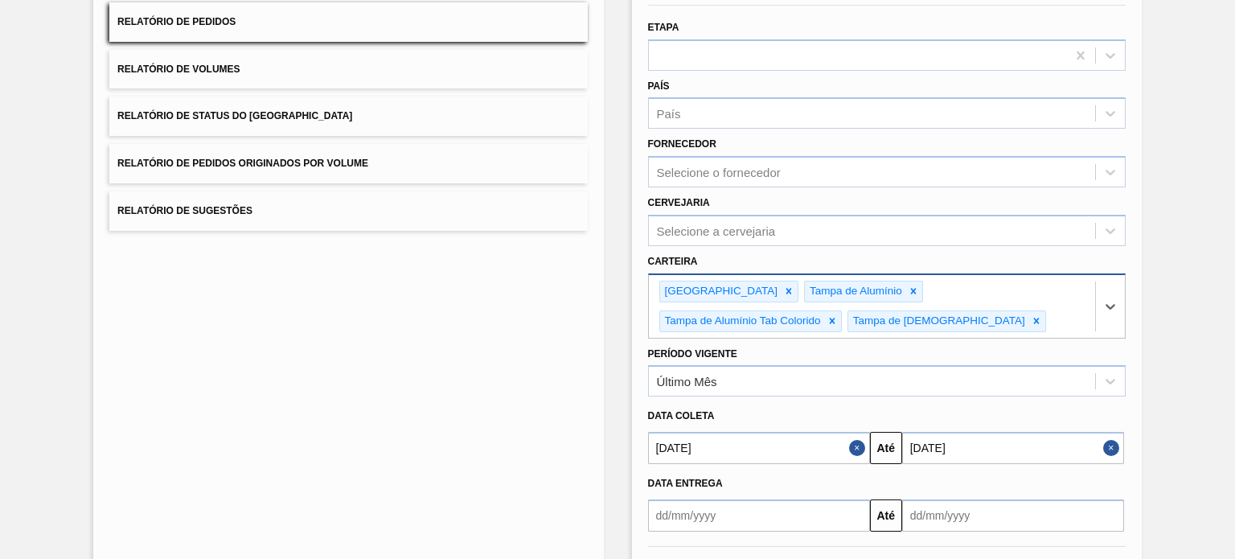
scroll to position [216, 0]
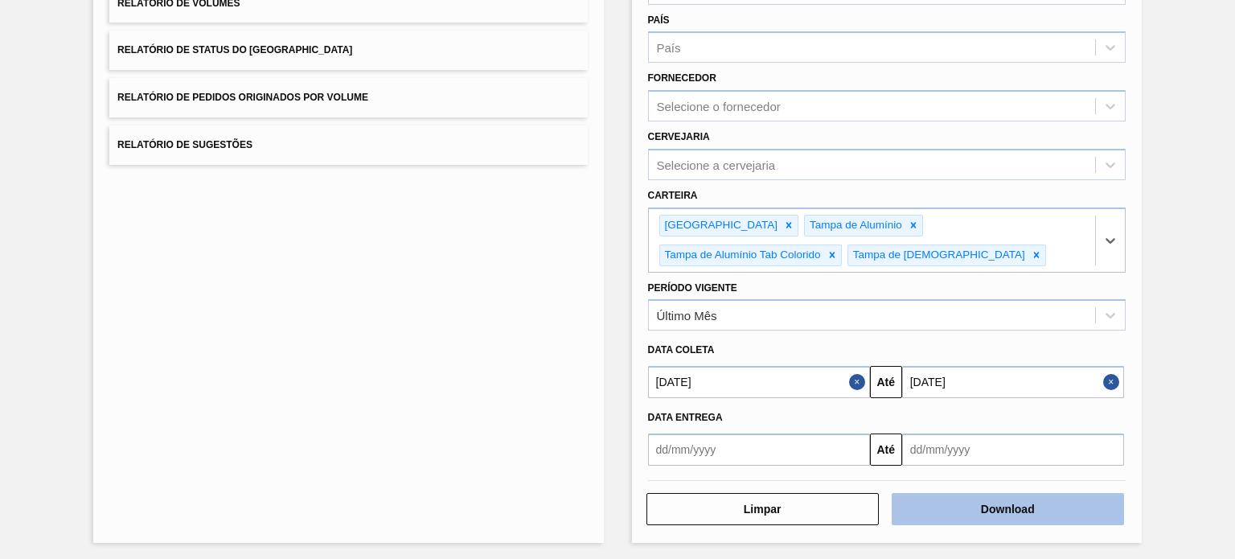
click at [1000, 511] on button "Download" at bounding box center [1008, 509] width 232 height 32
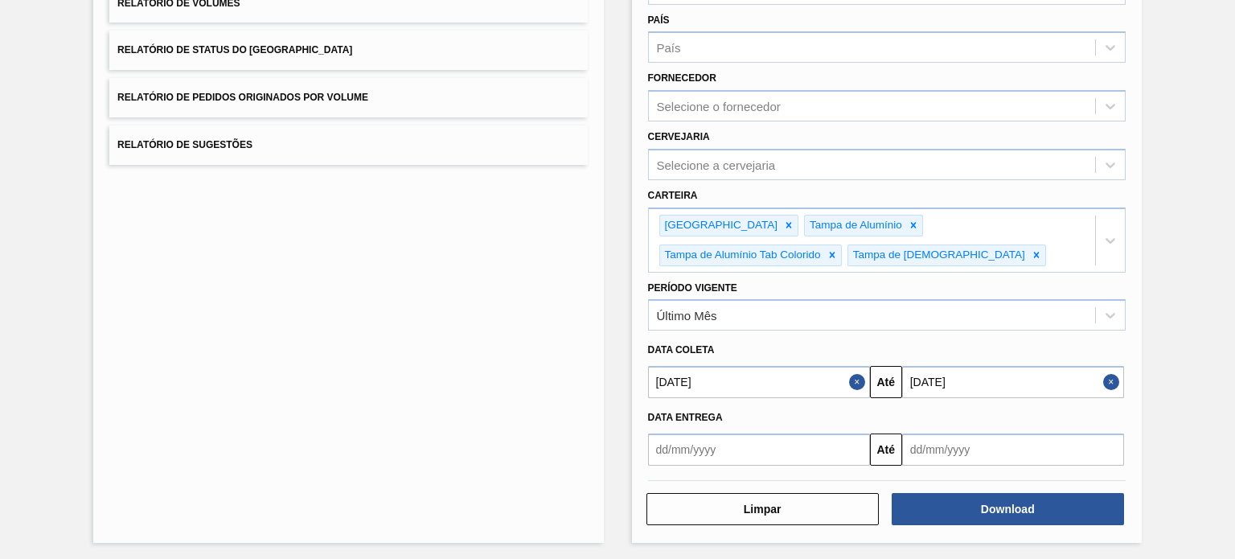
click at [846, 377] on input "01/08/2025" at bounding box center [759, 382] width 222 height 32
click at [851, 376] on button "Close" at bounding box center [859, 382] width 21 height 32
click at [1114, 376] on button "Close" at bounding box center [1113, 382] width 21 height 32
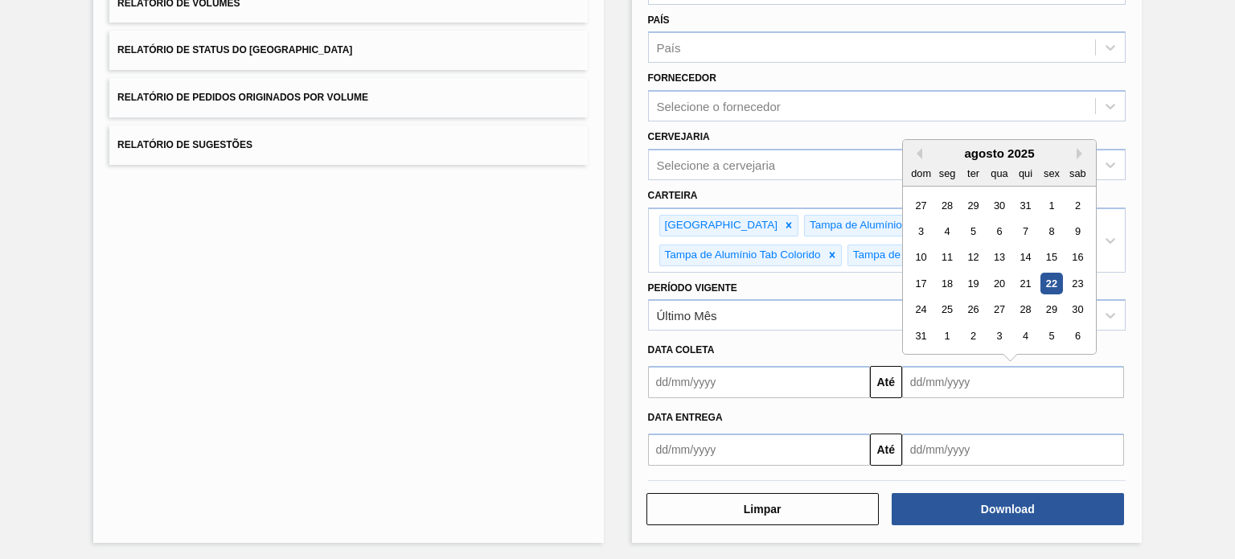
click at [993, 380] on input "text" at bounding box center [1013, 382] width 222 height 32
click at [1077, 153] on button "Next Month" at bounding box center [1082, 153] width 11 height 11
click at [1081, 146] on div "novembro 2025" at bounding box center [999, 153] width 193 height 14
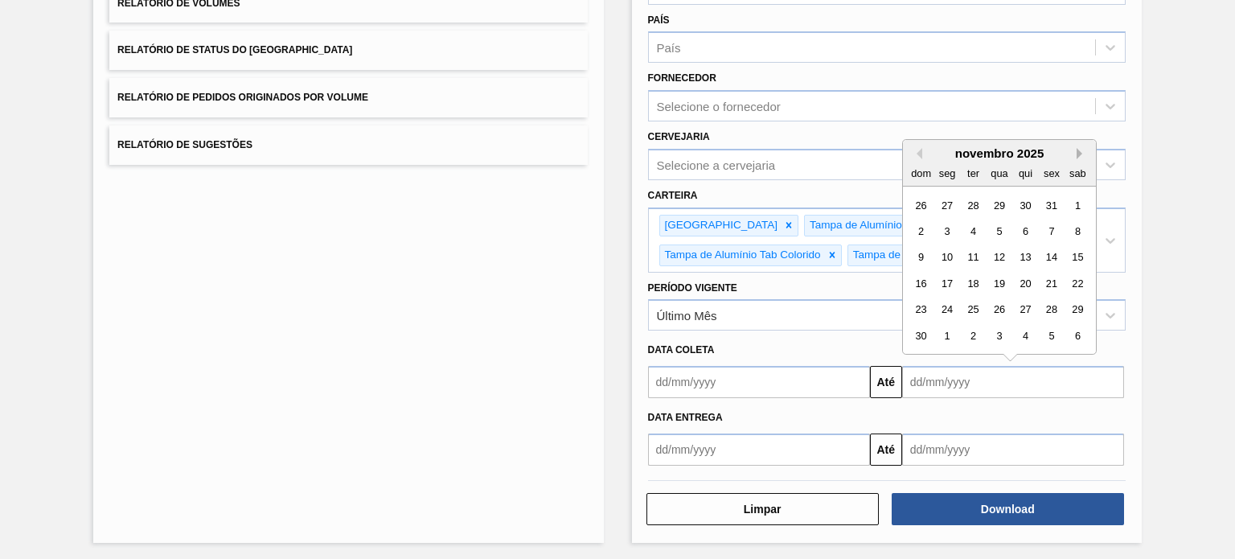
click at [1079, 148] on button "Next Month" at bounding box center [1082, 153] width 11 height 11
click at [1004, 312] on div "31" at bounding box center [999, 310] width 22 height 22
type input "31/12/2025"
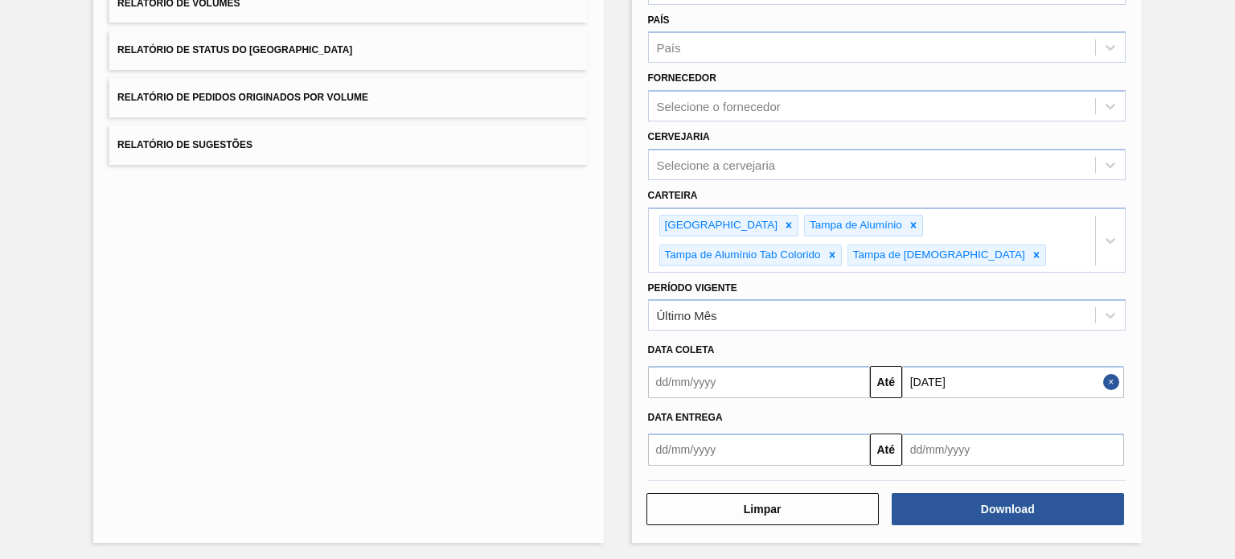
click at [1111, 378] on button "Close" at bounding box center [1113, 382] width 21 height 32
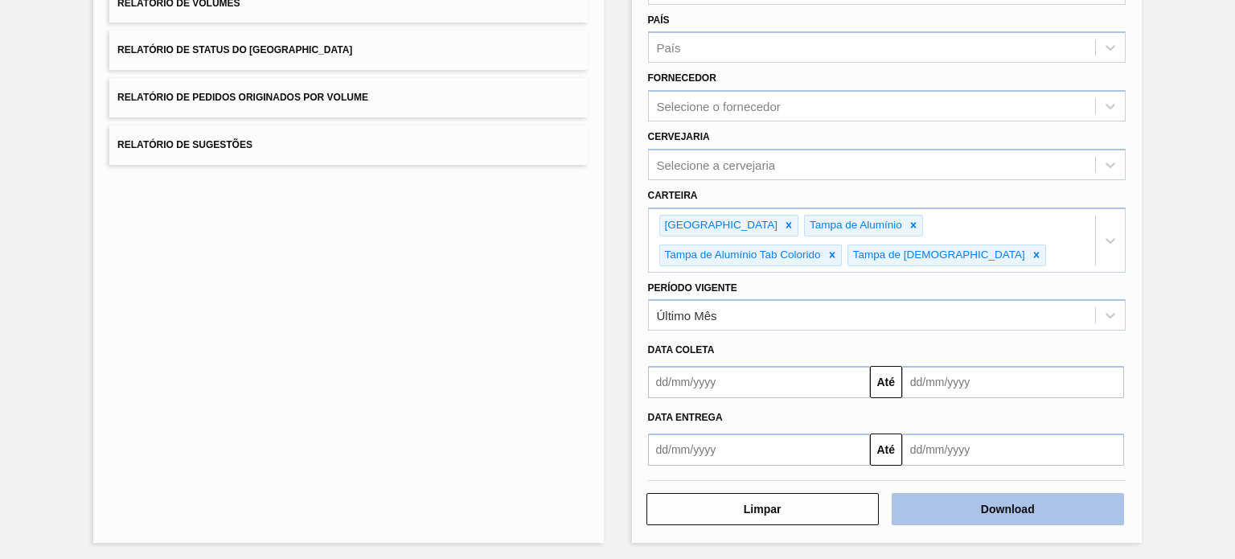
click at [1007, 504] on button "Download" at bounding box center [1008, 509] width 232 height 32
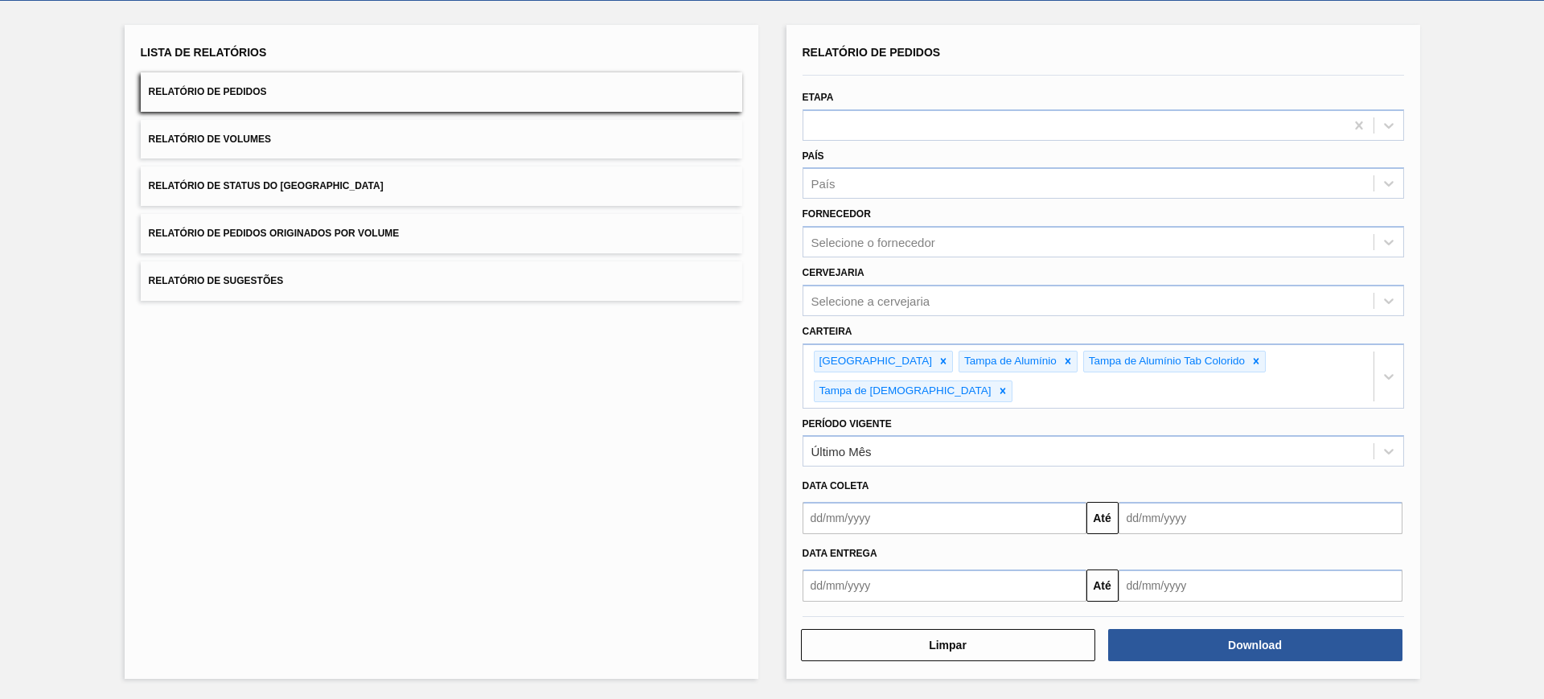
scroll to position [45, 0]
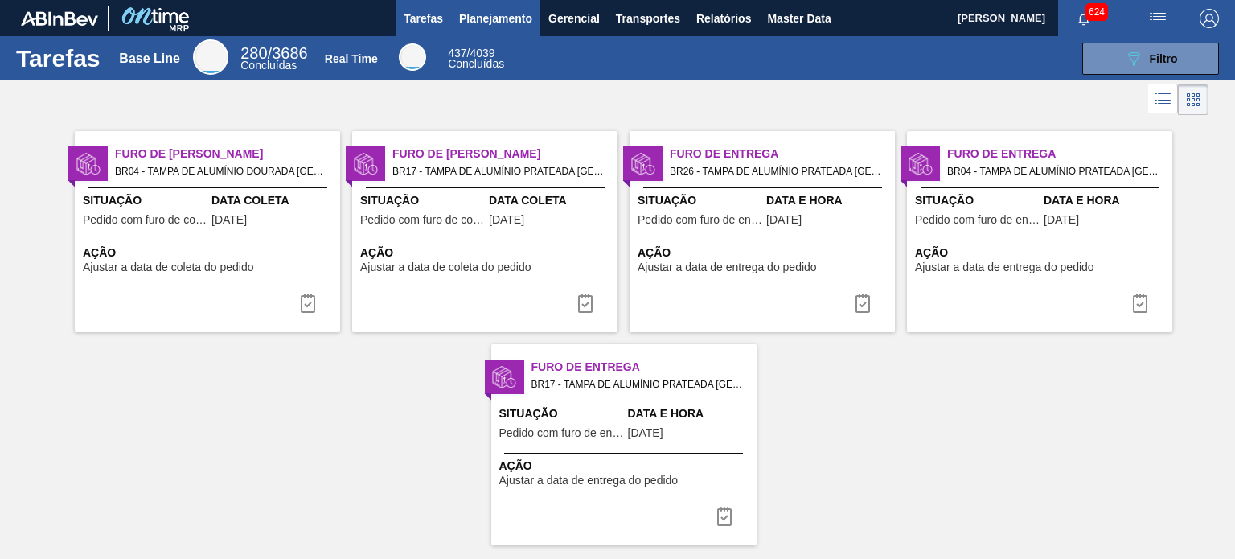
click at [524, 18] on span "Planejamento" at bounding box center [495, 18] width 73 height 19
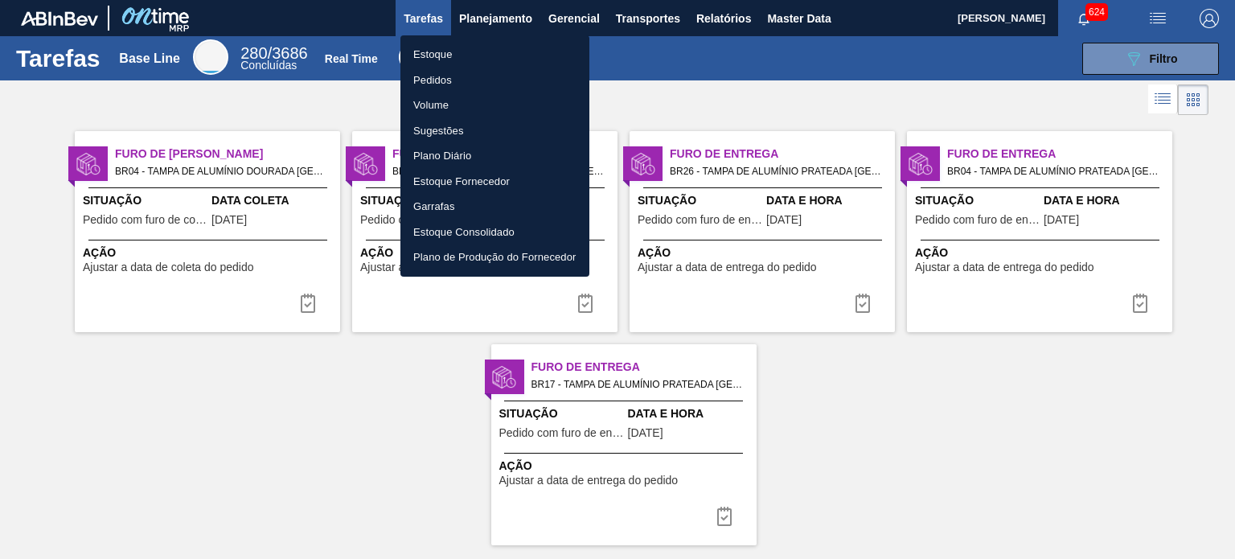
click at [438, 49] on li "Estoque" at bounding box center [495, 55] width 189 height 26
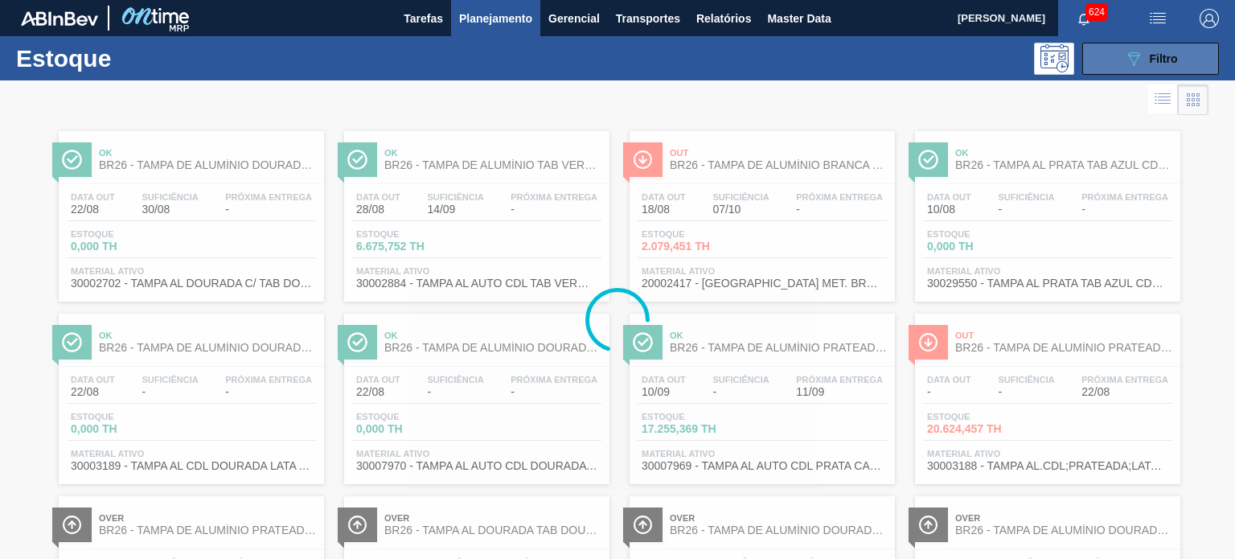
click at [1177, 62] on button "089F7B8B-B2A5-4AFE-B5C0-19BA573D28AC Filtro" at bounding box center [1151, 59] width 137 height 32
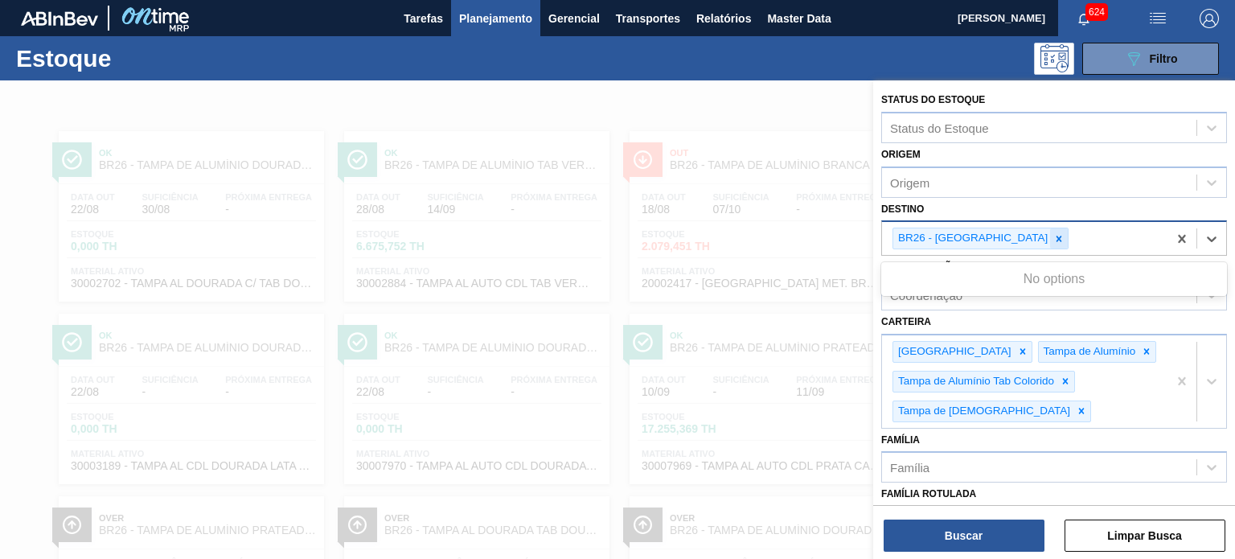
drag, startPoint x: 994, startPoint y: 225, endPoint x: 1004, endPoint y: 229, distance: 10.5
click at [996, 225] on div "BR26 - [GEOGRAPHIC_DATA]" at bounding box center [1025, 238] width 286 height 33
click at [1007, 237] on div "BR26 - [GEOGRAPHIC_DATA]" at bounding box center [981, 239] width 176 height 22
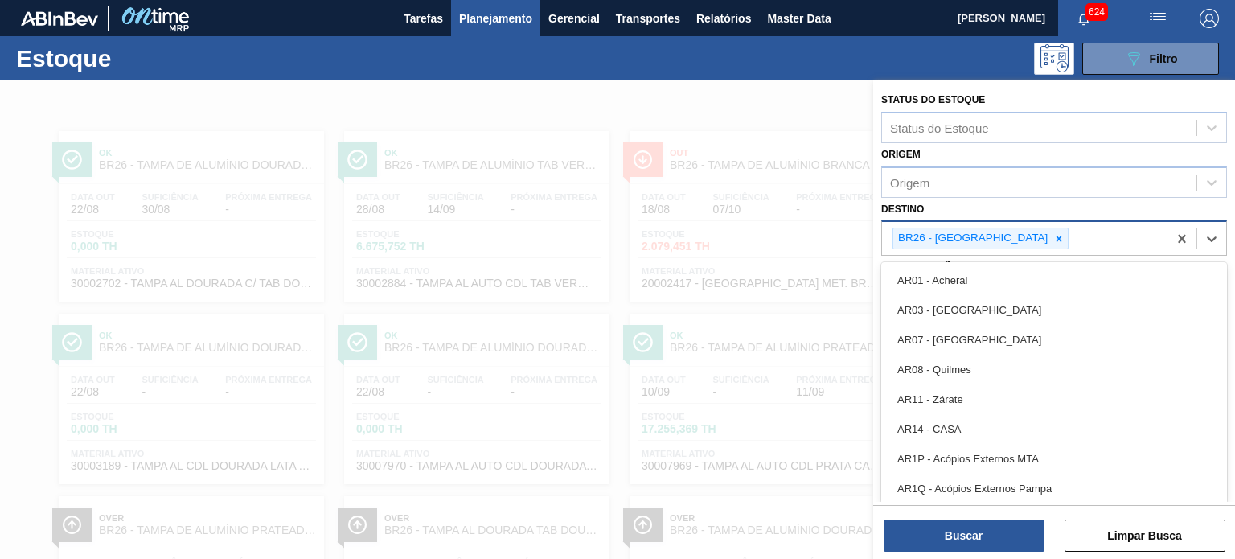
click at [1050, 237] on div at bounding box center [1059, 238] width 18 height 20
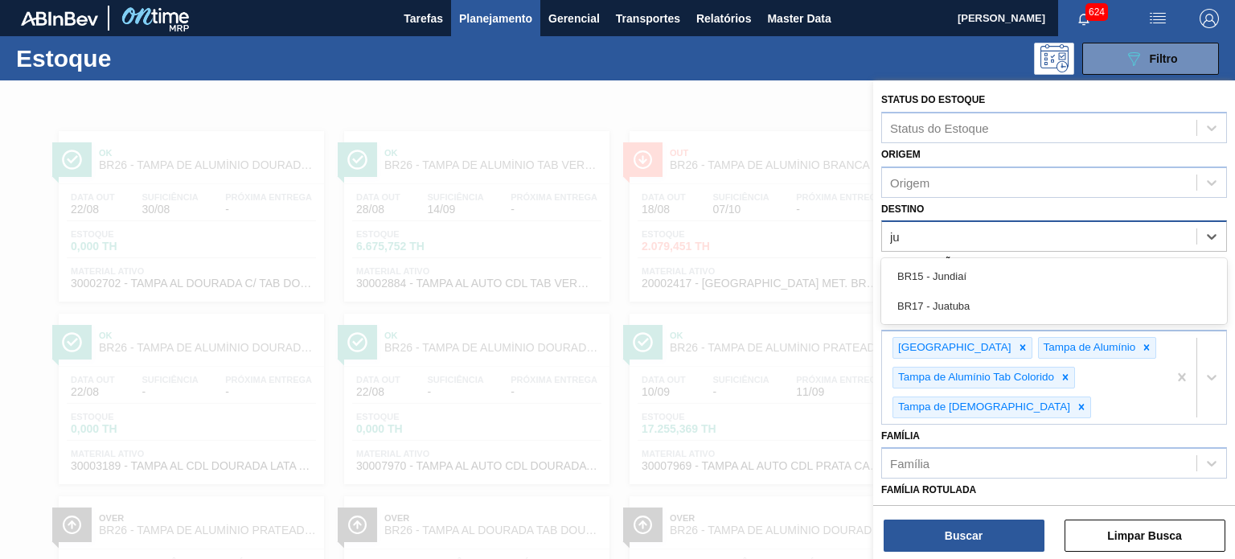
type input "jua"
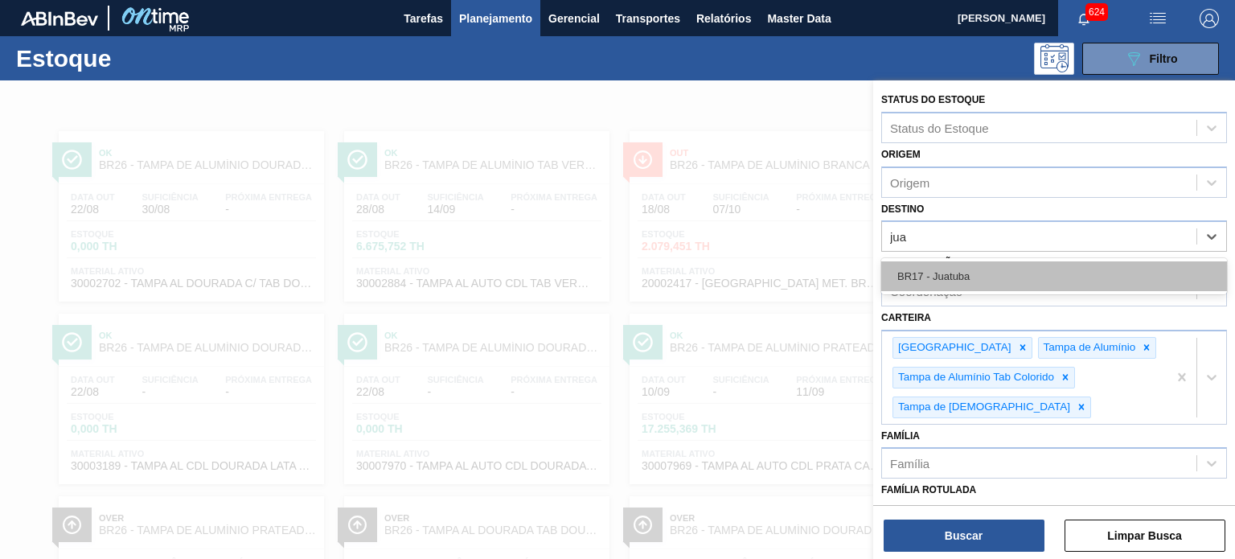
click at [970, 281] on div "BR17 - Juatuba" at bounding box center [1054, 276] width 346 height 30
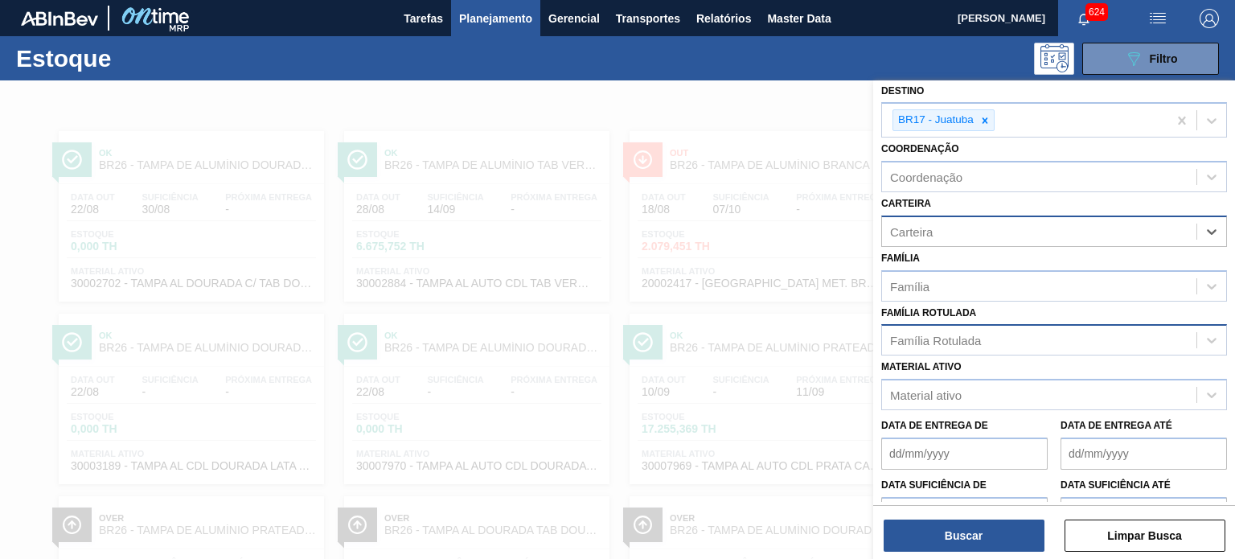
scroll to position [208, 0]
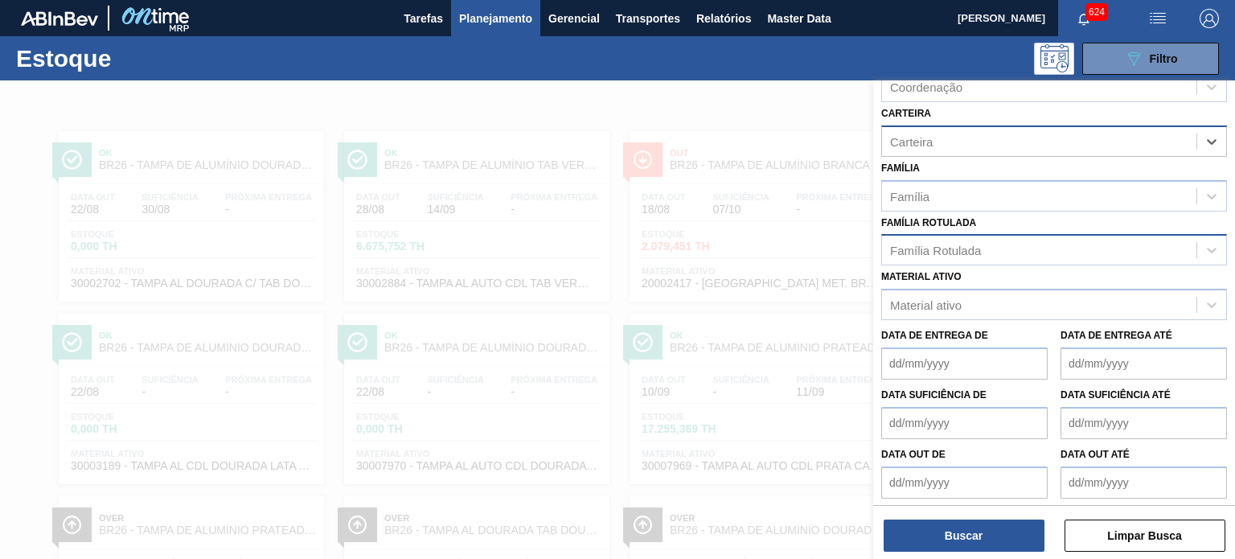
click at [953, 253] on div "Família Rotulada" at bounding box center [1039, 250] width 314 height 23
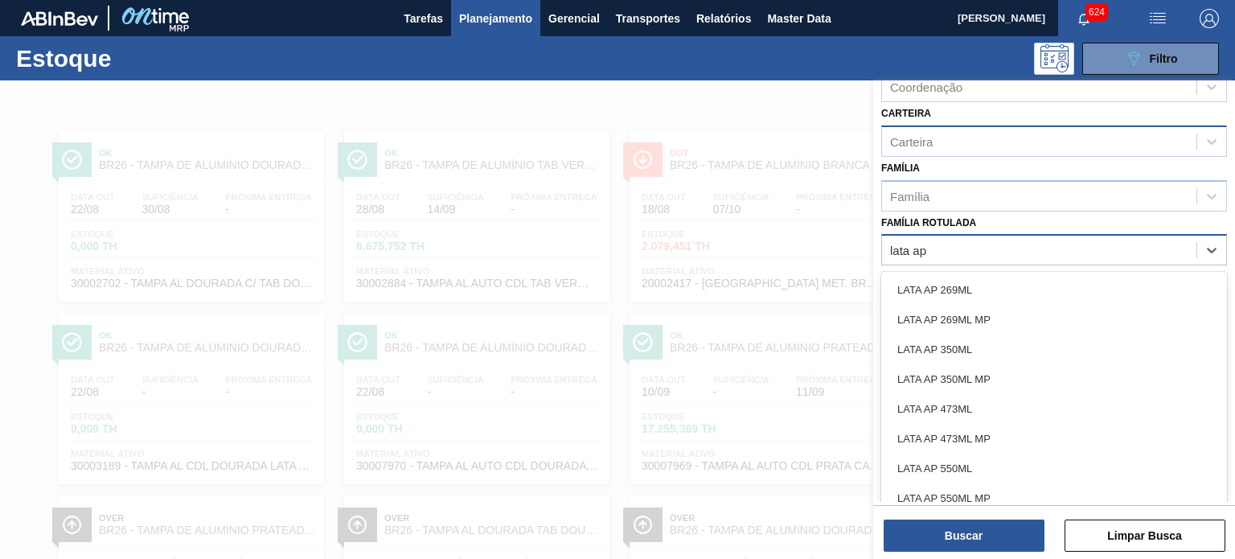
type Rotulada "lata ap s"
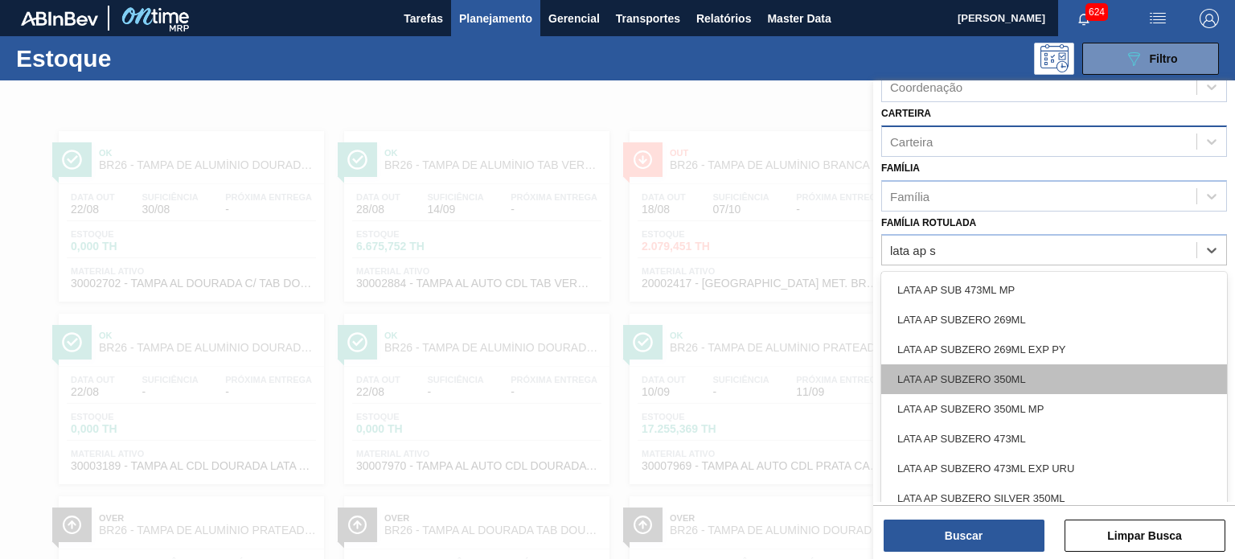
click at [1022, 375] on div "LATA AP SUBZERO 350ML" at bounding box center [1054, 379] width 346 height 30
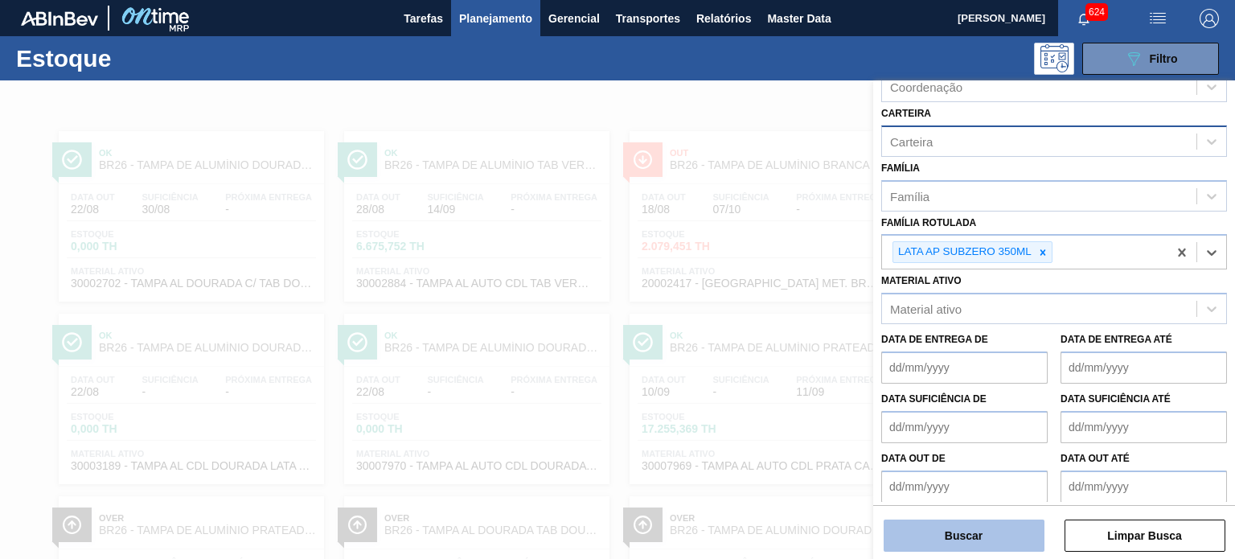
click at [959, 537] on button "Buscar" at bounding box center [964, 536] width 161 height 32
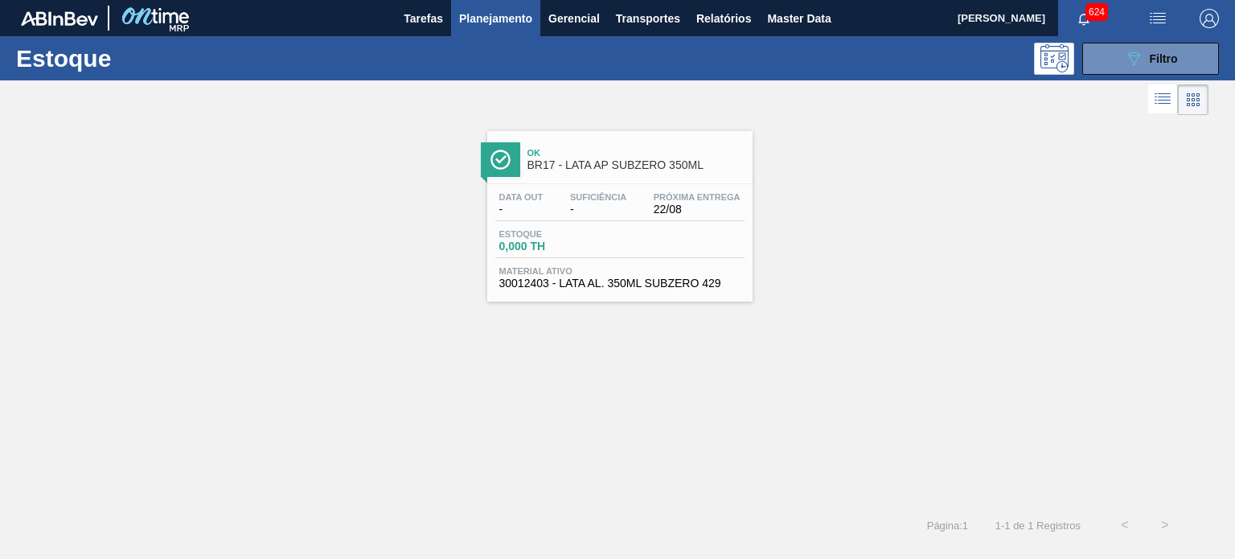
click at [638, 160] on span "BR17 - LATA AP SUBZERO 350ML" at bounding box center [636, 165] width 217 height 12
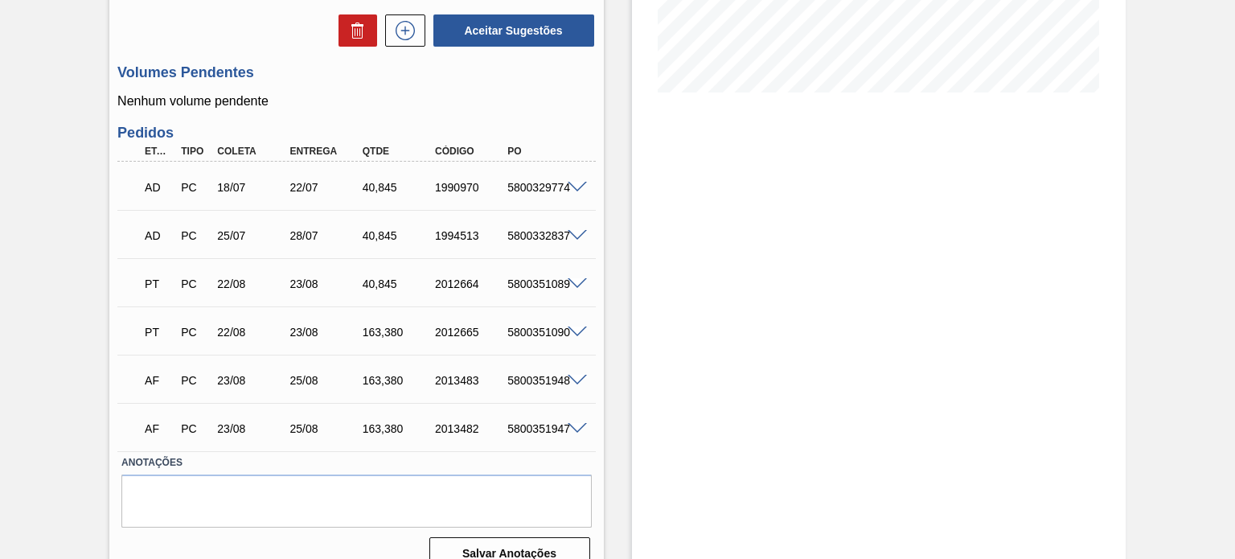
scroll to position [402, 0]
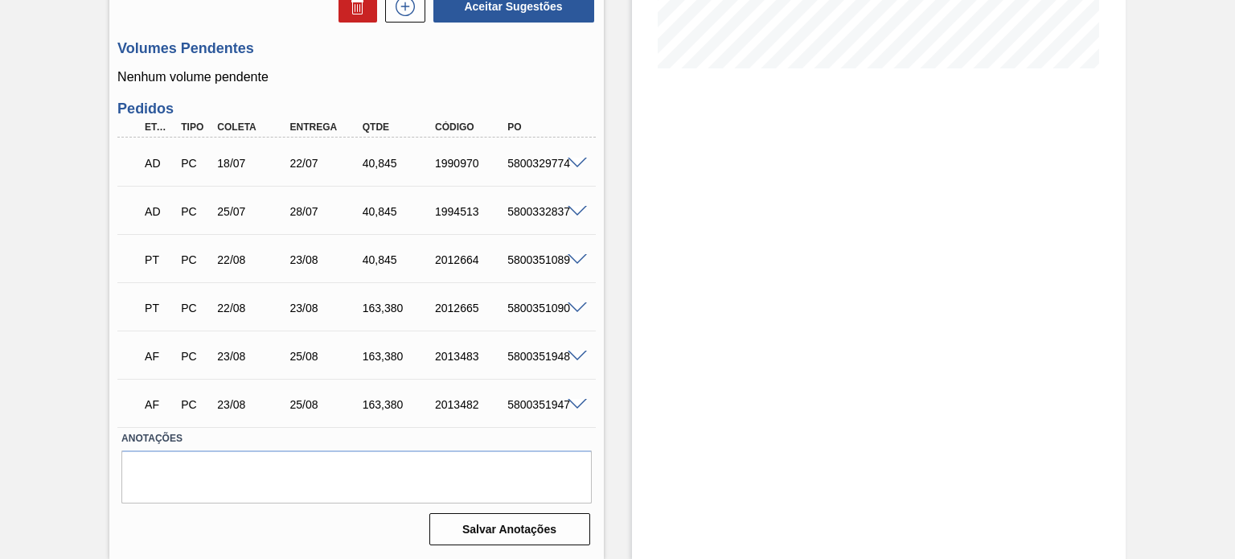
click at [583, 401] on span at bounding box center [577, 405] width 19 height 12
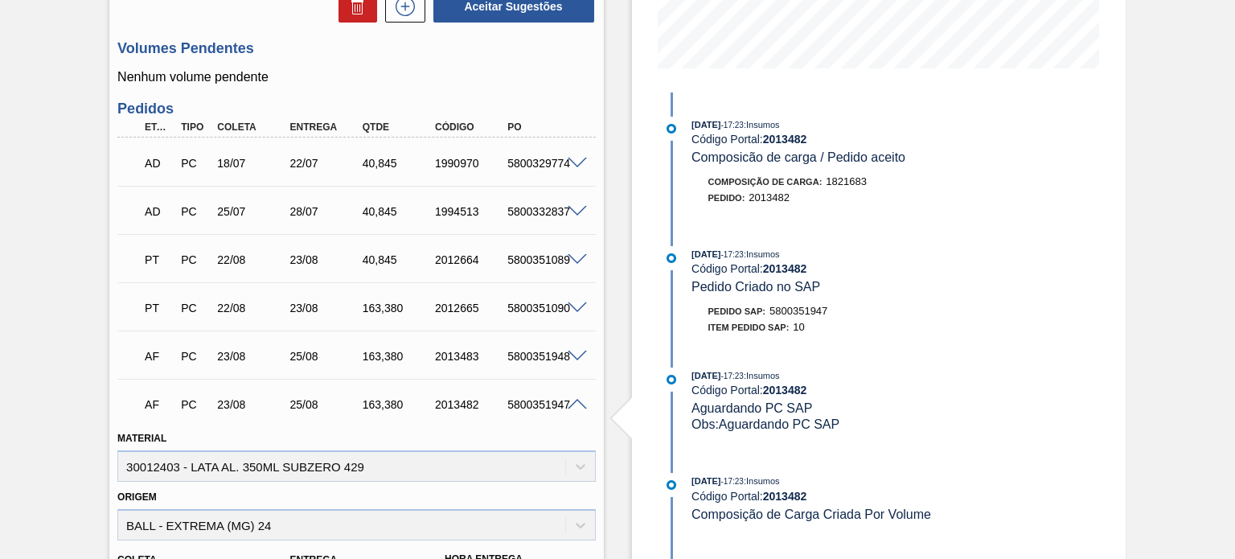
click at [579, 406] on span at bounding box center [577, 405] width 19 height 12
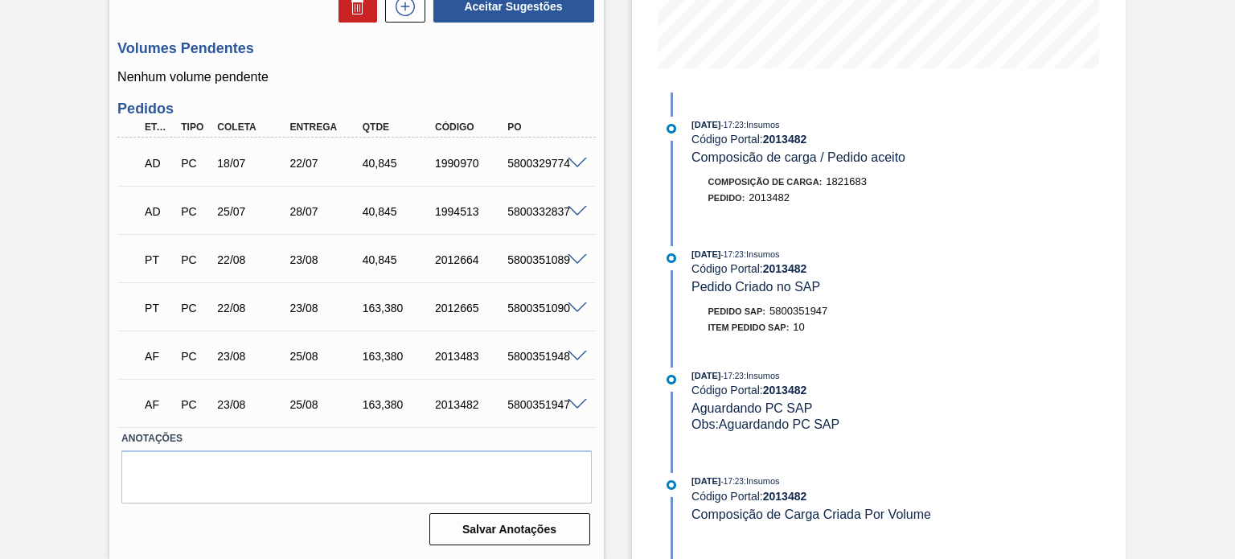
click at [577, 399] on span at bounding box center [577, 405] width 19 height 12
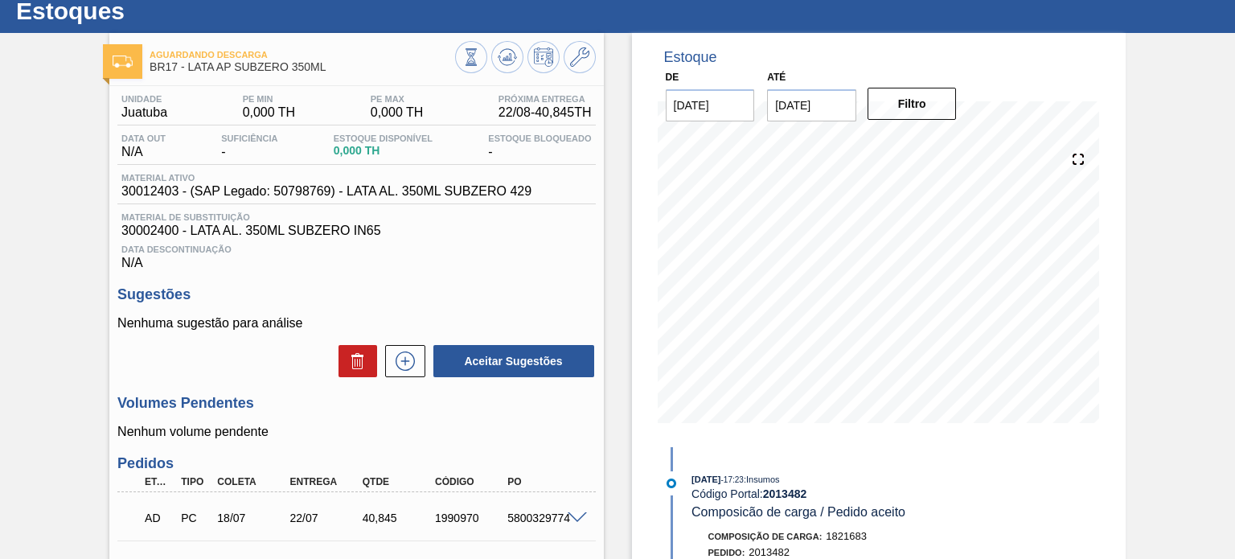
scroll to position [0, 0]
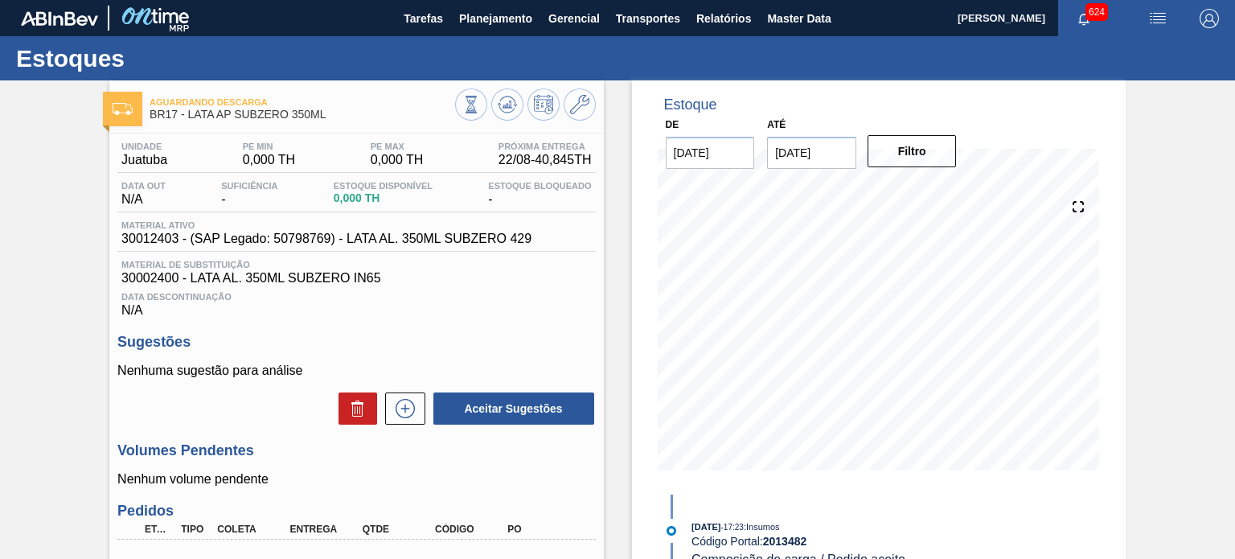
click at [1173, 15] on span "button" at bounding box center [1158, 18] width 39 height 19
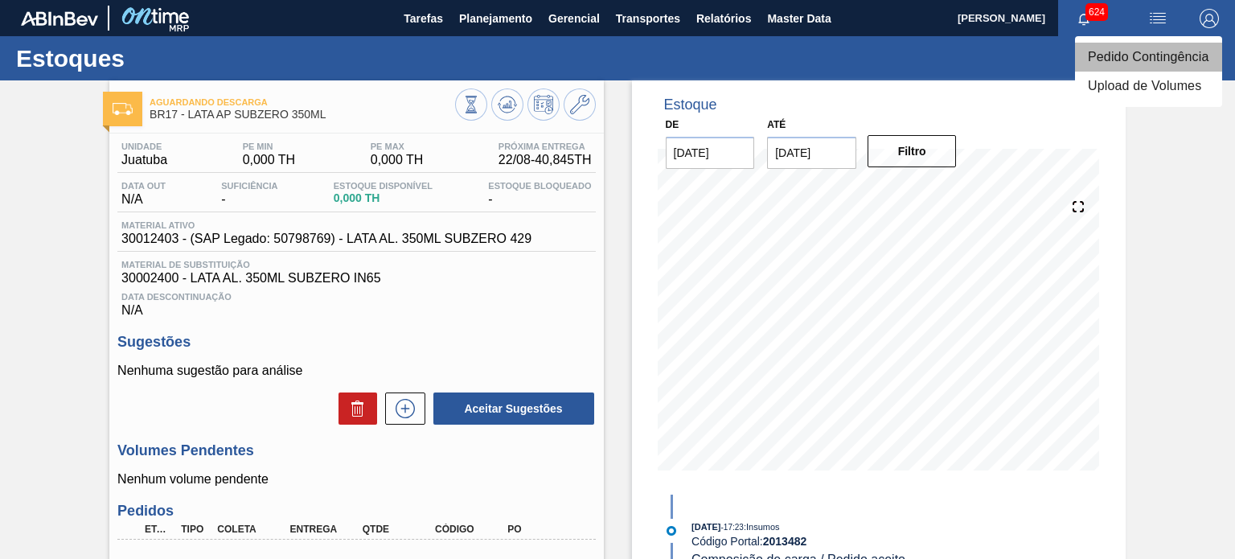
click at [1148, 56] on li "Pedido Contingência" at bounding box center [1148, 57] width 147 height 29
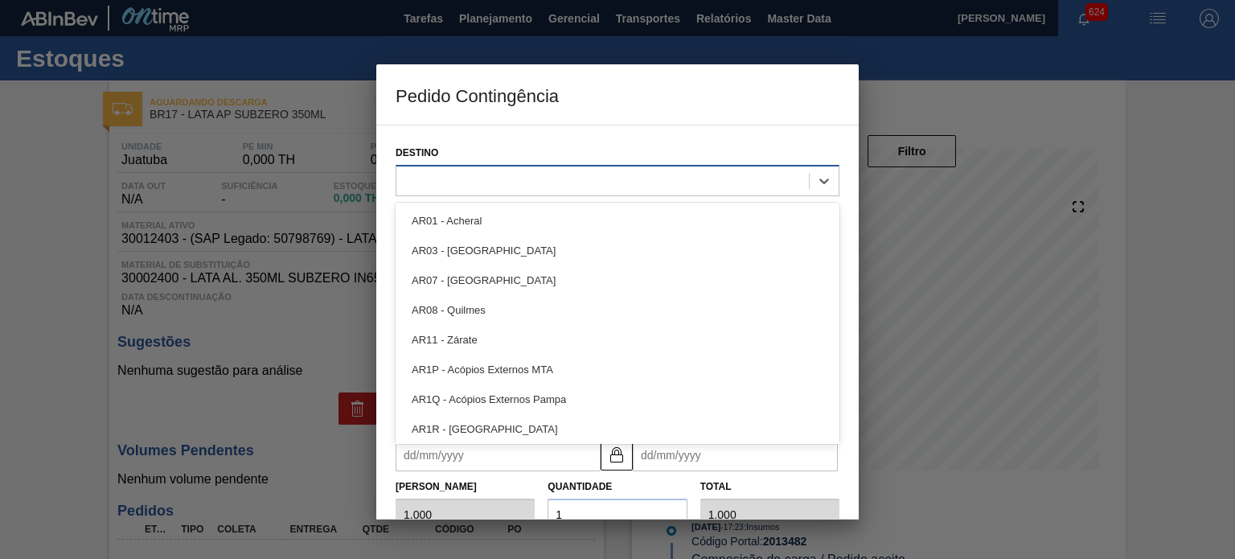
click at [516, 170] on div at bounding box center [602, 180] width 413 height 23
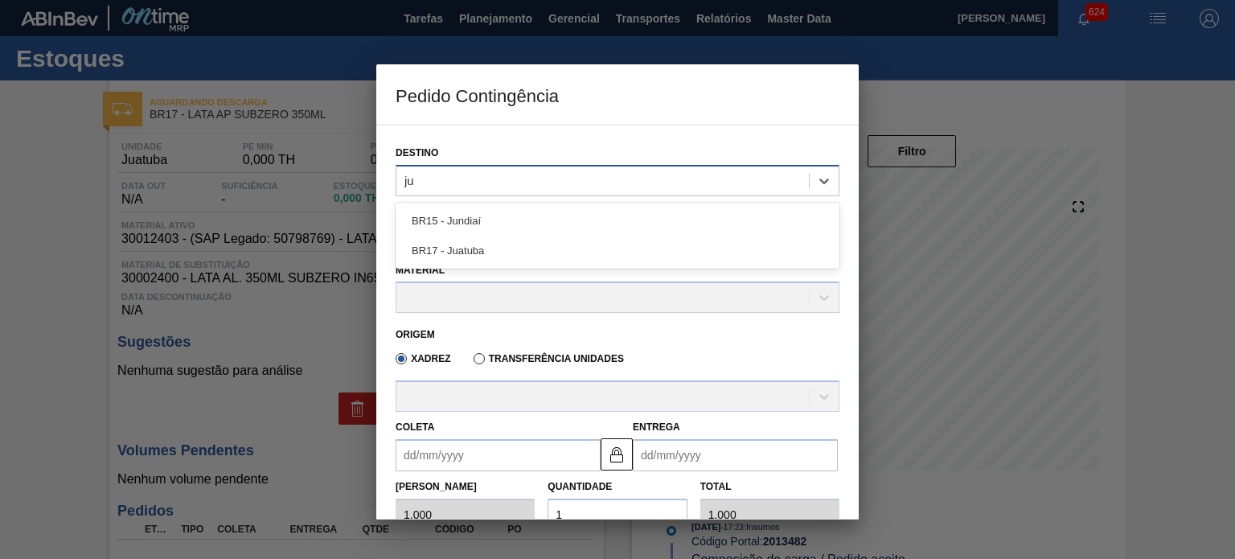
type input "jua"
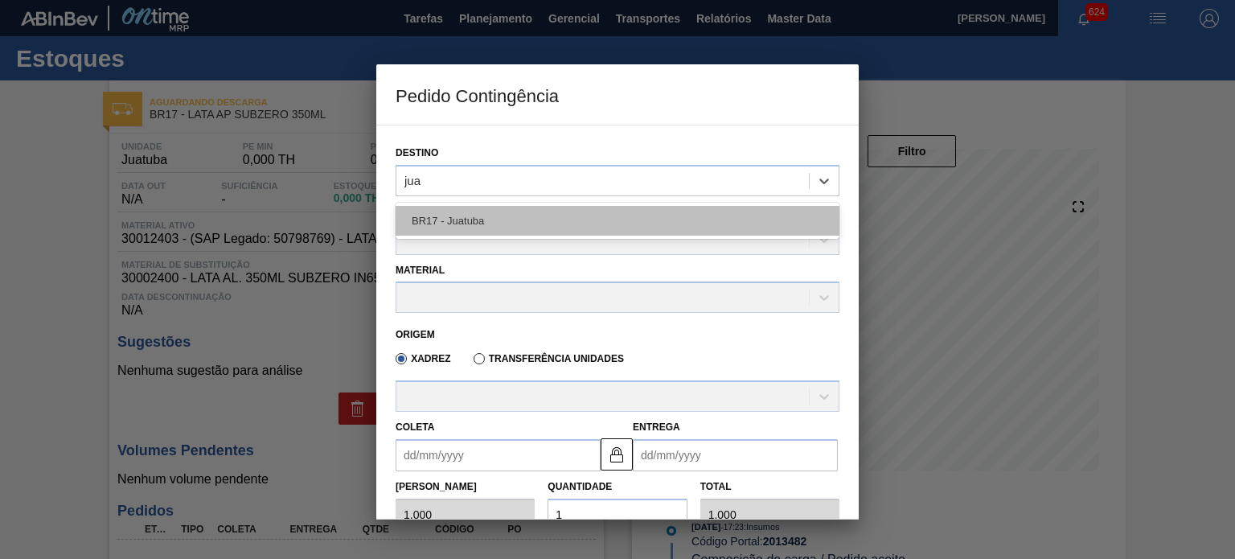
click at [503, 215] on div "BR17 - Juatuba" at bounding box center [618, 221] width 444 height 30
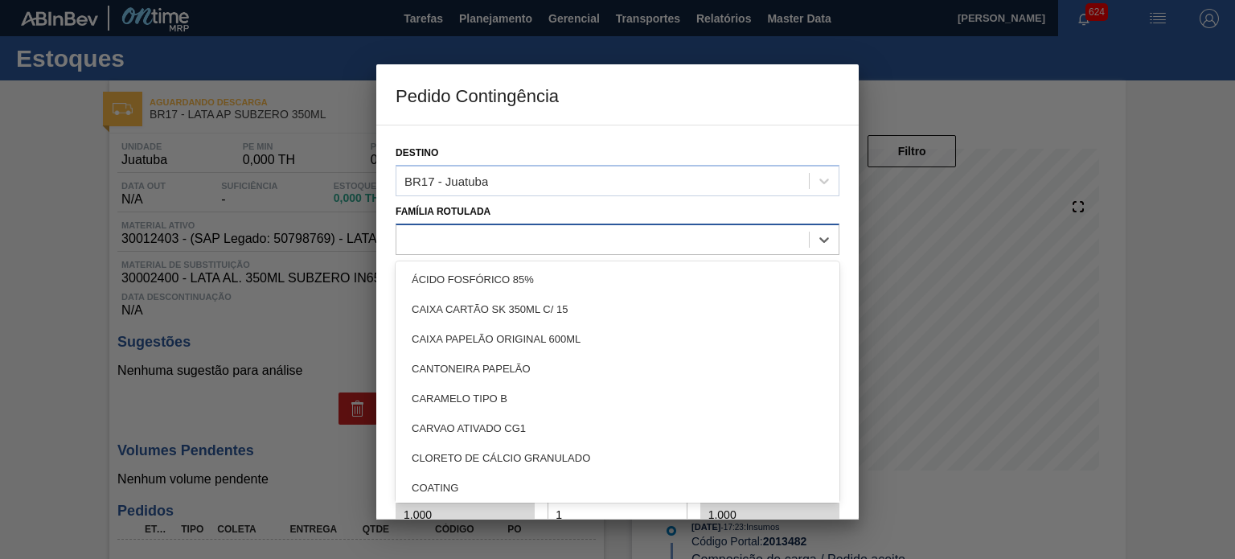
click at [489, 227] on div at bounding box center [618, 239] width 444 height 31
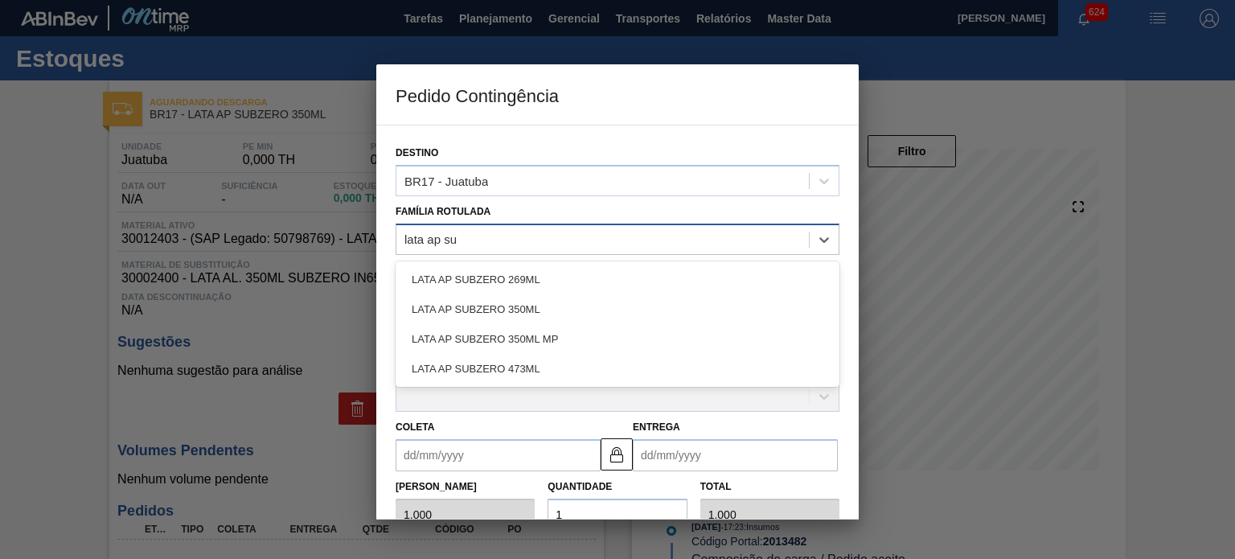
type Rotulada "lata ap sub"
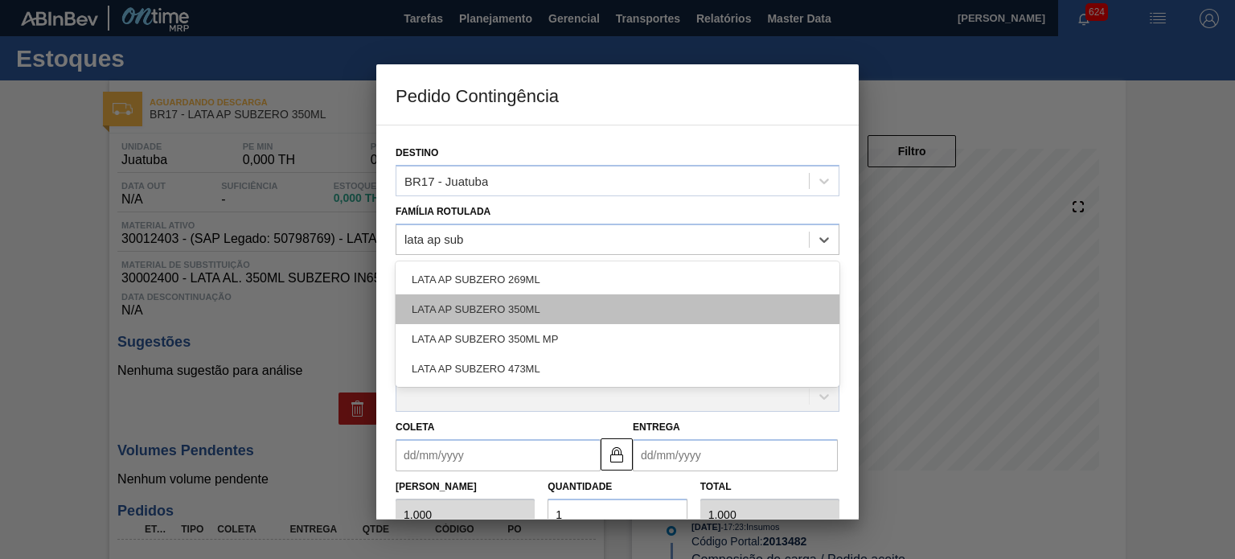
click at [545, 310] on div "LATA AP SUBZERO 350ML" at bounding box center [618, 309] width 444 height 30
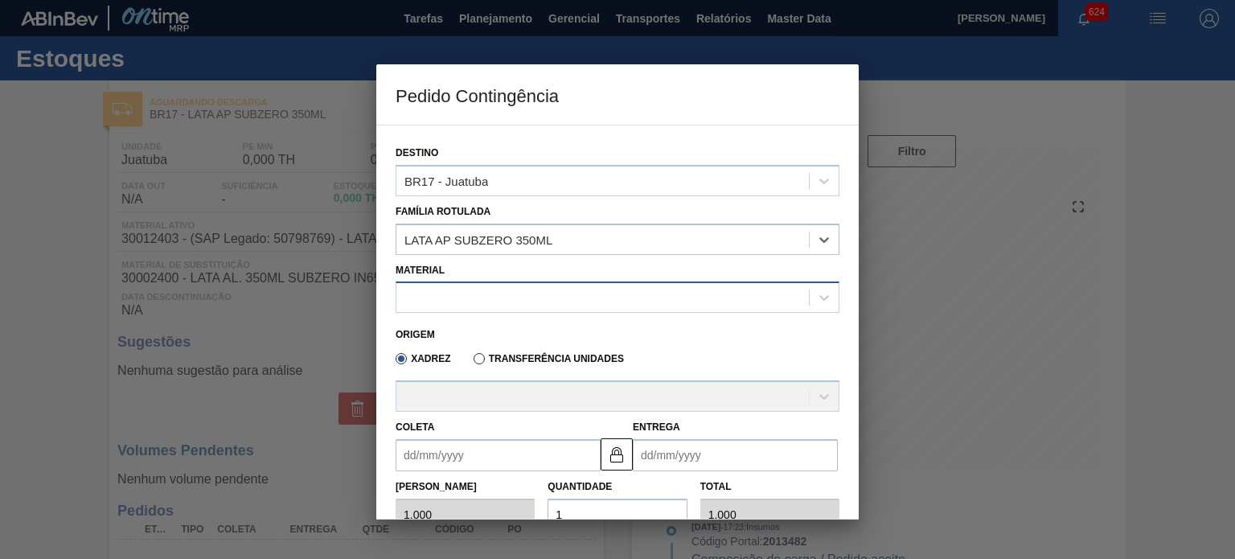
click at [491, 288] on div at bounding box center [602, 297] width 413 height 23
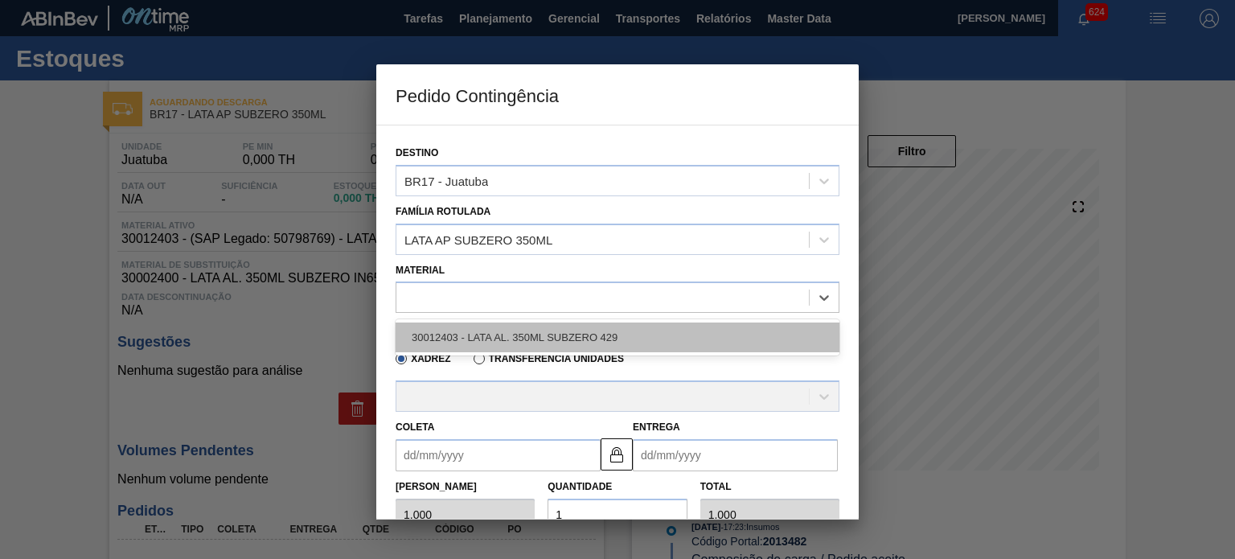
click at [469, 334] on div "30012403 - LATA AL. 350ML SUBZERO 429" at bounding box center [618, 337] width 444 height 30
type input "8,169"
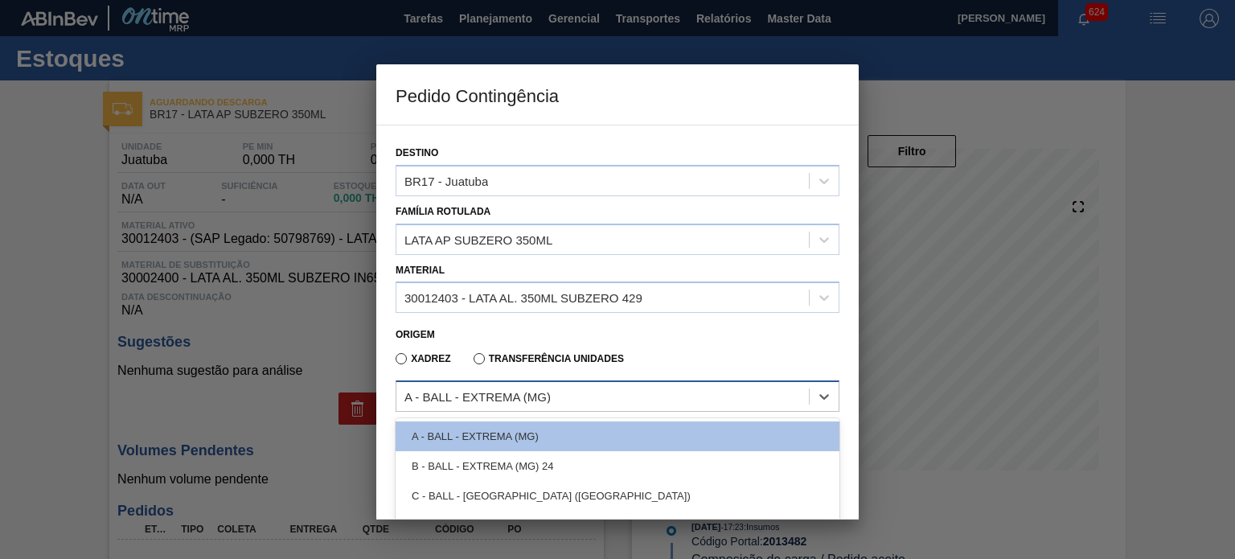
click at [501, 391] on div "A - BALL - EXTREMA (MG)" at bounding box center [478, 397] width 146 height 14
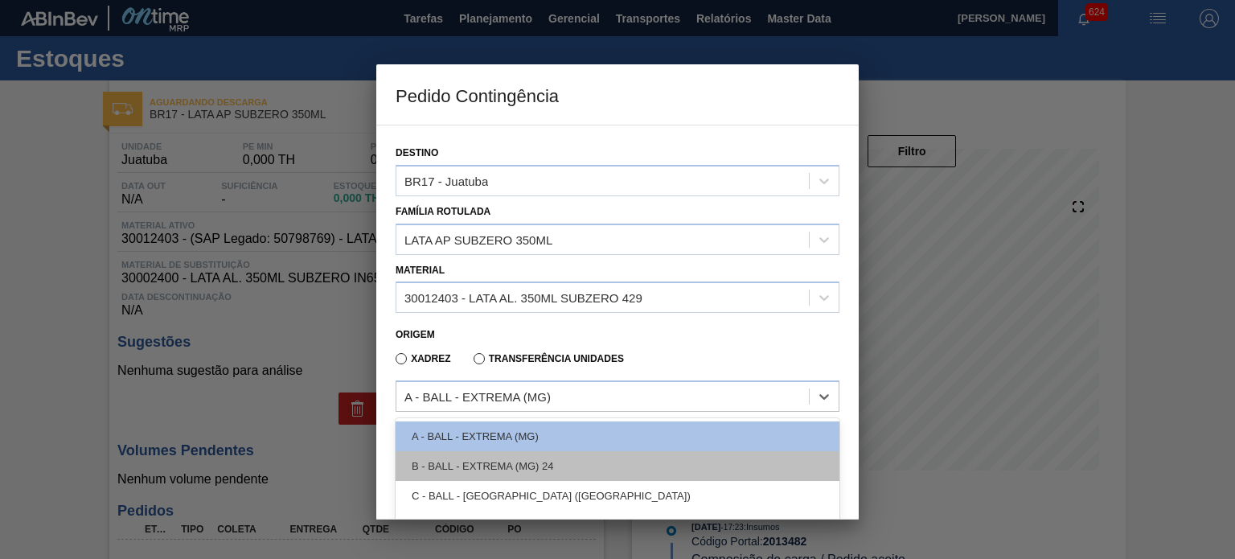
click at [509, 465] on div "B - BALL - EXTREMA (MG) 24" at bounding box center [618, 466] width 444 height 30
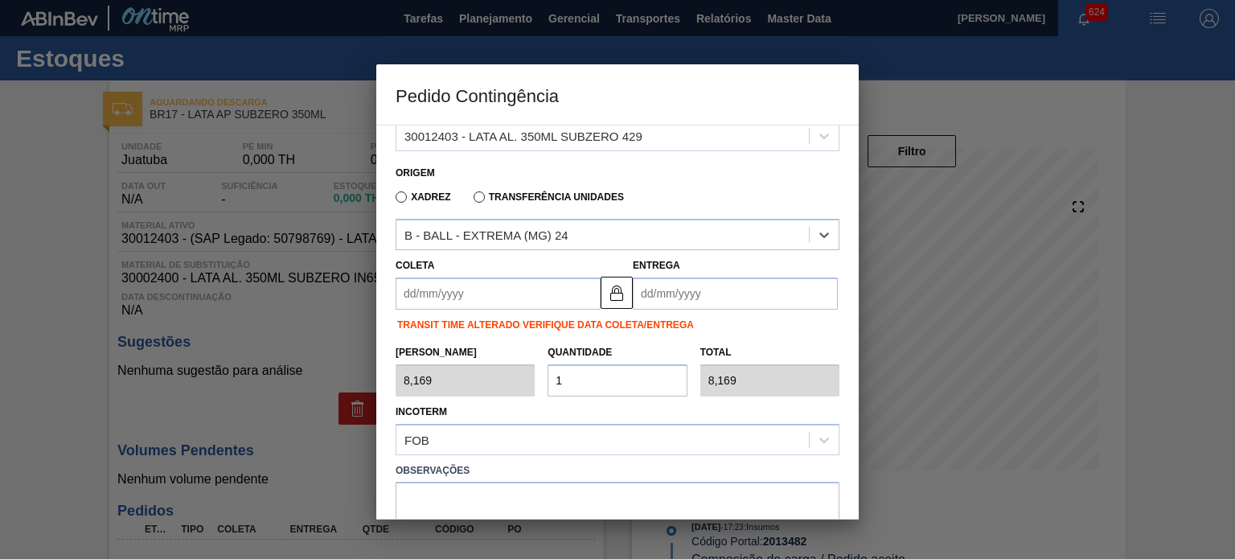
scroll to position [254, 0]
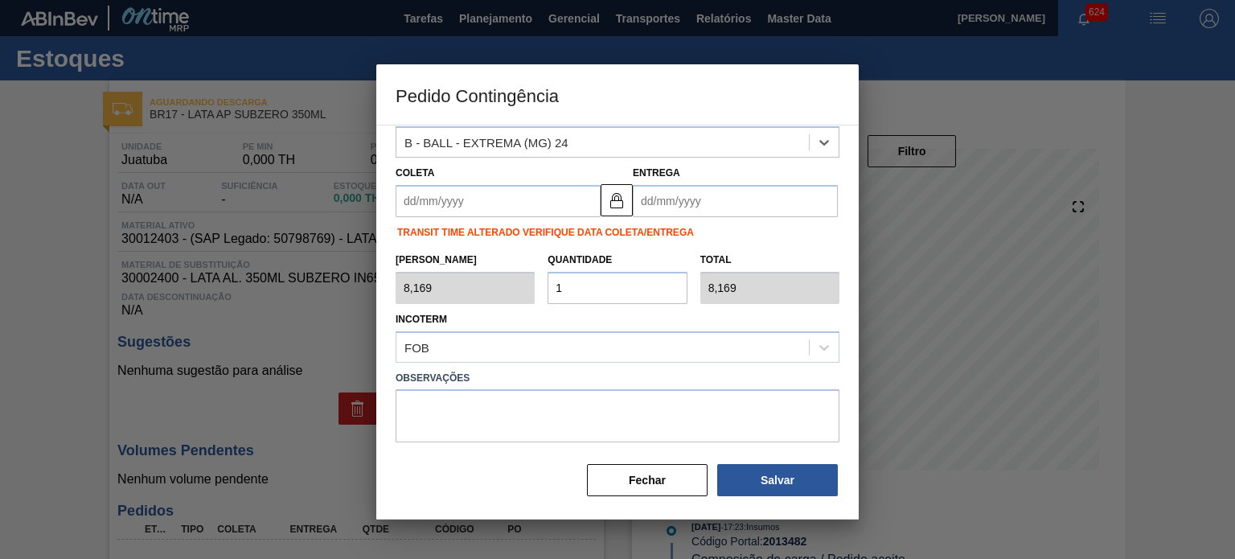
click at [455, 199] on input "Coleta" at bounding box center [498, 201] width 205 height 32
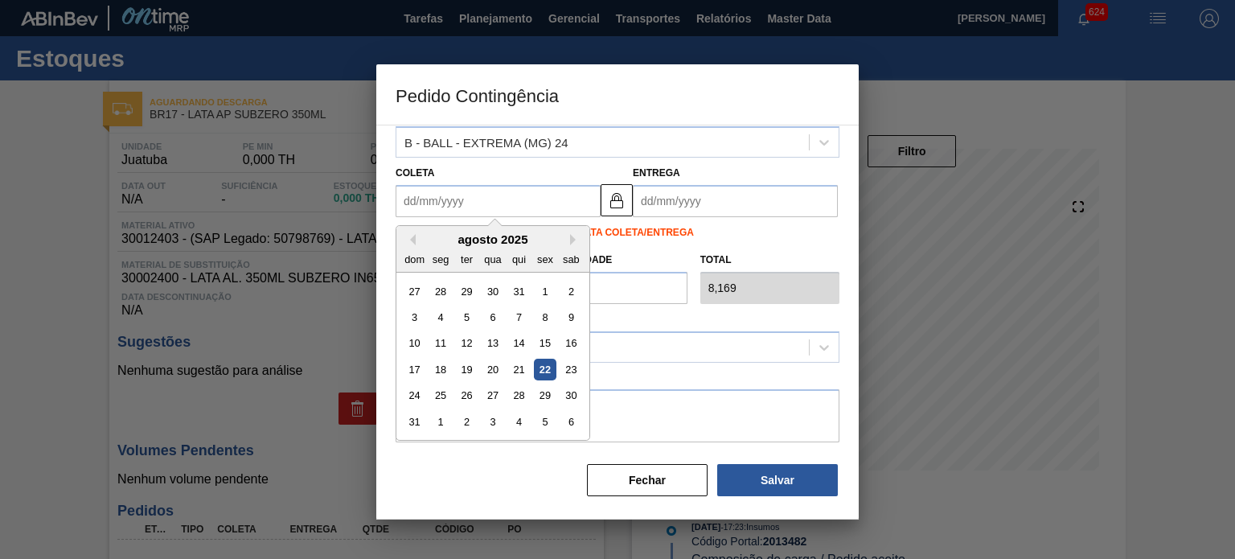
click at [544, 372] on div "22" at bounding box center [545, 370] width 22 height 22
type input "[DATE]"
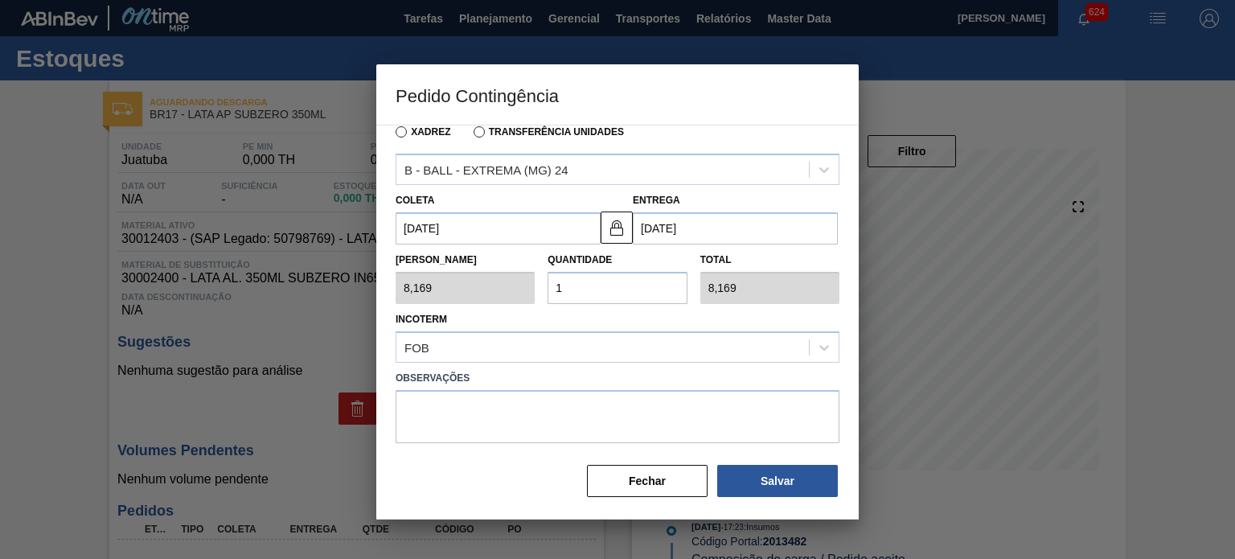
click at [515, 288] on div "Tam Lote 8,169 Quantidade 1 Total 8,169" at bounding box center [617, 274] width 457 height 60
type input "2"
type input "16,338"
type input "25"
type input "204,225"
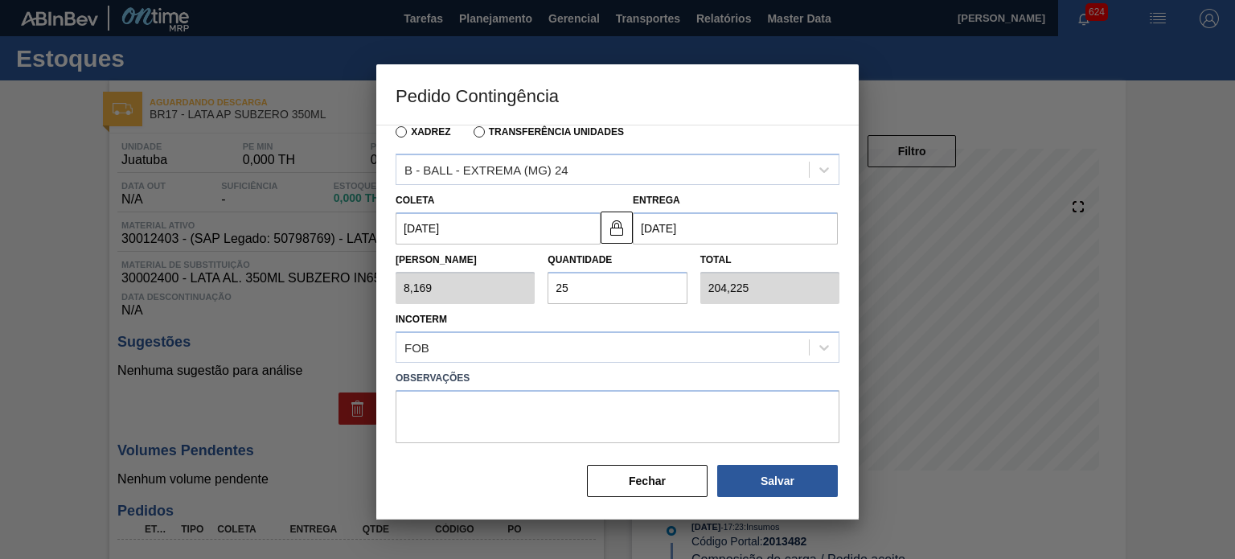
click at [604, 314] on div "Incoterm FOB" at bounding box center [618, 335] width 444 height 55
click at [777, 483] on button "Salvar" at bounding box center [777, 481] width 121 height 32
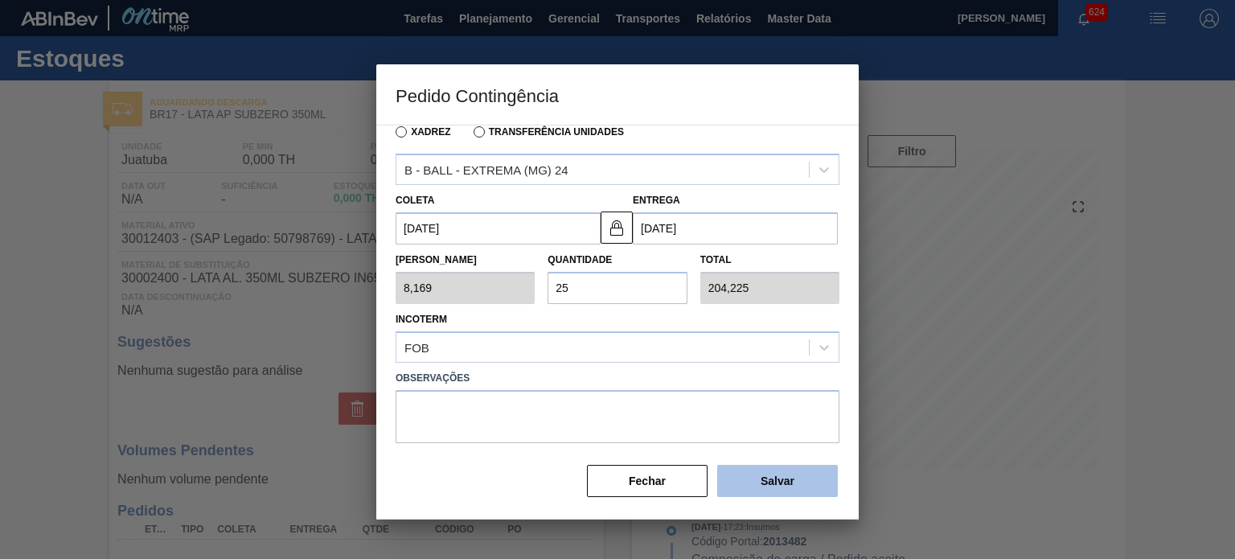
type input "1,000"
type input "1"
type input "1,000"
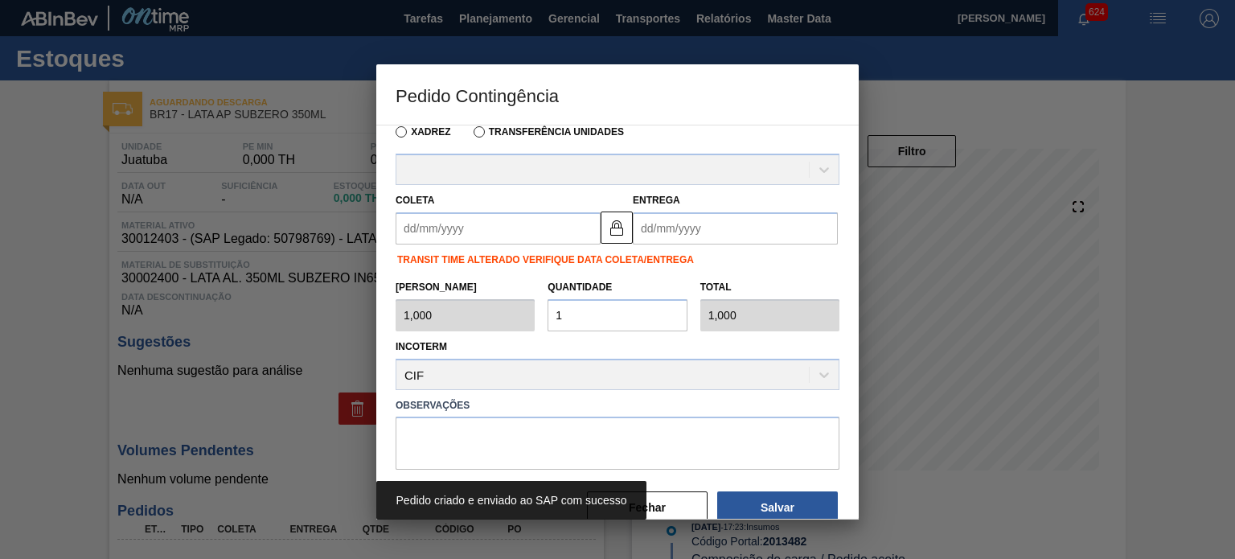
click at [702, 479] on div "Fechar Salvar" at bounding box center [709, 501] width 273 height 47
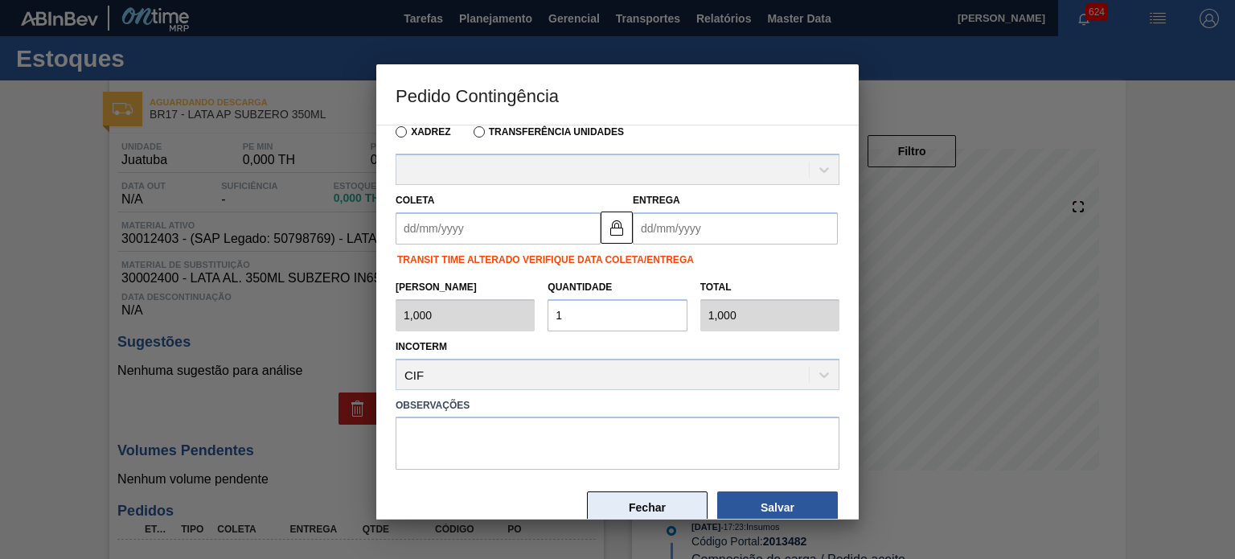
click at [680, 493] on button "Fechar" at bounding box center [647, 507] width 121 height 32
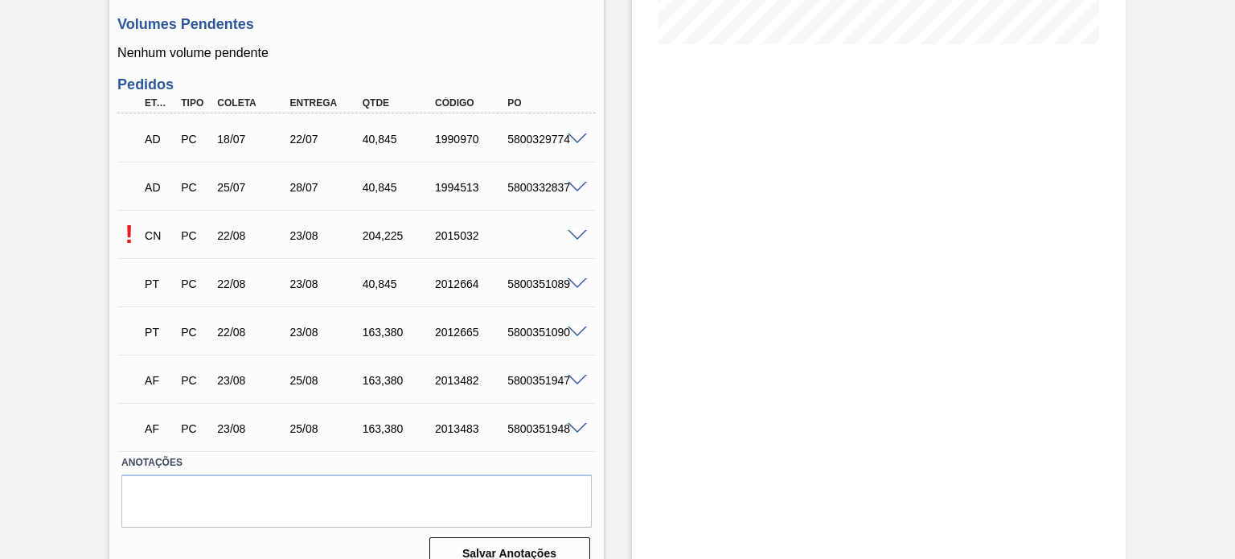
scroll to position [450, 0]
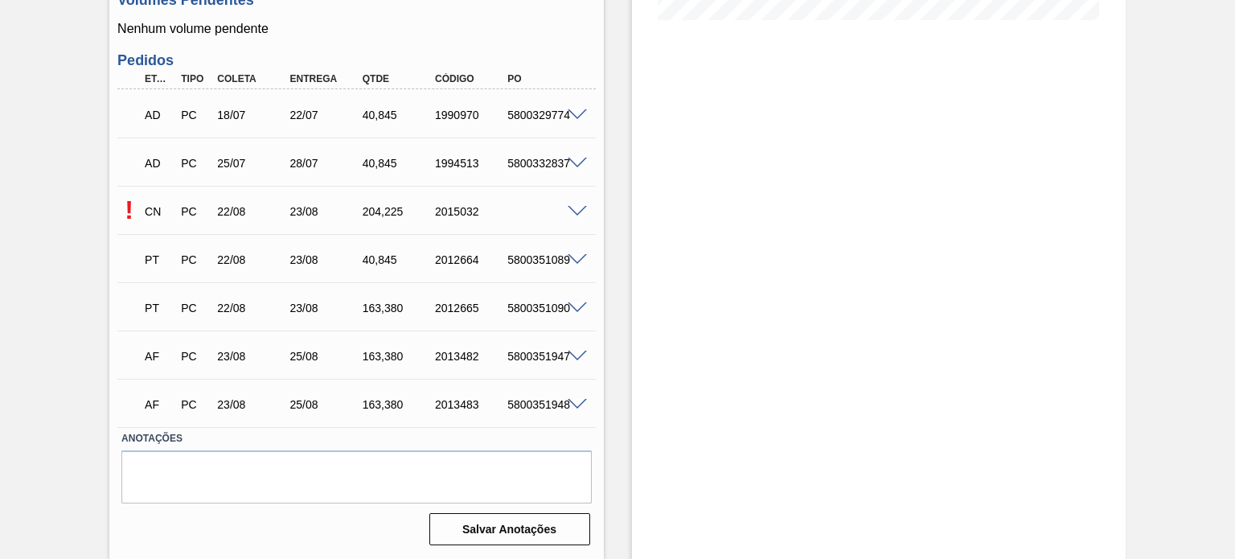
click at [579, 207] on span at bounding box center [577, 212] width 19 height 12
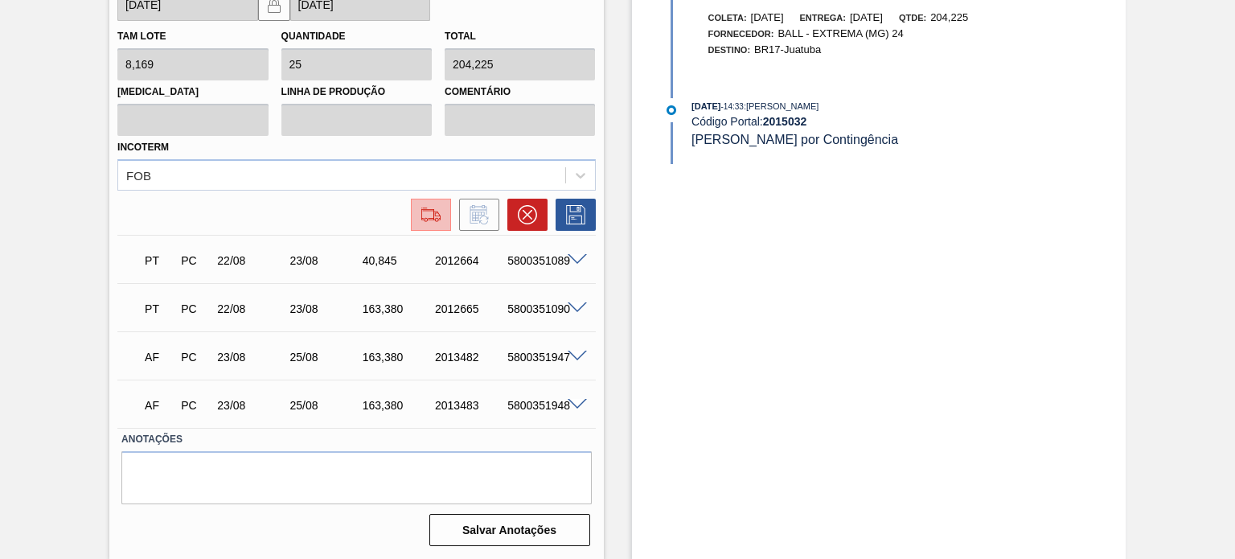
click at [442, 221] on button at bounding box center [431, 215] width 40 height 32
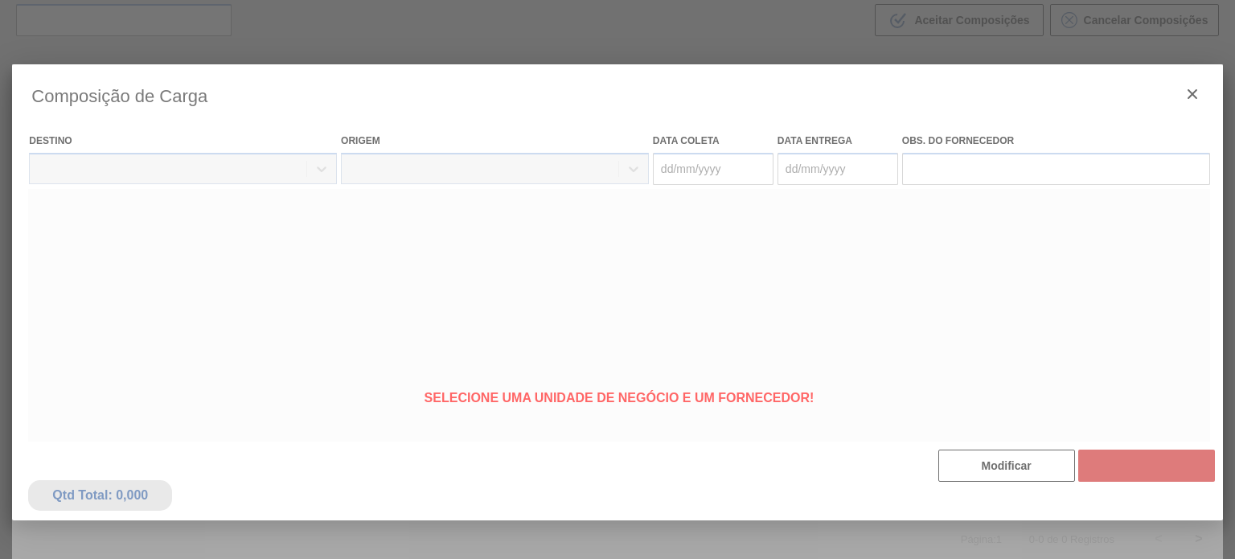
type coleta "[DATE]"
type entrega "[DATE]"
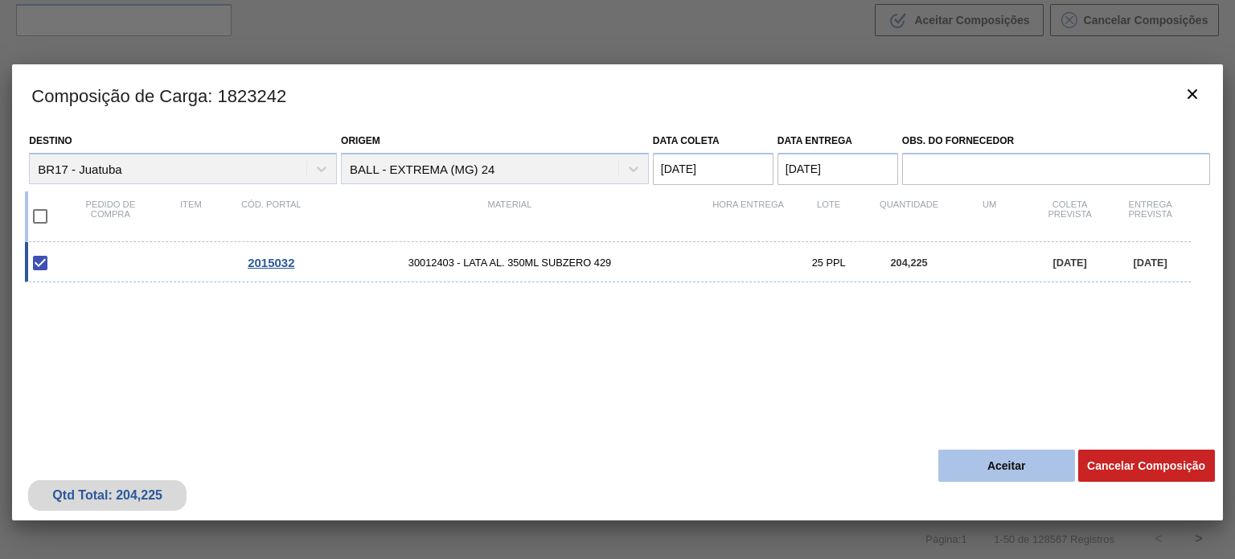
click at [1011, 464] on button "Aceitar" at bounding box center [1007, 466] width 137 height 32
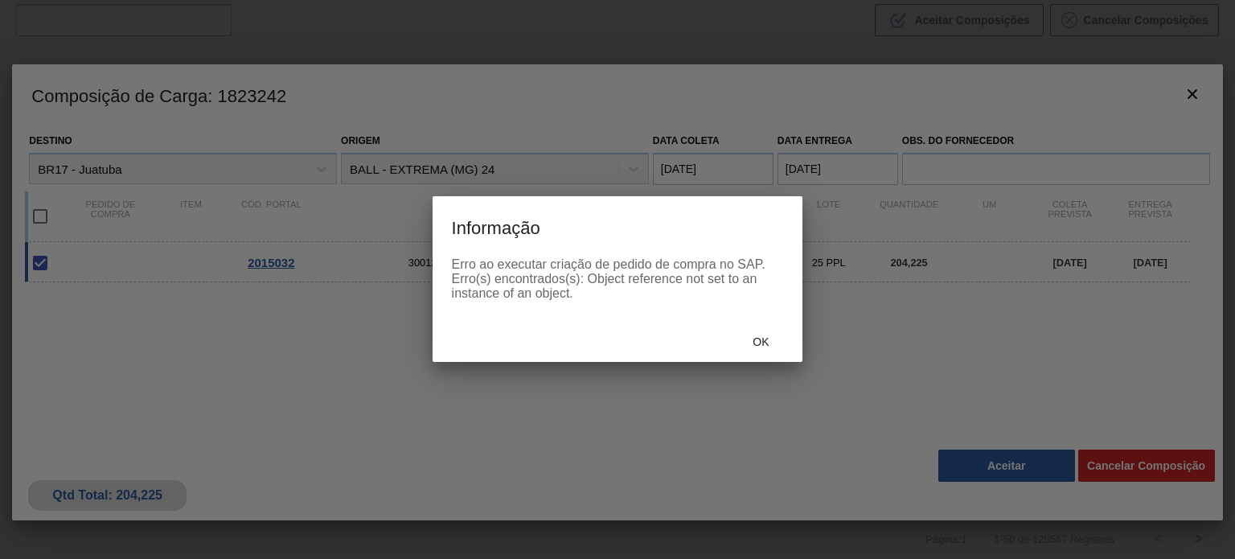
click at [758, 359] on div "Ok" at bounding box center [618, 341] width 371 height 42
click at [766, 351] on div "Ok" at bounding box center [760, 342] width 71 height 30
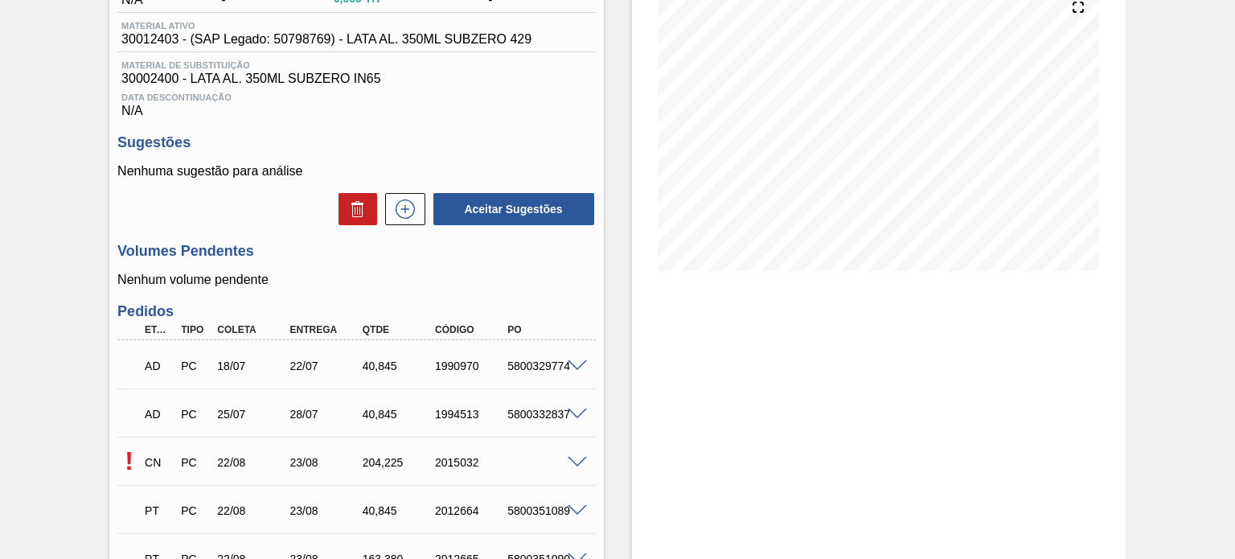
scroll to position [450, 0]
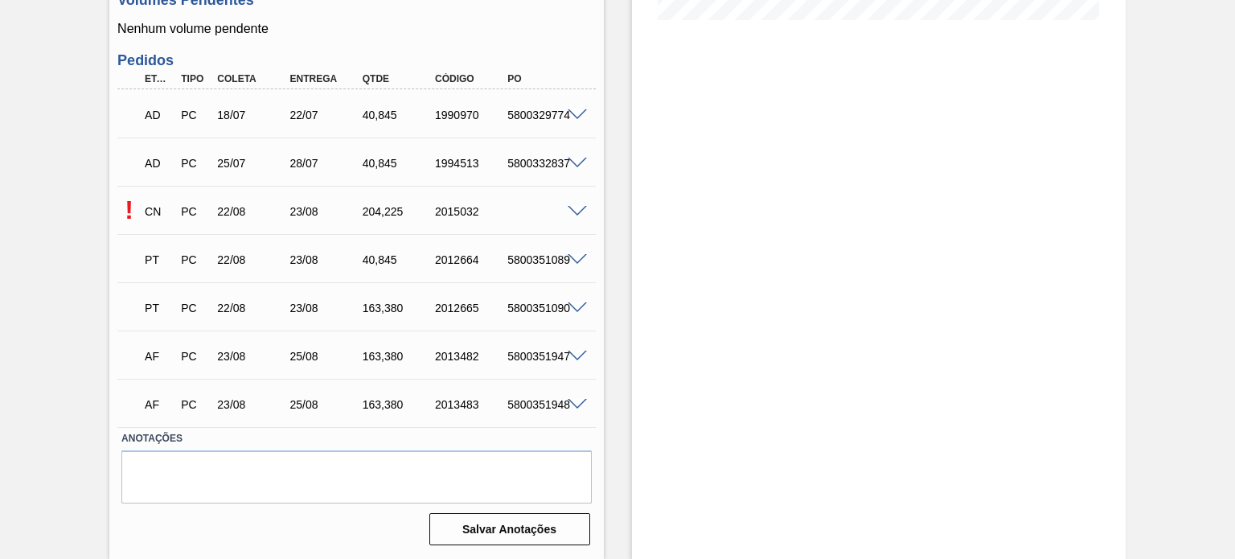
click at [579, 212] on span at bounding box center [577, 212] width 19 height 12
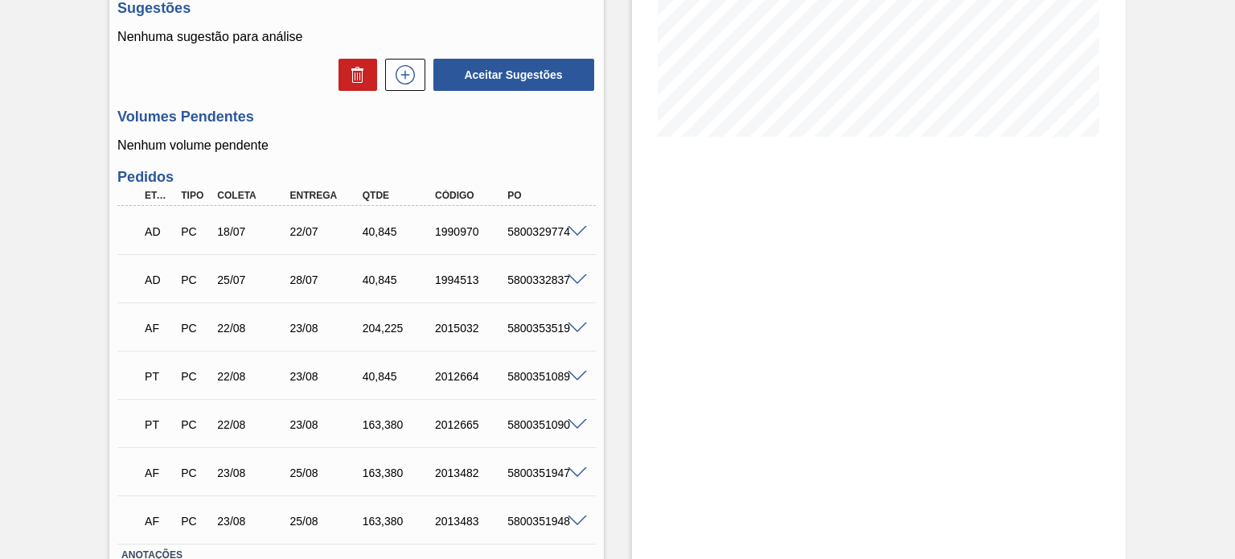
scroll to position [402, 0]
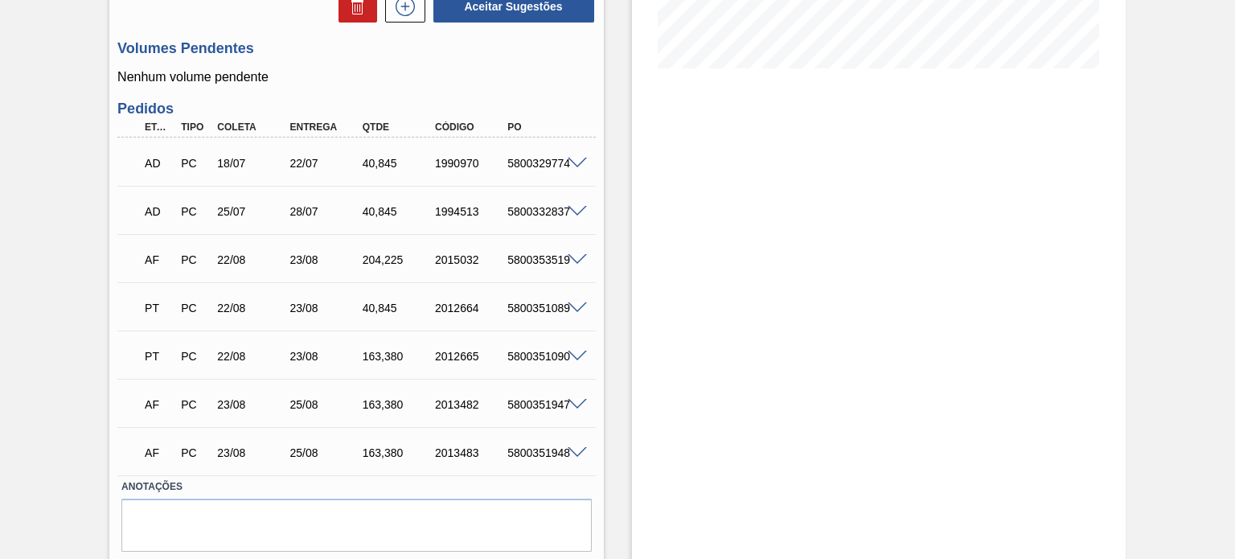
click at [569, 257] on span at bounding box center [577, 260] width 19 height 12
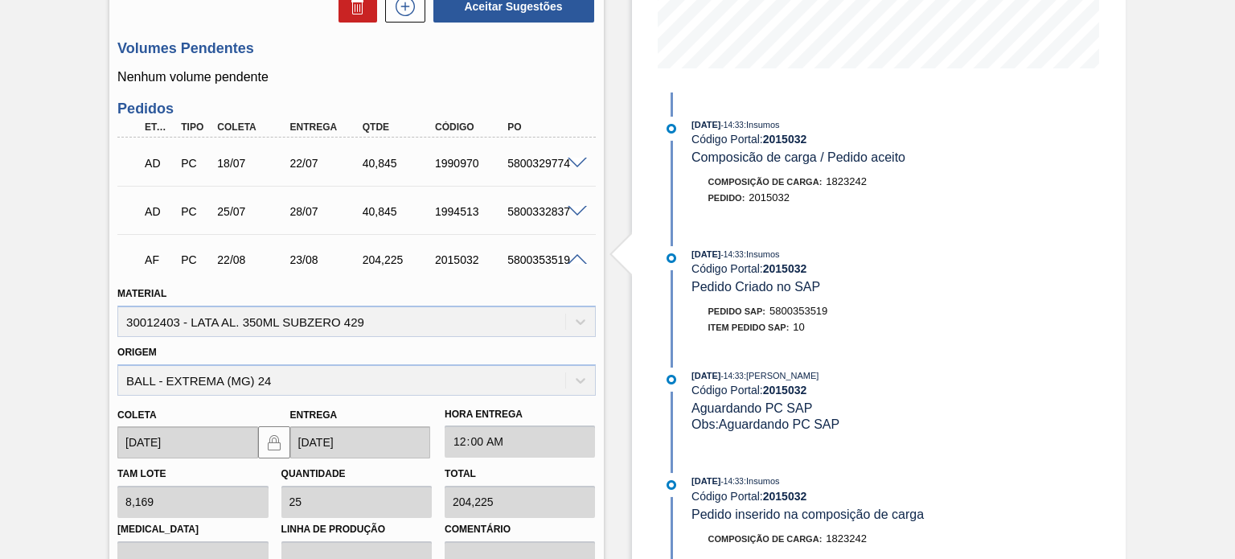
click at [528, 264] on div "5800353519" at bounding box center [543, 259] width 80 height 13
copy div "5800353519"
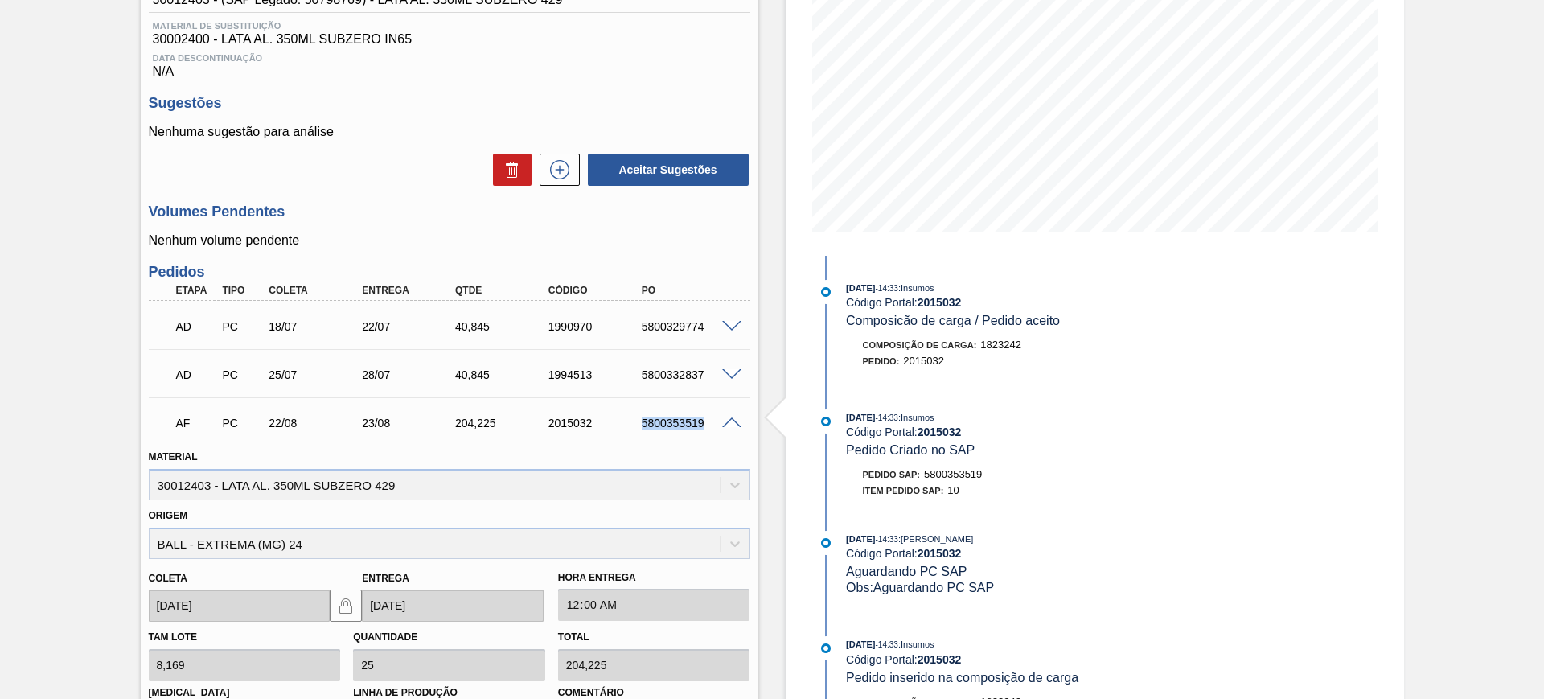
scroll to position [195, 0]
